Goal: Transaction & Acquisition: Purchase product/service

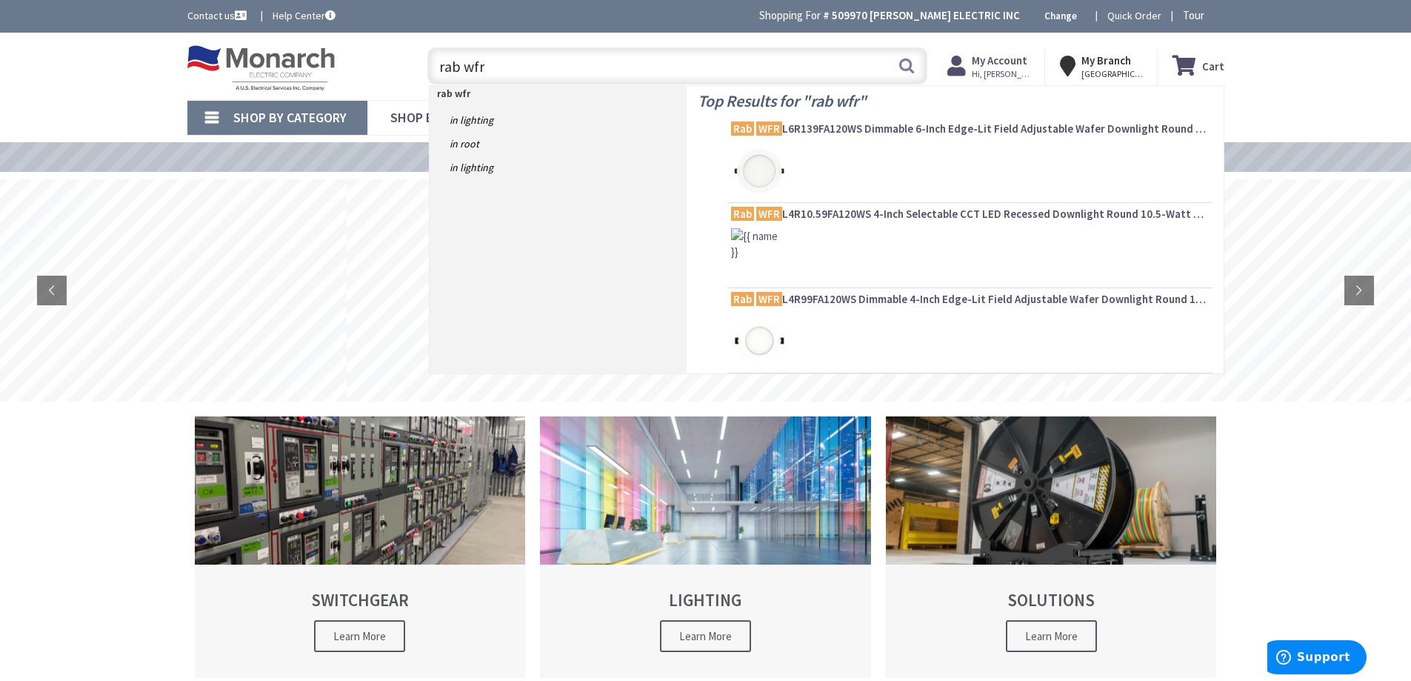
type input "rab wfrl"
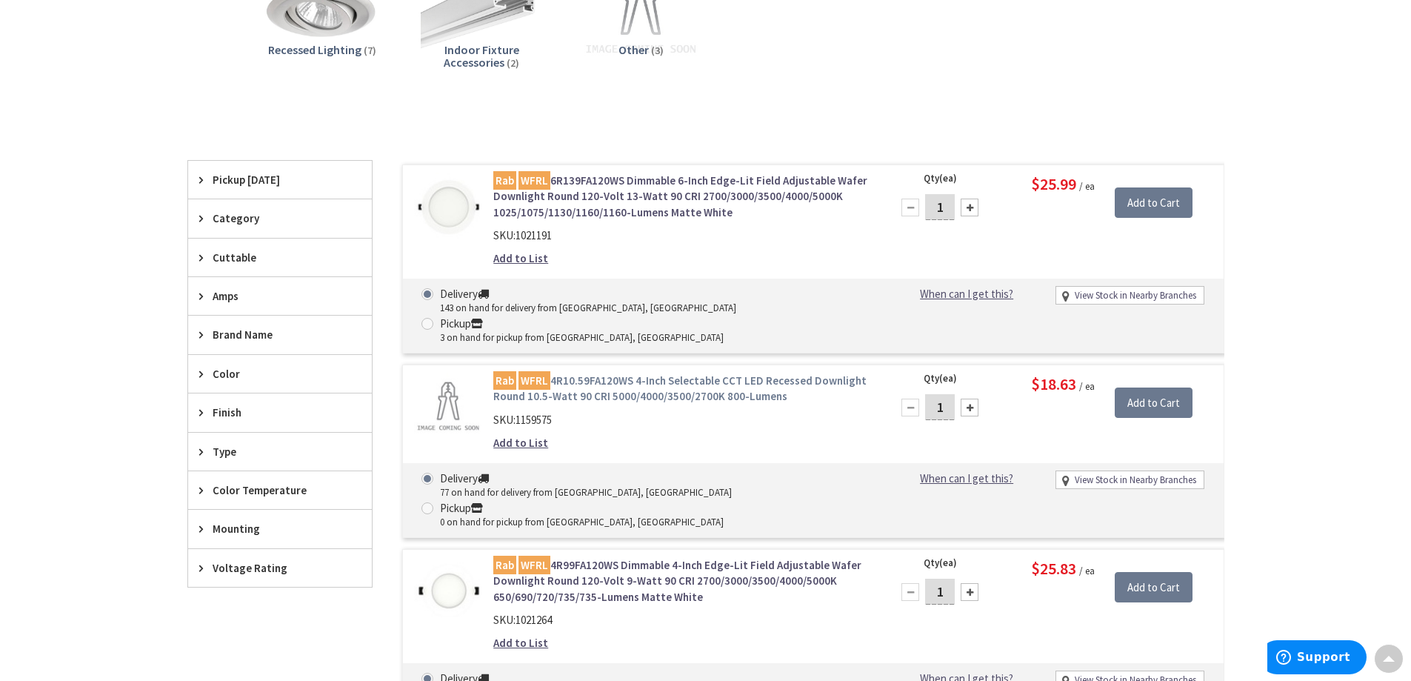
scroll to position [296, 0]
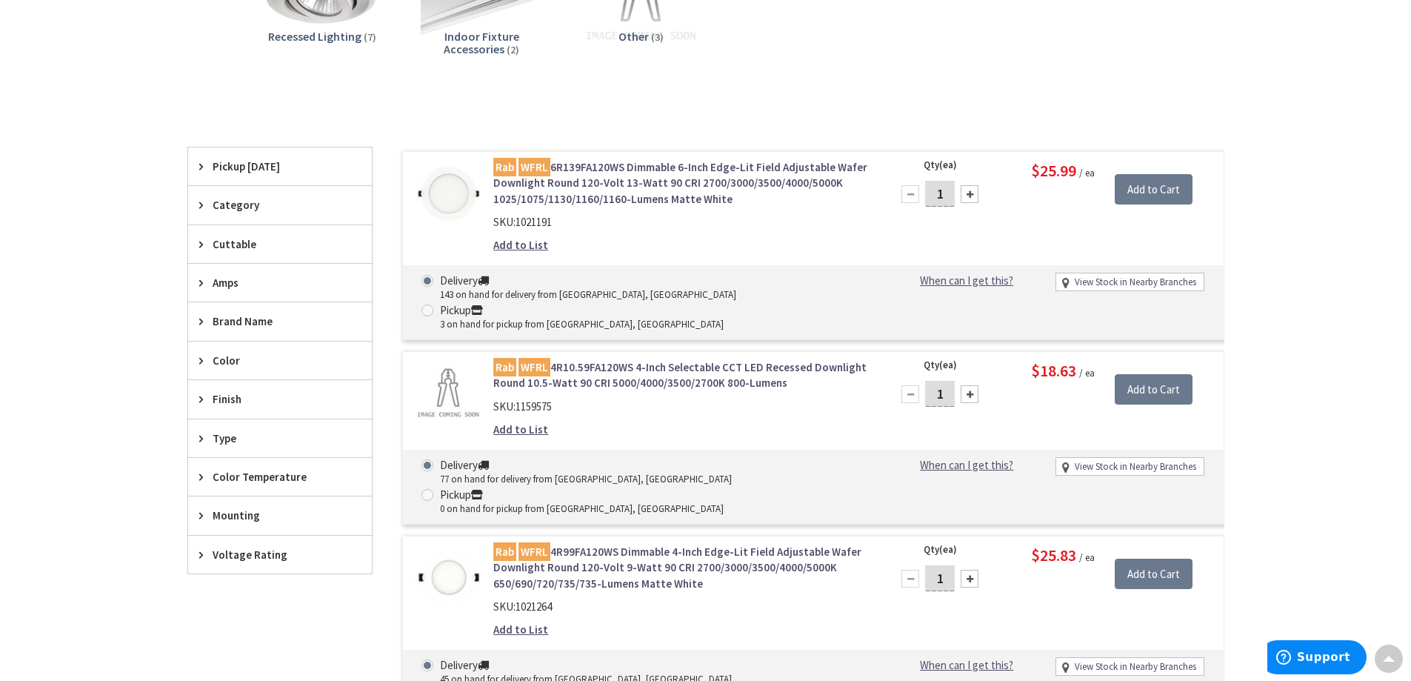
drag, startPoint x: 946, startPoint y: 522, endPoint x: 933, endPoint y: 532, distance: 16.9
click at [935, 565] on input "1" at bounding box center [940, 578] width 30 height 26
type input "12"
click at [1151, 559] on input "Add to Cart" at bounding box center [1154, 574] width 78 height 31
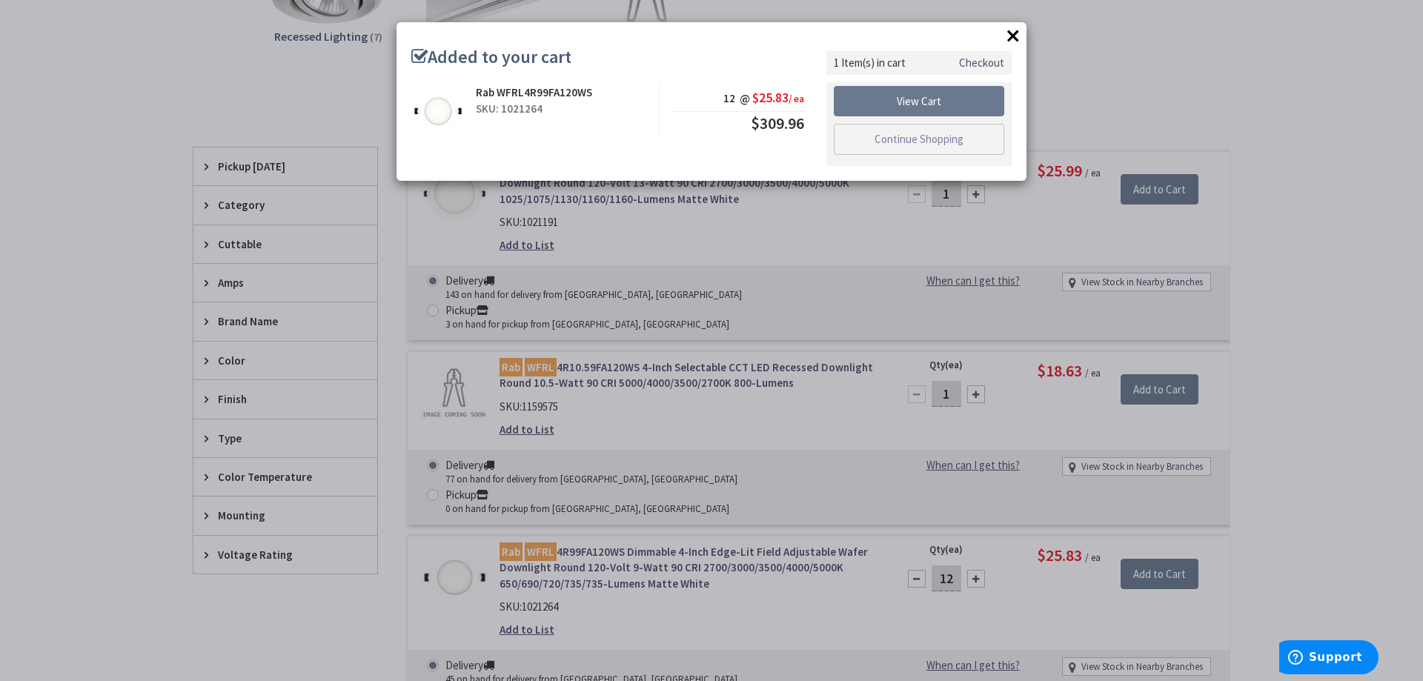
click at [1007, 32] on button "×" at bounding box center [1013, 35] width 22 height 22
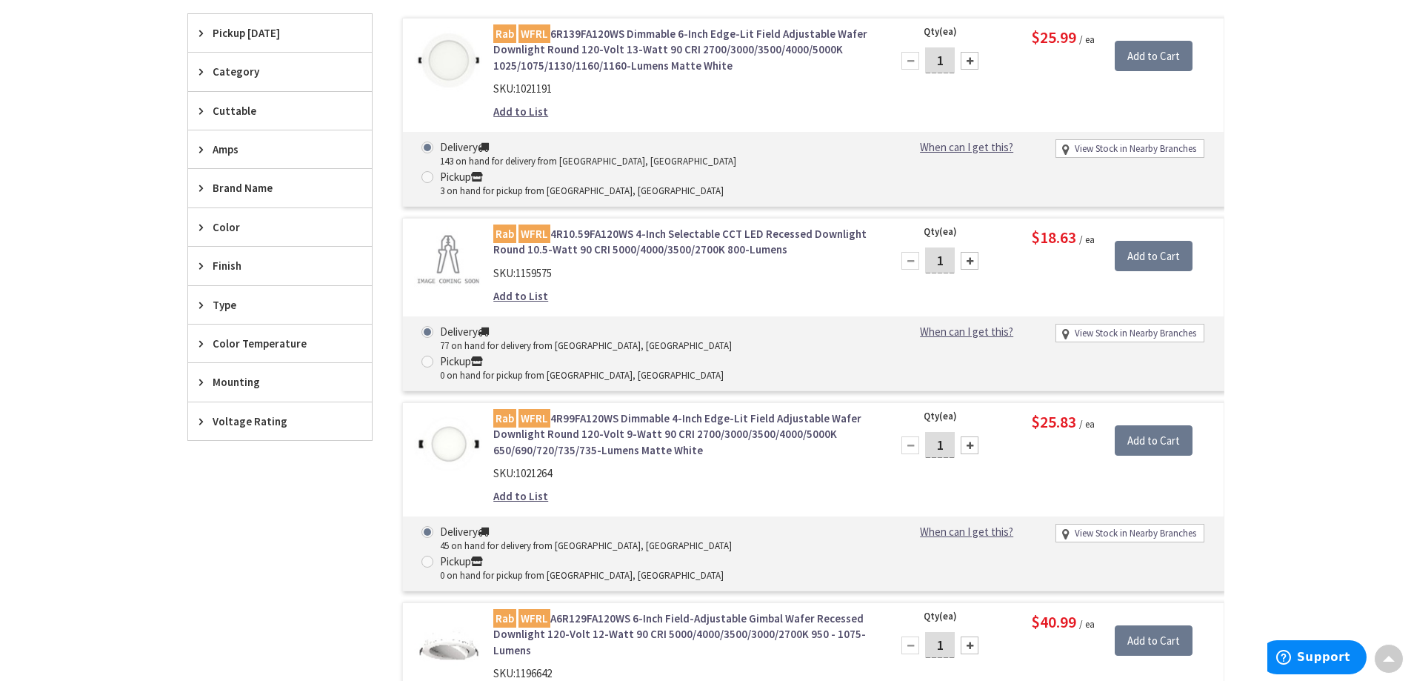
scroll to position [370, 0]
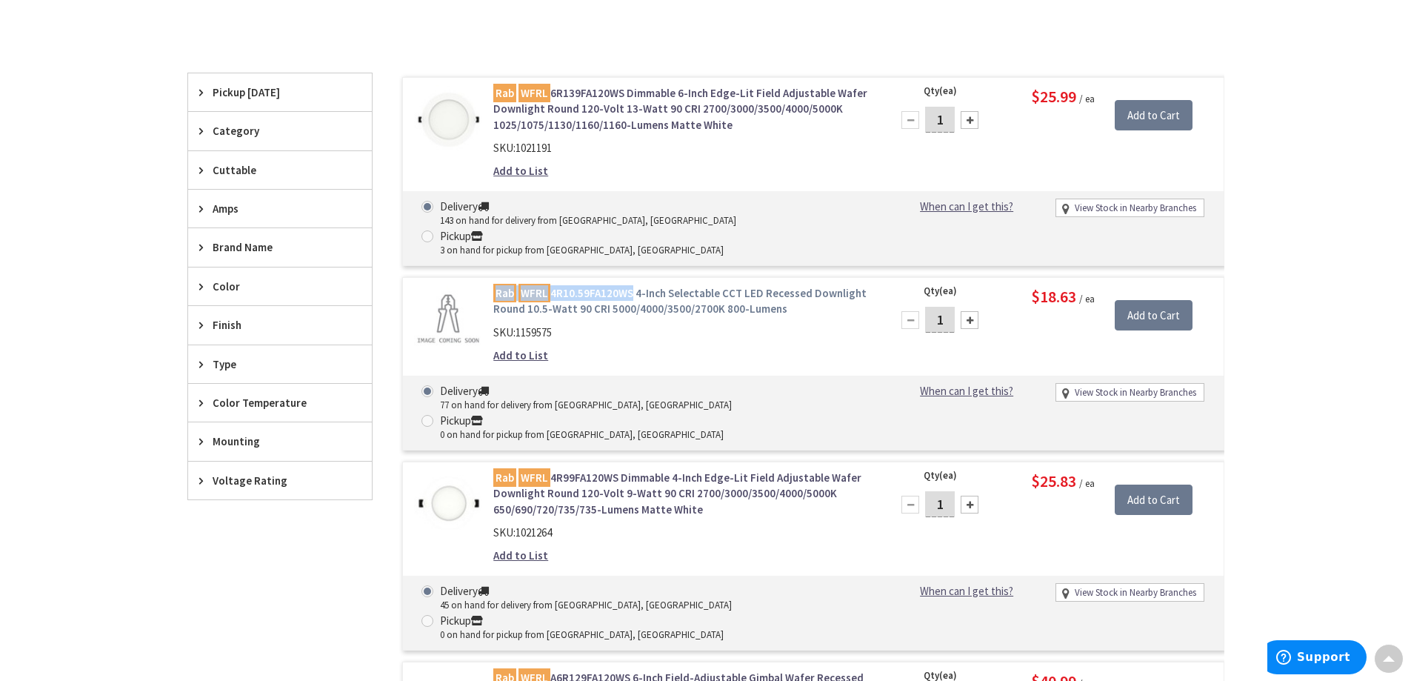
drag, startPoint x: 484, startPoint y: 261, endPoint x: 627, endPoint y: 264, distance: 143.0
click at [630, 285] on div "Rab WFRL 4R10.59FA120WS 4-Inch Selectable CCT LED Recessed Downlight Round 10.5…" at bounding box center [681, 328] width 399 height 86
copy link "Rab WFRL 4R10.59FA120WS"
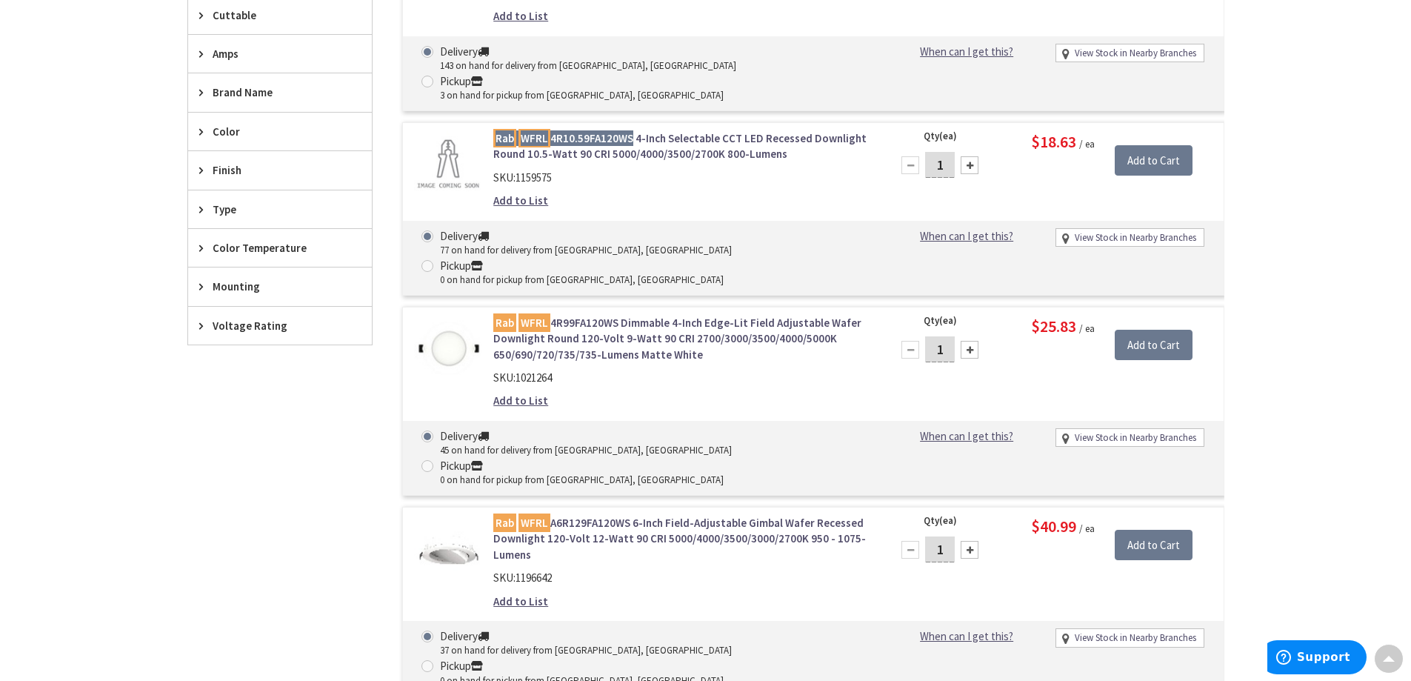
scroll to position [519, 0]
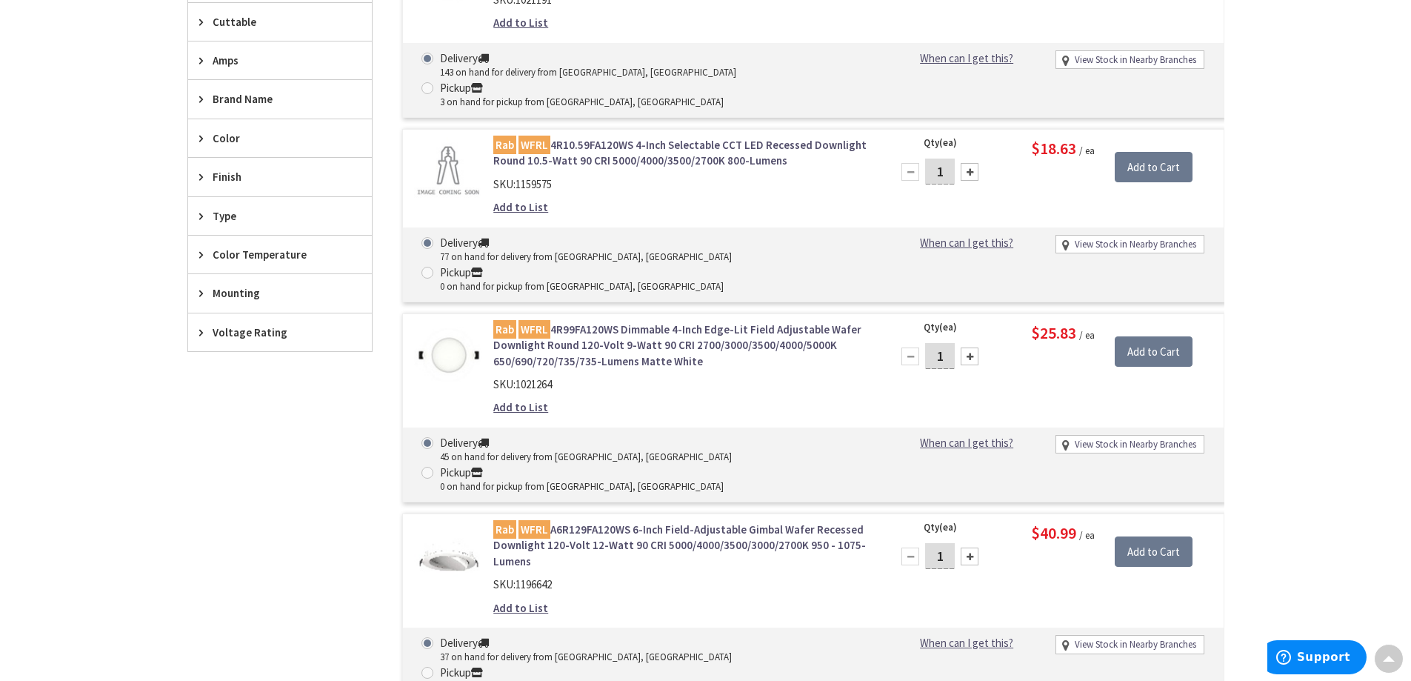
click at [863, 360] on div "Rab WFRL 4R99FA120WS Dimmable 4-Inch Edge-Lit Field Adjustable Wafer Downlight …" at bounding box center [681, 373] width 399 height 102
click at [607, 322] on link "Rab WFRL 4R99FA120WS Dimmable 4-Inch Edge-Lit Field Adjustable Wafer Downlight …" at bounding box center [681, 345] width 377 height 47
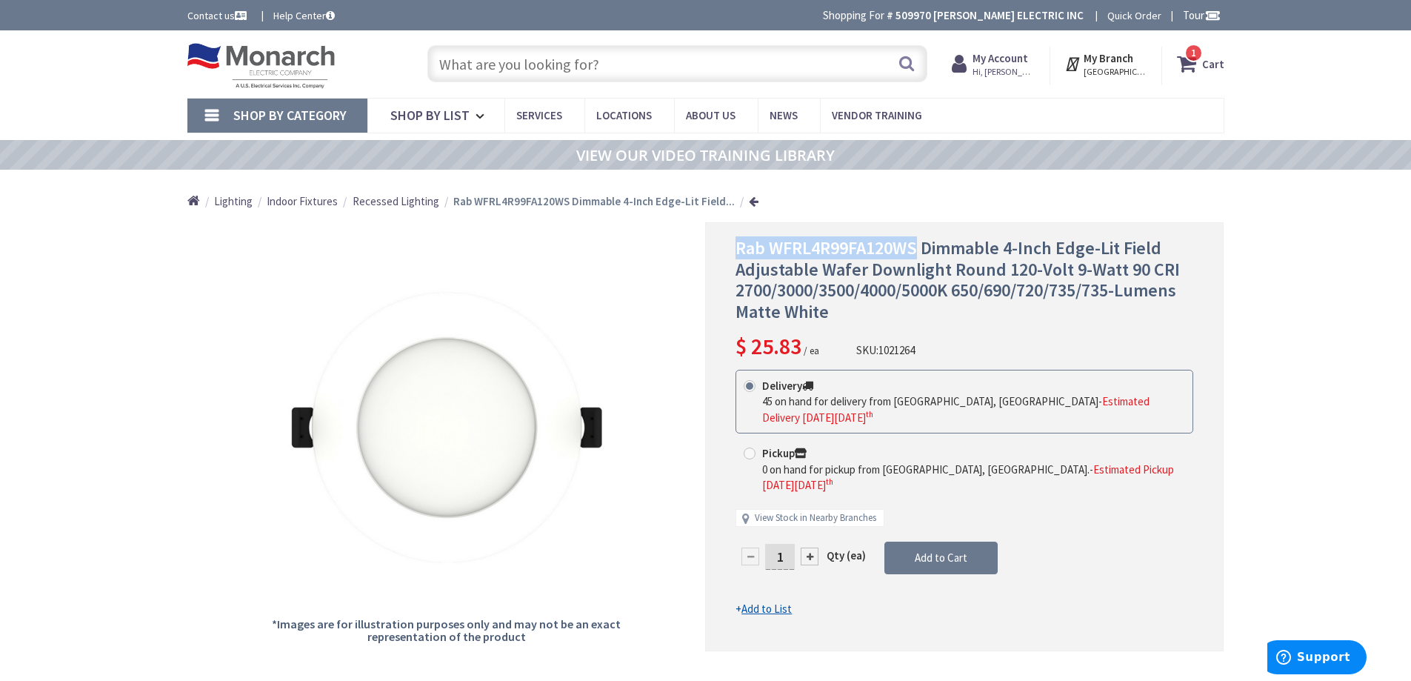
drag, startPoint x: 738, startPoint y: 244, endPoint x: 916, endPoint y: 248, distance: 177.9
click at [916, 248] on span "Rab WFRL4R99FA120WS Dimmable 4-Inch Edge-Lit Field Adjustable Wafer Downlight R…" at bounding box center [958, 279] width 445 height 87
copy span "Rab WFRL4R99FA120WS"
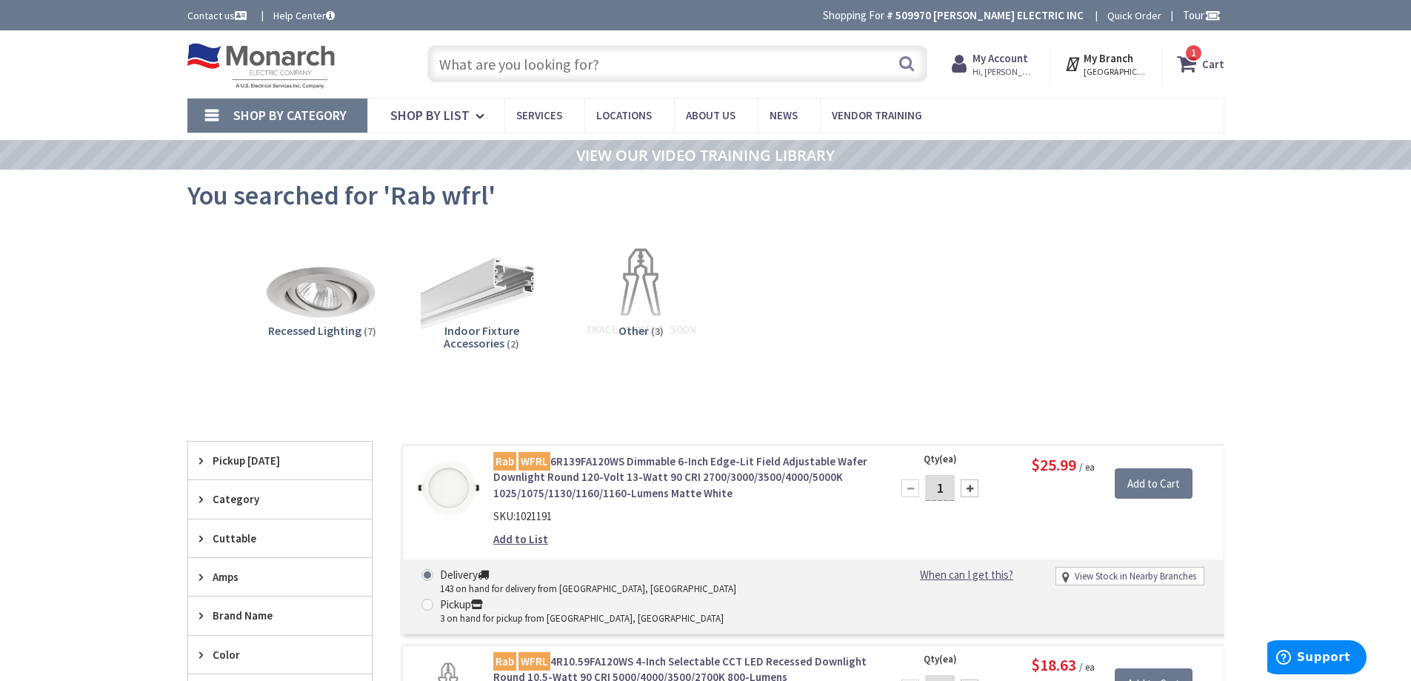
click at [515, 63] on input "text" at bounding box center [677, 63] width 500 height 37
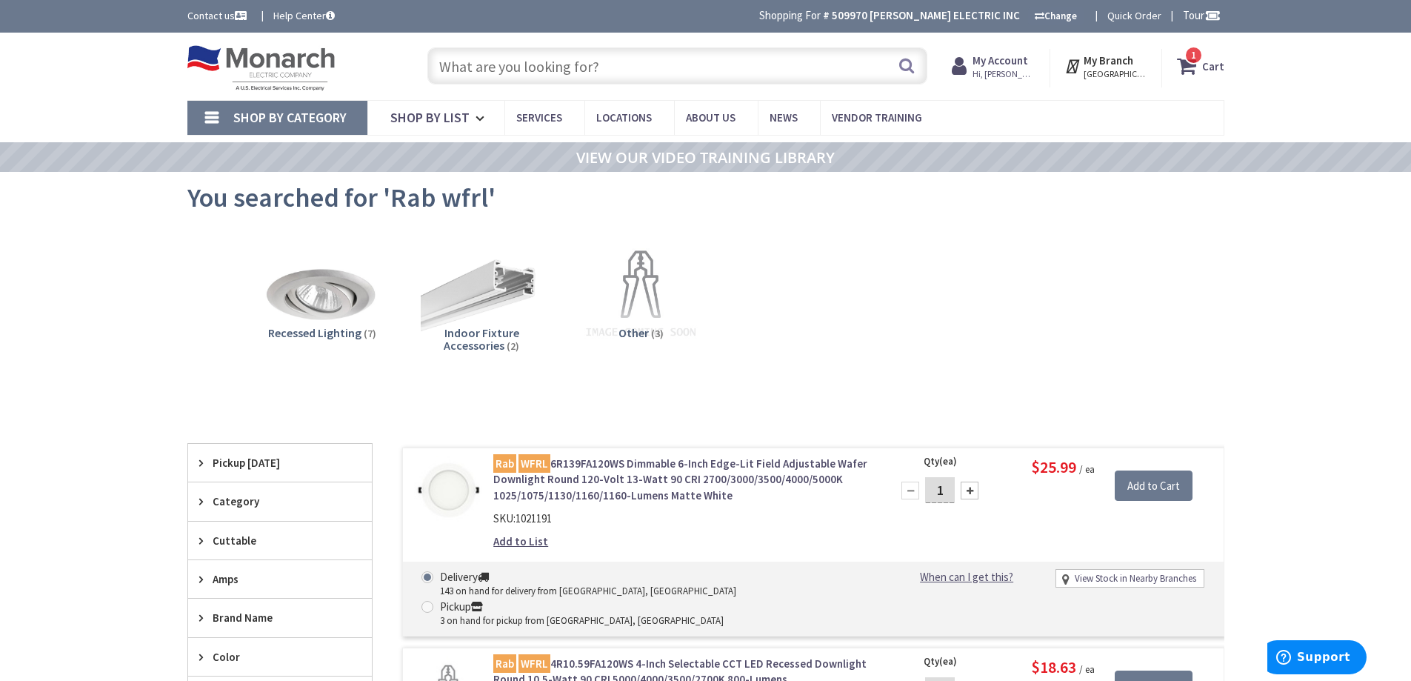
paste input "WFRL4R99FA120WB"
type input "WFRL4R99FA120WB"
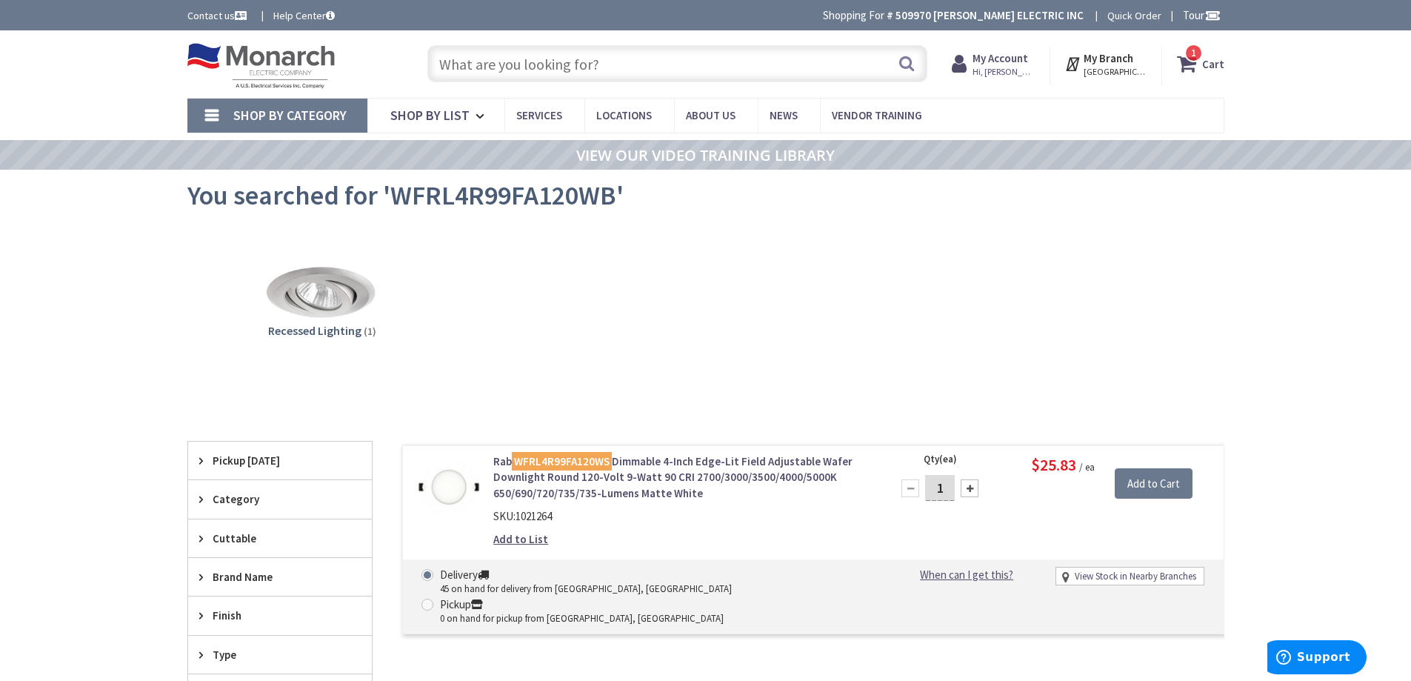
click at [654, 70] on input "text" at bounding box center [677, 63] width 500 height 37
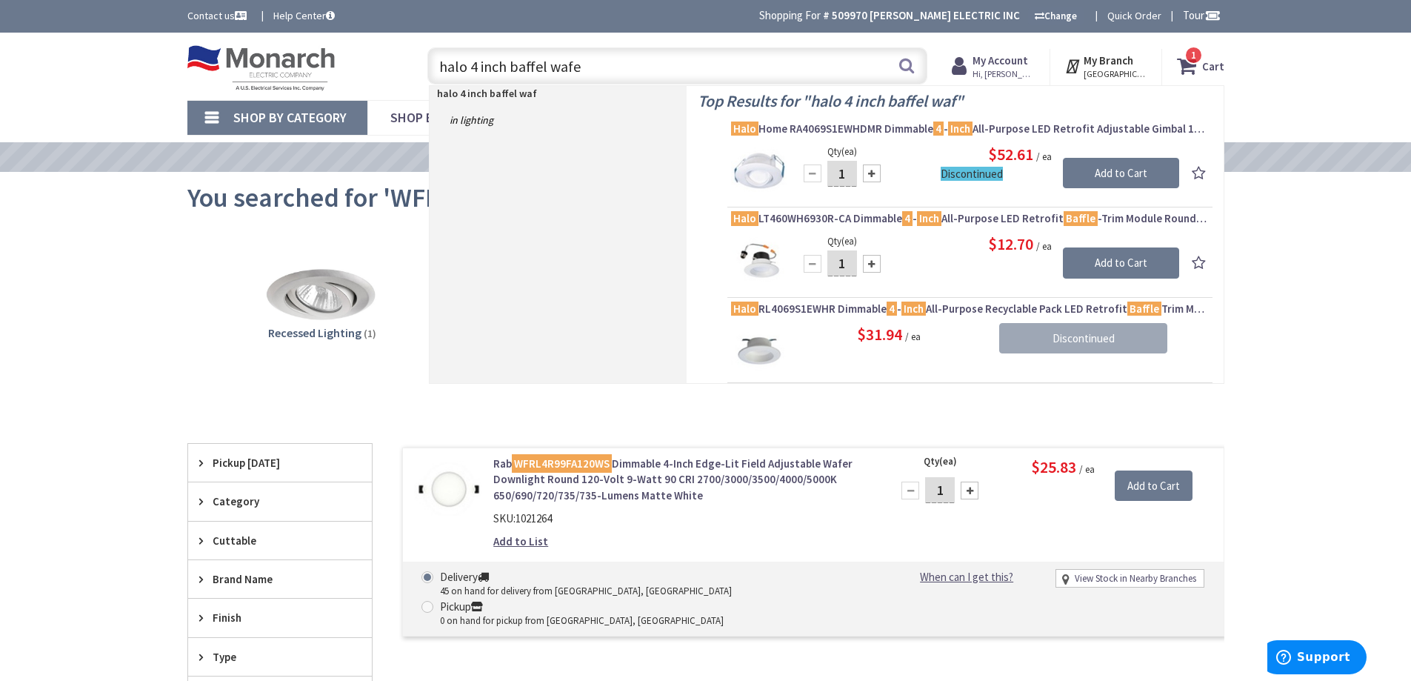
type input "halo 4 inch baffel wafer"
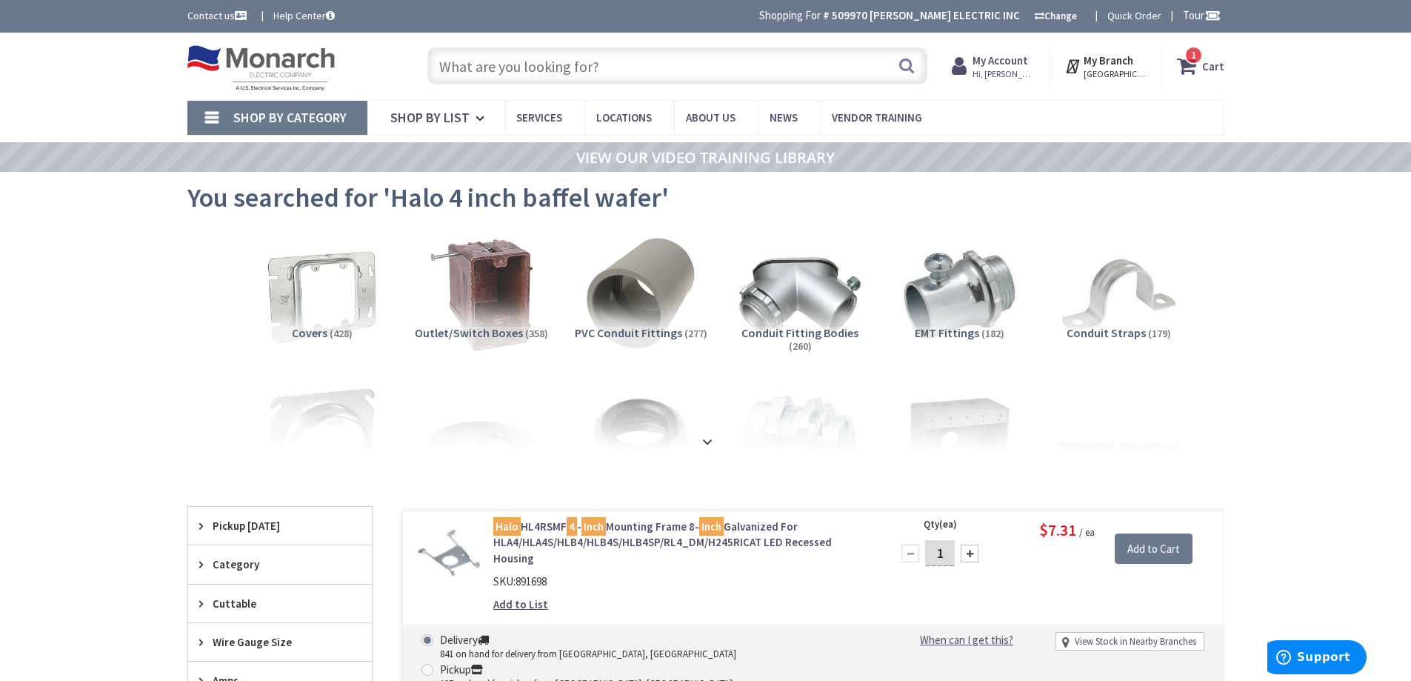
click at [490, 60] on input "text" at bounding box center [677, 65] width 500 height 37
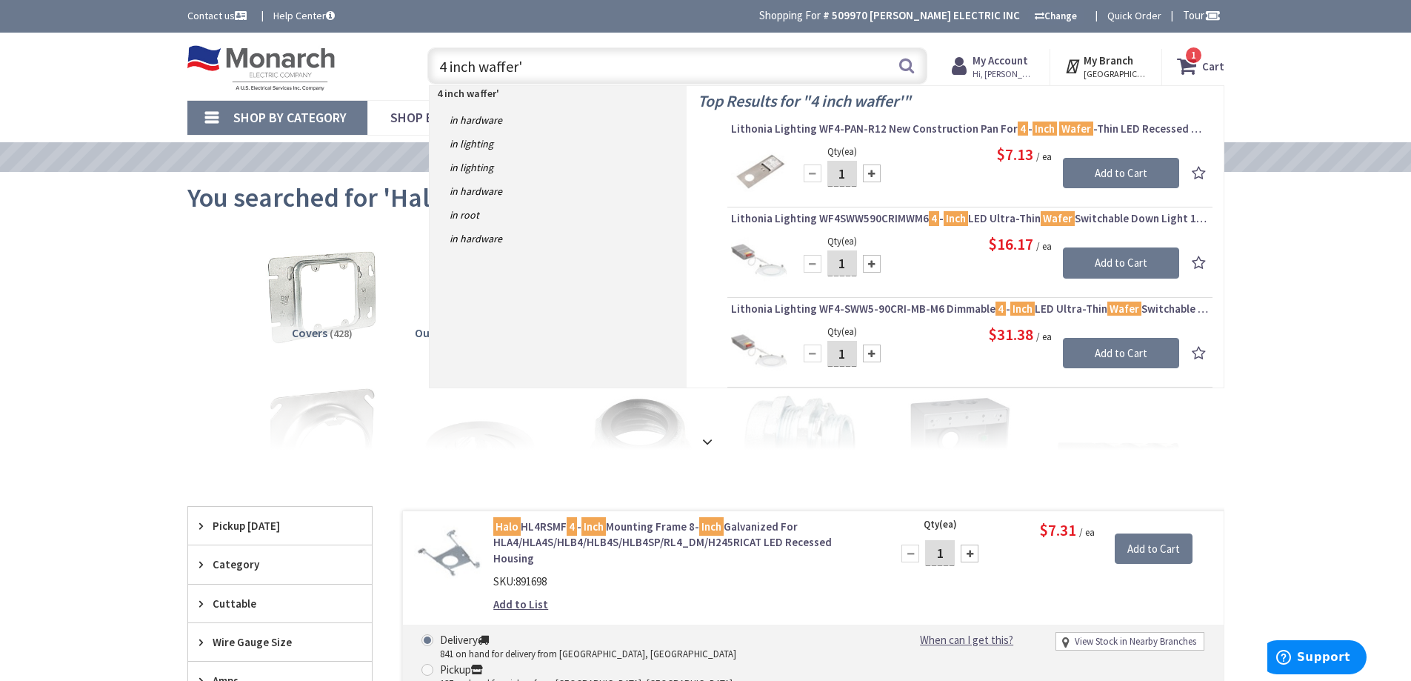
click at [585, 67] on input "4 inch waffer'" at bounding box center [677, 65] width 500 height 37
type input "4 inch waffer"
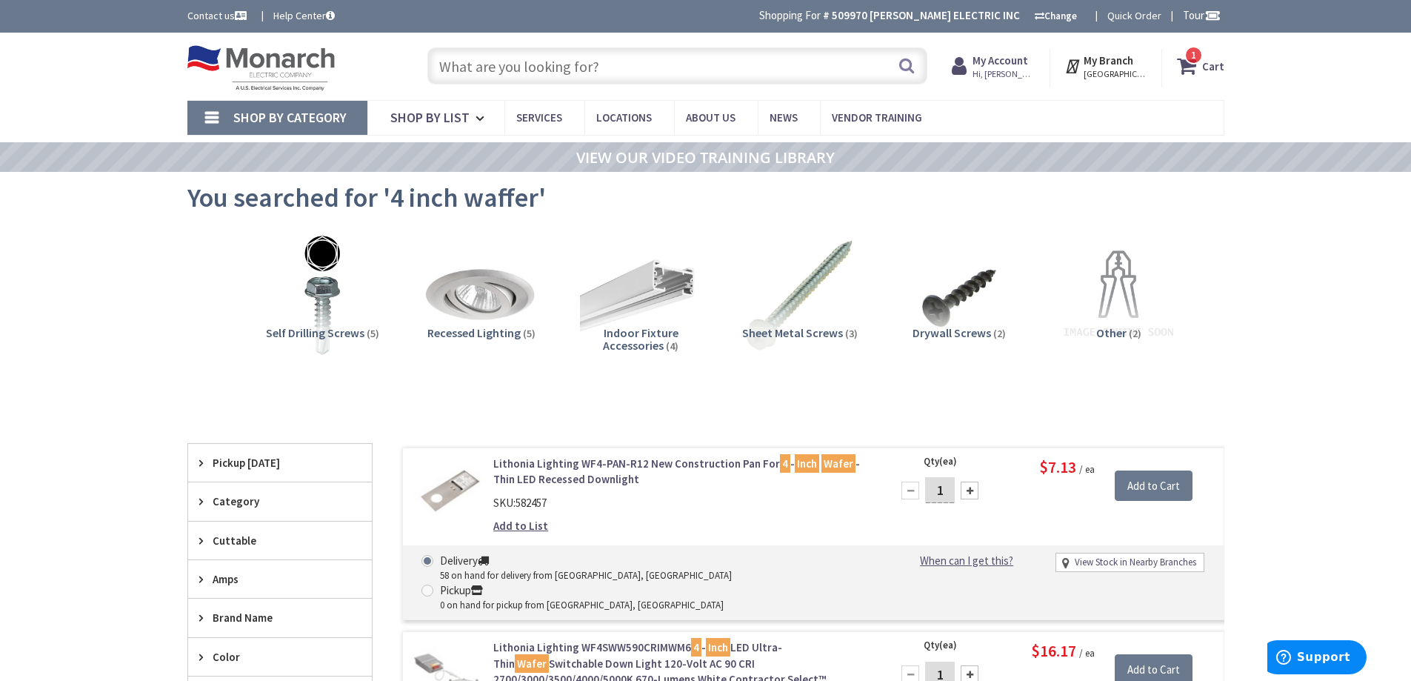
click at [540, 67] on input "text" at bounding box center [677, 65] width 500 height 37
type input "5"
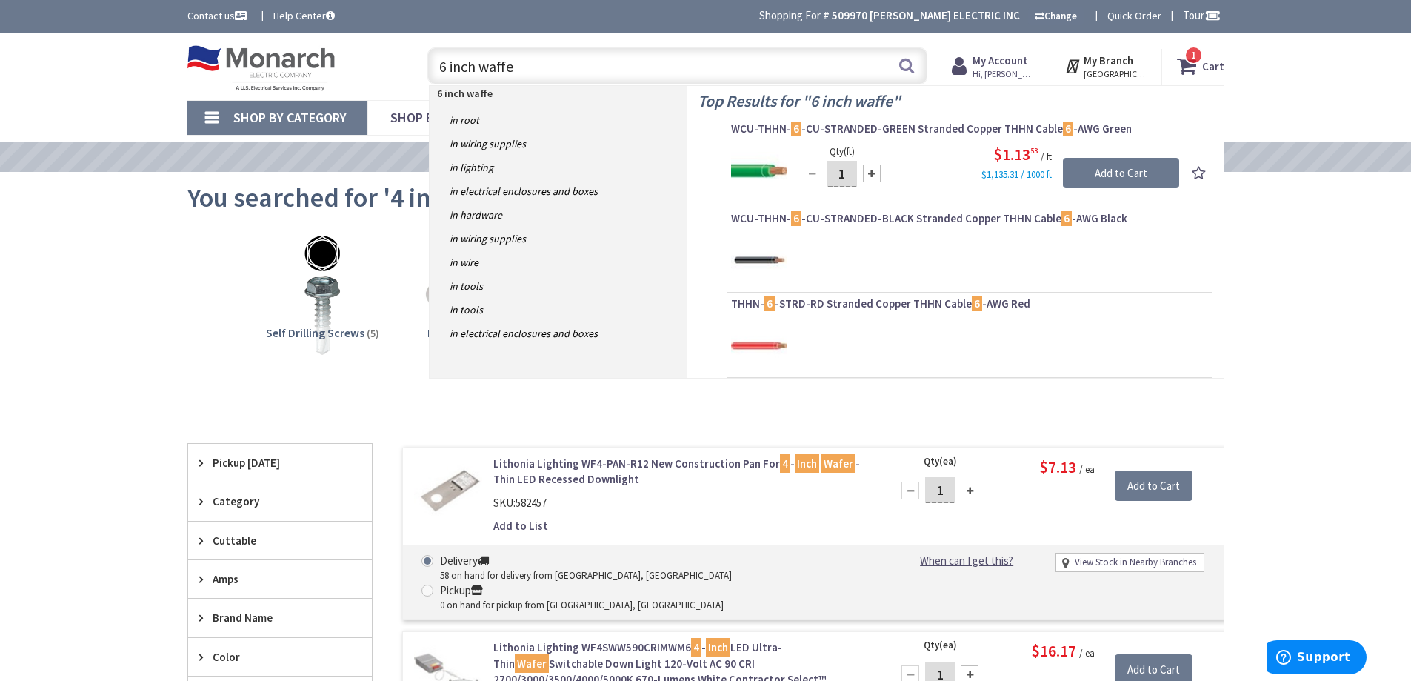
type input "6 inch waffer"
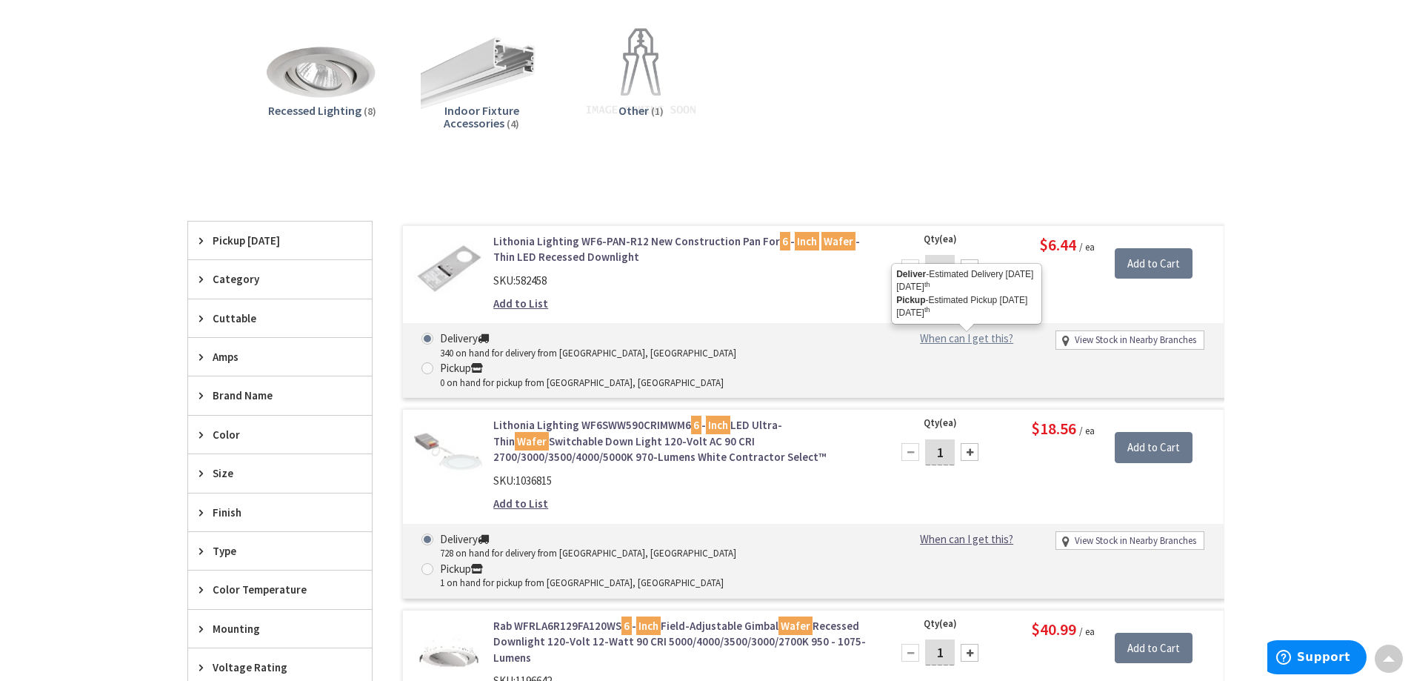
scroll to position [224, 0]
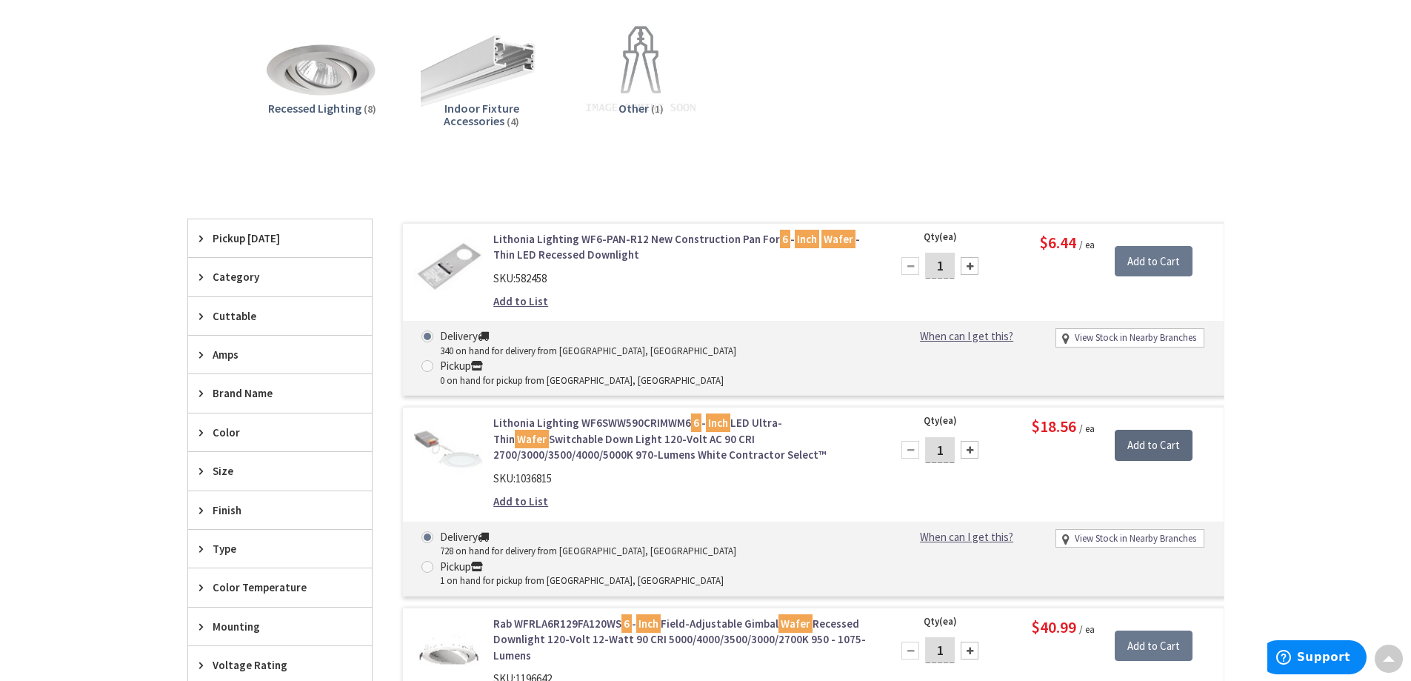
click at [1141, 430] on input "Add to Cart" at bounding box center [1154, 445] width 78 height 31
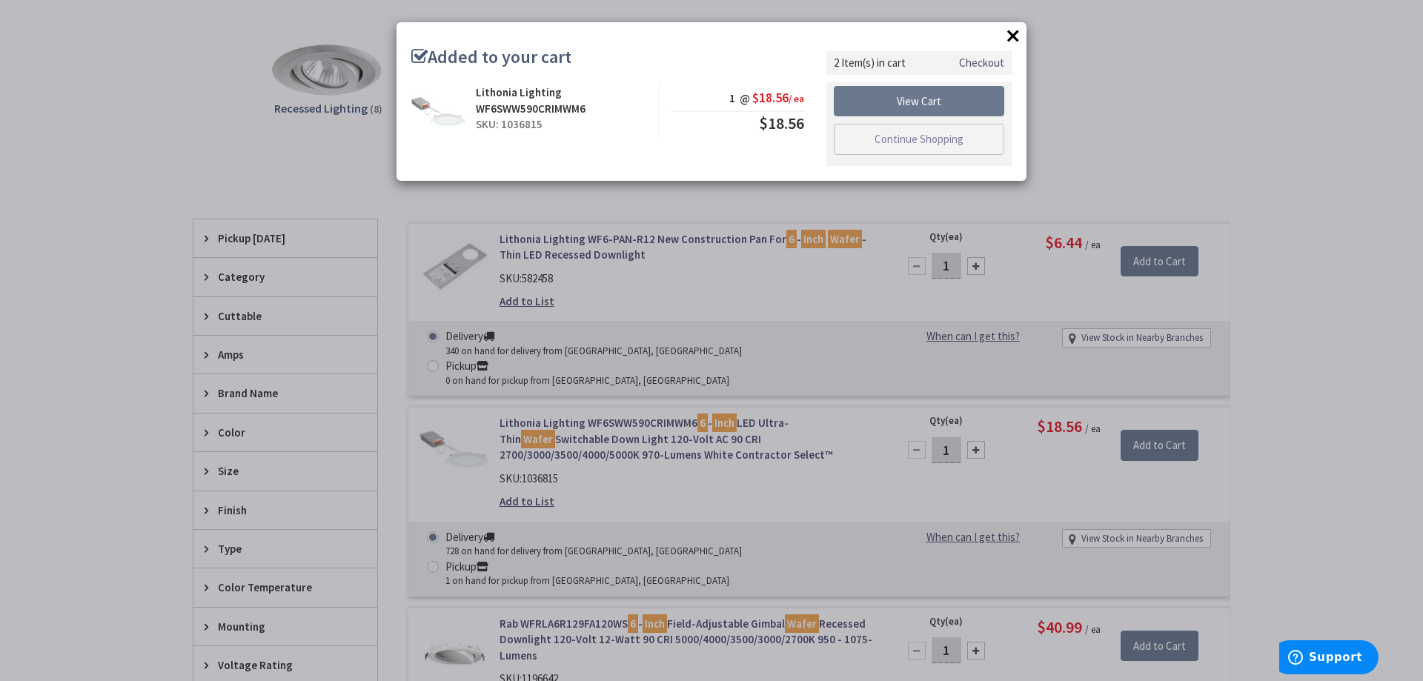
click at [1008, 32] on button "×" at bounding box center [1013, 35] width 22 height 22
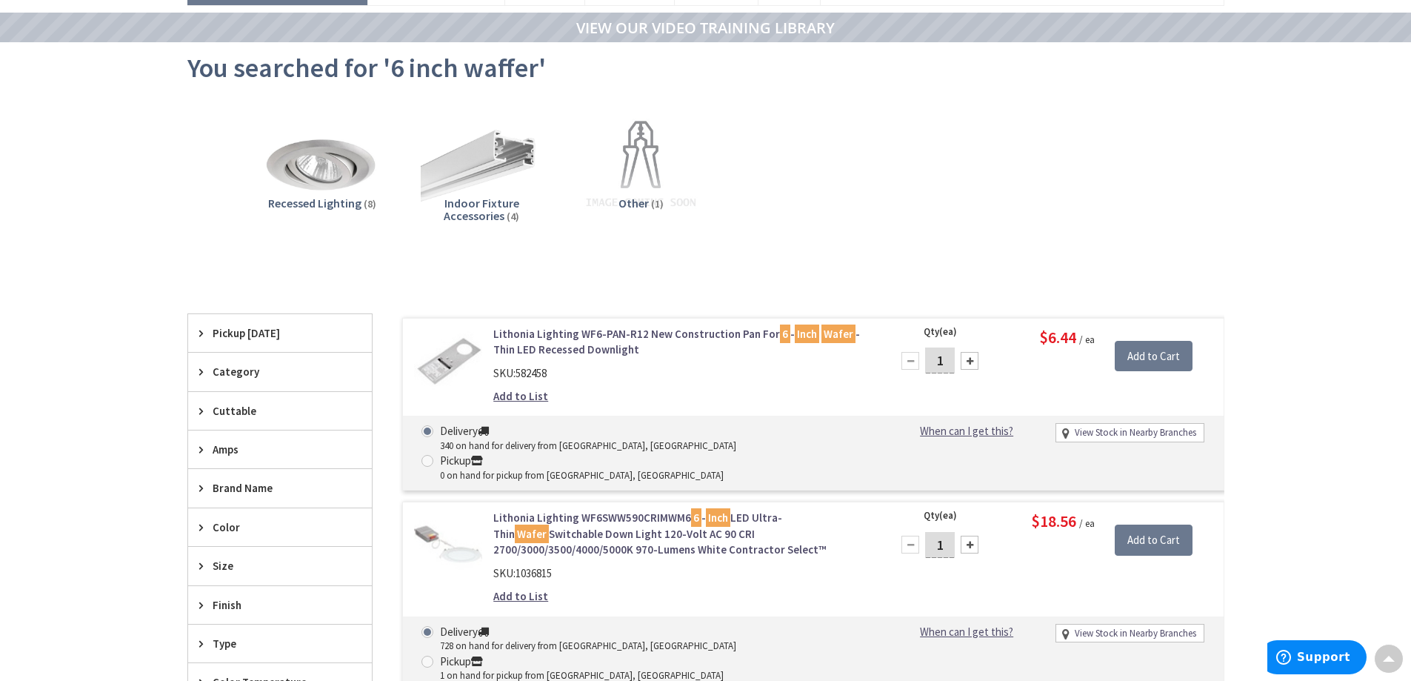
scroll to position [0, 0]
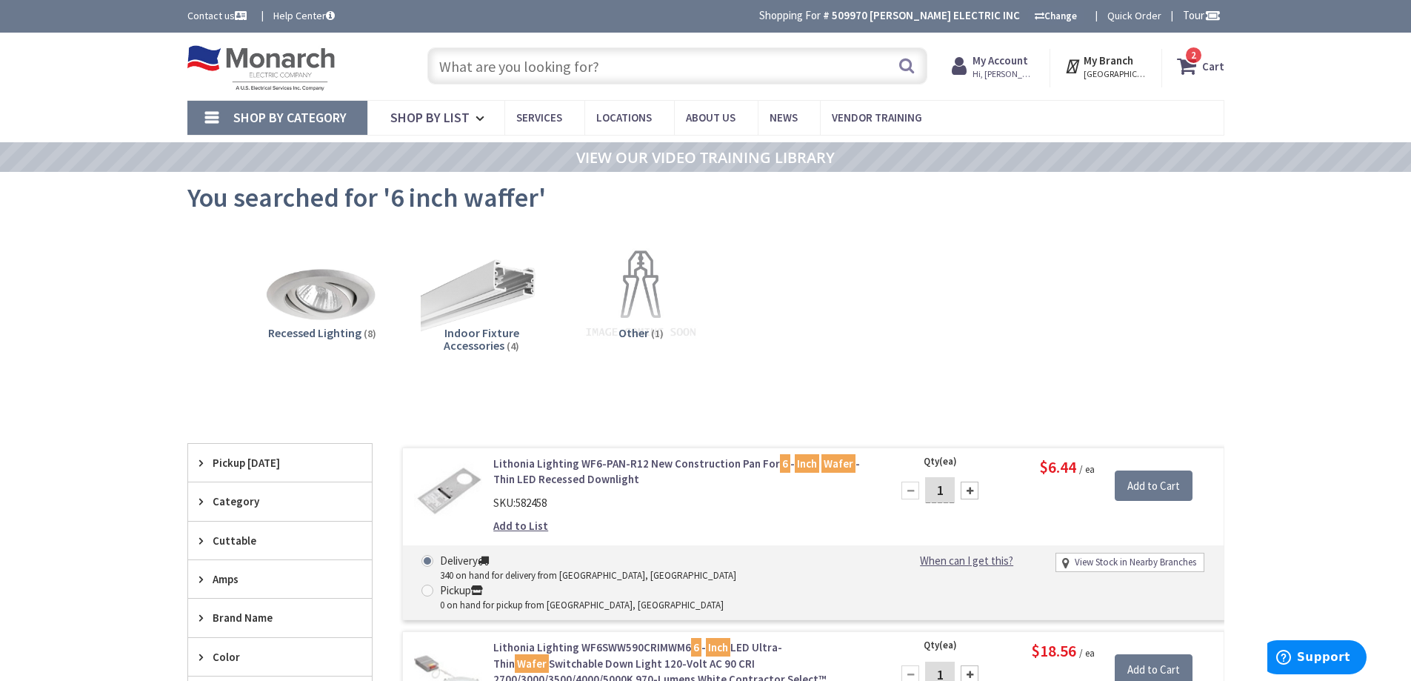
click at [680, 77] on input "text" at bounding box center [677, 65] width 500 height 37
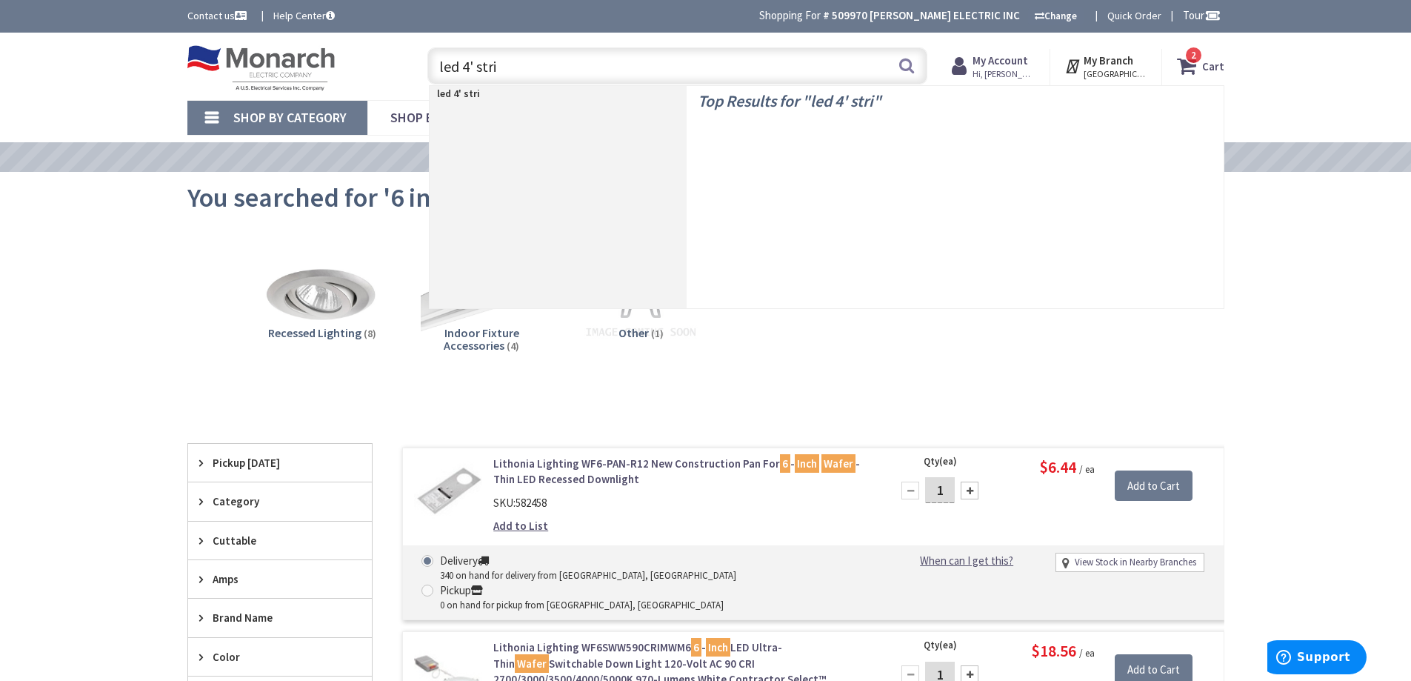
type input "led 4' strip"
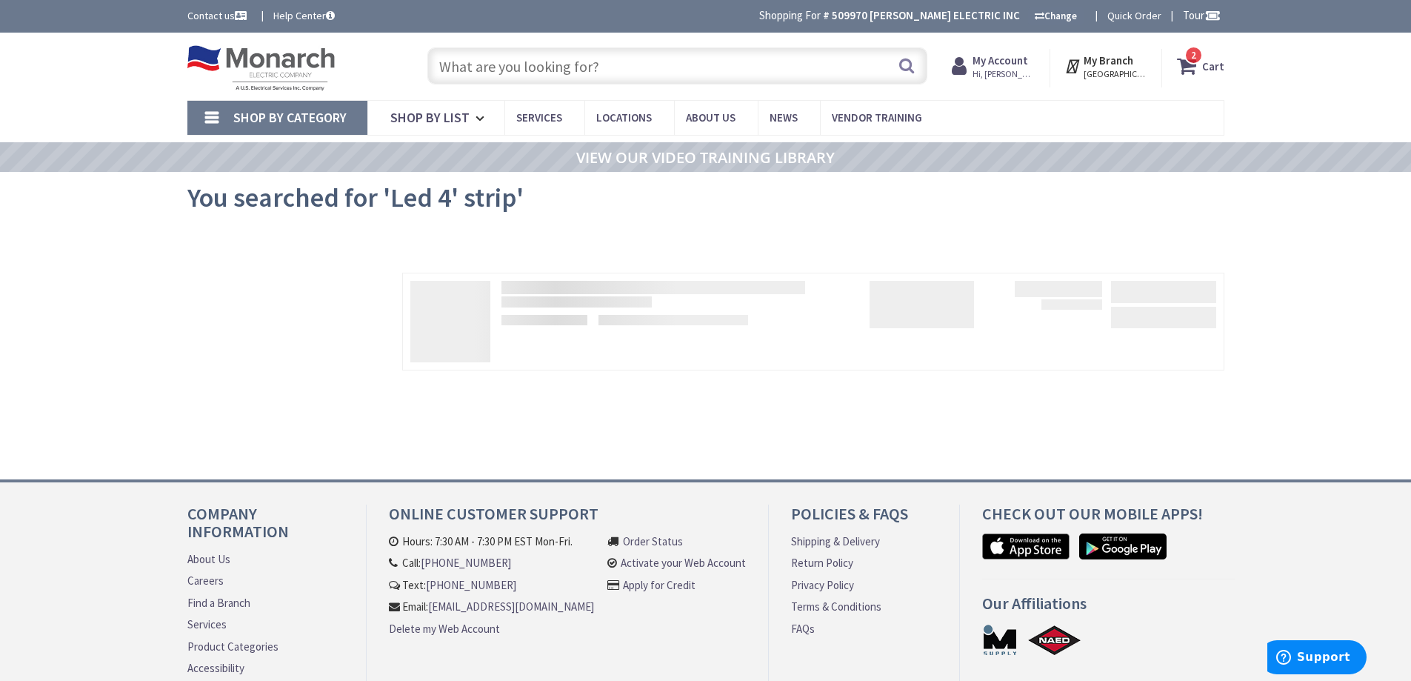
click at [756, 229] on div "View Subcategories No Products Found We found a particular page for your reques…" at bounding box center [705, 338] width 1037 height 222
click at [725, 58] on input "text" at bounding box center [677, 65] width 500 height 37
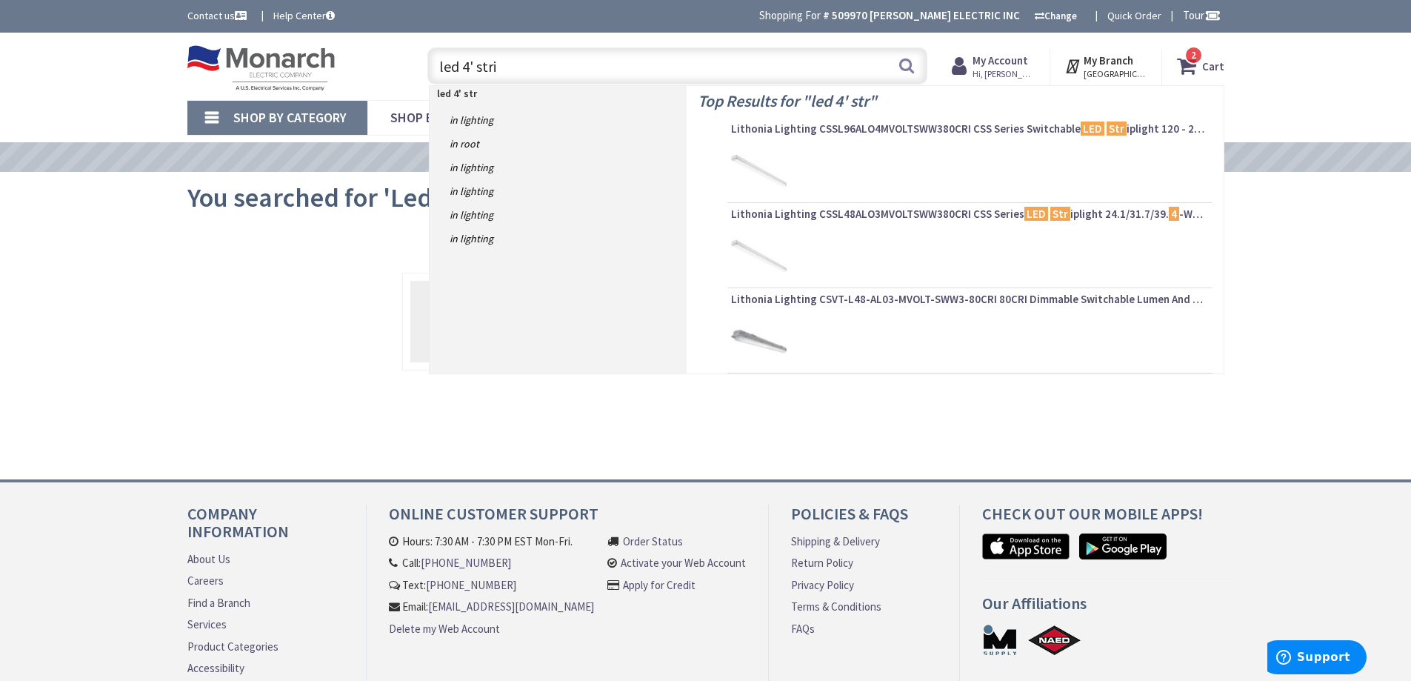
type input "led 4' strip"
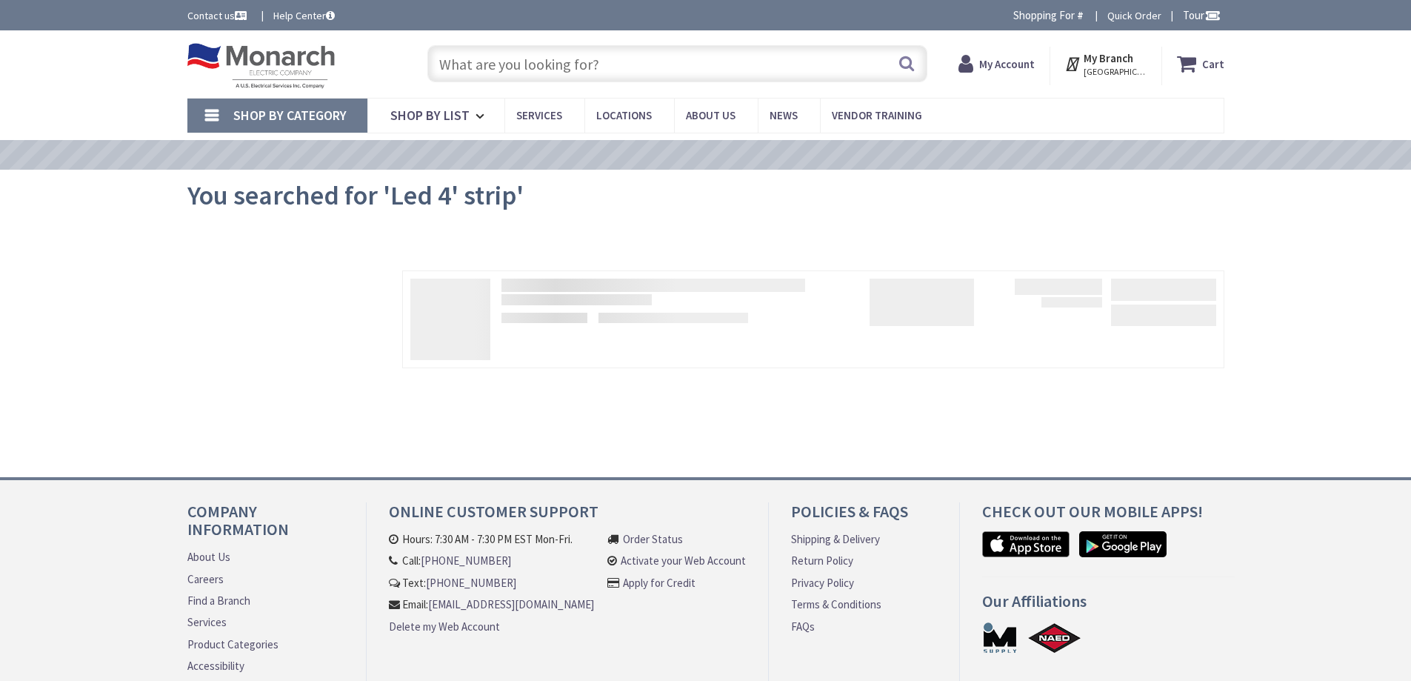
click at [530, 62] on input "text" at bounding box center [677, 63] width 500 height 37
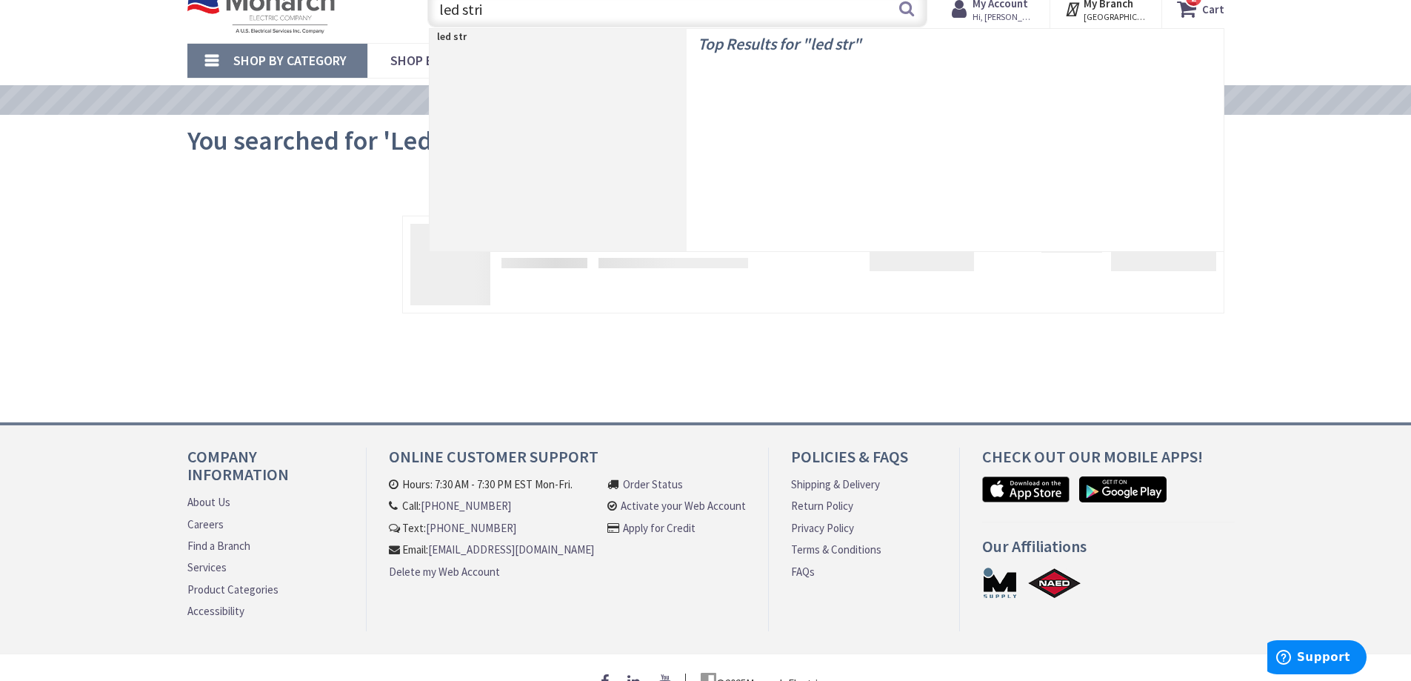
type input "led strip"
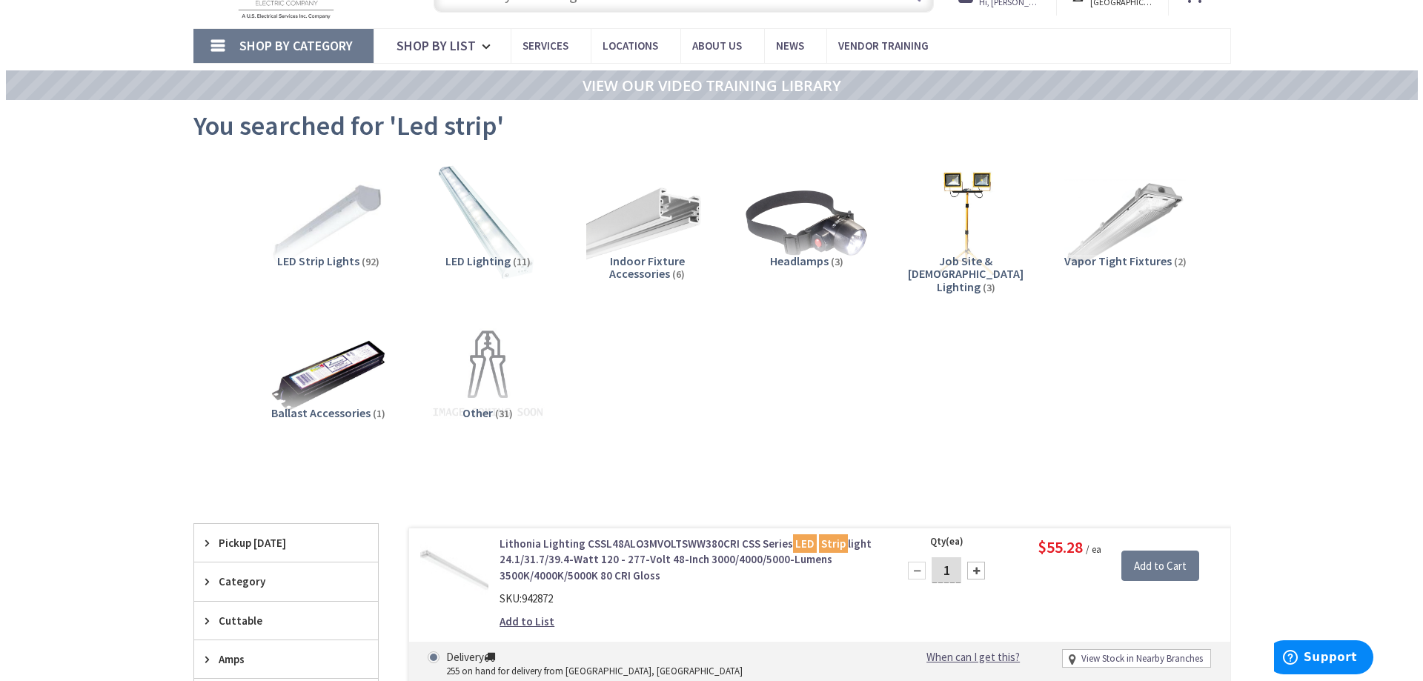
scroll to position [222, 0]
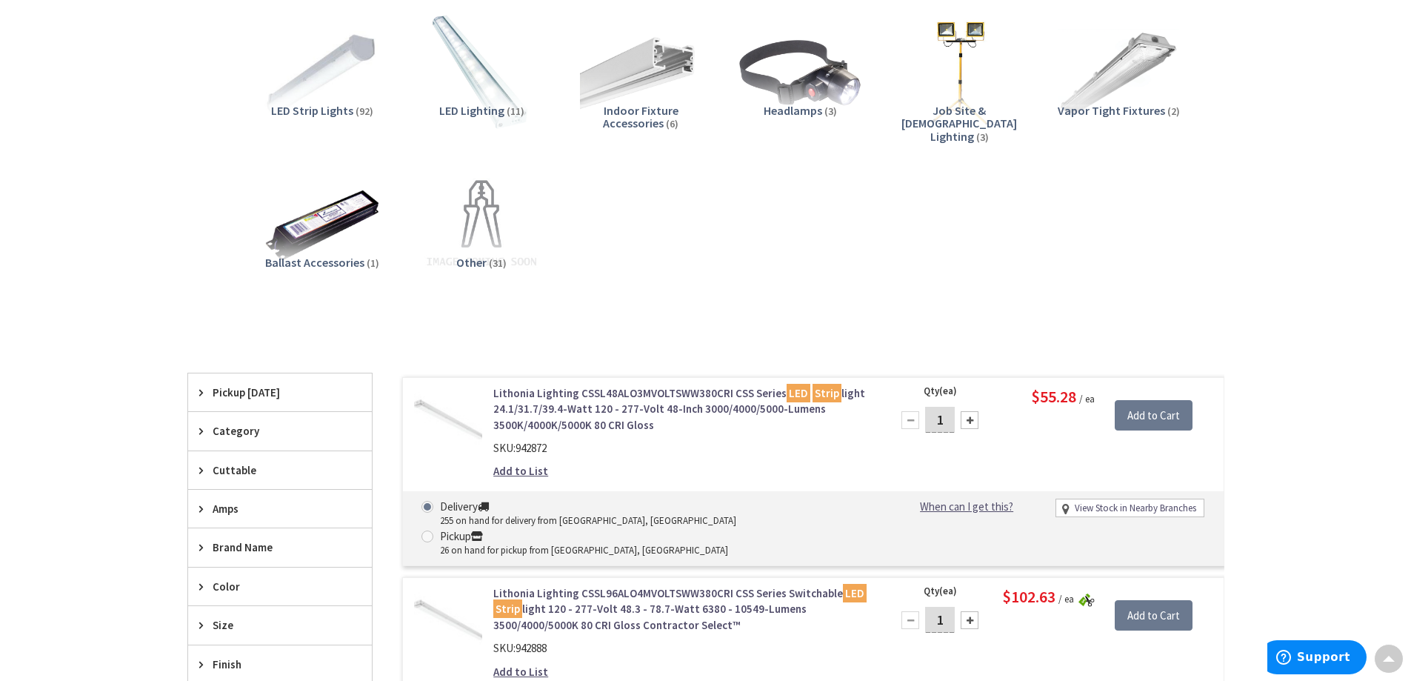
click at [971, 424] on div at bounding box center [970, 420] width 18 height 18
type input "3"
click at [1139, 413] on input "Add to Cart" at bounding box center [1154, 415] width 78 height 31
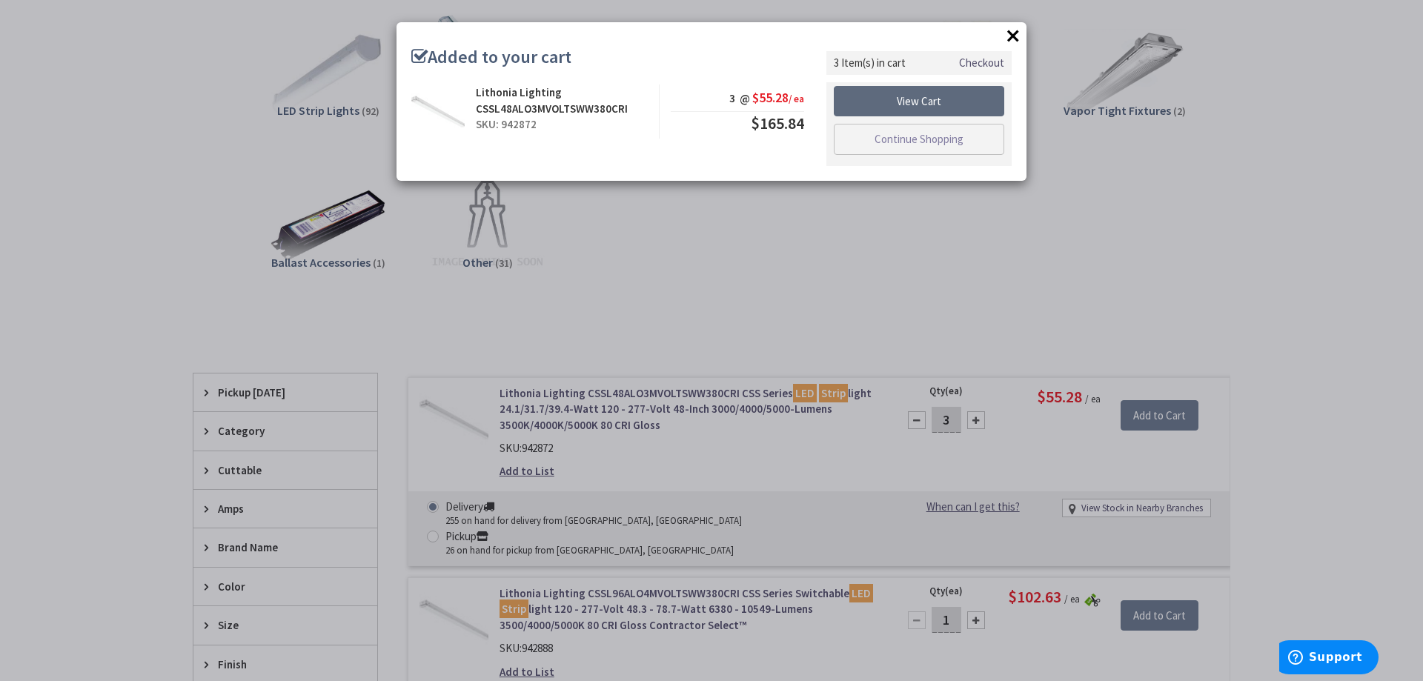
click at [942, 107] on link "View Cart" at bounding box center [919, 101] width 170 height 31
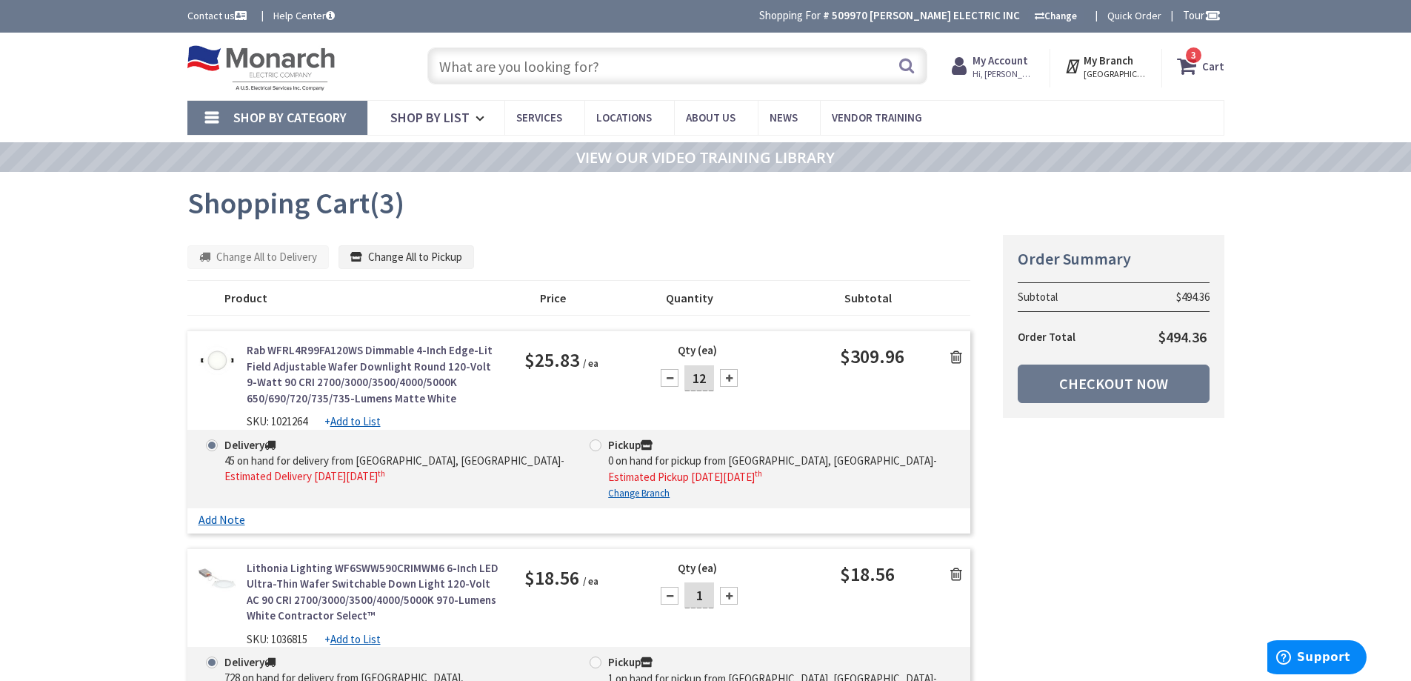
click at [571, 71] on input "text" at bounding box center [677, 65] width 500 height 37
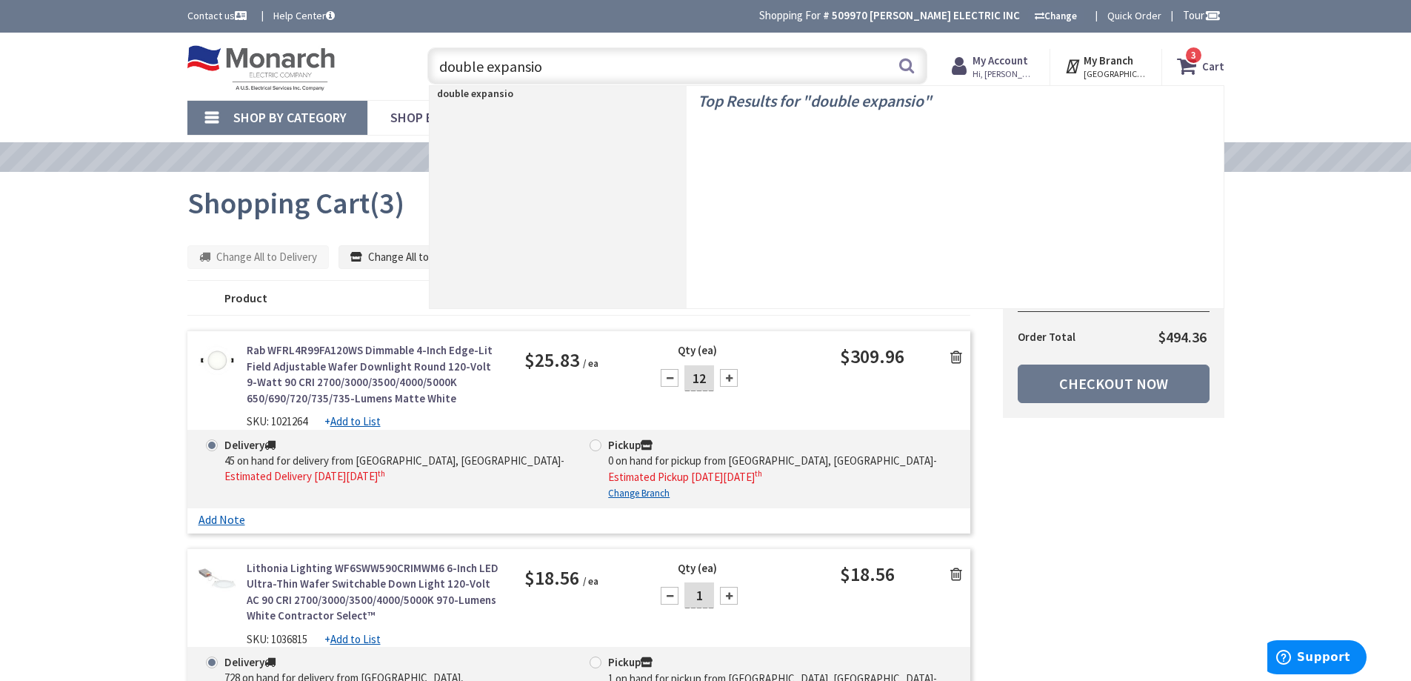
type input "double expansion"
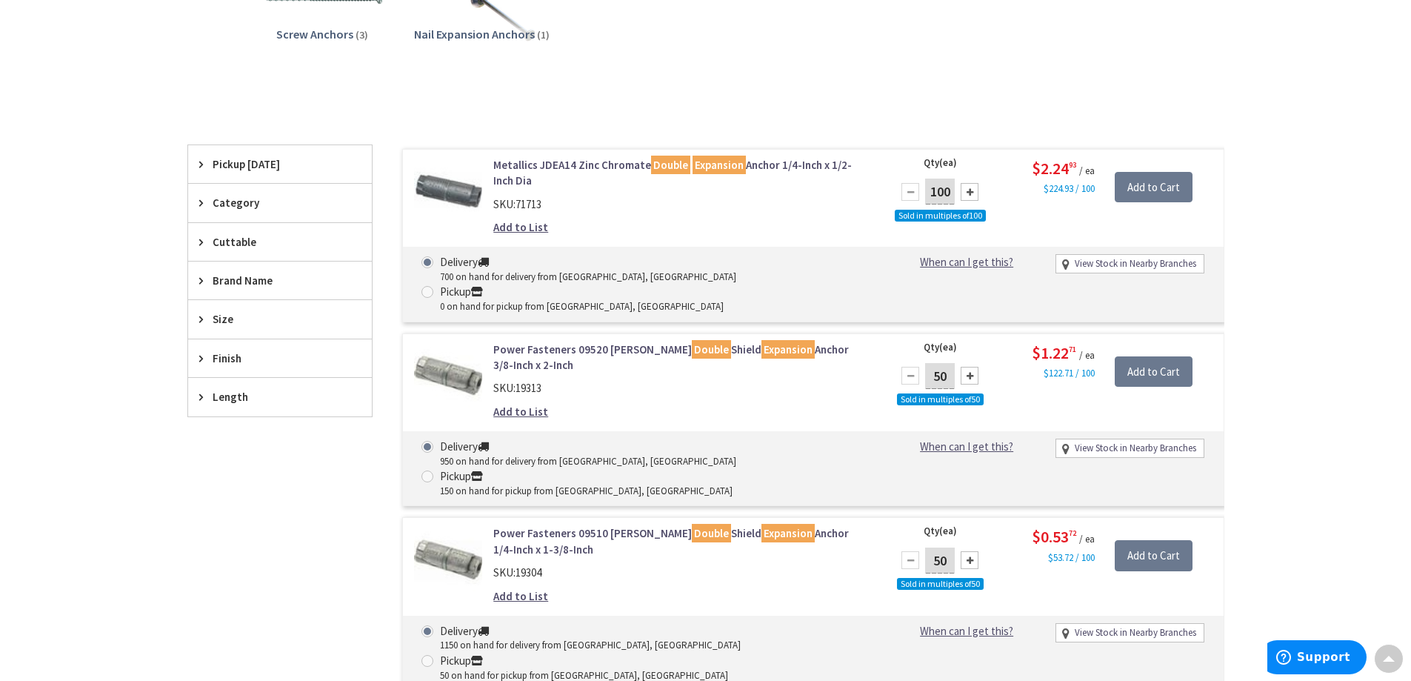
scroll to position [299, 0]
click at [639, 168] on link "Metallics JDEA14 Zinc Chromate Double Expansion Anchor 1/4-Inch x 1/2-Inch Dia" at bounding box center [681, 173] width 377 height 32
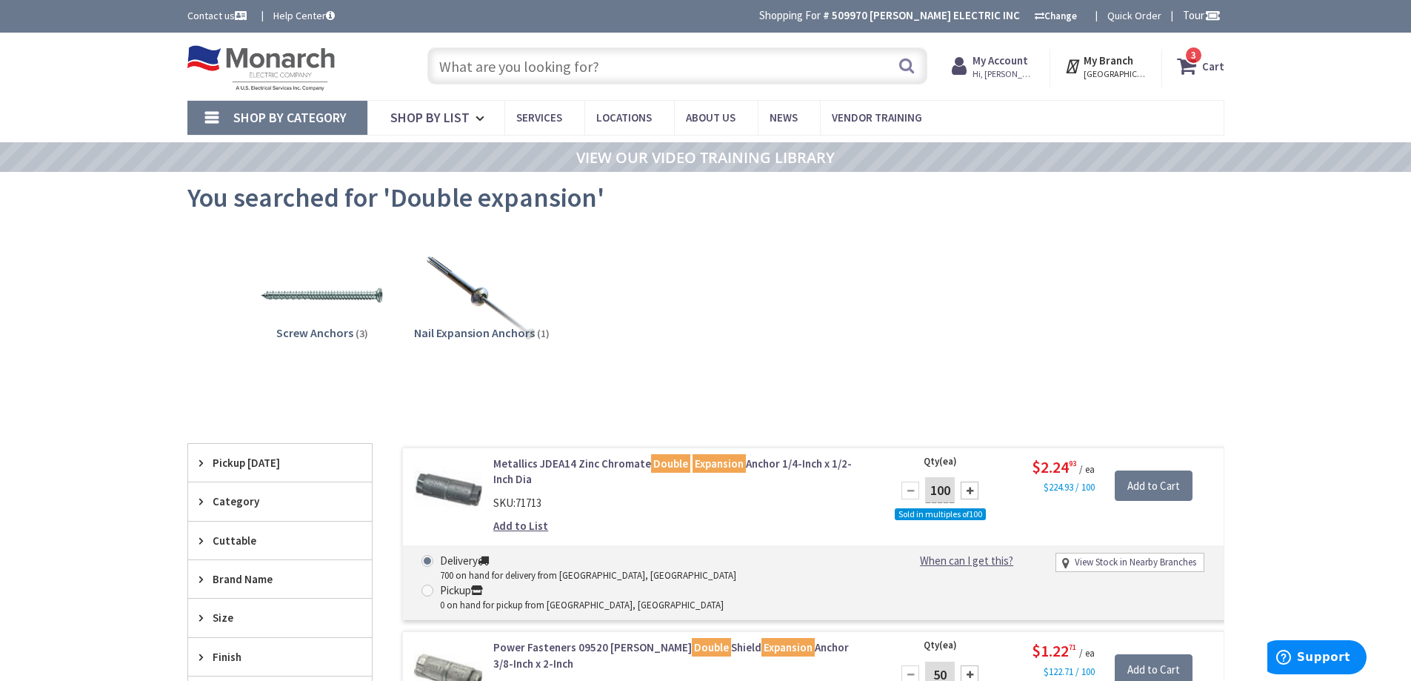
click at [1201, 61] on span "3 3 items" at bounding box center [1194, 55] width 19 height 19
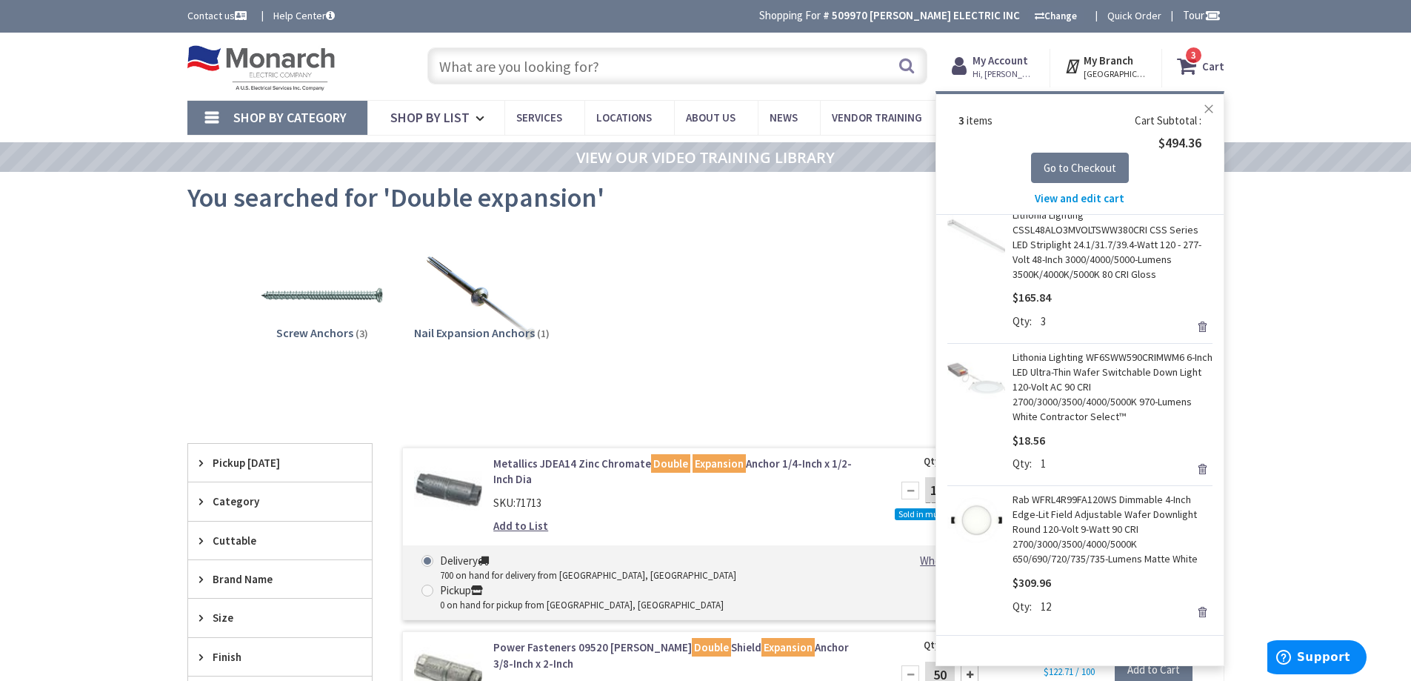
scroll to position [23, 0]
click at [1193, 605] on link "Remove" at bounding box center [1202, 607] width 21 height 21
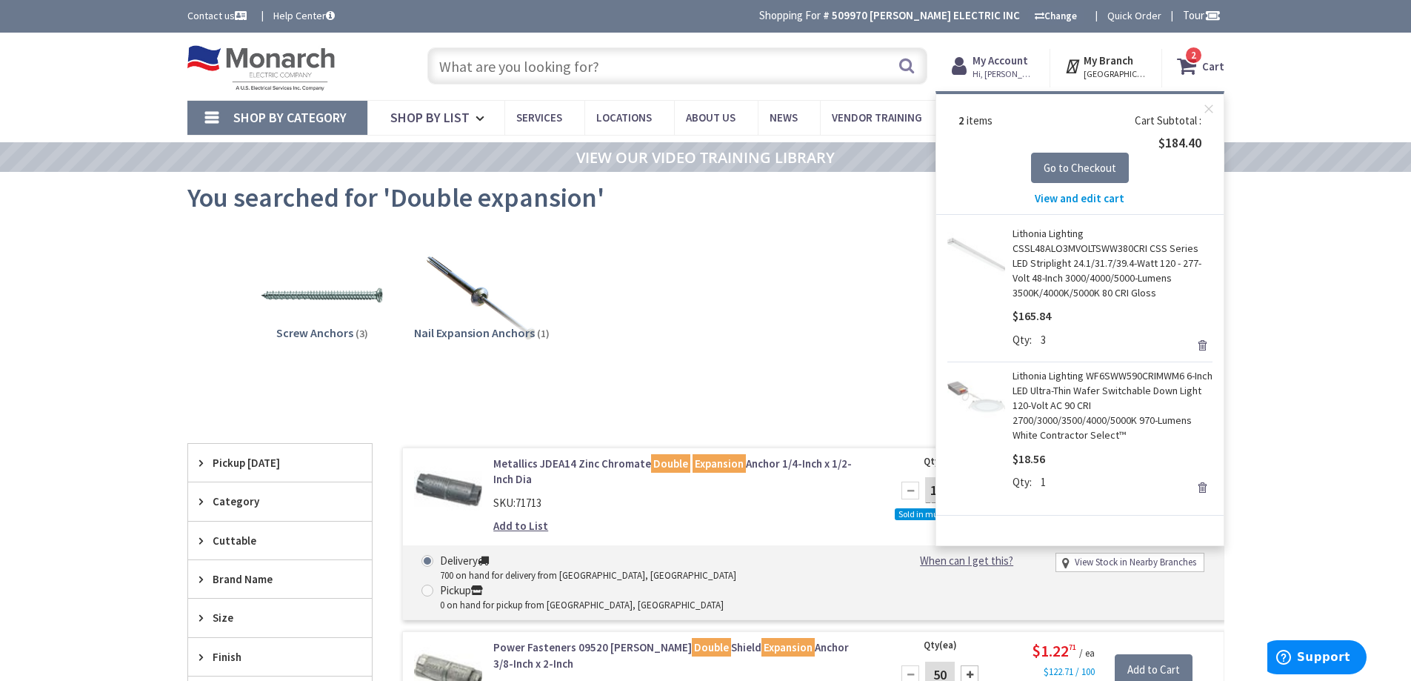
scroll to position [0, 0]
click at [1091, 166] on span "Go to Checkout" at bounding box center [1080, 168] width 73 height 14
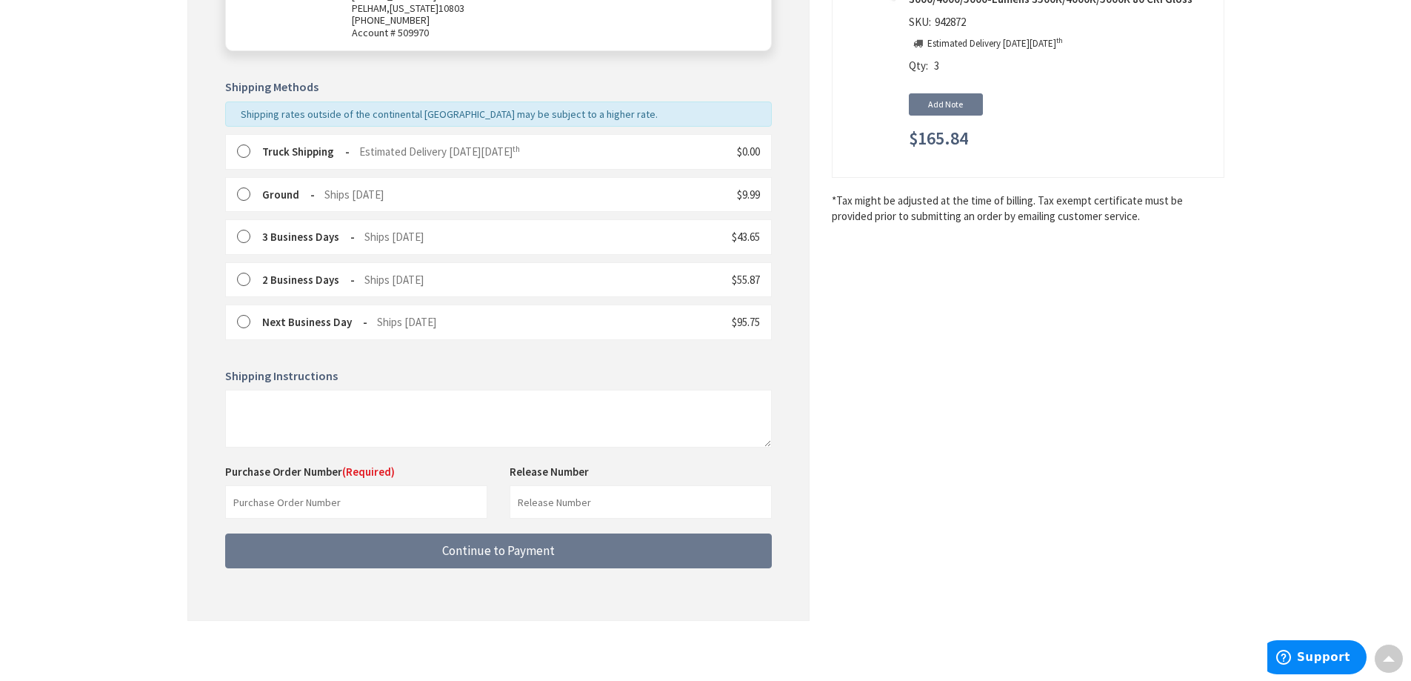
scroll to position [302, 0]
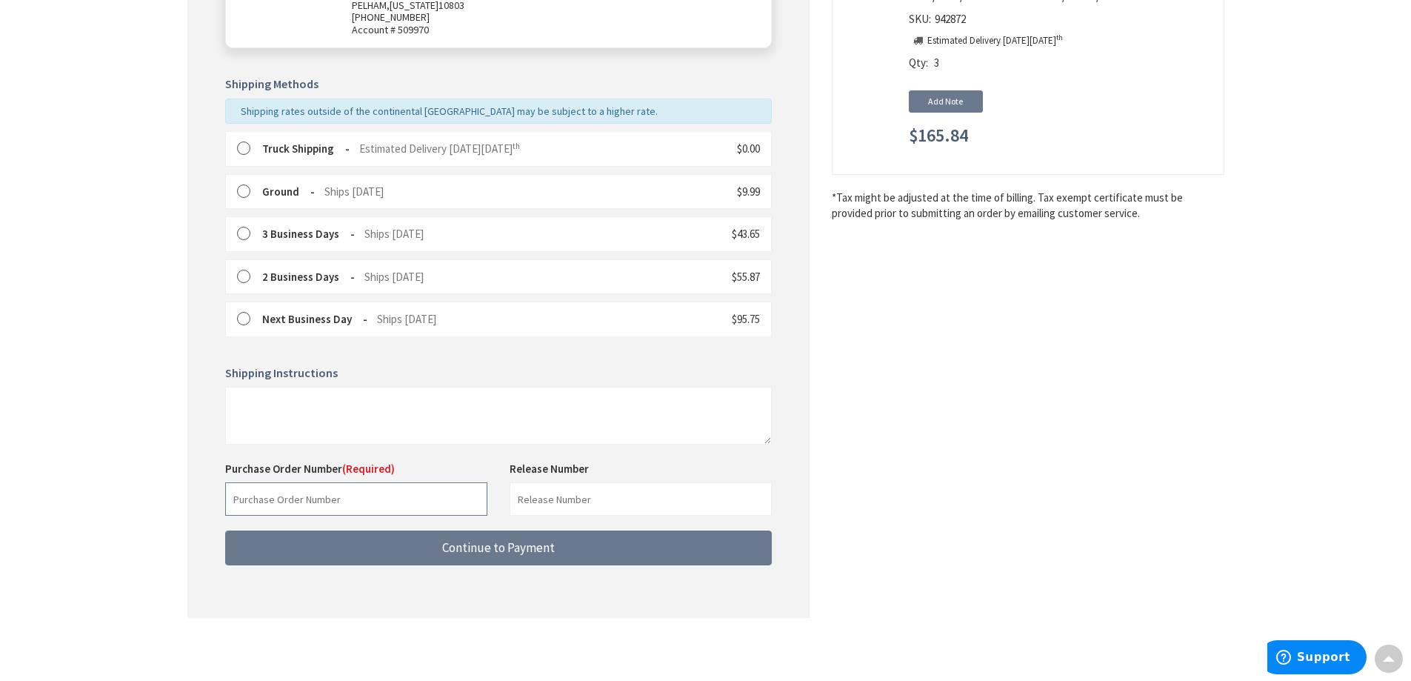
click at [331, 499] on input "text" at bounding box center [356, 498] width 262 height 33
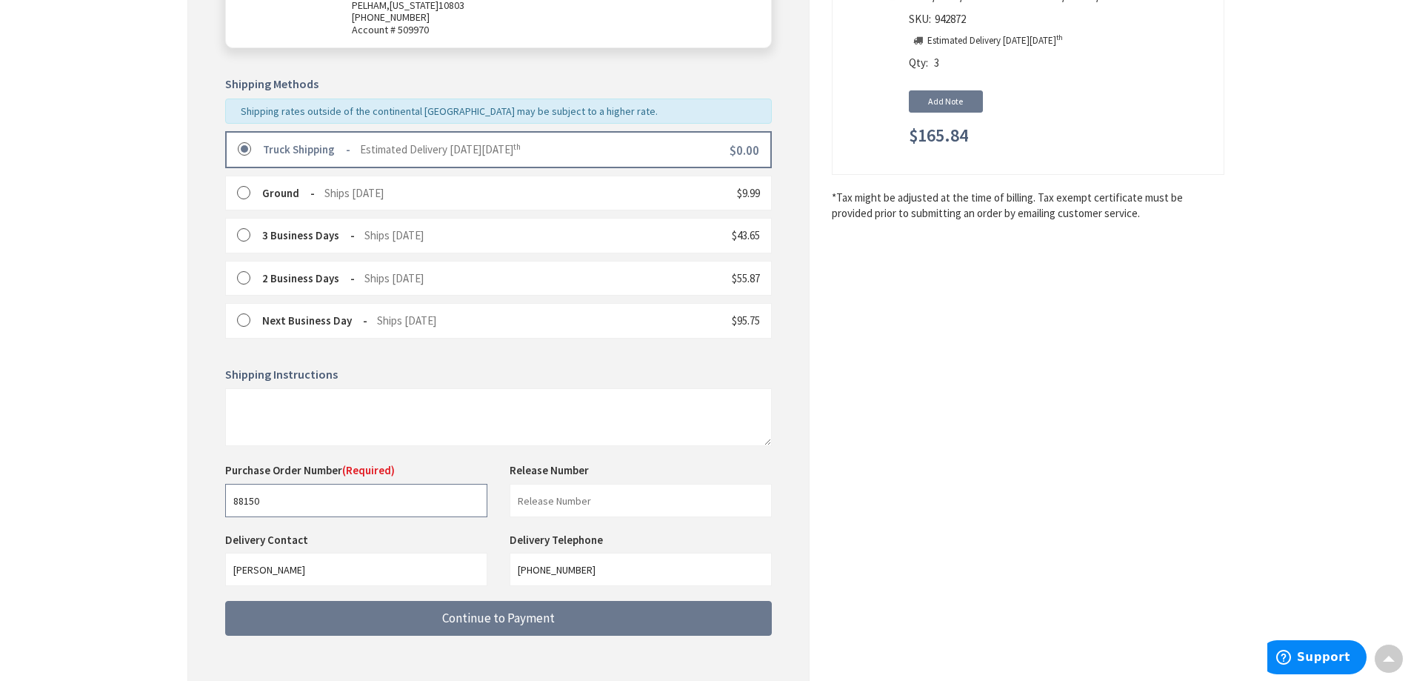
type input "88150"
click at [545, 506] on input "text" at bounding box center [641, 500] width 262 height 33
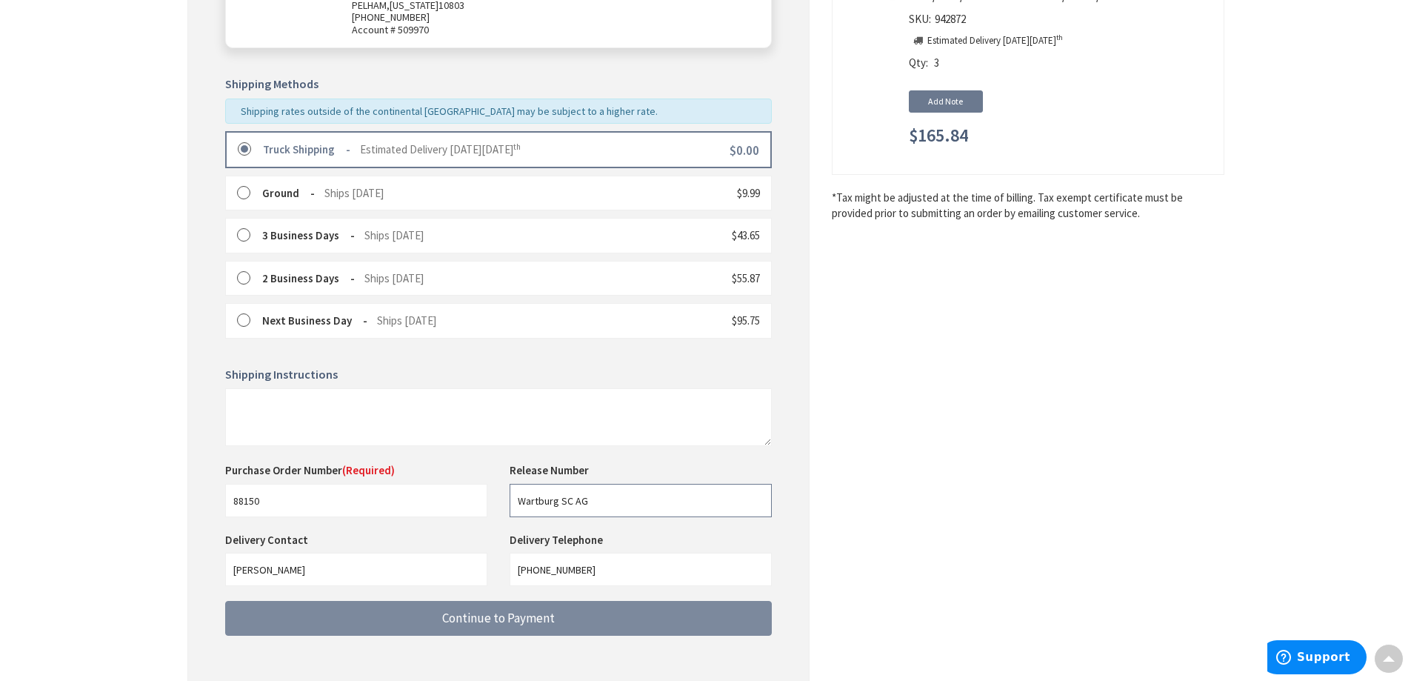
type input "Wartburg SC AG"
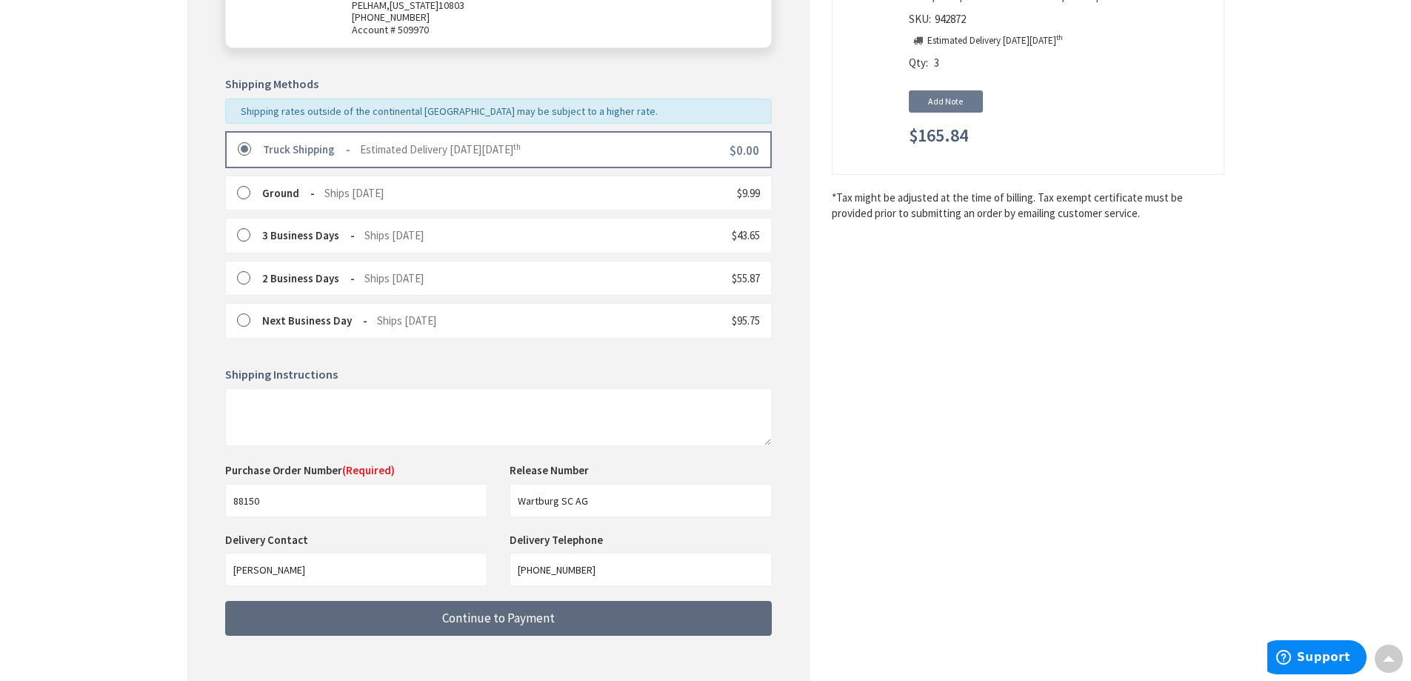
click at [526, 619] on span "Continue to Payment" at bounding box center [498, 618] width 113 height 16
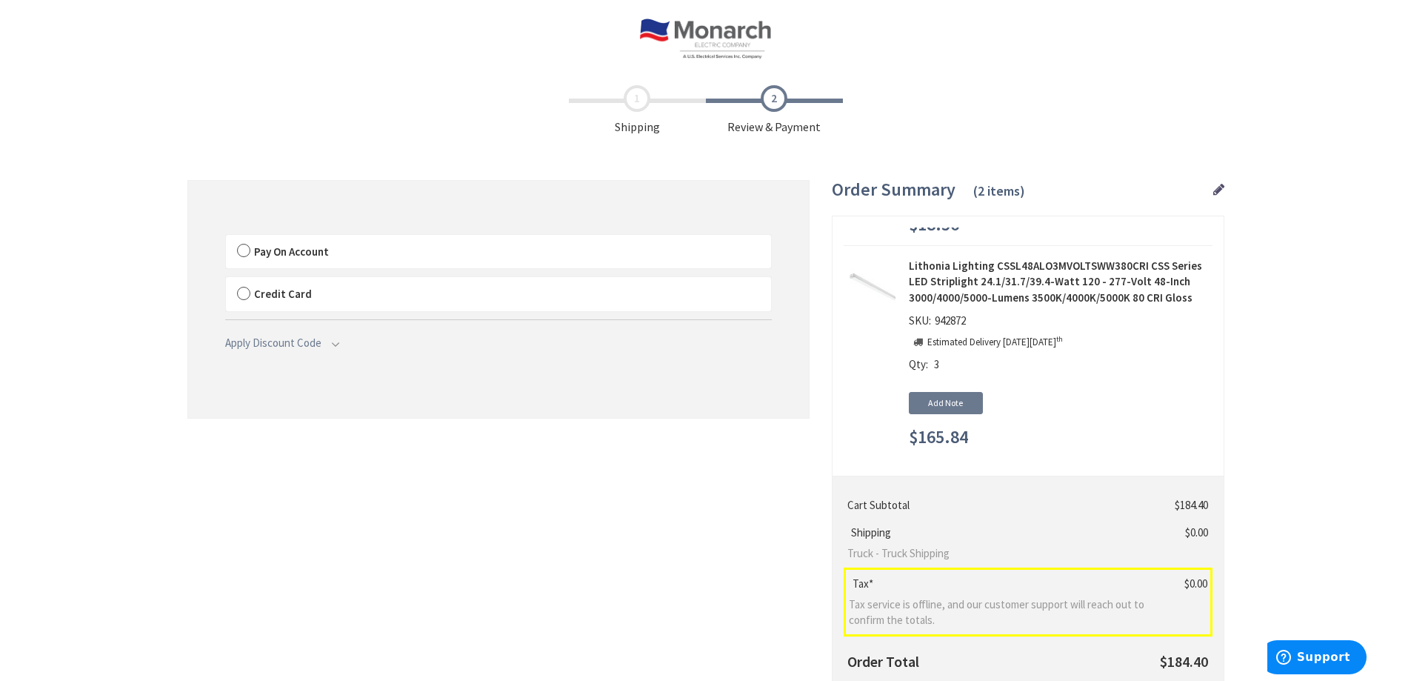
click at [244, 250] on label "Pay On Account" at bounding box center [498, 252] width 545 height 34
click at [243, 250] on label "Pay On Account" at bounding box center [498, 252] width 545 height 34
click at [226, 238] on input "Pay On Account" at bounding box center [226, 238] width 0 height 0
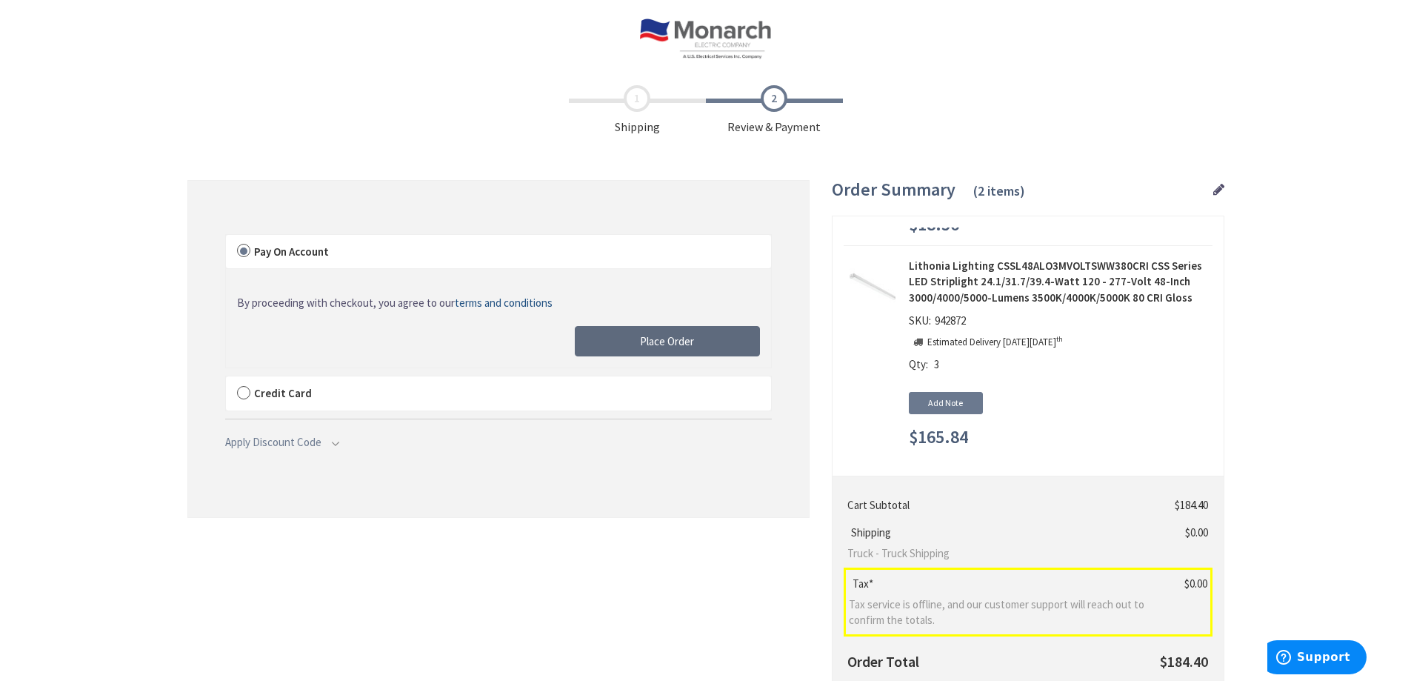
click at [693, 353] on button "Place Order" at bounding box center [667, 341] width 185 height 31
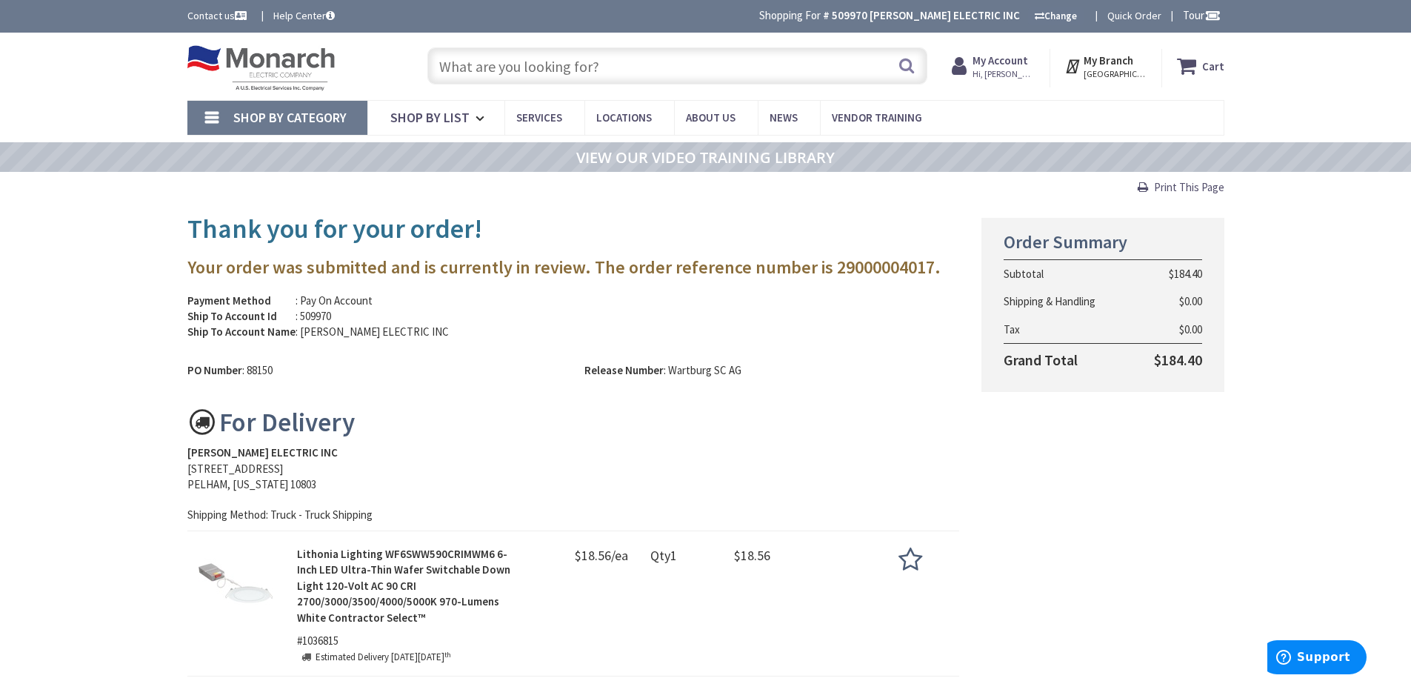
click at [1198, 182] on span "Print This Page" at bounding box center [1189, 187] width 70 height 14
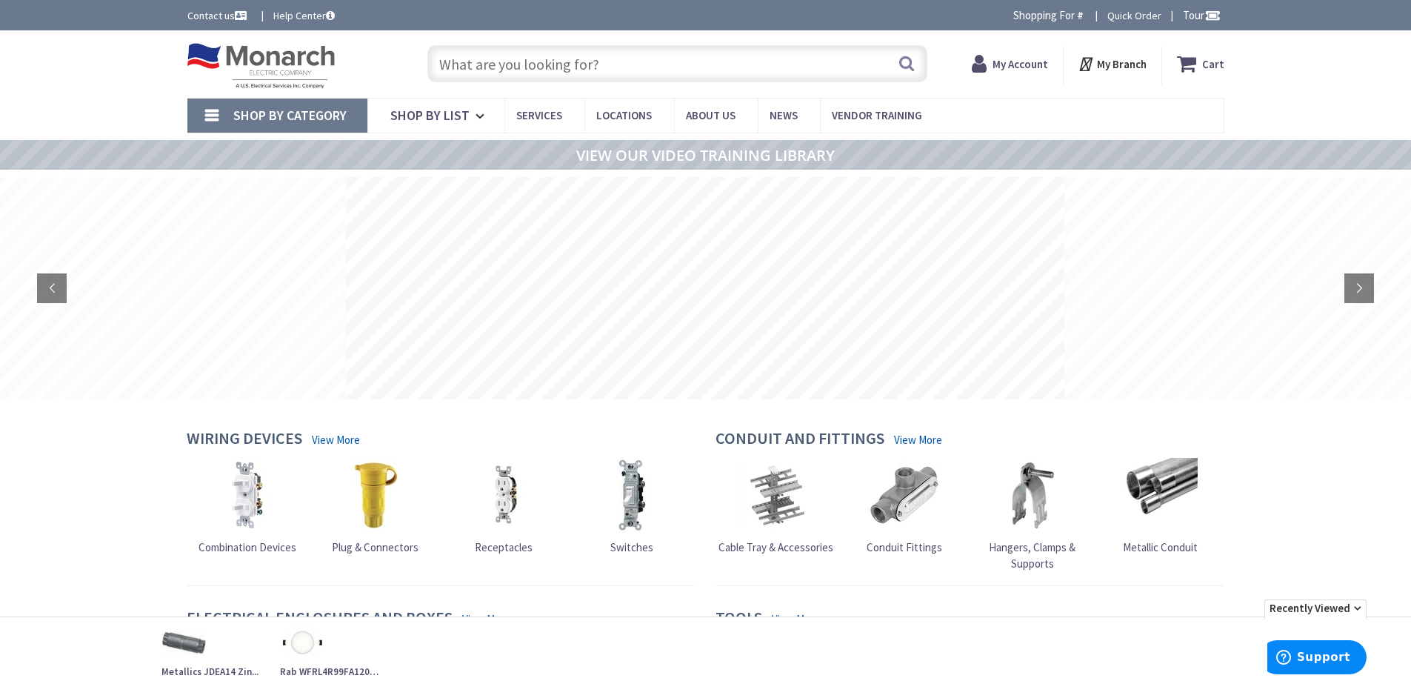
click at [607, 67] on input "text" at bounding box center [677, 63] width 500 height 37
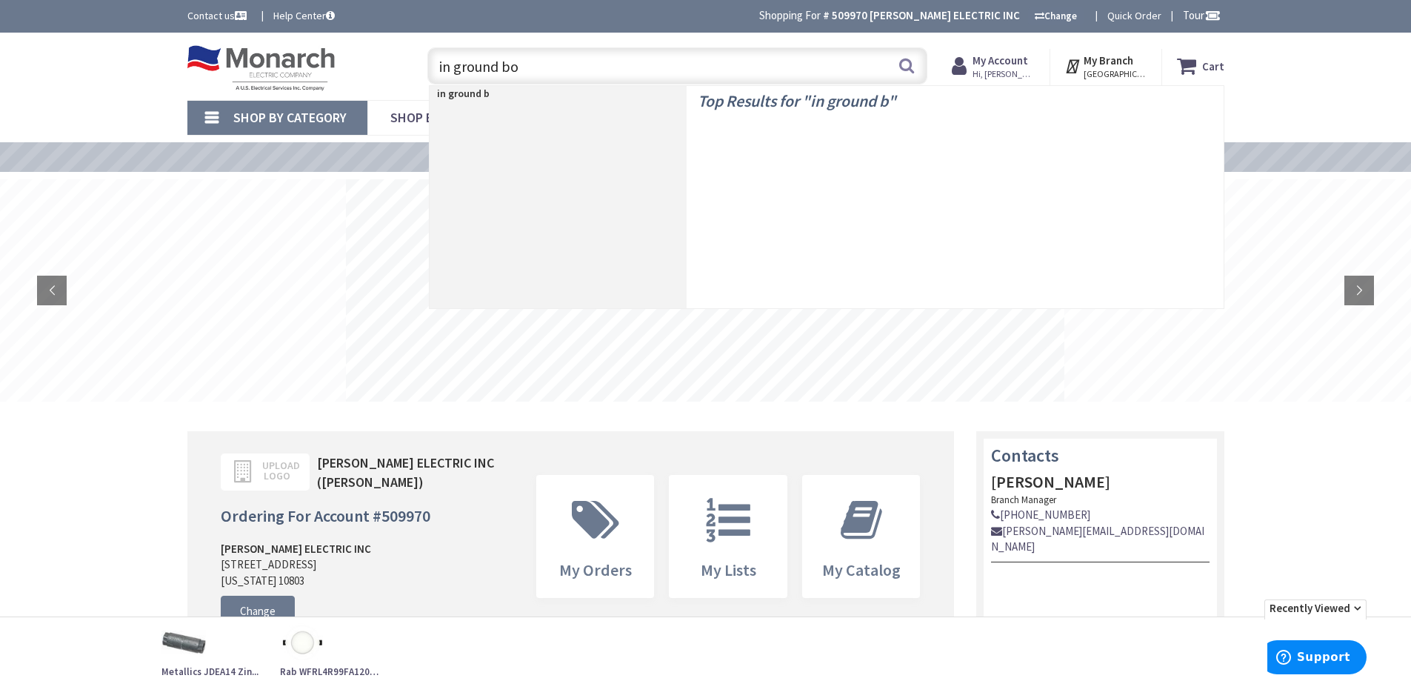
type input "in ground box"
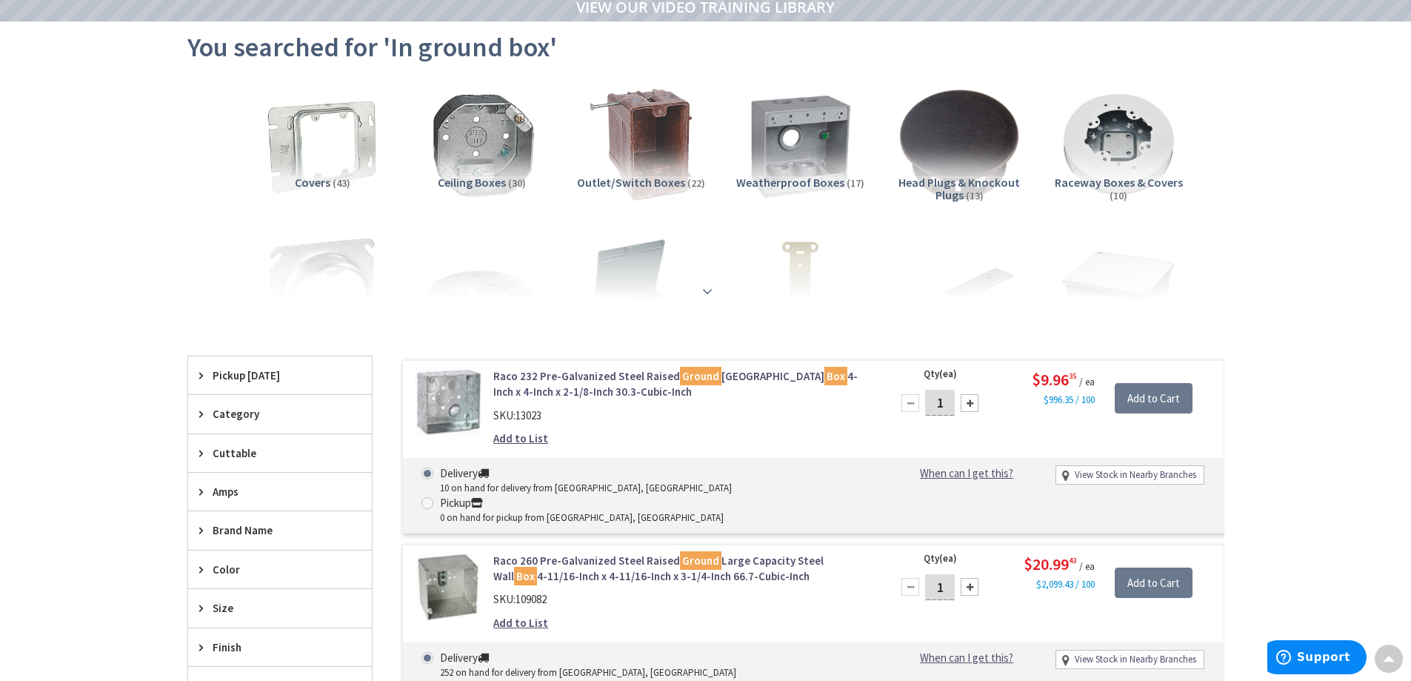
click at [708, 295] on strong at bounding box center [708, 291] width 18 height 16
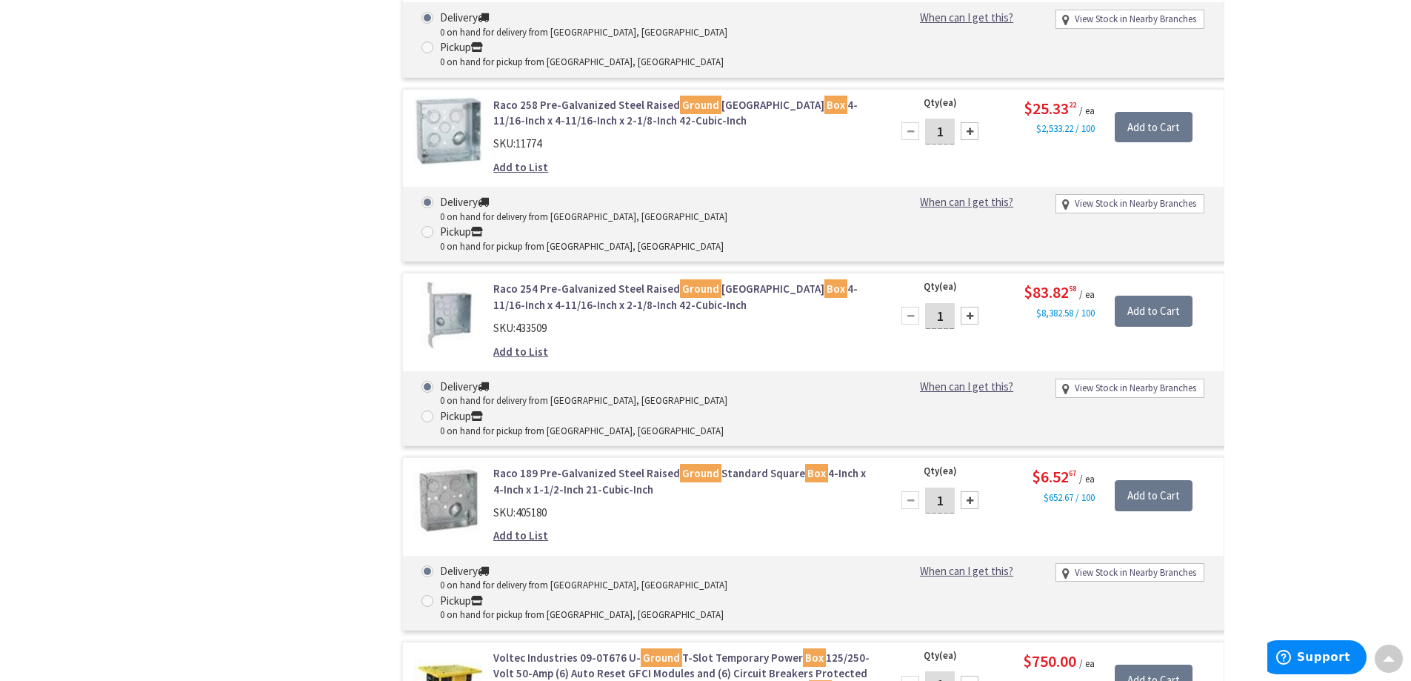
scroll to position [4253, 0]
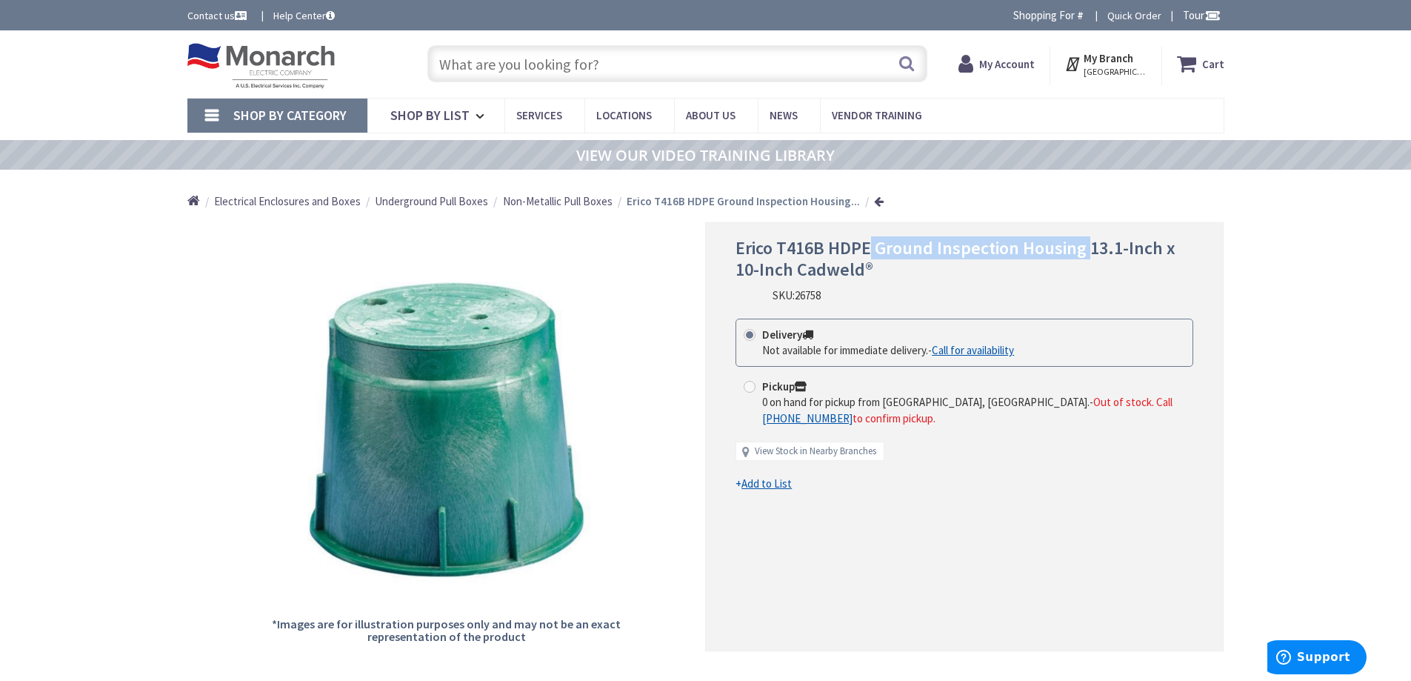
drag, startPoint x: 874, startPoint y: 251, endPoint x: 1070, endPoint y: 253, distance: 196.3
click at [1084, 251] on span "Erico T416B HDPE Ground Inspection Housing 13.1-Inch x 10-Inch Cadweld®" at bounding box center [956, 258] width 440 height 44
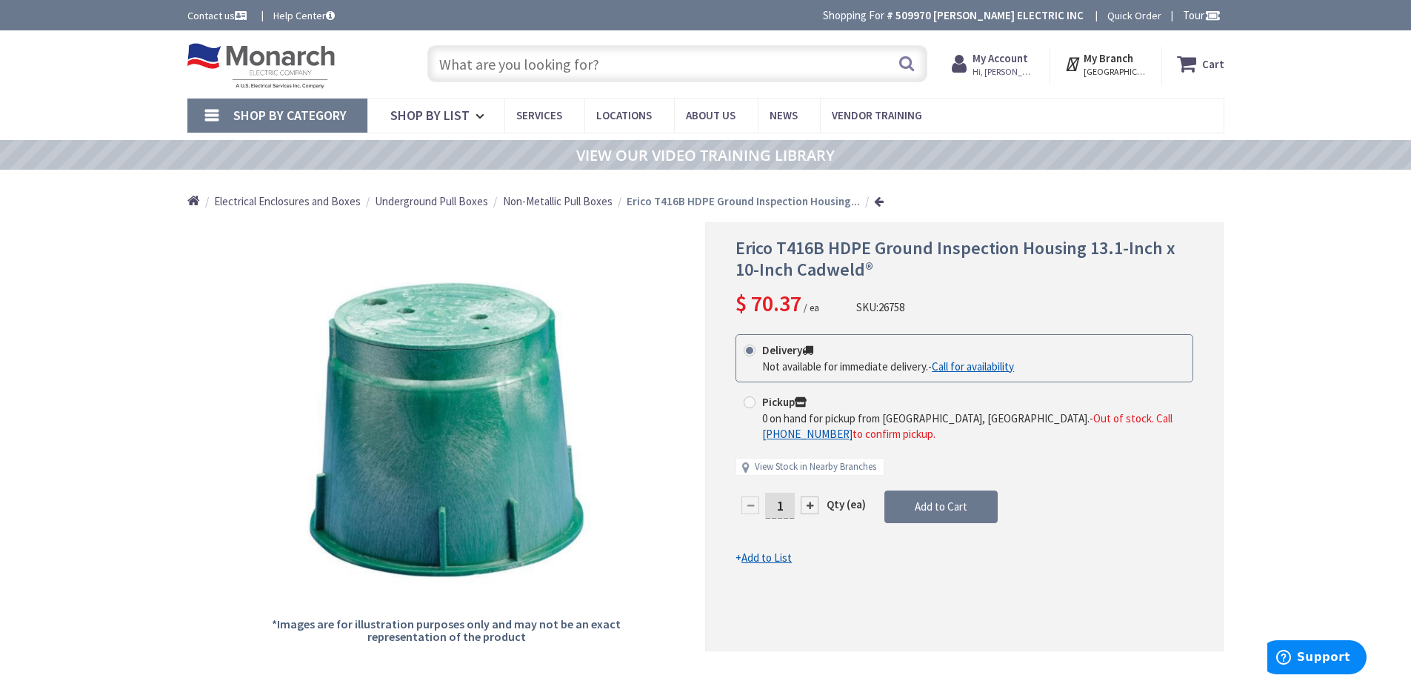
click at [629, 53] on input "text" at bounding box center [677, 63] width 500 height 37
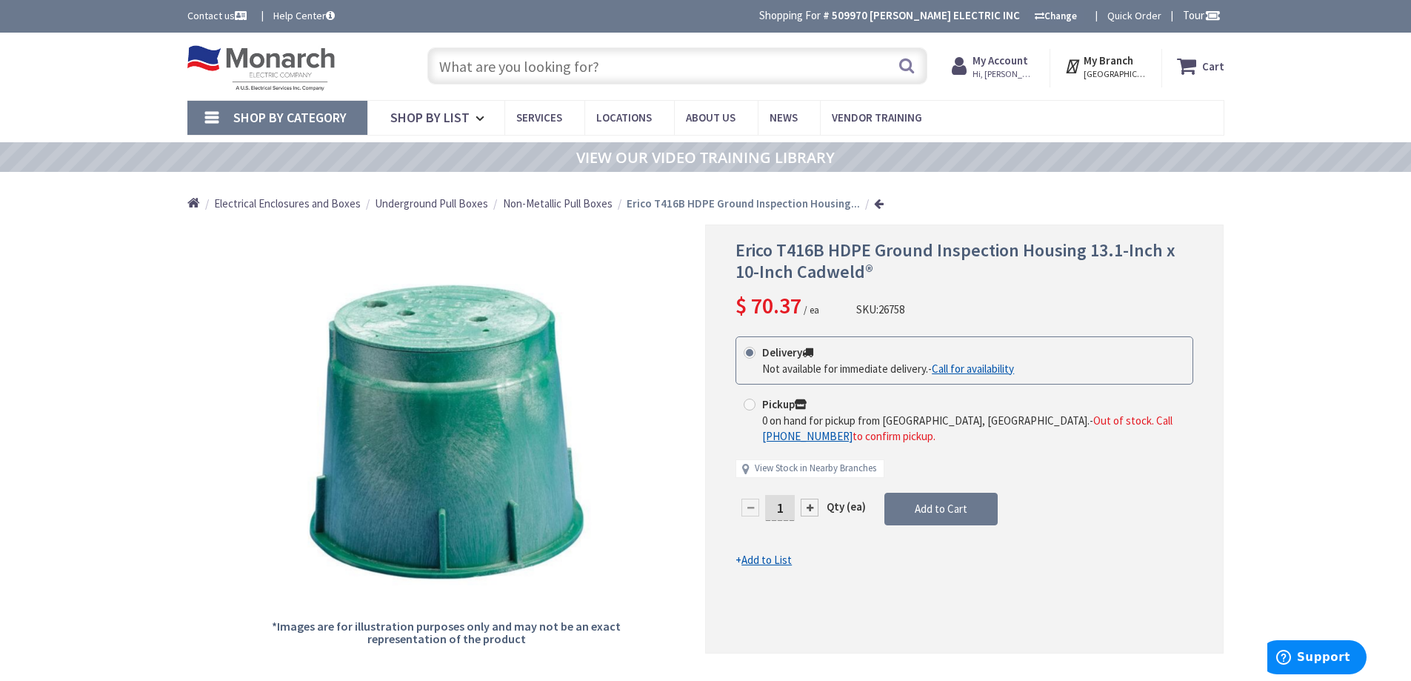
paste input "Ground Inspection Housing"
type input "Ground Inspection Housing"
click at [907, 66] on button "Search" at bounding box center [906, 65] width 19 height 33
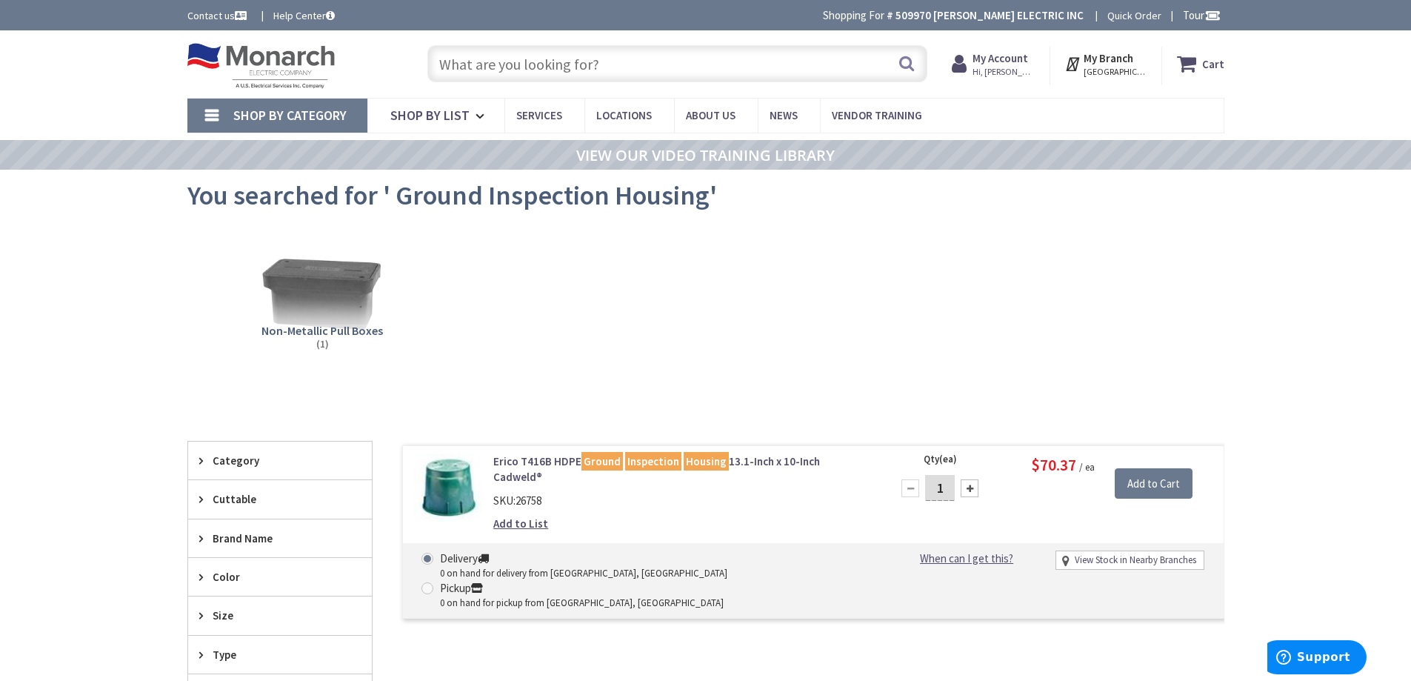
click at [355, 280] on img at bounding box center [322, 293] width 134 height 134
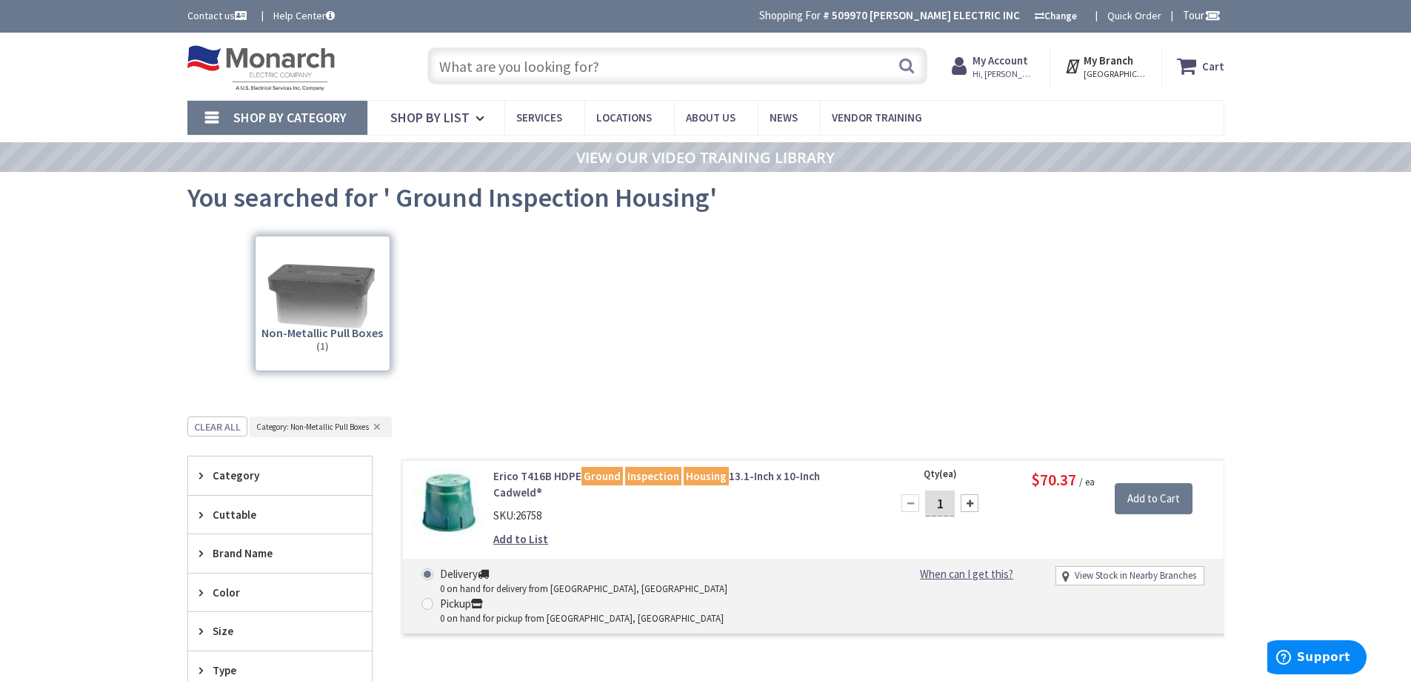
click at [505, 74] on input "text" at bounding box center [677, 65] width 500 height 37
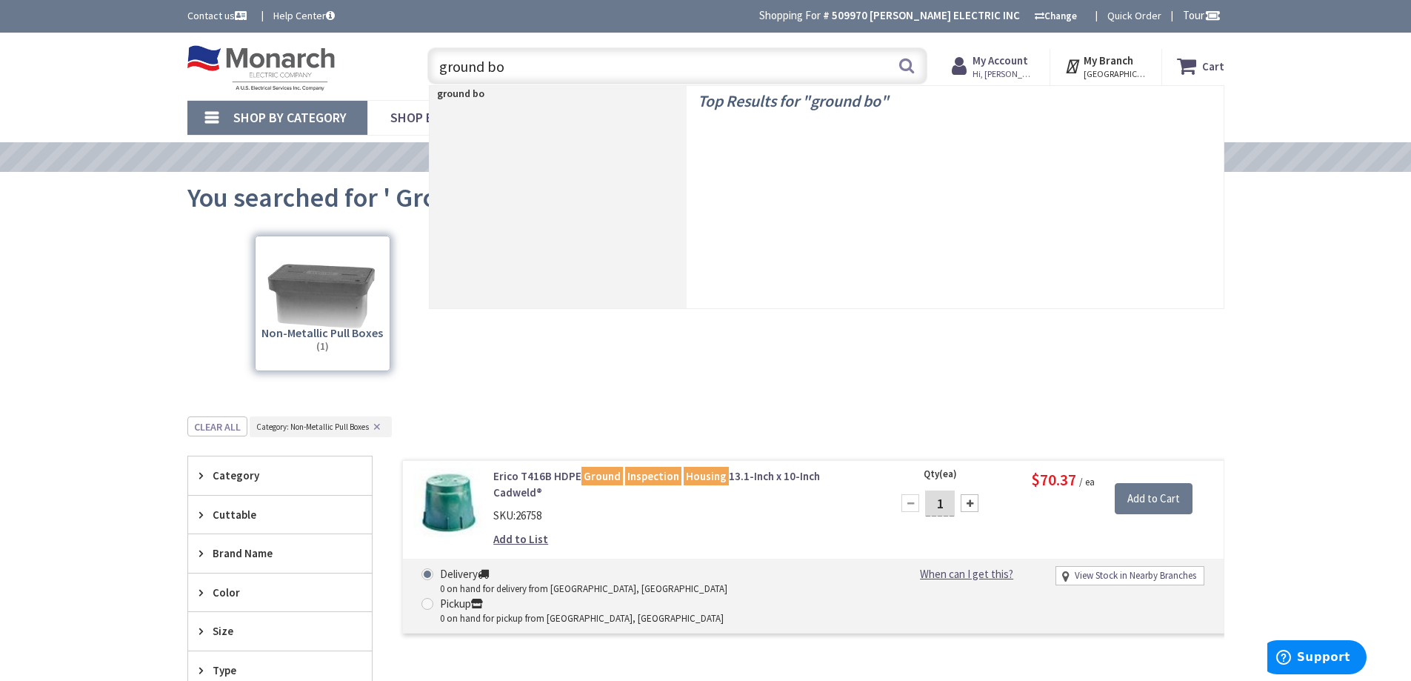
type input "ground box"
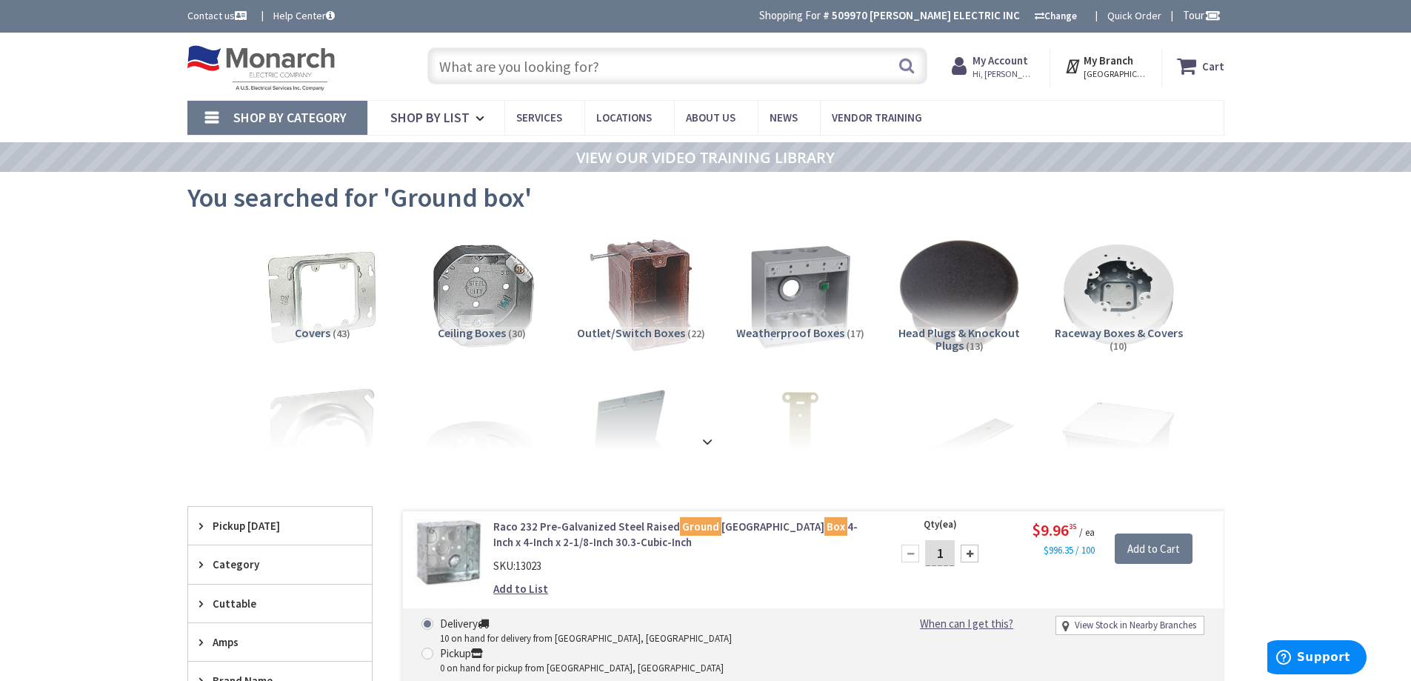
click at [495, 65] on input "text" at bounding box center [677, 65] width 500 height 37
paste input "WFRL4S99FA120WS"
type input "WFRL4S99FA120WS"
click at [908, 72] on button "Search" at bounding box center [906, 65] width 19 height 33
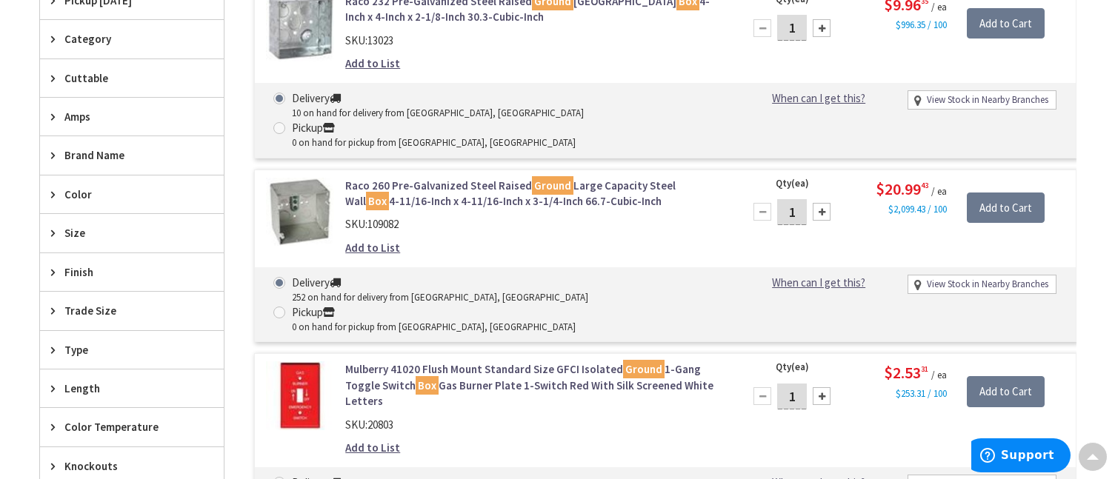
scroll to position [525, 0]
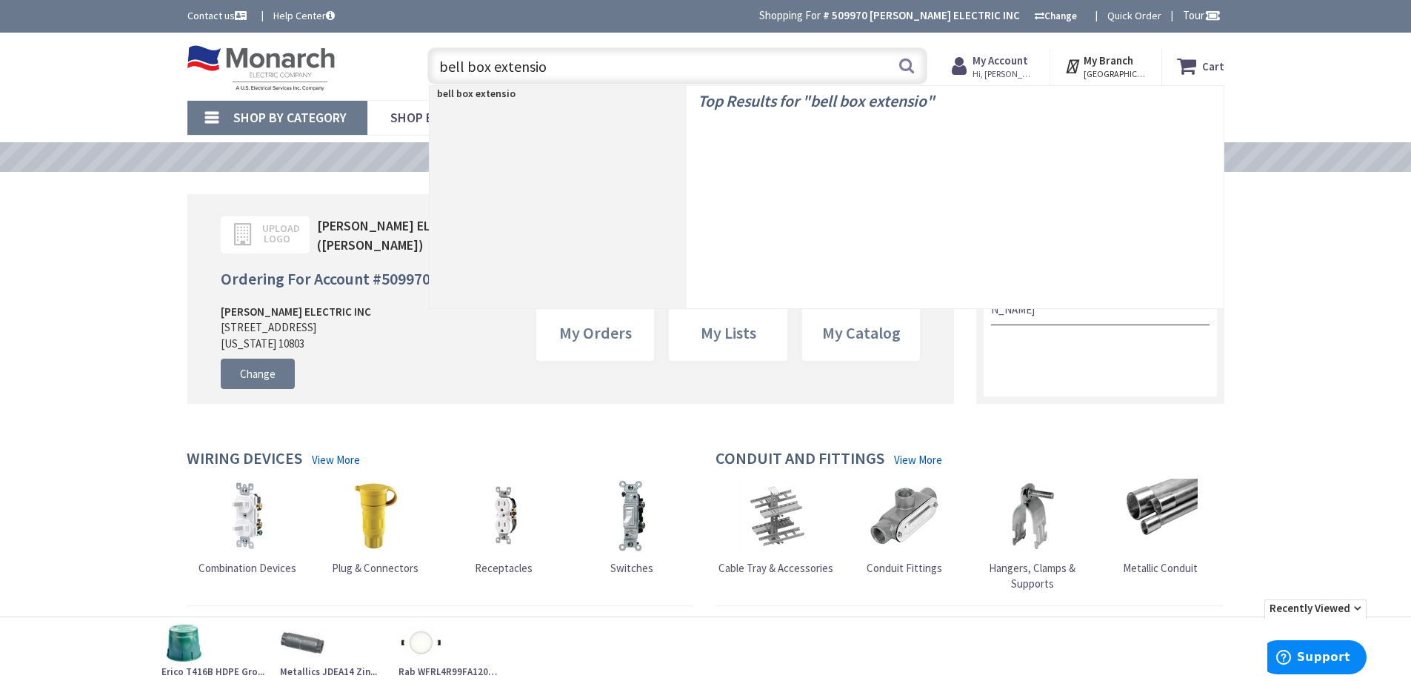
type input "bell box extension"
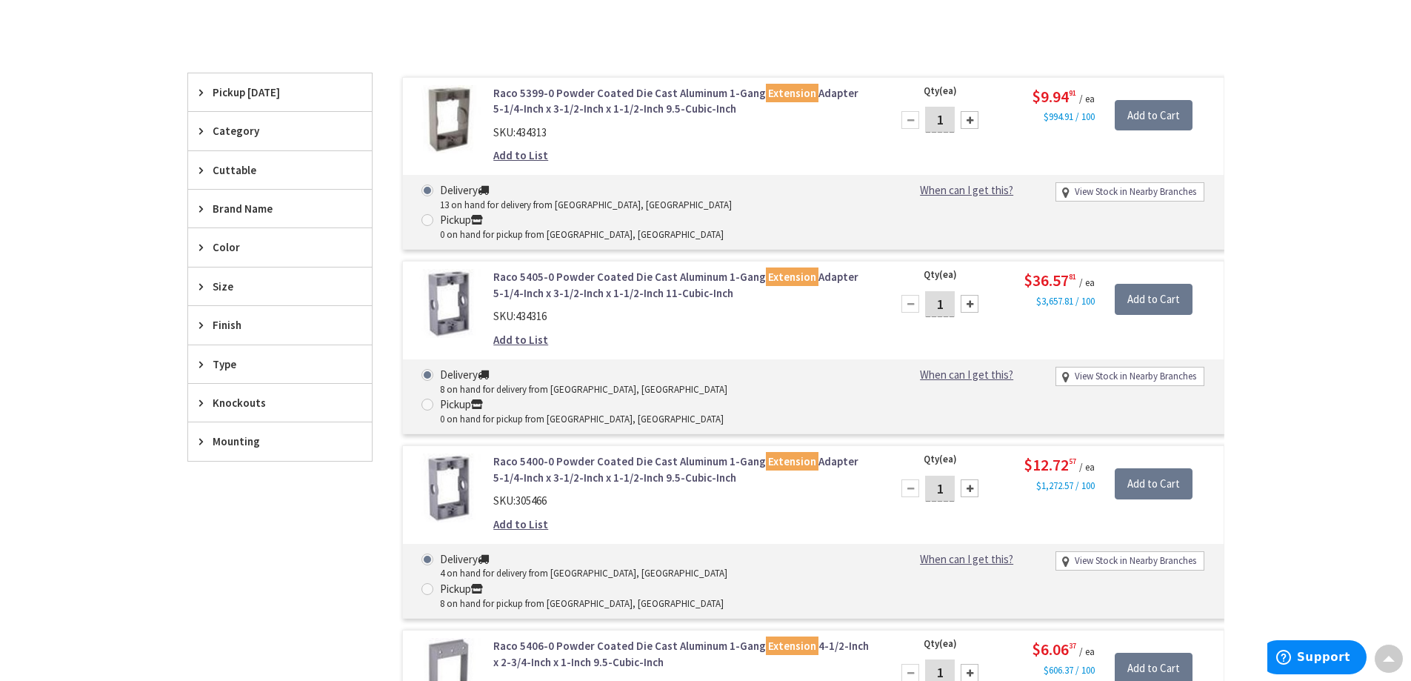
scroll to position [74, 0]
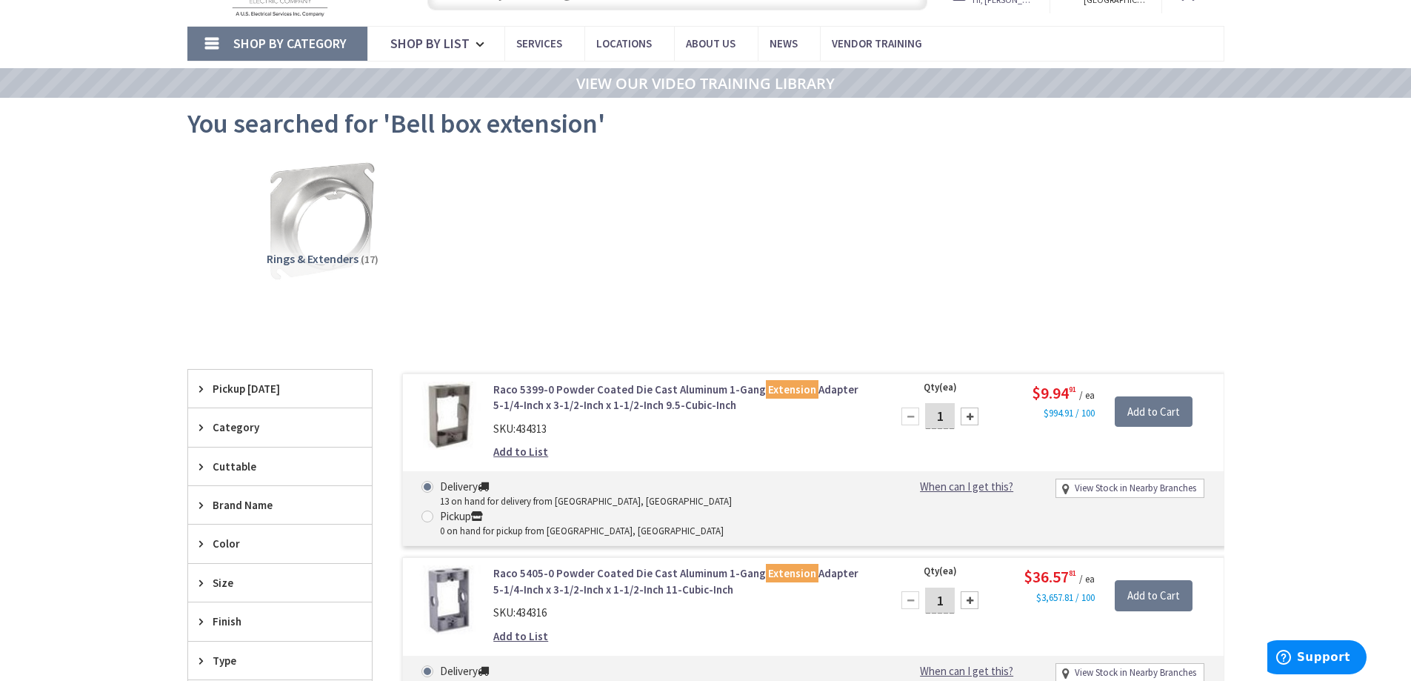
click at [570, 565] on link "Raco 5405-0 Powder Coated Die Cast Aluminum 1-Gang Extension Adapter 5-1/4-Inch…" at bounding box center [681, 581] width 377 height 32
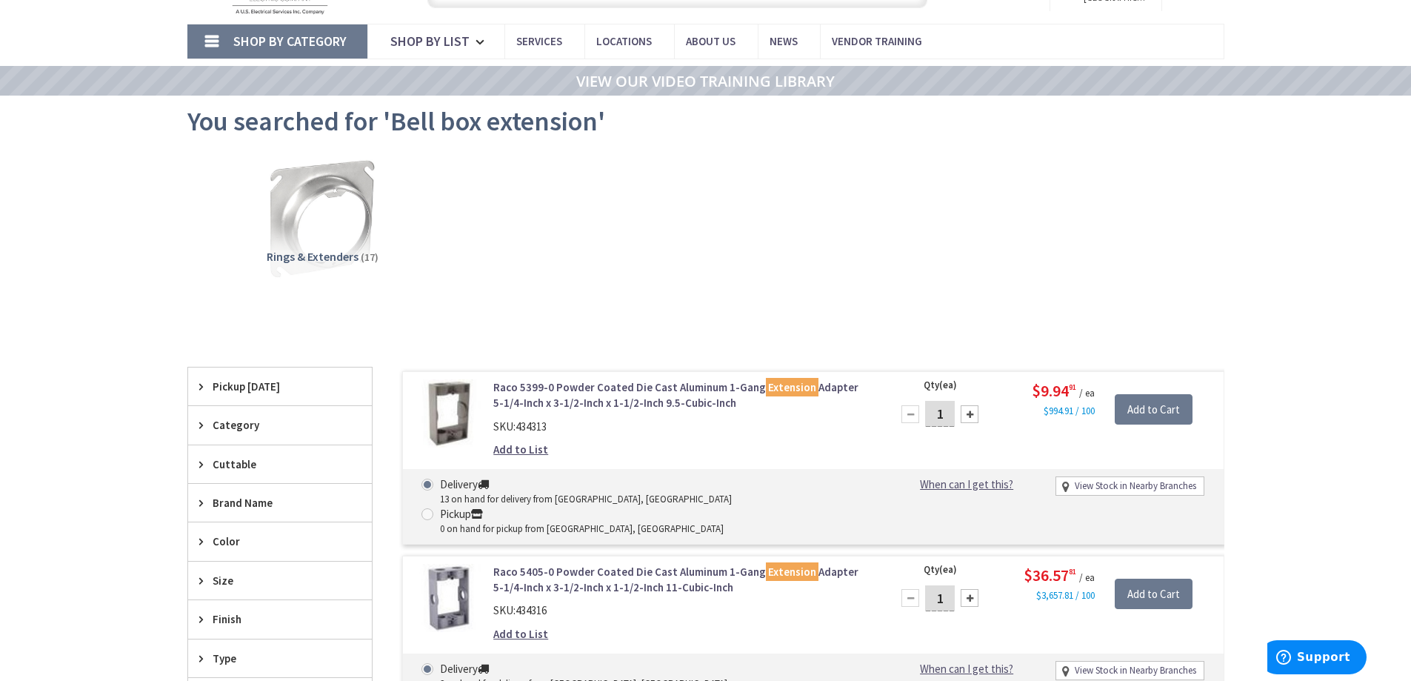
click at [589, 392] on link "Raco 5399-0 Powder Coated Die Cast Aluminum 1-Gang Extension Adapter 5-1/4-Inch…" at bounding box center [681, 395] width 377 height 32
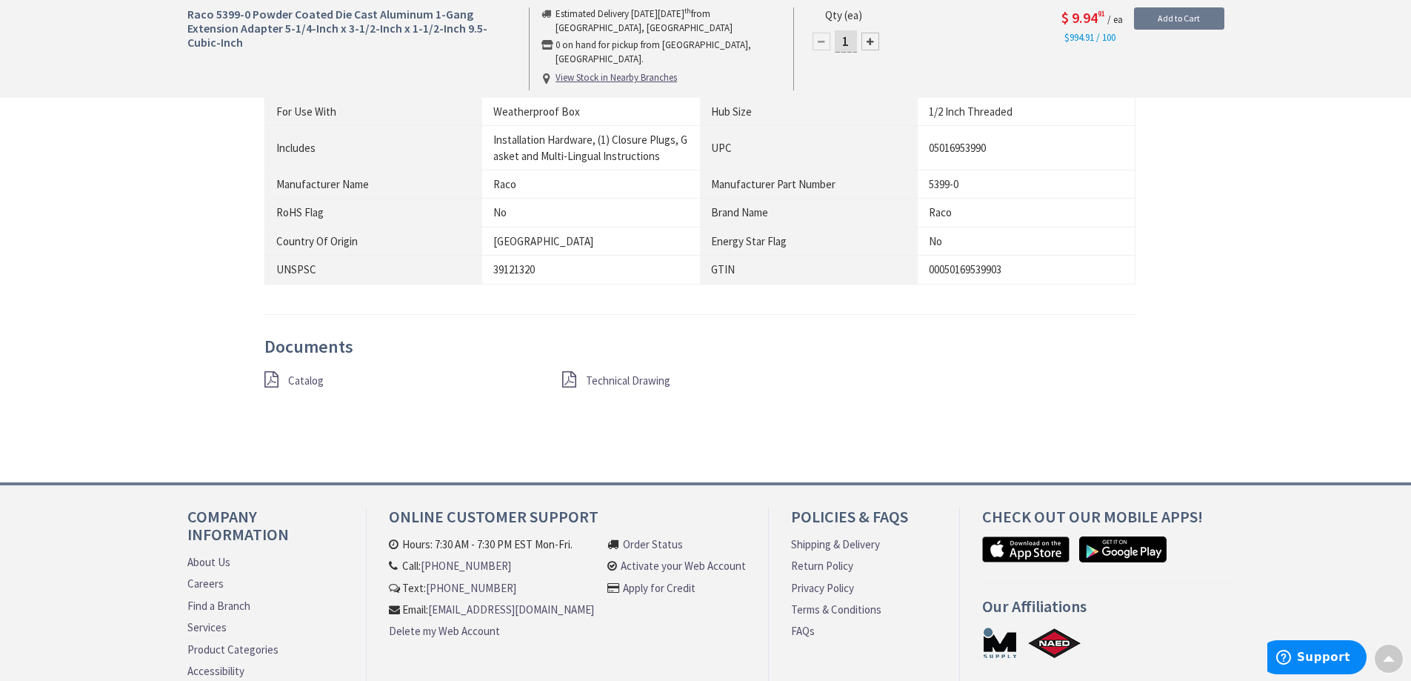
scroll to position [817, 0]
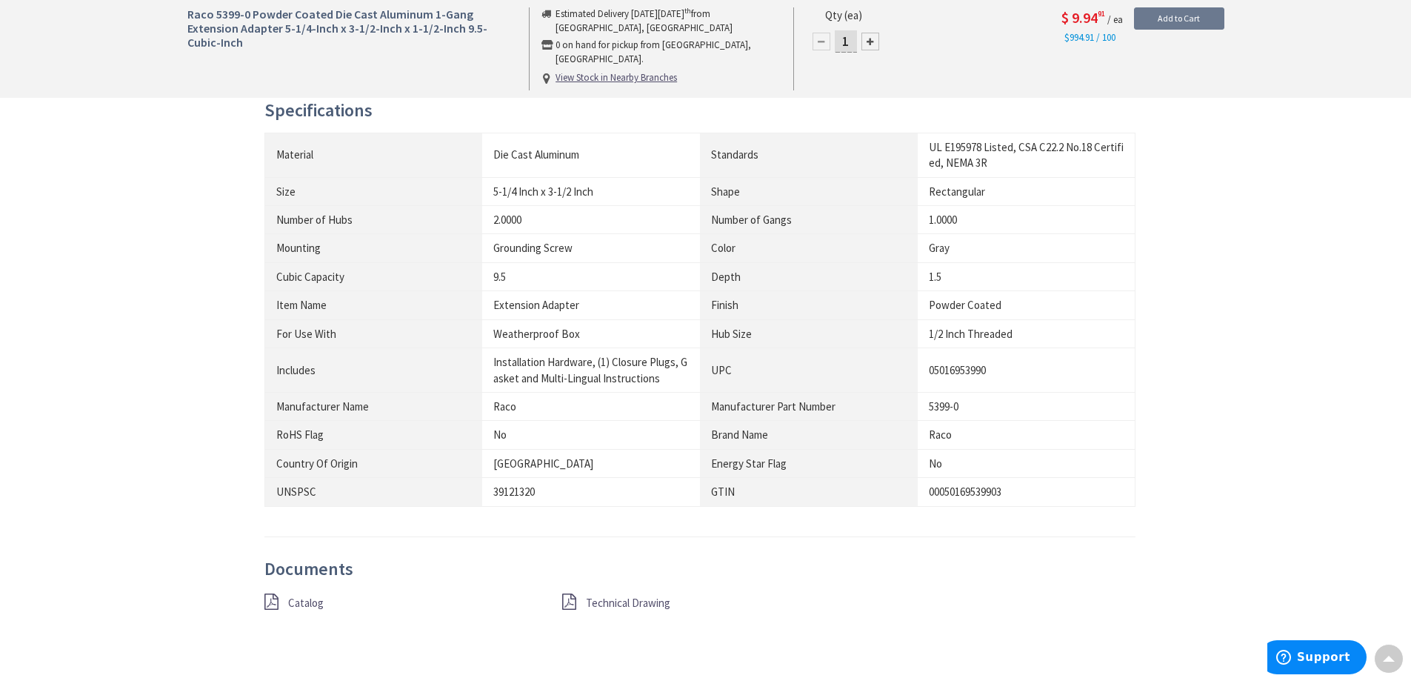
click at [608, 608] on span "Technical Drawing" at bounding box center [628, 603] width 84 height 14
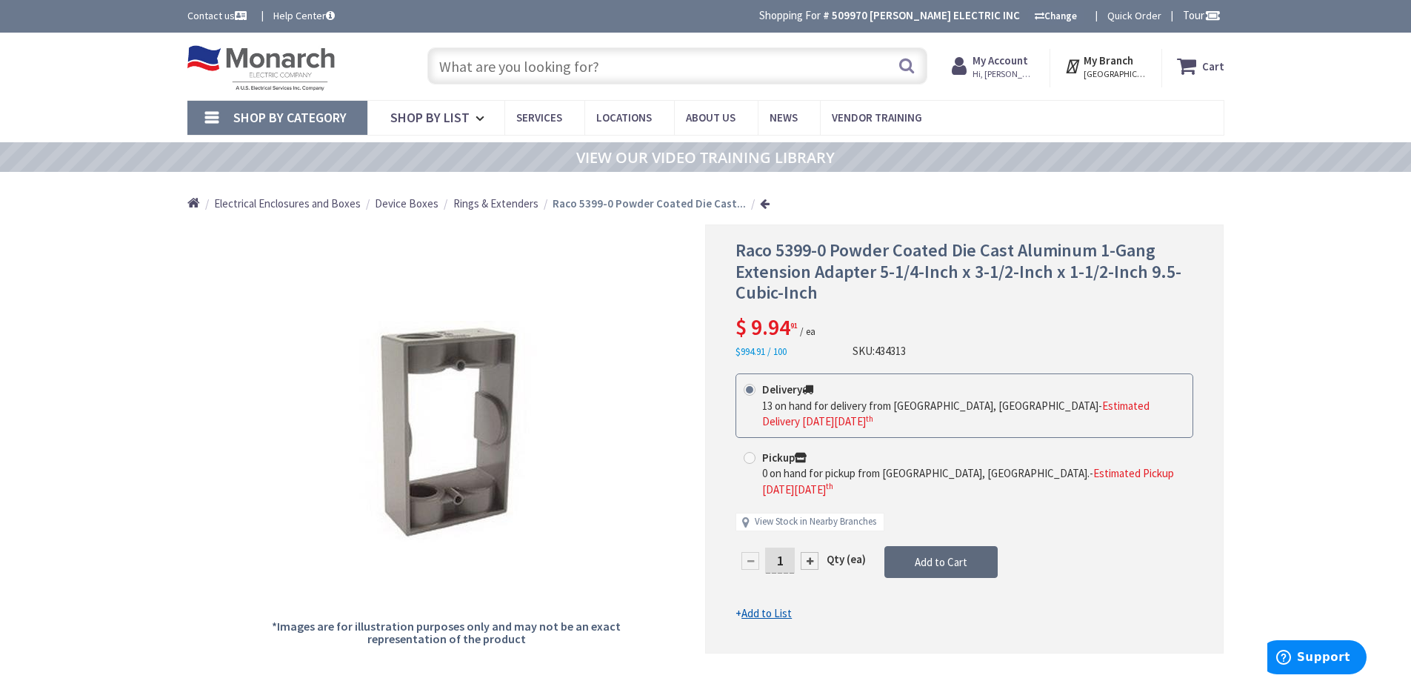
click at [933, 555] on span "Add to Cart" at bounding box center [941, 562] width 53 height 14
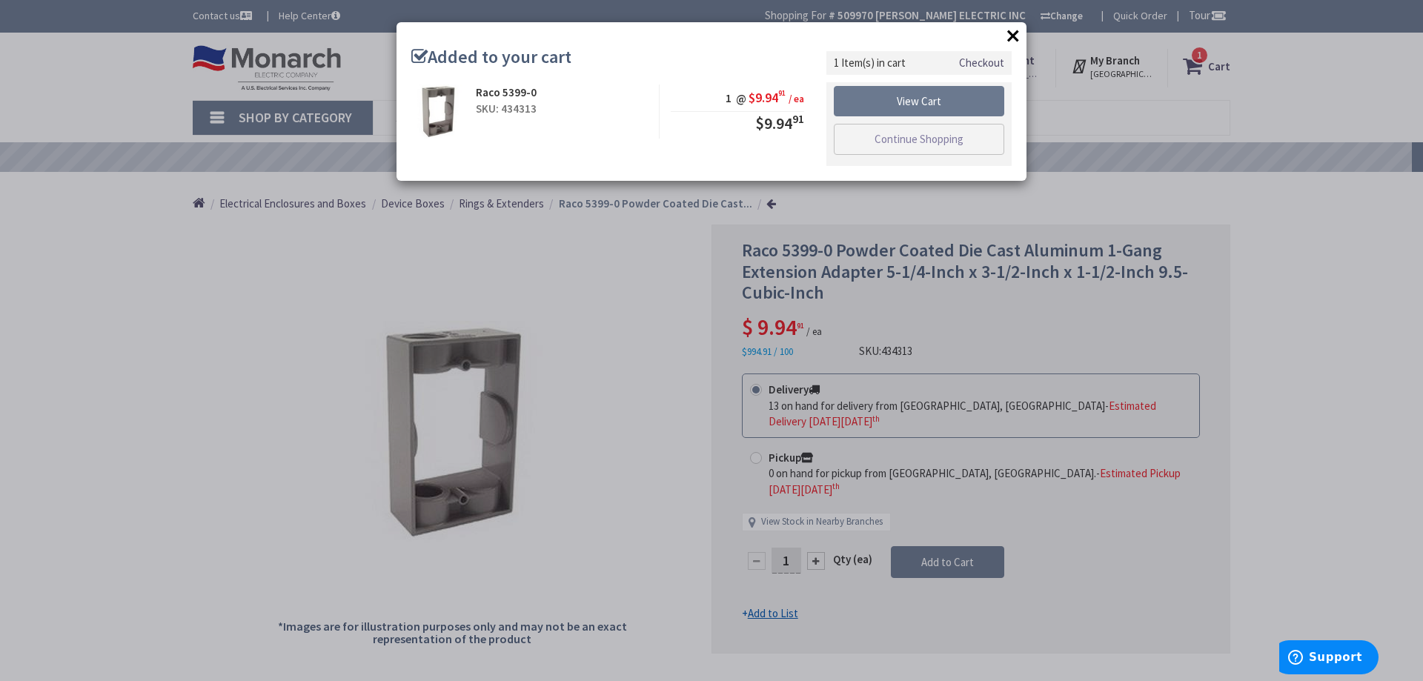
click at [1015, 31] on button "×" at bounding box center [1013, 35] width 22 height 22
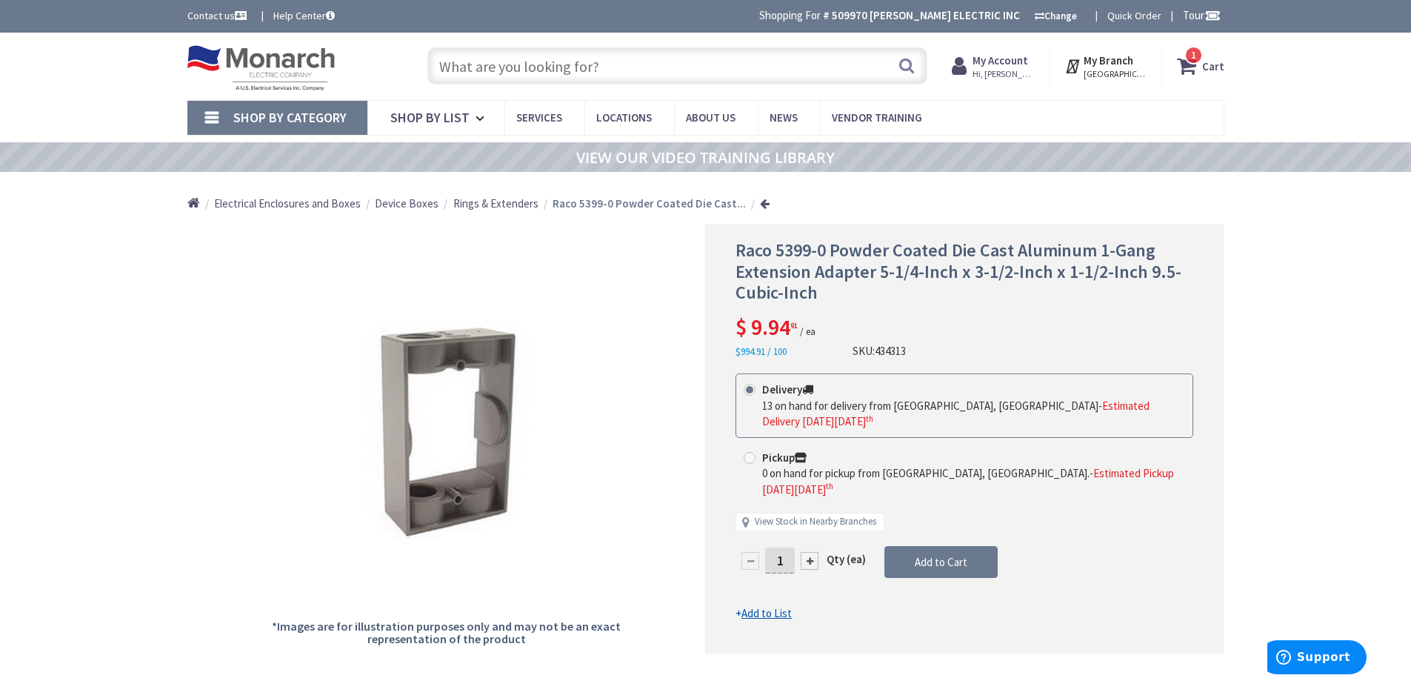
click at [688, 76] on input "text" at bounding box center [677, 65] width 500 height 37
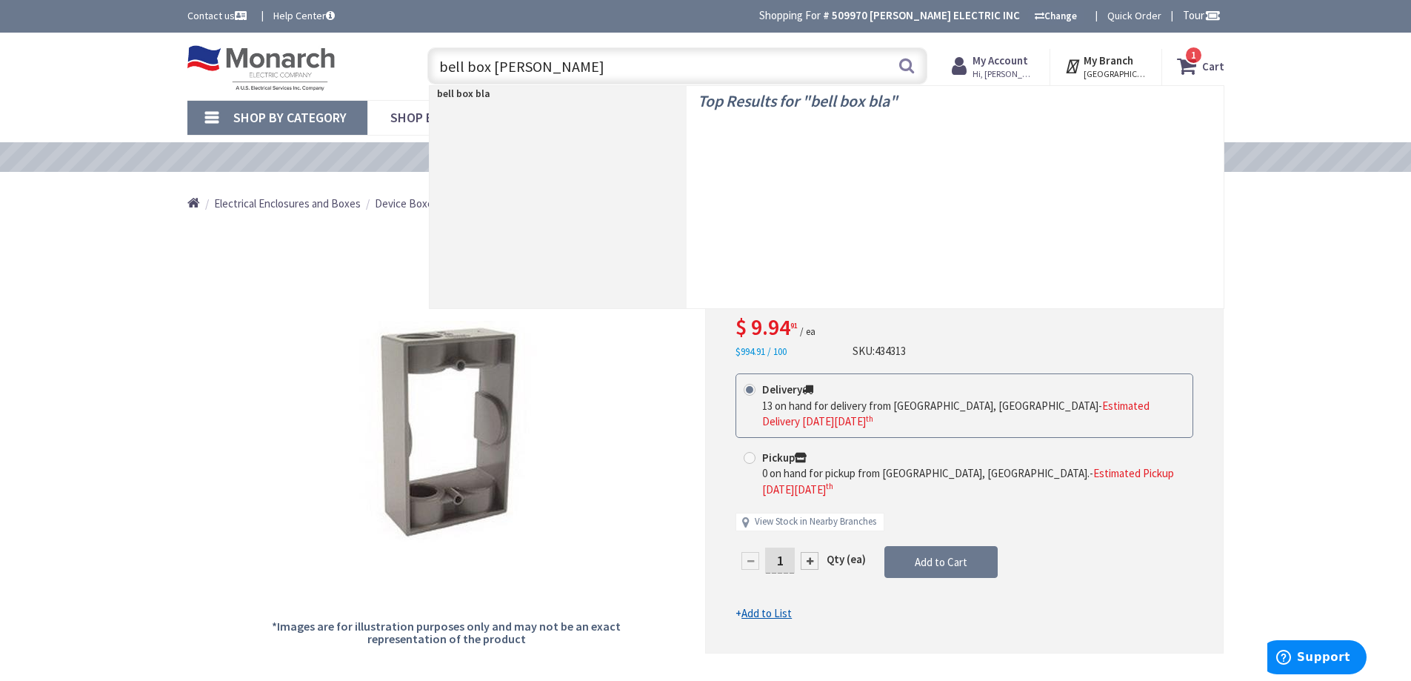
type input "bell box blank"
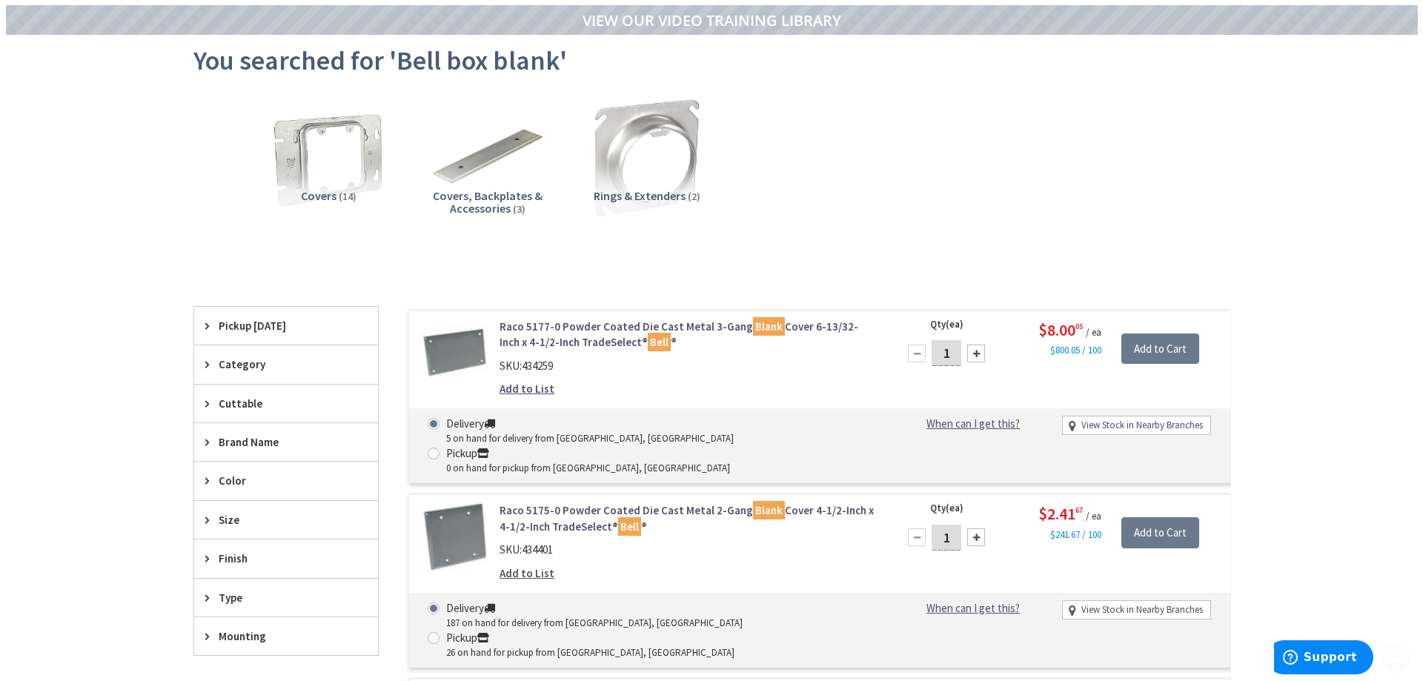
scroll to position [296, 0]
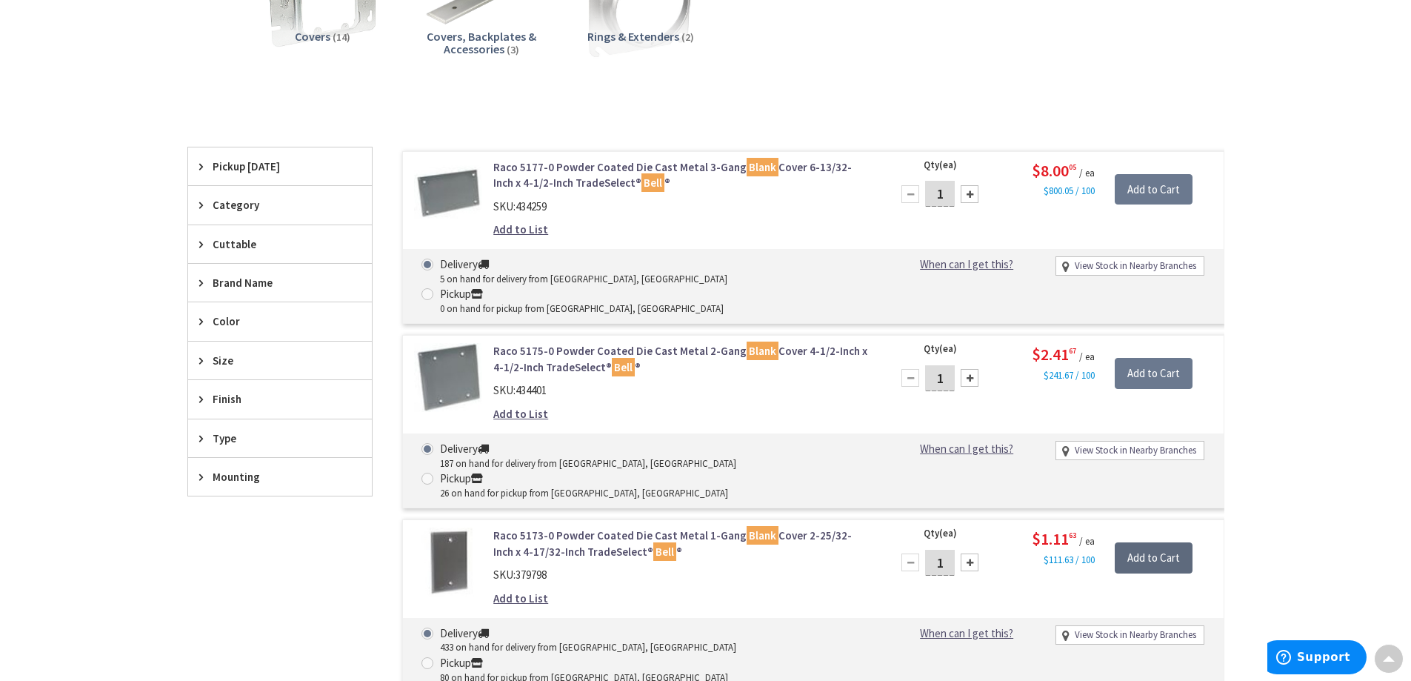
click at [1157, 542] on input "Add to Cart" at bounding box center [1154, 557] width 78 height 31
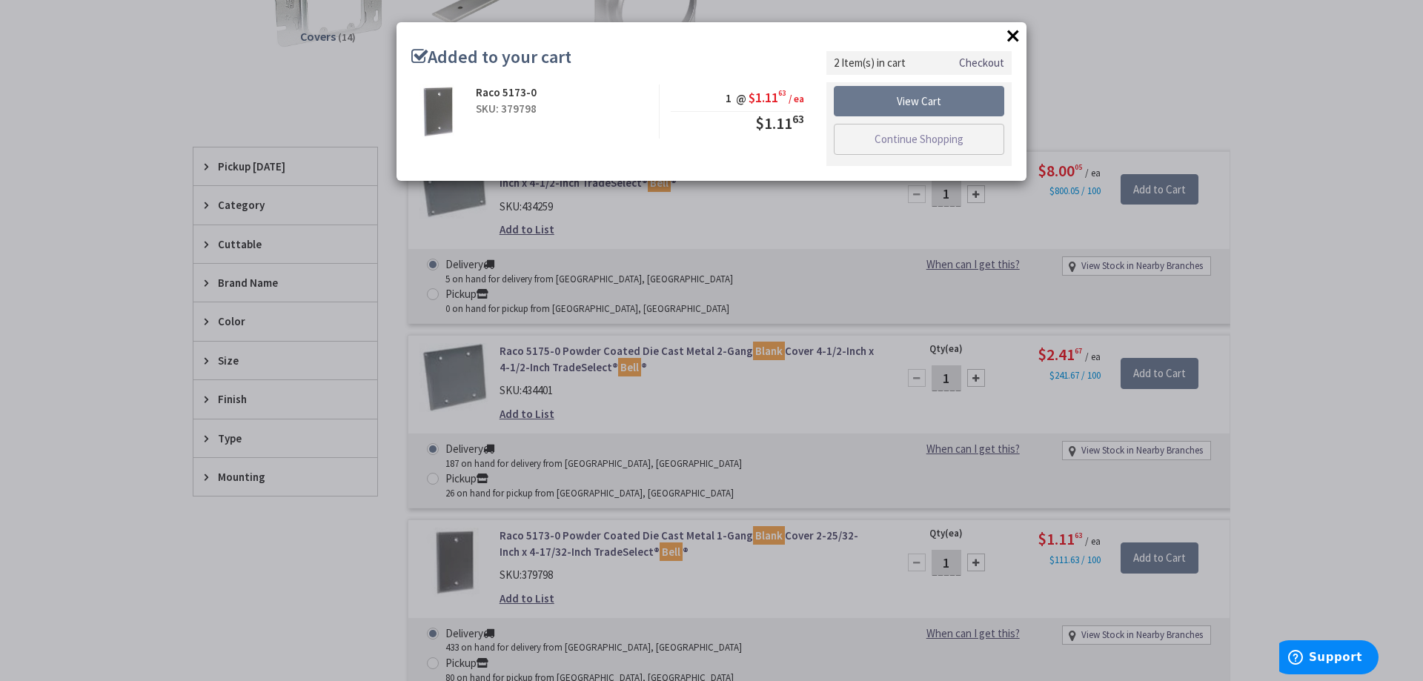
click at [1014, 34] on button "×" at bounding box center [1013, 35] width 22 height 22
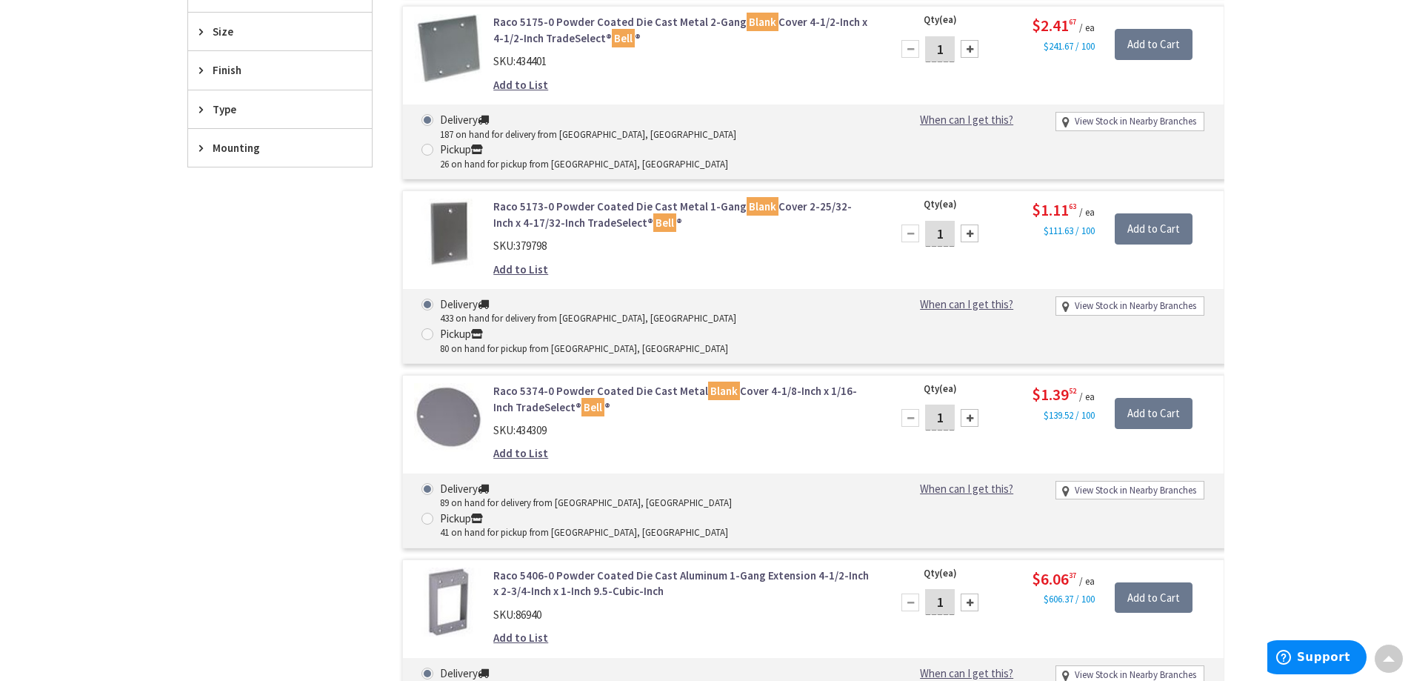
scroll to position [741, 0]
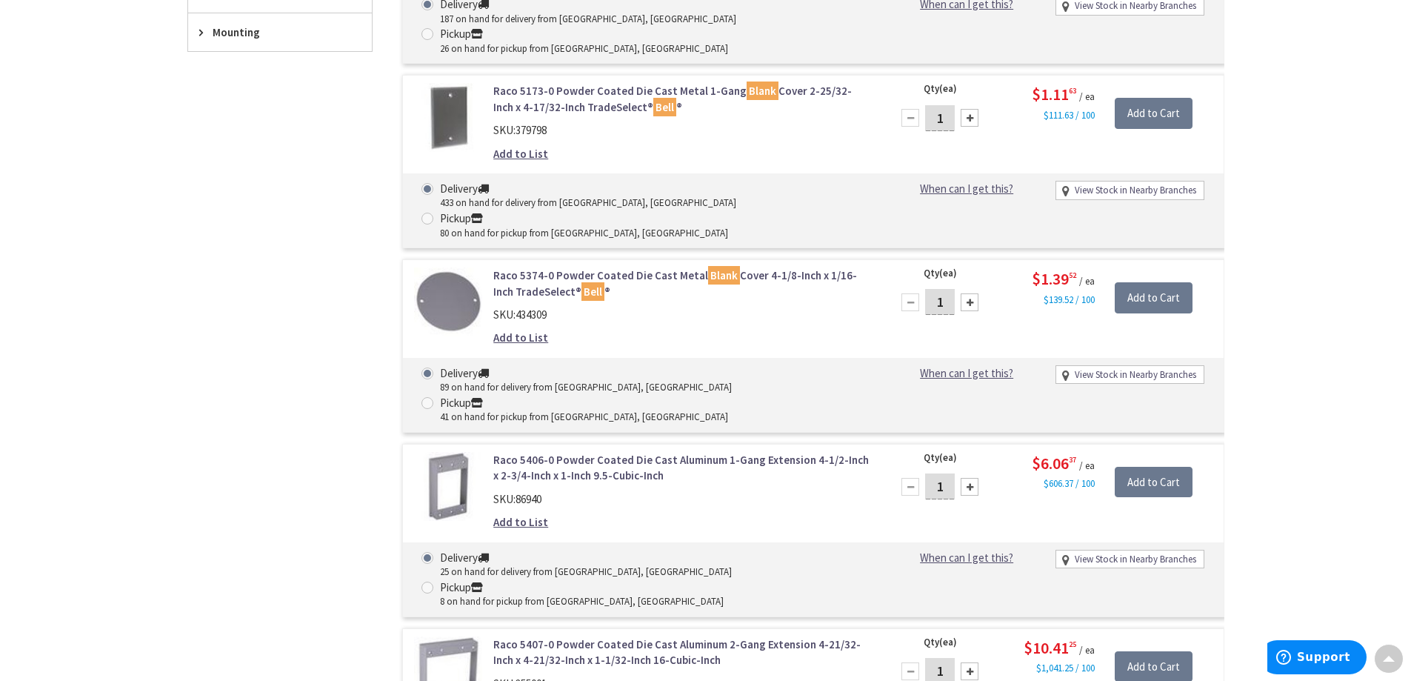
click at [588, 444] on div "Raco 5406-0 Powder Coated Die Cast Aluminum 1-Gang Extension 4-1/2-Inch x 2-3/4…" at bounding box center [813, 530] width 822 height 173
click at [587, 452] on link "Raco 5406-0 Powder Coated Die Cast Aluminum 1-Gang Extension 4-1/2-Inch x 2-3/4…" at bounding box center [681, 468] width 377 height 32
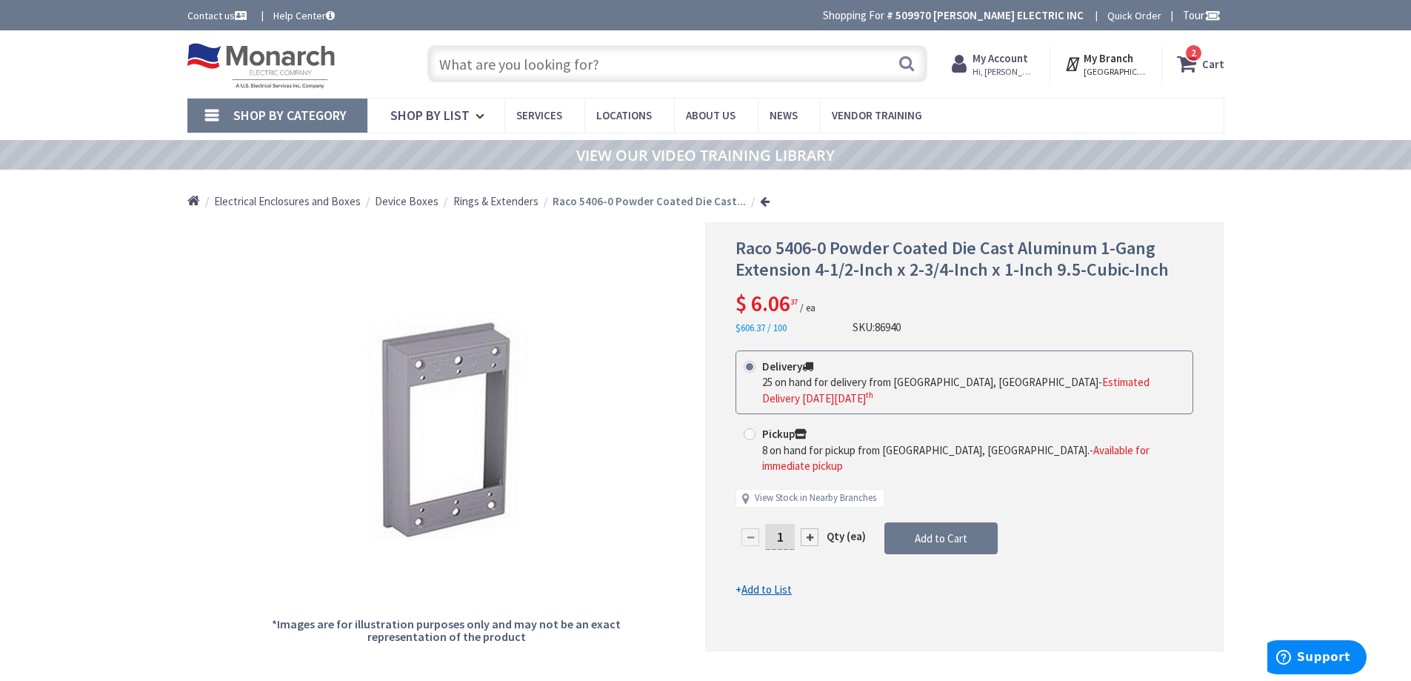
click at [486, 65] on input "text" at bounding box center [677, 63] width 500 height 37
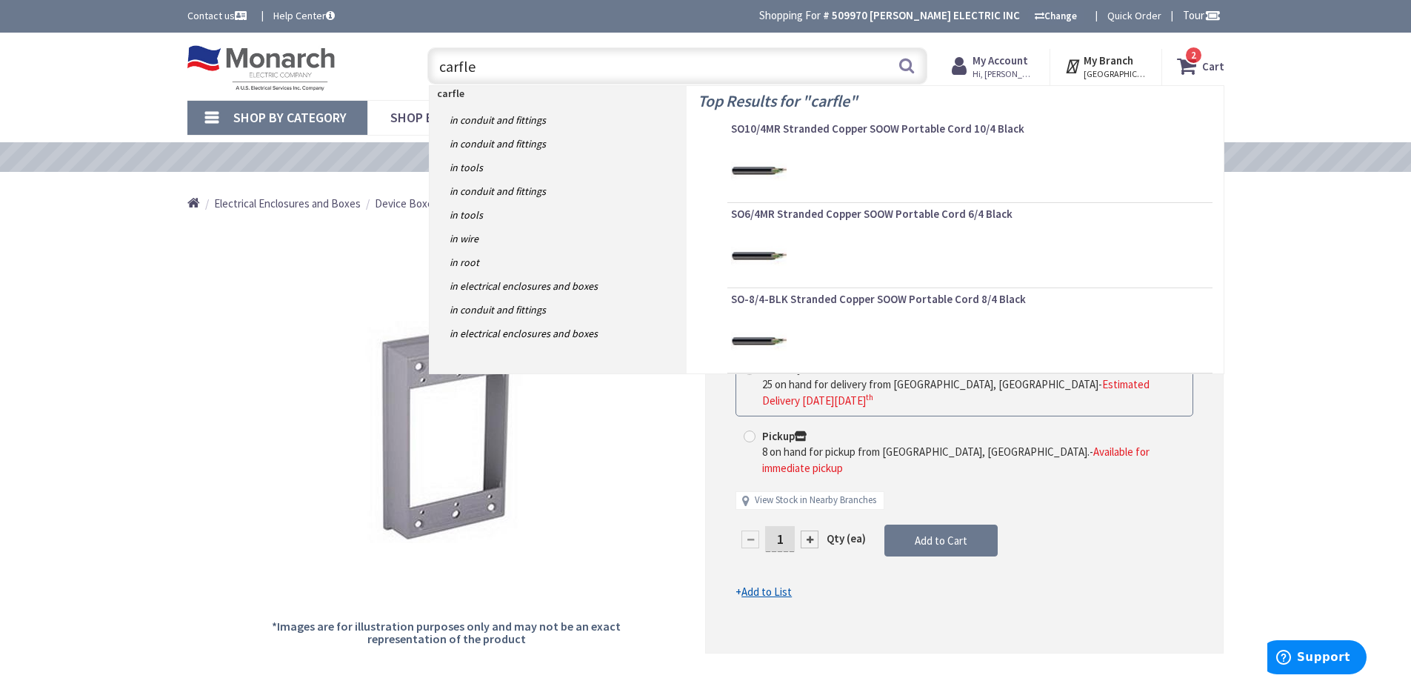
type input "carflex"
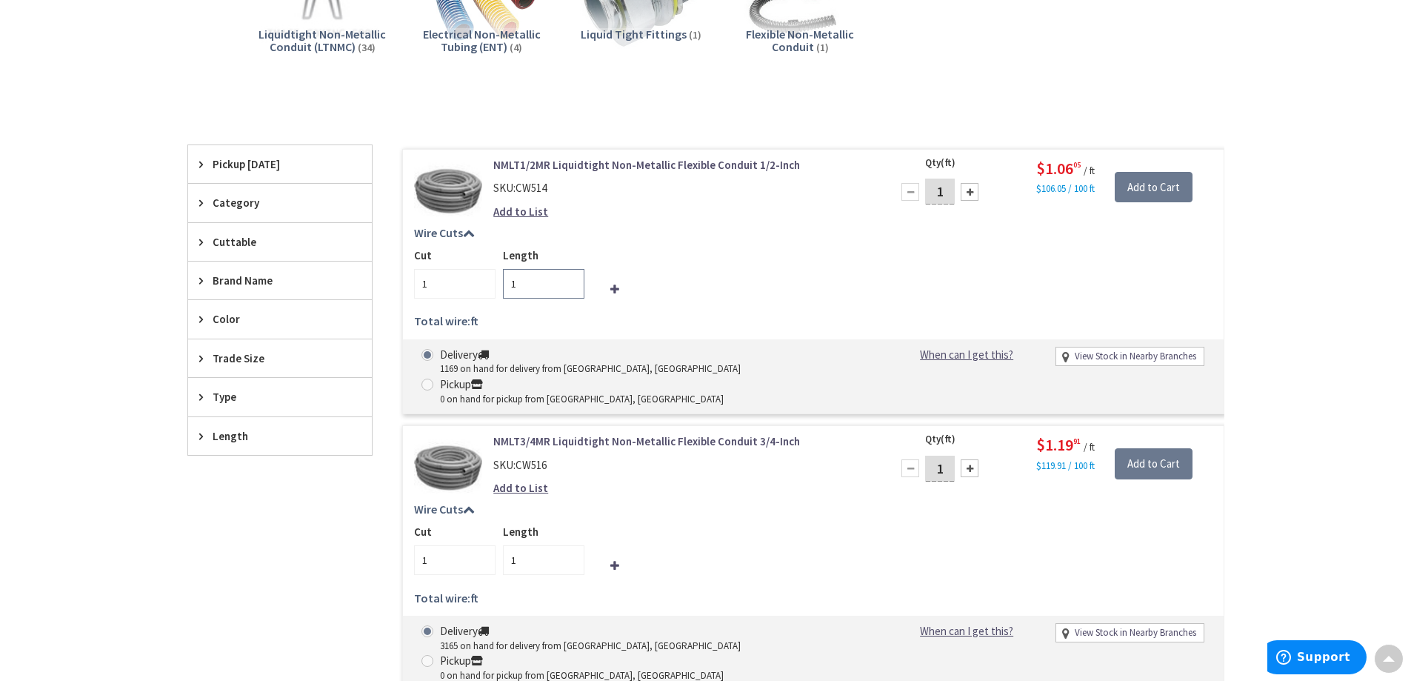
click at [539, 291] on input "1" at bounding box center [543, 284] width 81 height 30
drag, startPoint x: 543, startPoint y: 282, endPoint x: 502, endPoint y: 285, distance: 41.6
click at [503, 285] on input "1" at bounding box center [543, 284] width 81 height 30
type input "15"
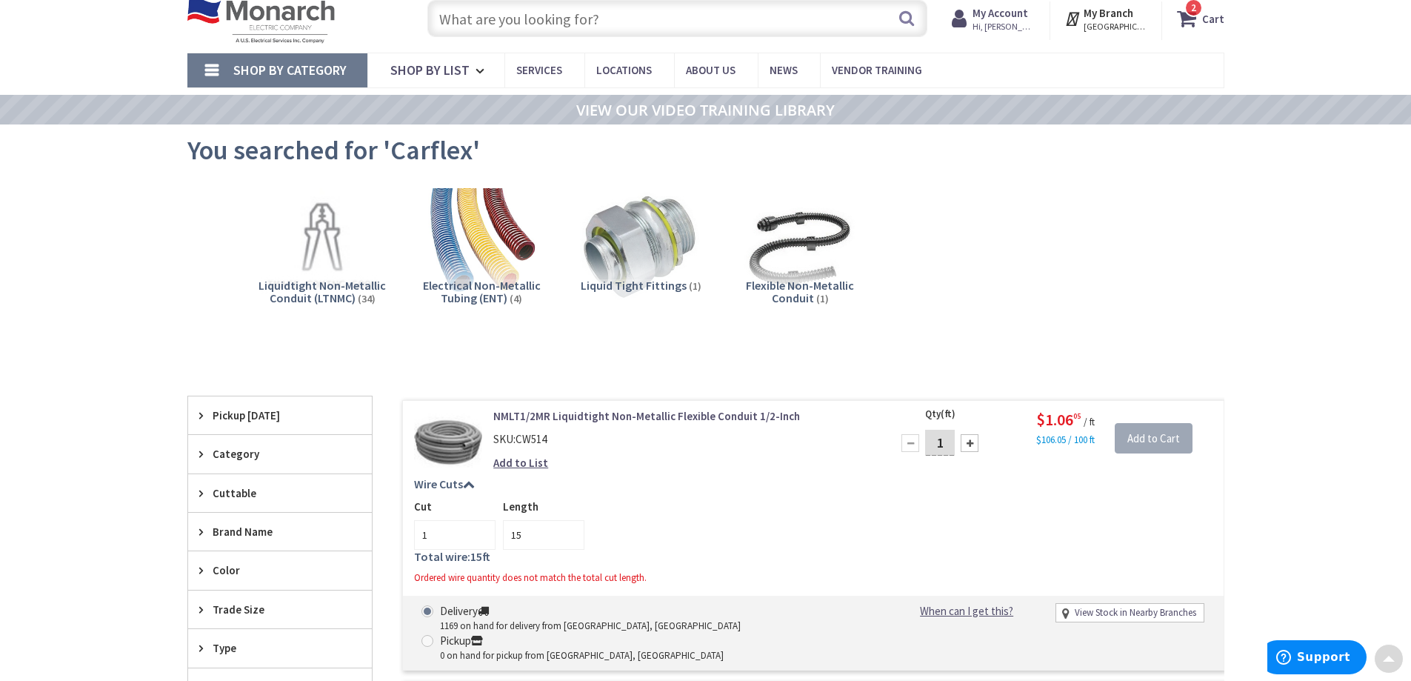
scroll to position [0, 0]
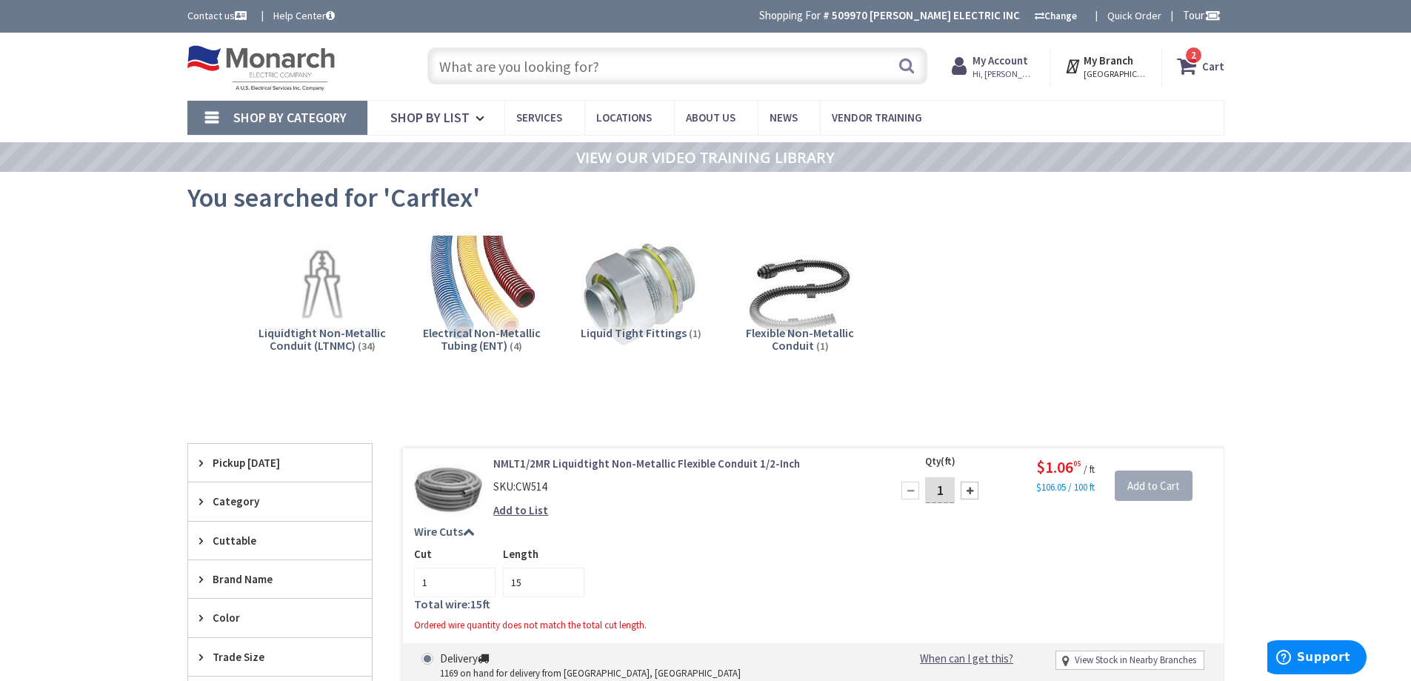
click at [633, 71] on input "text" at bounding box center [677, 65] width 500 height 37
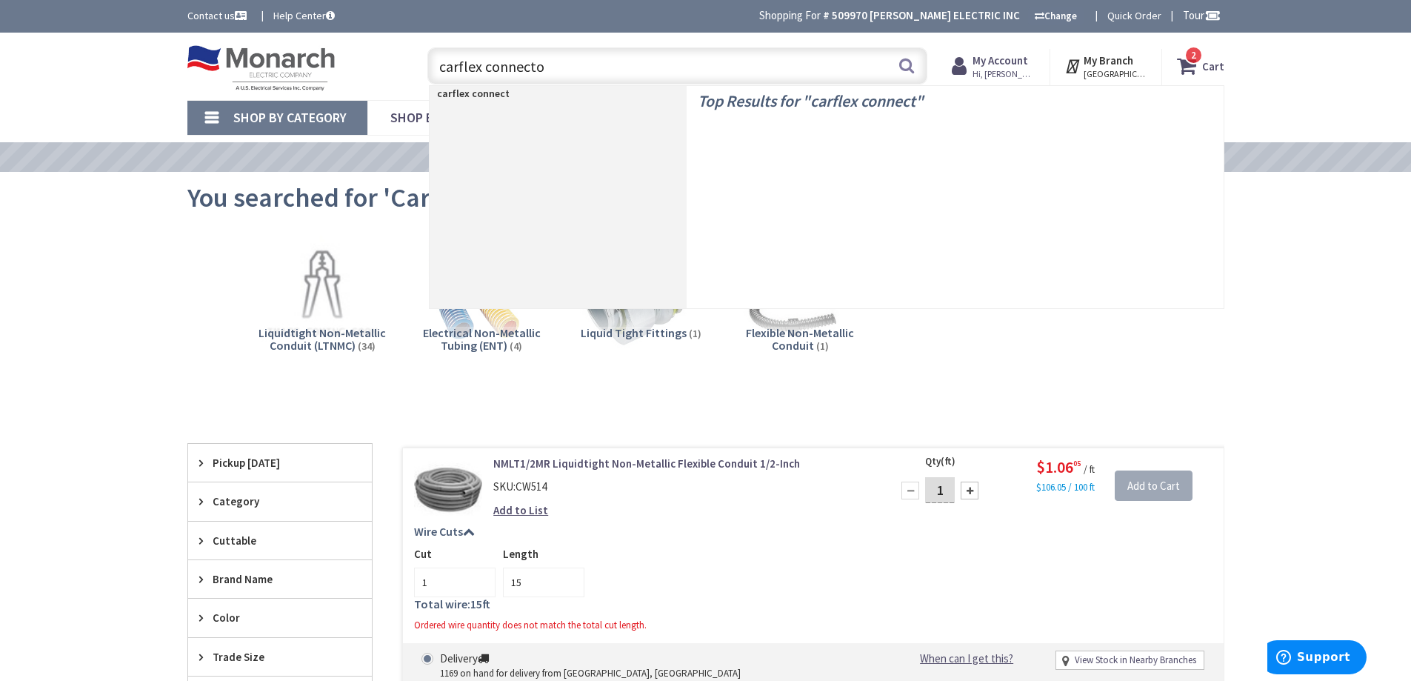
type input "carflex connector"
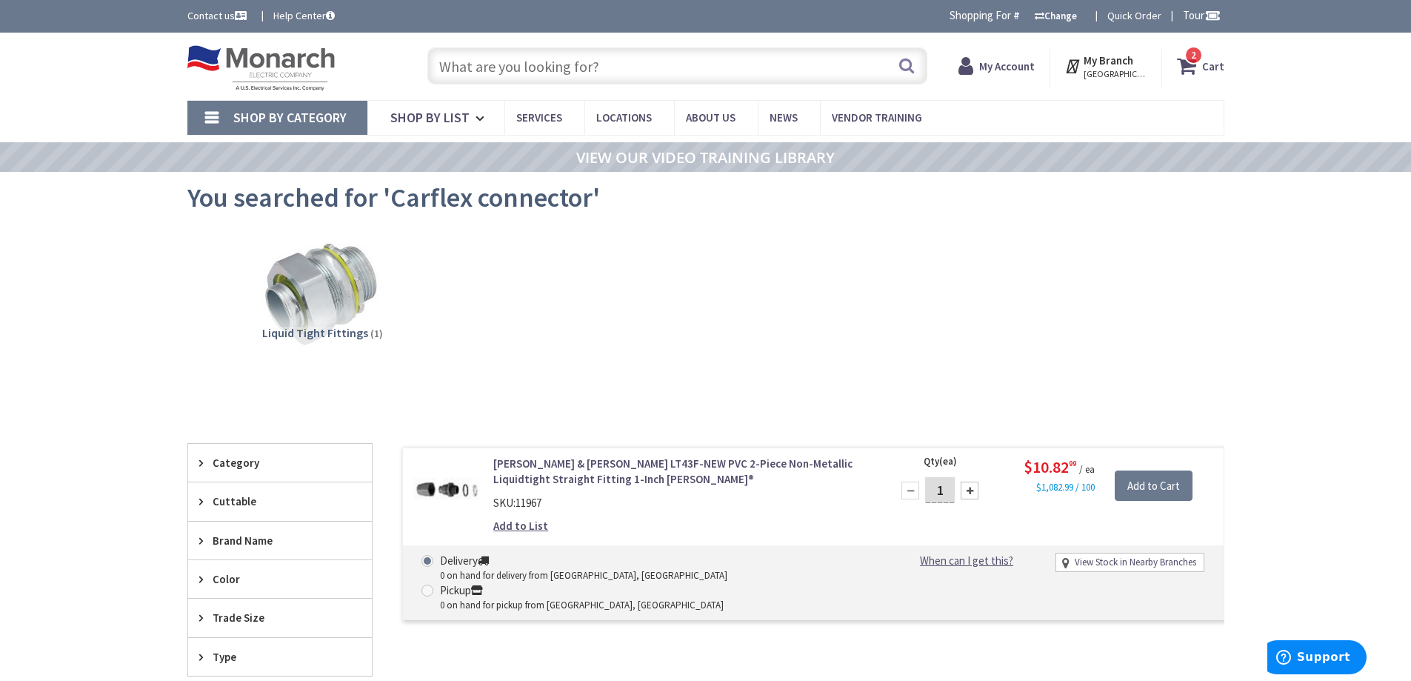
click at [529, 72] on input "text" at bounding box center [677, 65] width 500 height 37
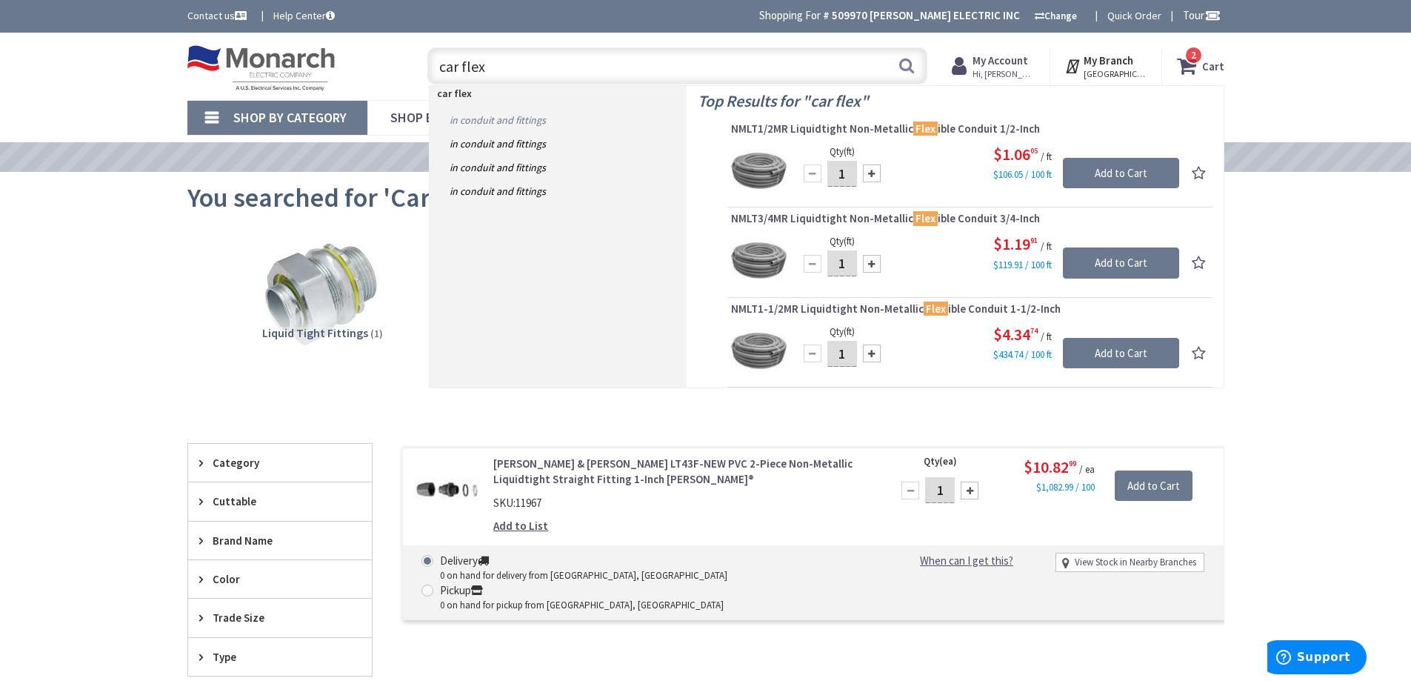
type input "car flex"
click at [506, 119] on link "in Conduit and Fittings" at bounding box center [558, 120] width 257 height 24
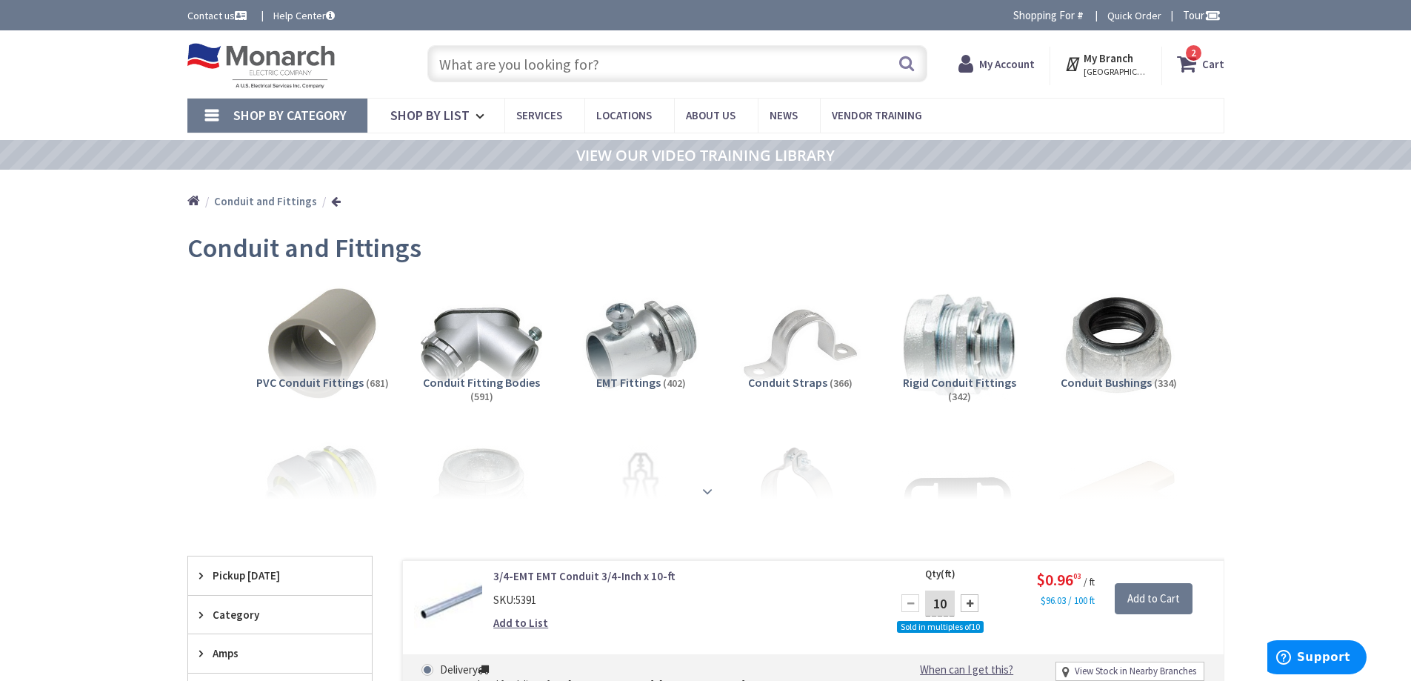
click at [699, 487] on strong at bounding box center [708, 491] width 18 height 16
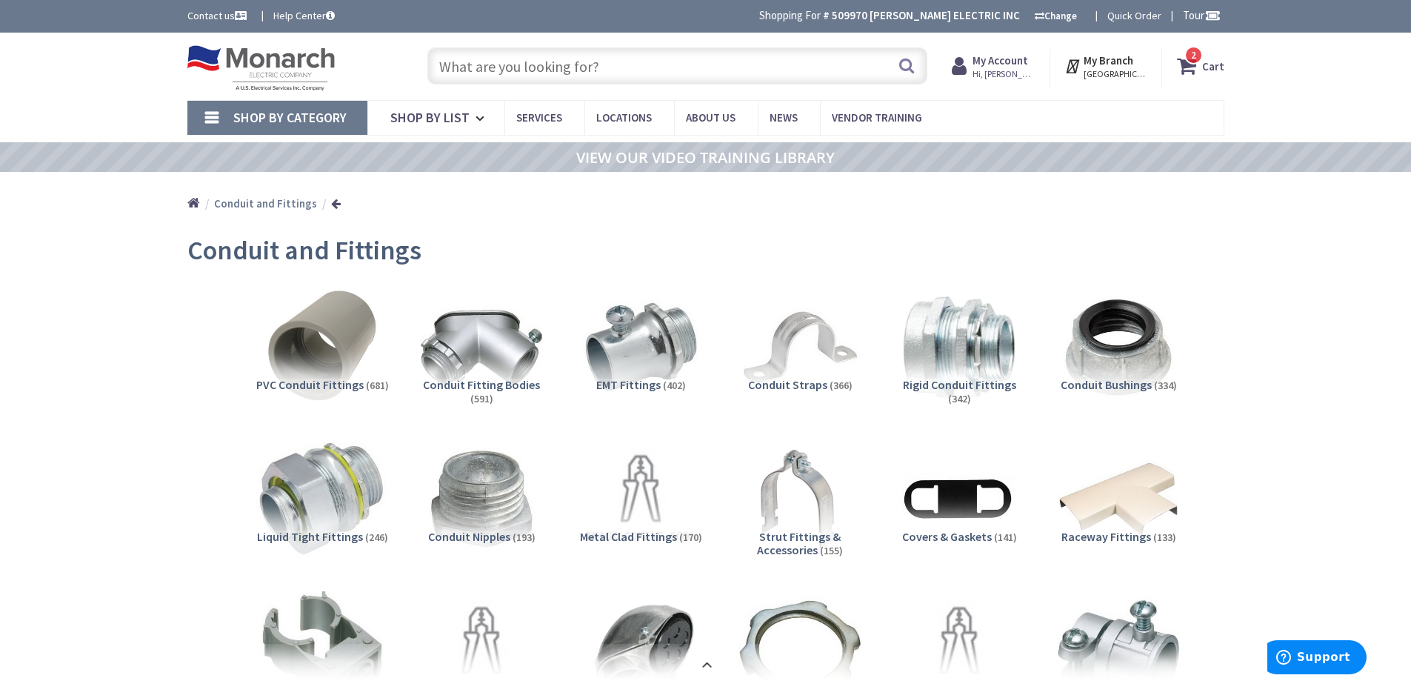
scroll to position [222, 0]
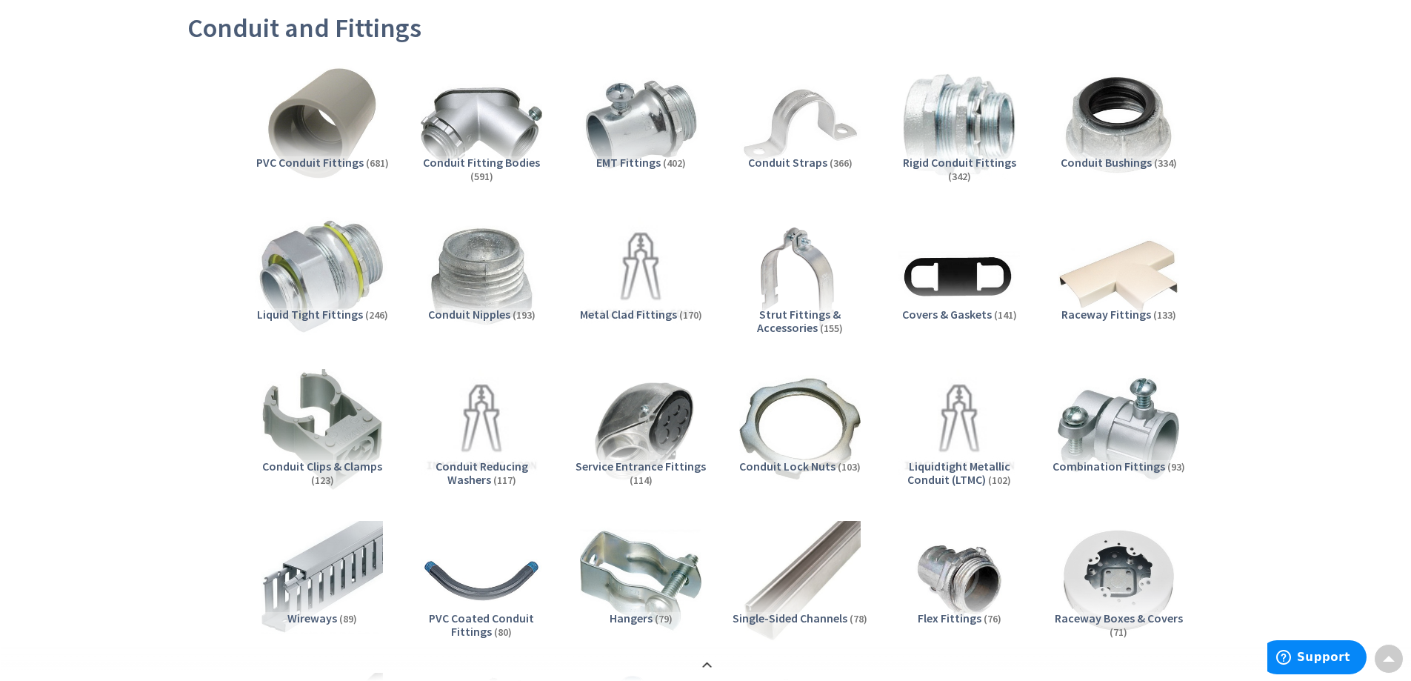
click at [306, 286] on img at bounding box center [322, 277] width 134 height 134
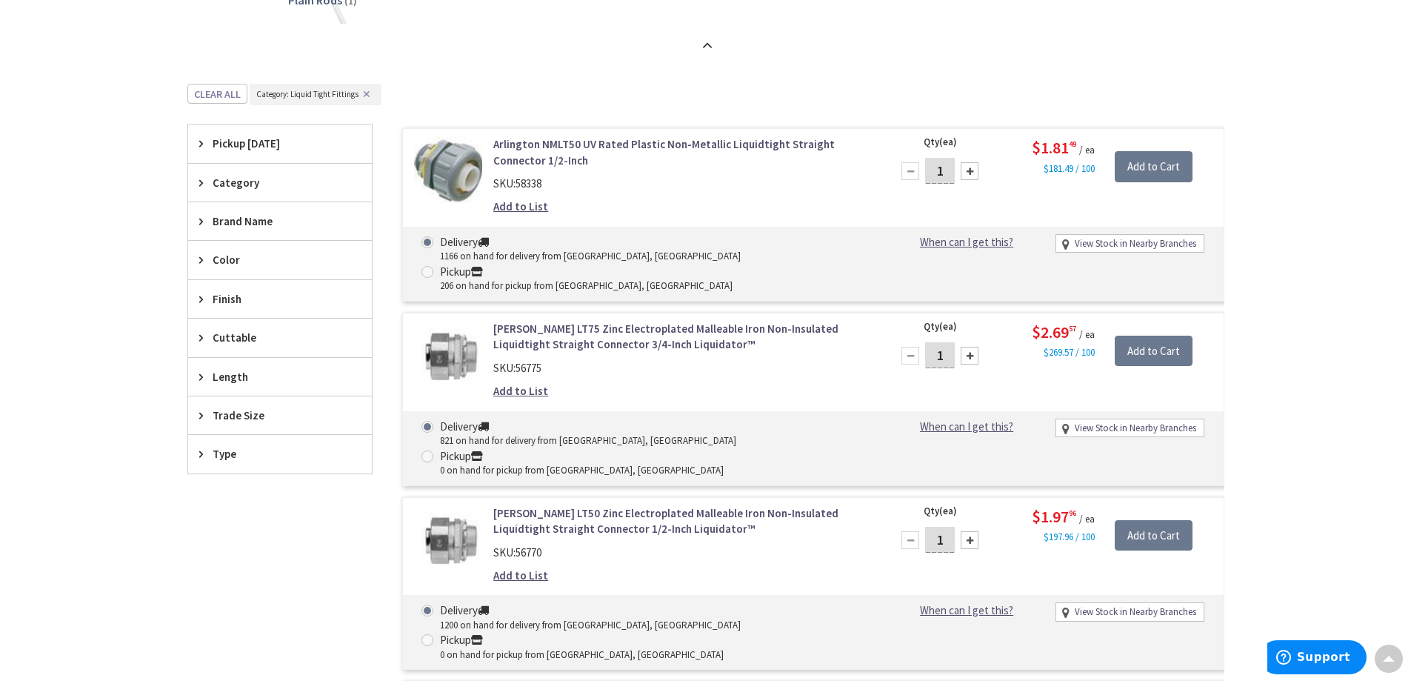
scroll to position [1613, 0]
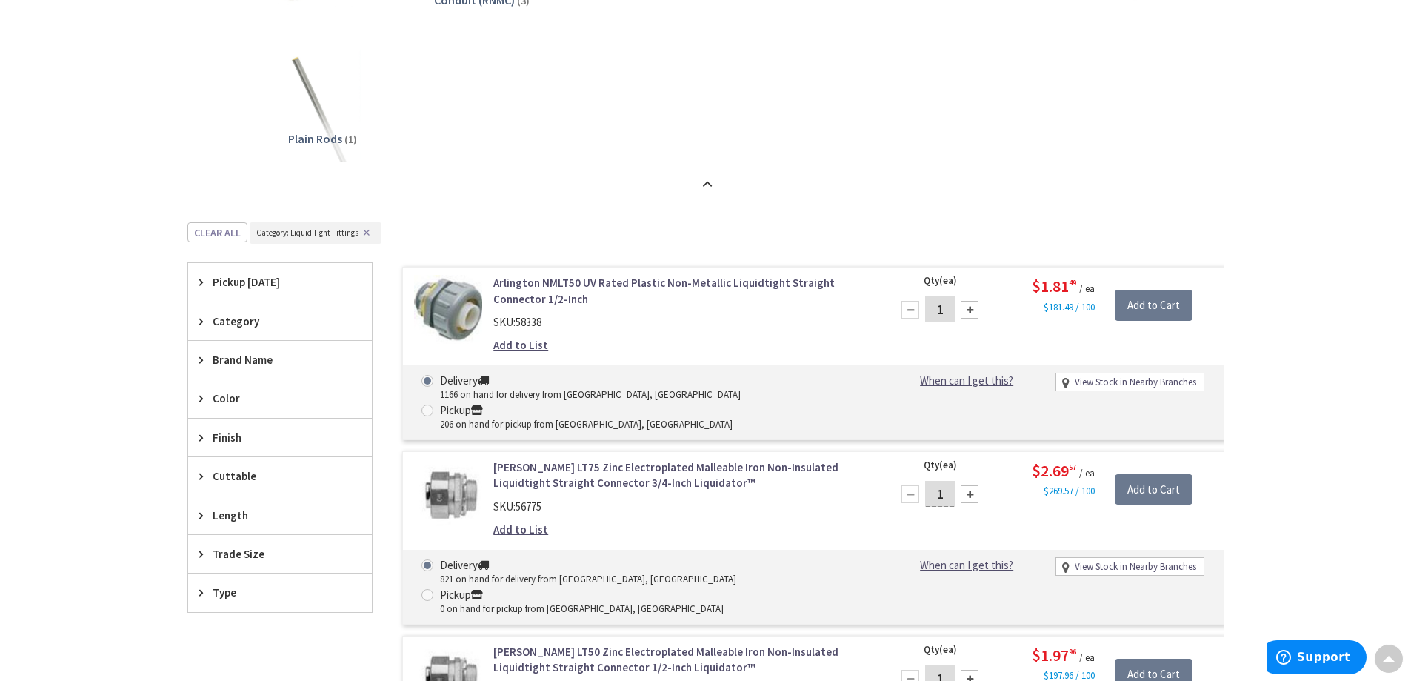
click at [974, 311] on div at bounding box center [970, 310] width 18 height 18
type input "2"
click at [1163, 304] on input "Add to Cart" at bounding box center [1154, 305] width 78 height 31
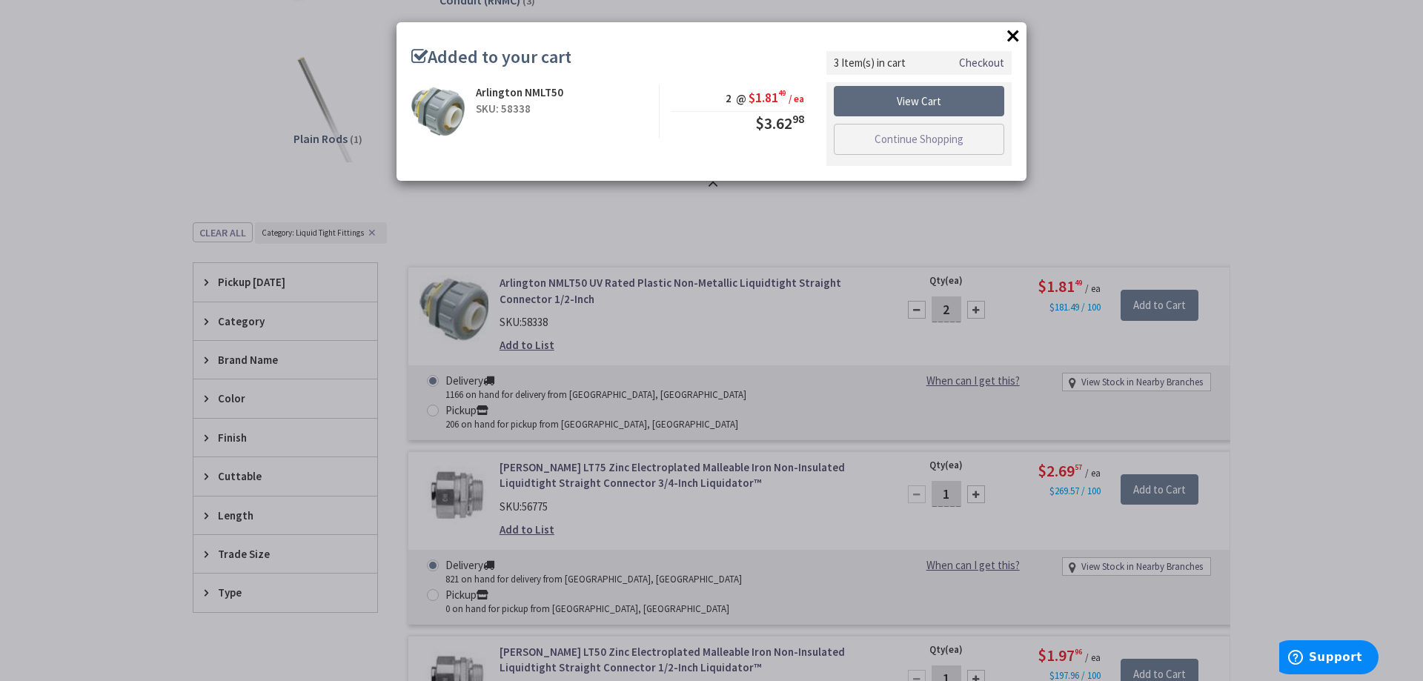
click at [936, 107] on link "View Cart" at bounding box center [919, 101] width 170 height 31
click at [1012, 34] on button "×" at bounding box center [1013, 35] width 22 height 22
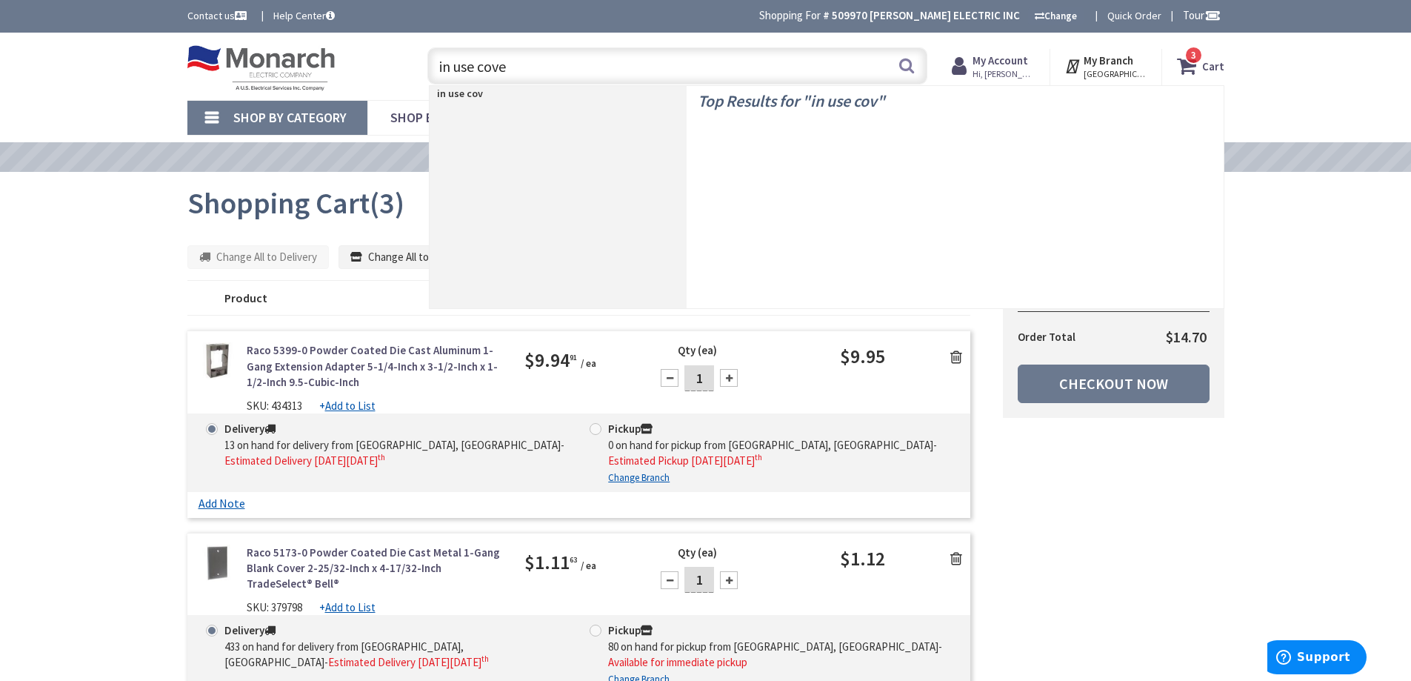
type input "in use cover"
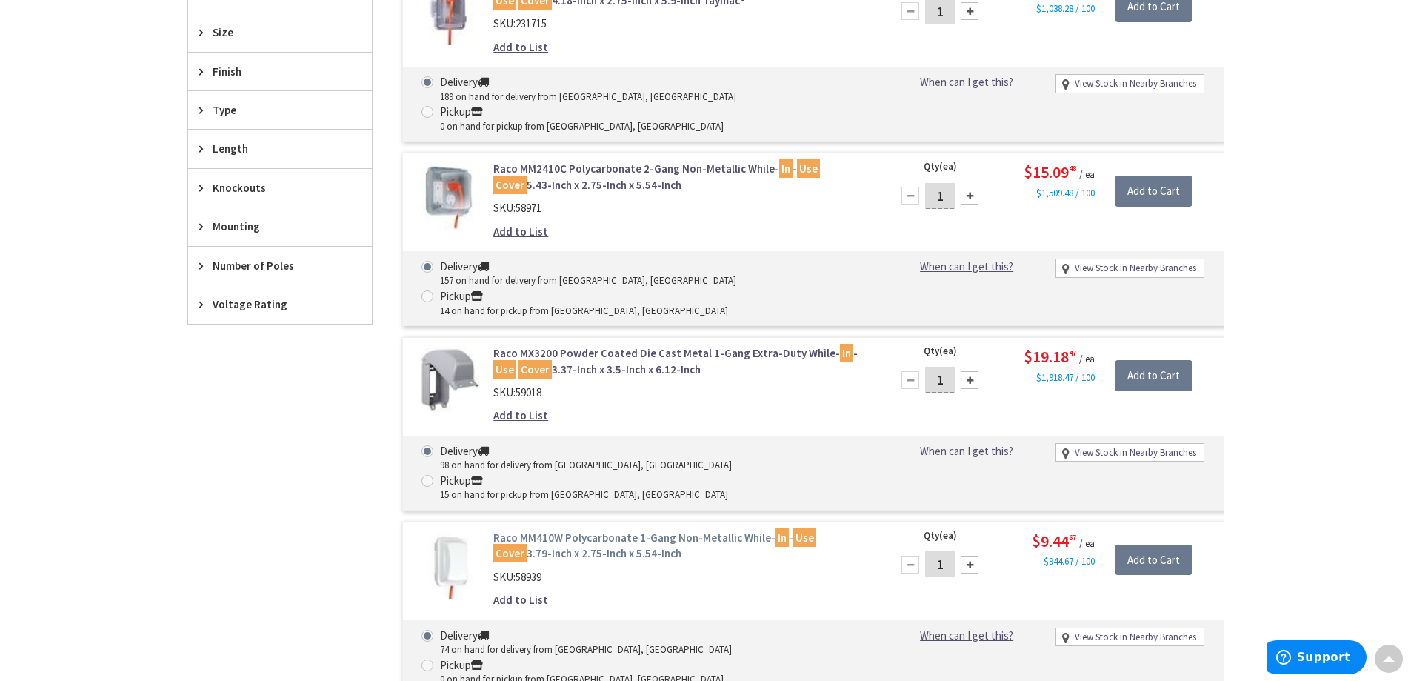
scroll to position [817, 0]
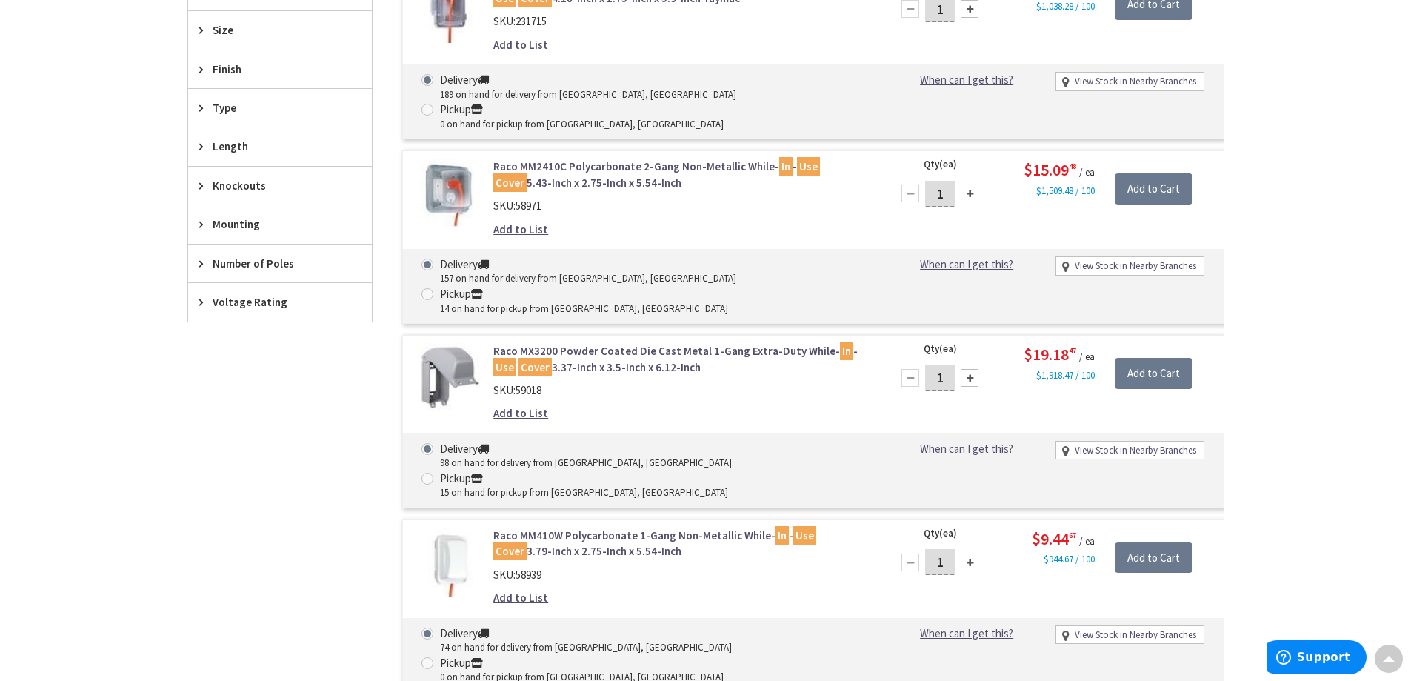
click at [639, 528] on link "Raco MM410W Polycarbonate 1-Gang Non-Metallic While- In - Use Cover 3.79-Inch x…" at bounding box center [681, 544] width 377 height 32
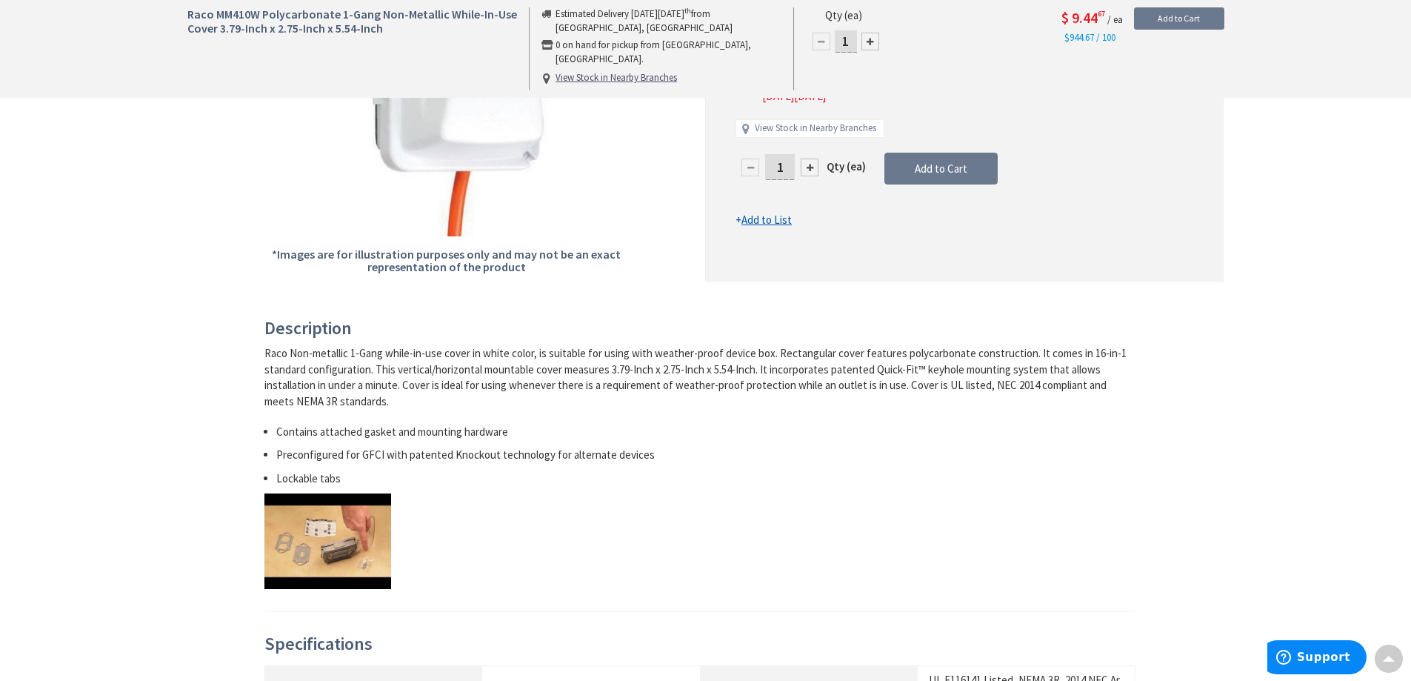
scroll to position [224, 0]
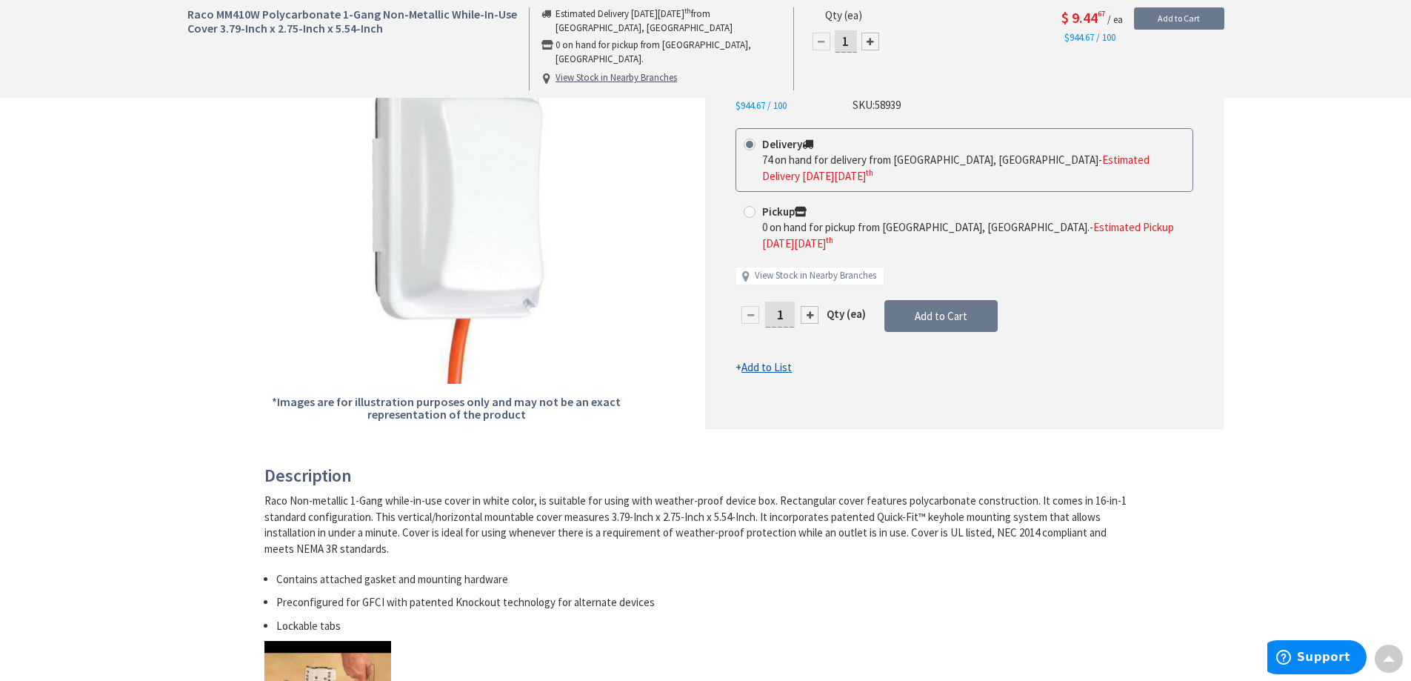
drag, startPoint x: 790, startPoint y: 286, endPoint x: 755, endPoint y: 298, distance: 36.8
click at [756, 300] on div "1" at bounding box center [780, 315] width 89 height 30
type input "5"
click at [952, 287] on form "This product is Discontinued Delivery 74 on hand for delivery from [GEOGRAPHIC_…" at bounding box center [965, 251] width 458 height 247
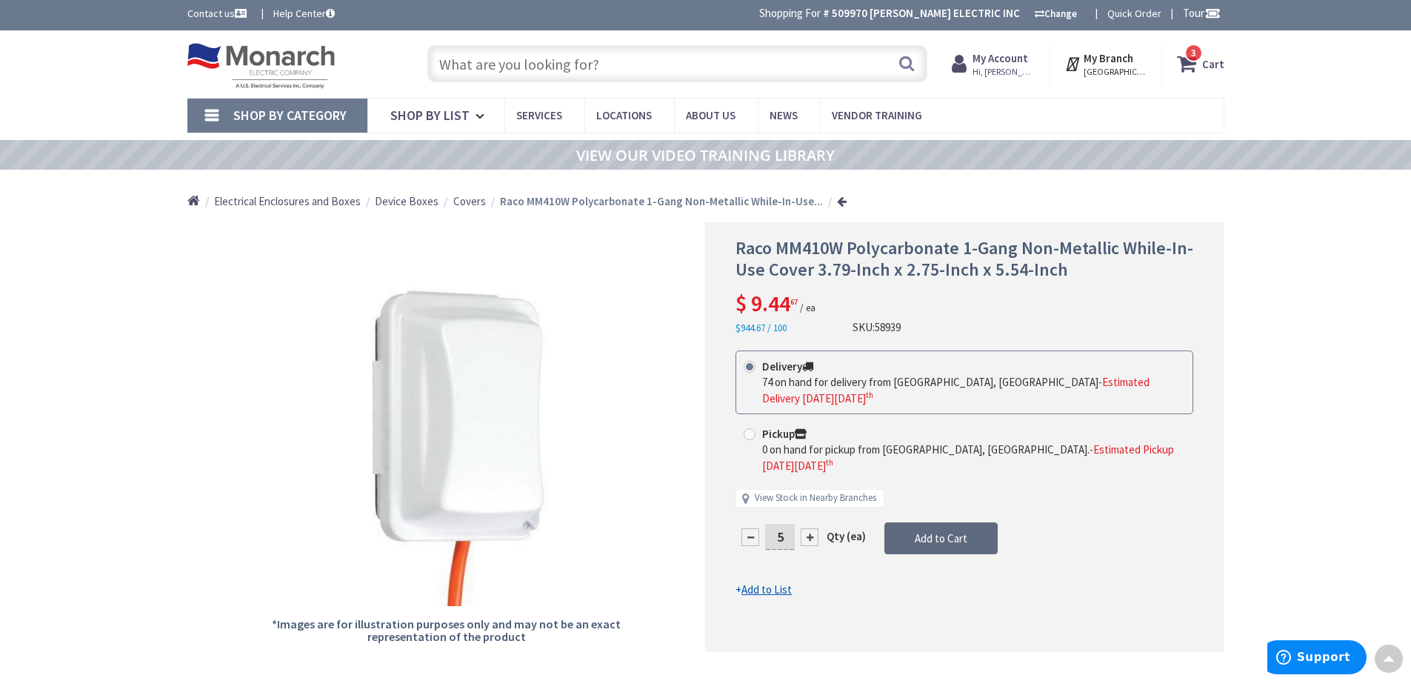
scroll to position [0, 0]
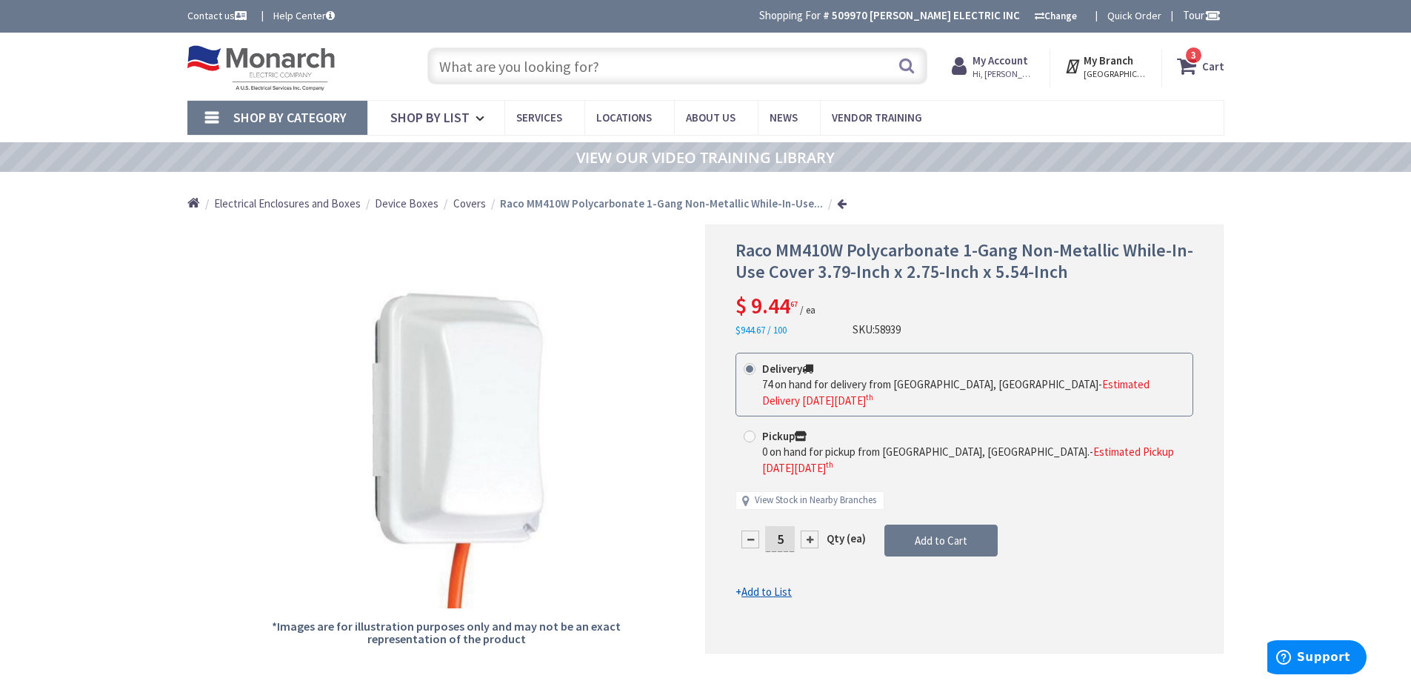
click at [1194, 59] on span "3" at bounding box center [1193, 55] width 5 height 13
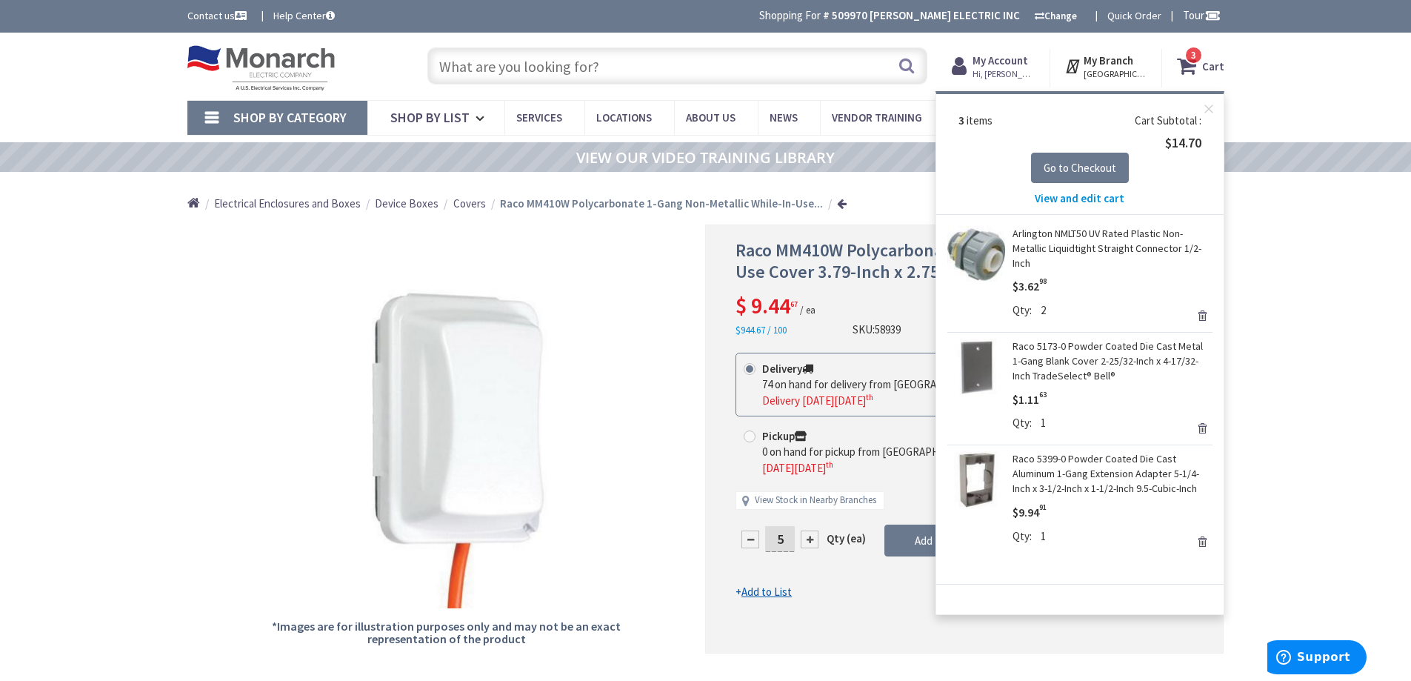
click at [665, 254] on div "*Images are for illustration purposes only and may not be an exact representati…" at bounding box center [446, 438] width 519 height 429
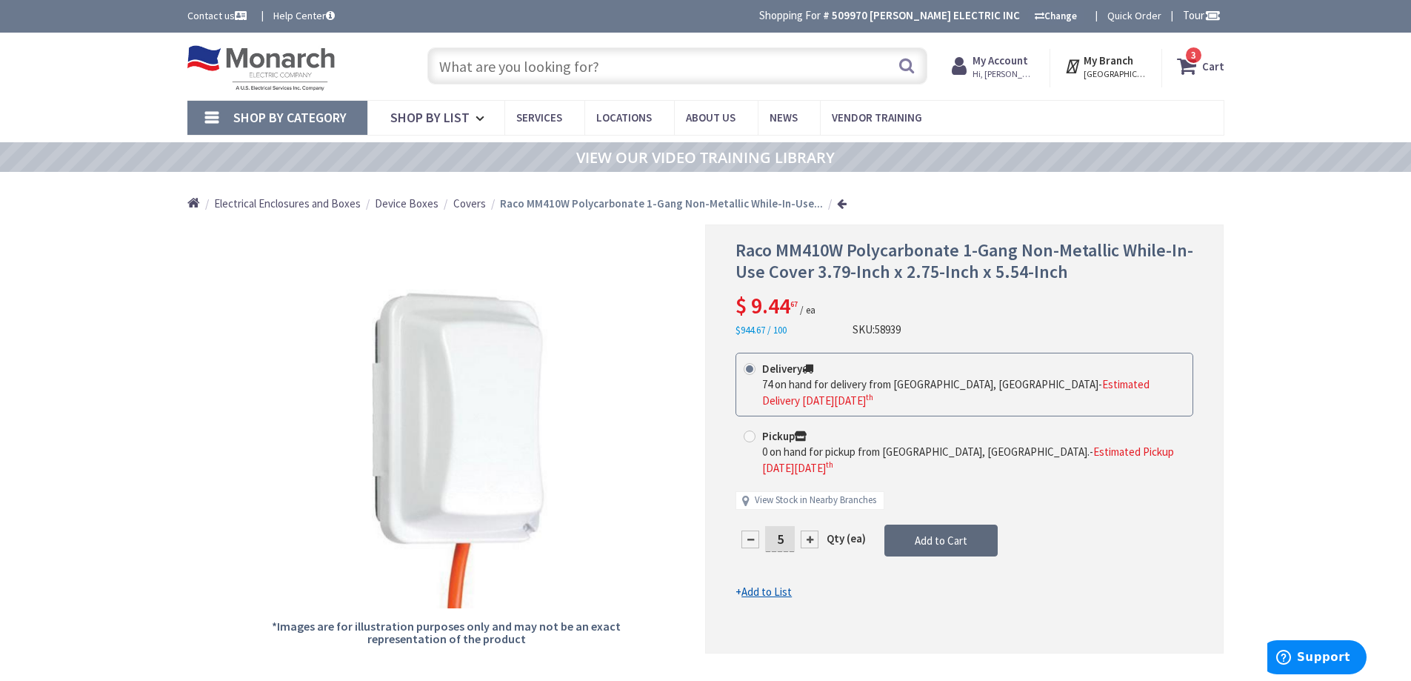
click at [910, 525] on button "Add to Cart" at bounding box center [941, 541] width 113 height 33
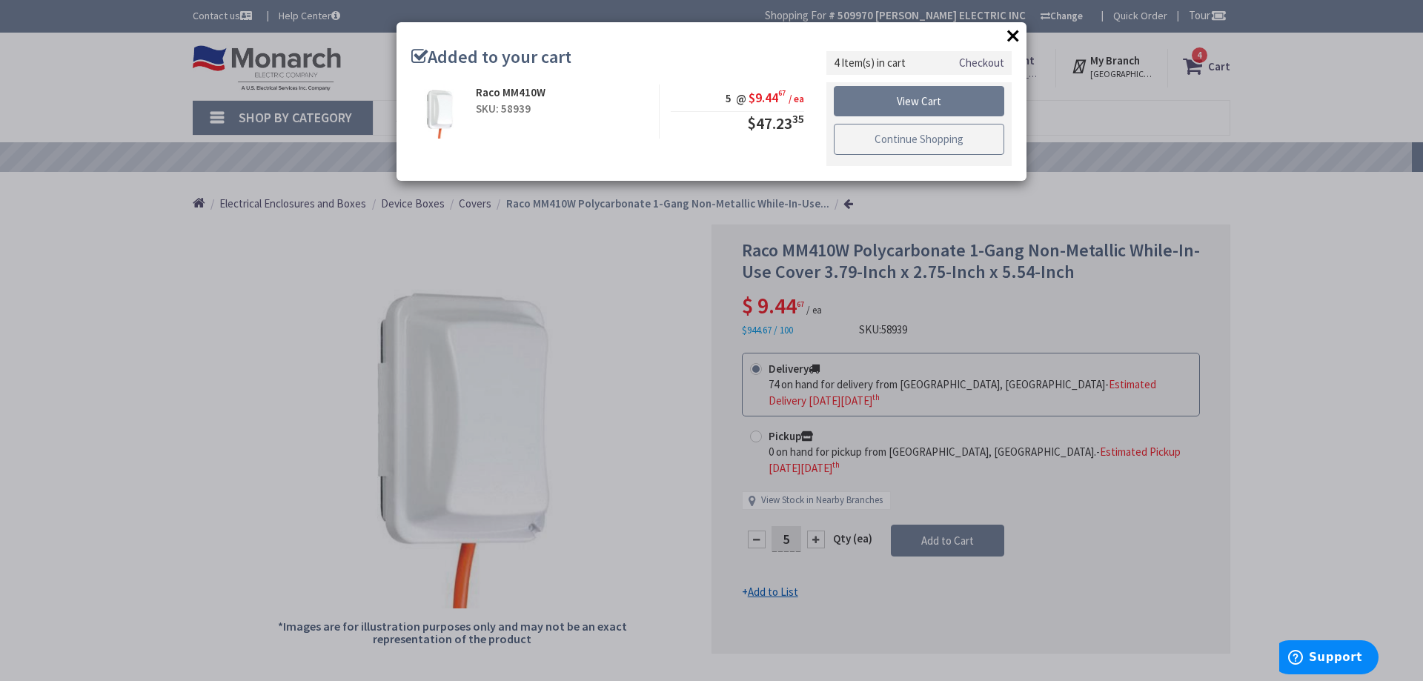
click at [913, 144] on link "Continue Shopping" at bounding box center [919, 139] width 170 height 31
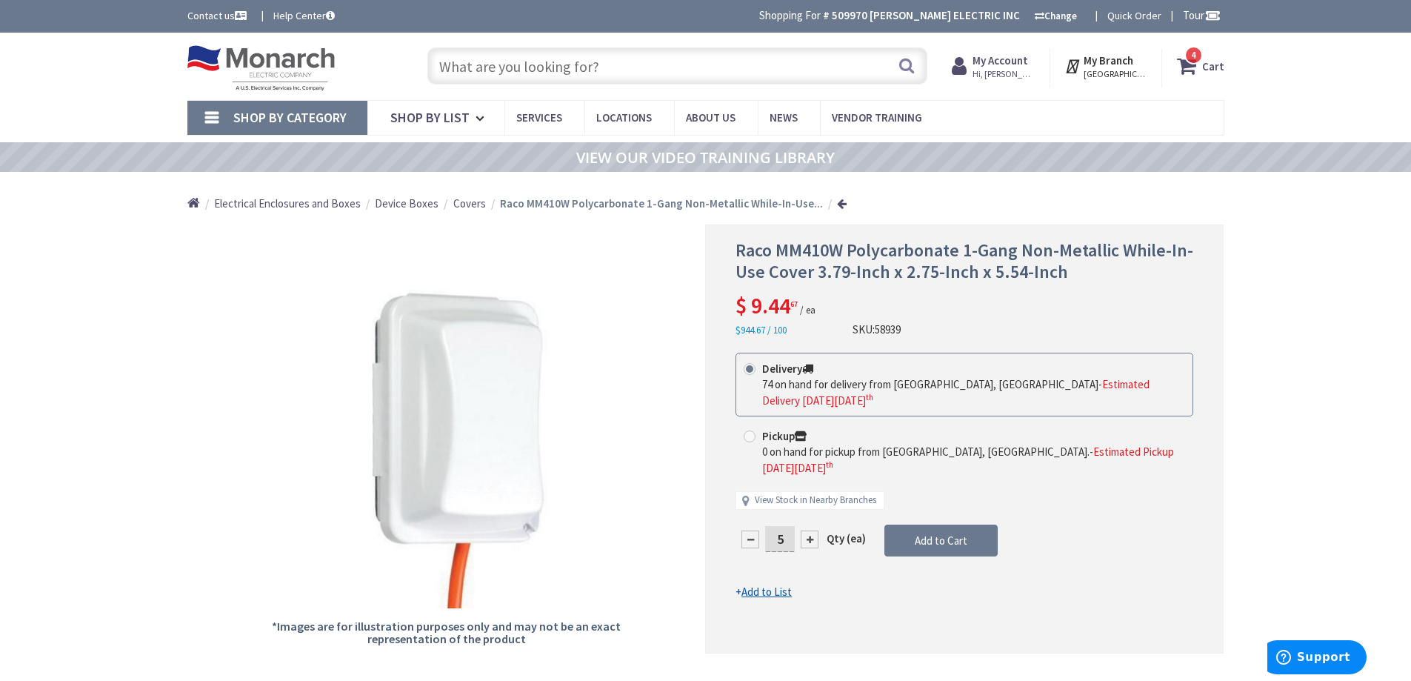
click at [691, 77] on input "text" at bounding box center [677, 65] width 500 height 37
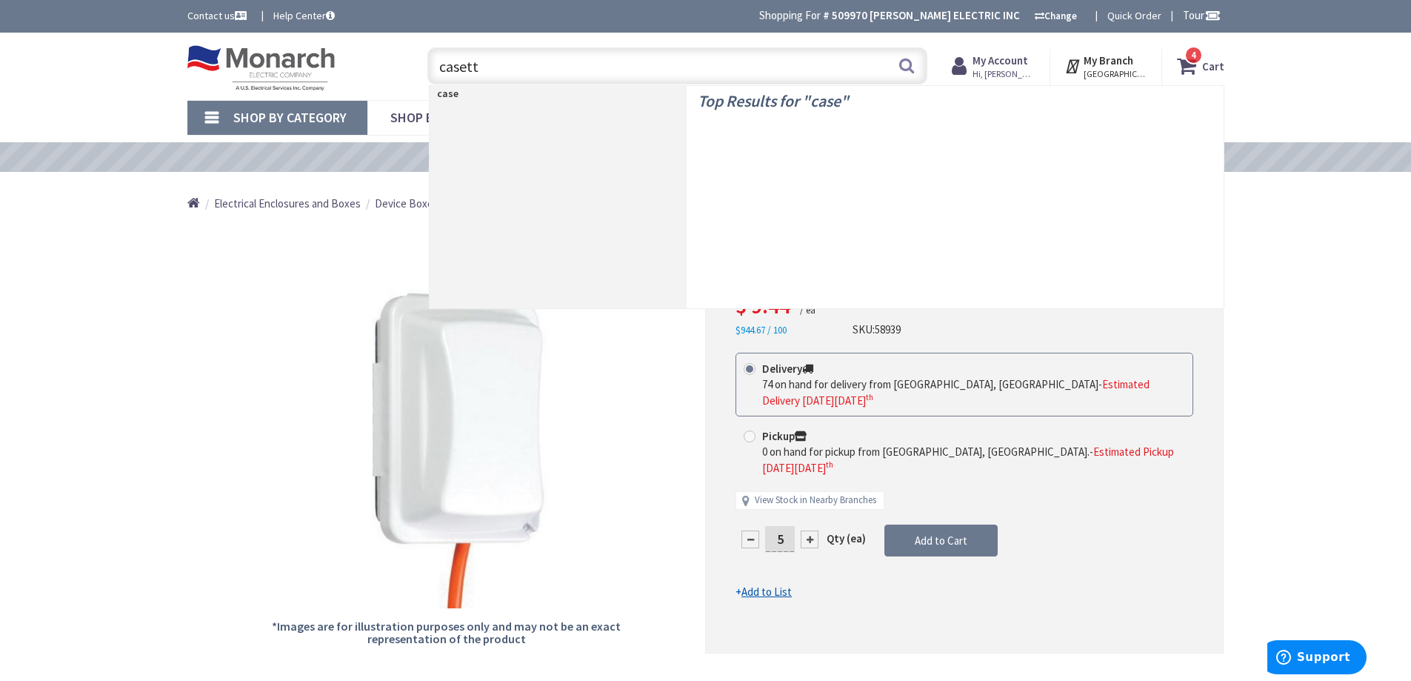
type input "casetta"
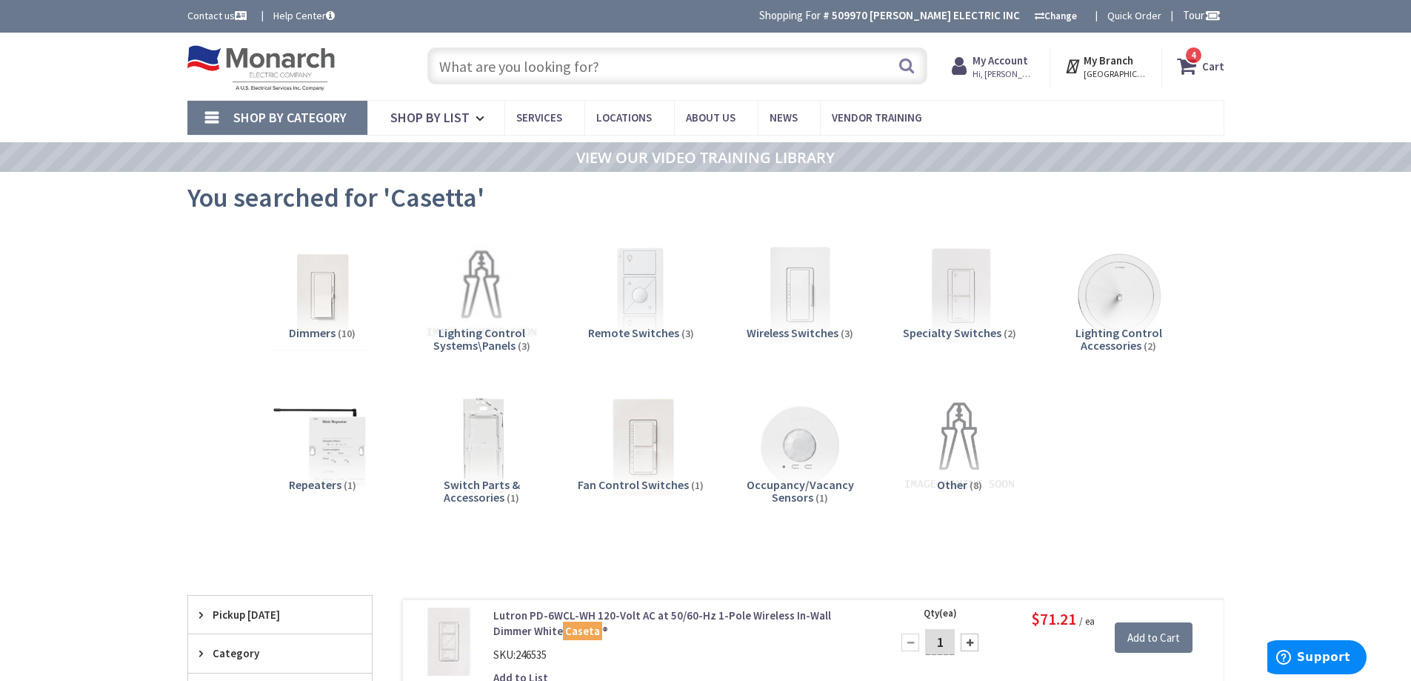
click at [568, 68] on input "text" at bounding box center [677, 65] width 500 height 37
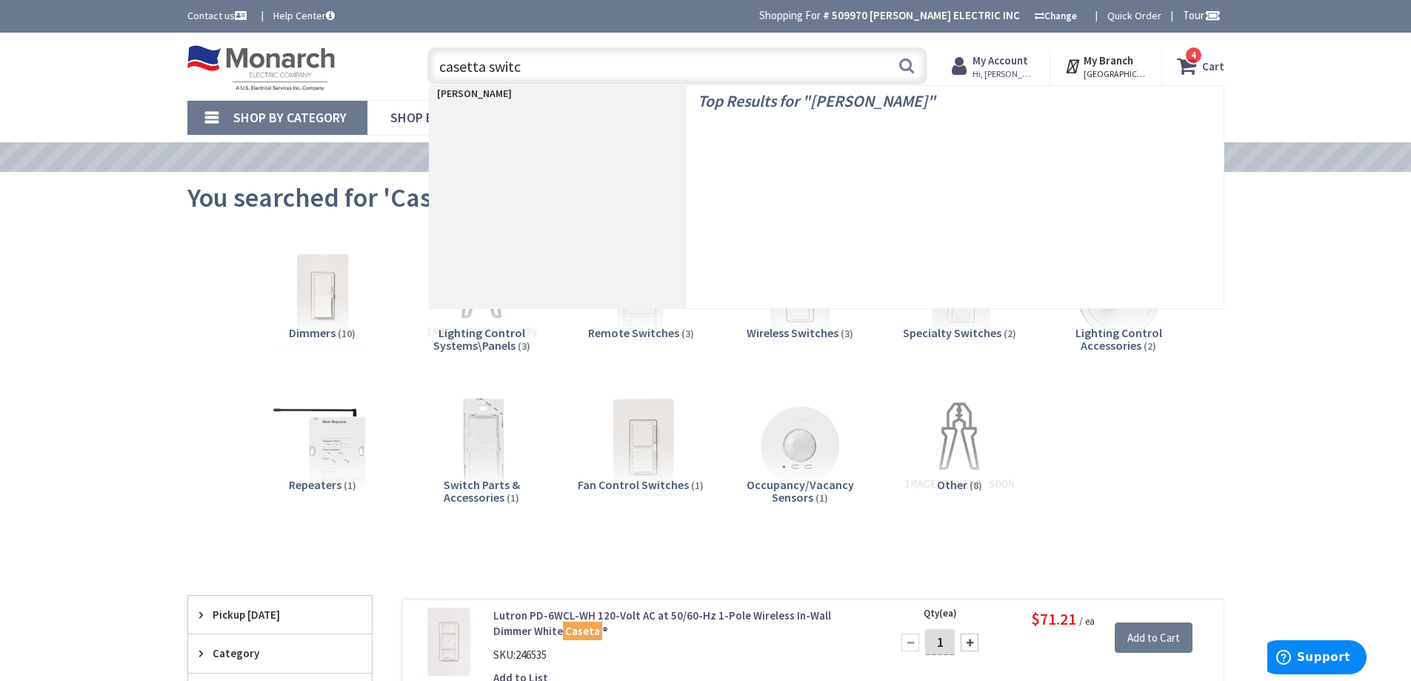
type input "casetta switch"
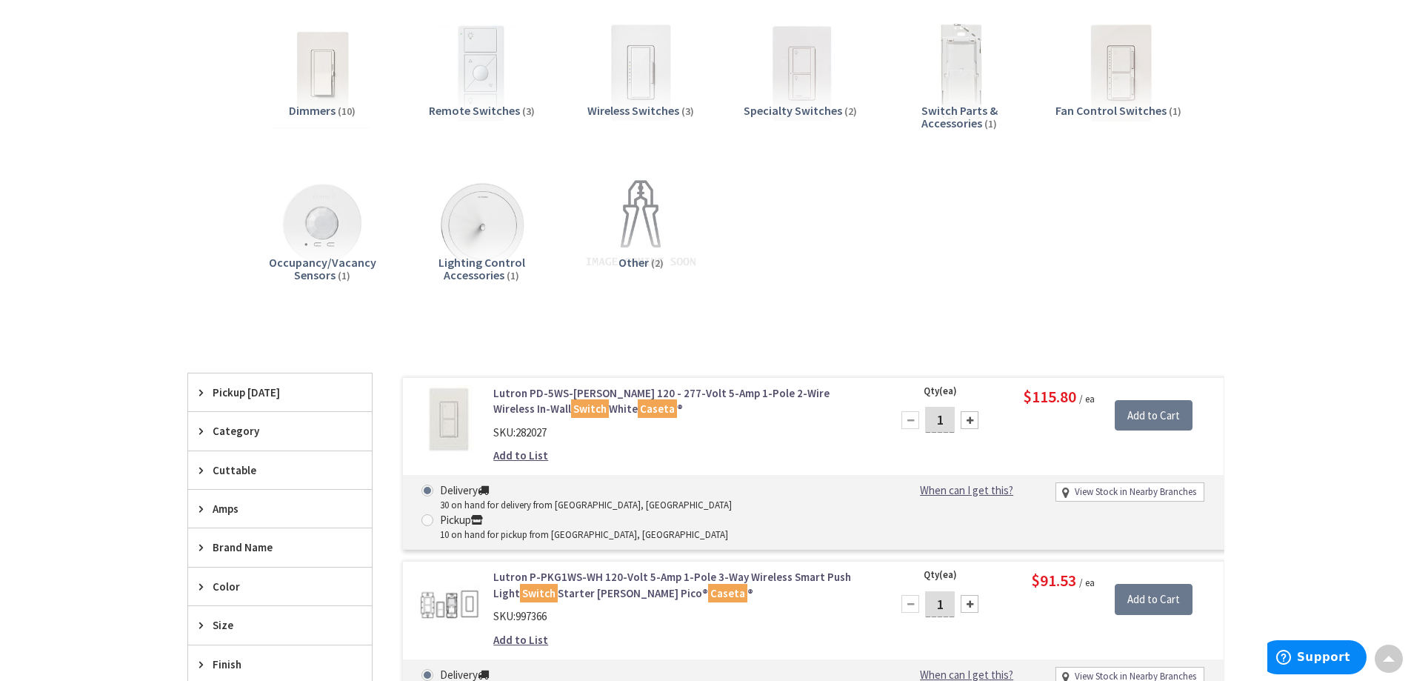
scroll to position [224, 0]
click at [692, 394] on link "Lutron PD-5WS-DV-WH 120 - 277-Volt 5-Amp 1-Pole 2-Wire Wireless In-Wall Switch …" at bounding box center [681, 399] width 377 height 32
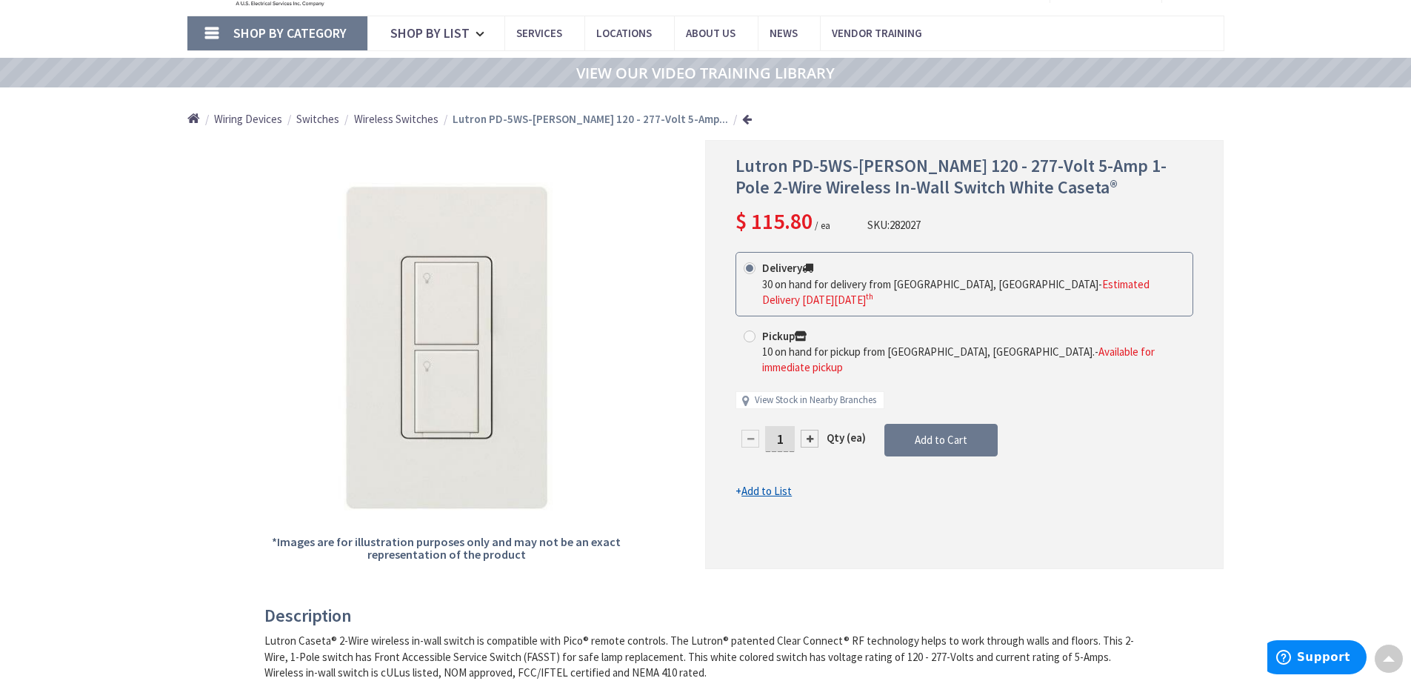
scroll to position [76, 0]
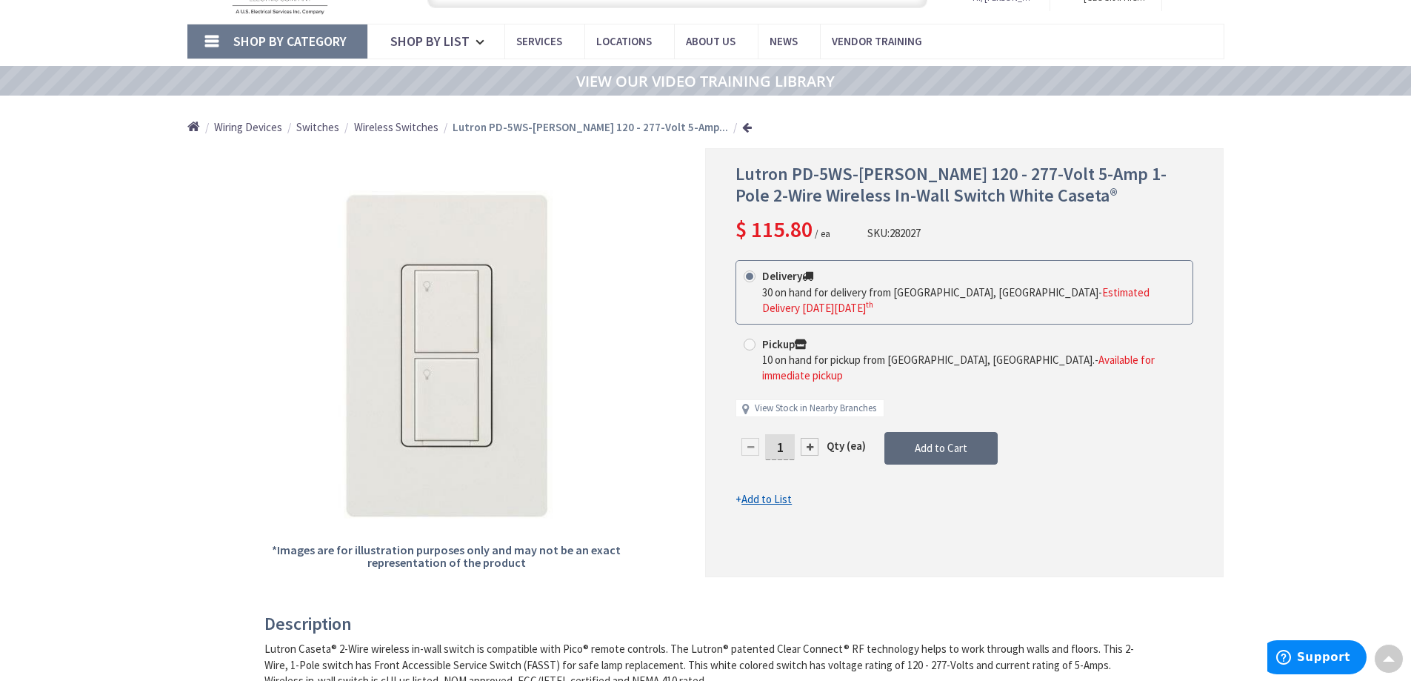
click at [921, 441] on span "Add to Cart" at bounding box center [941, 448] width 53 height 14
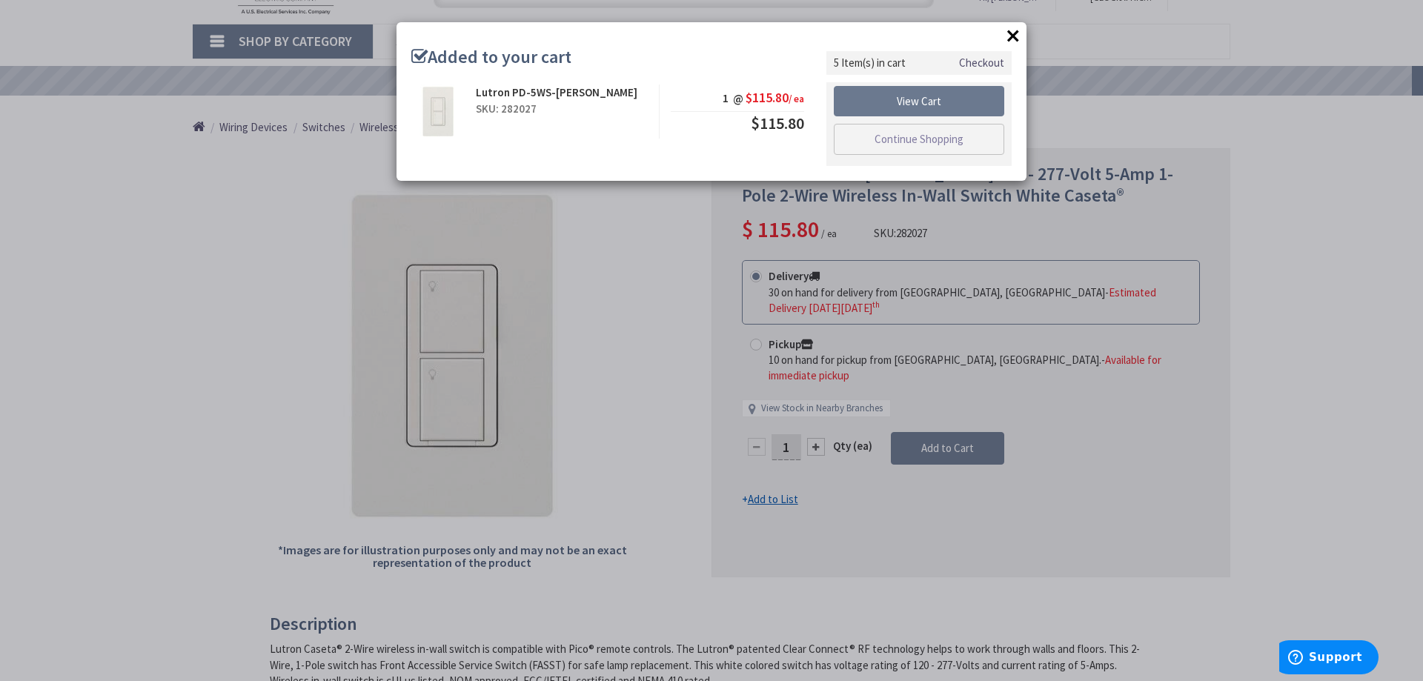
click at [1014, 34] on button "×" at bounding box center [1013, 35] width 22 height 22
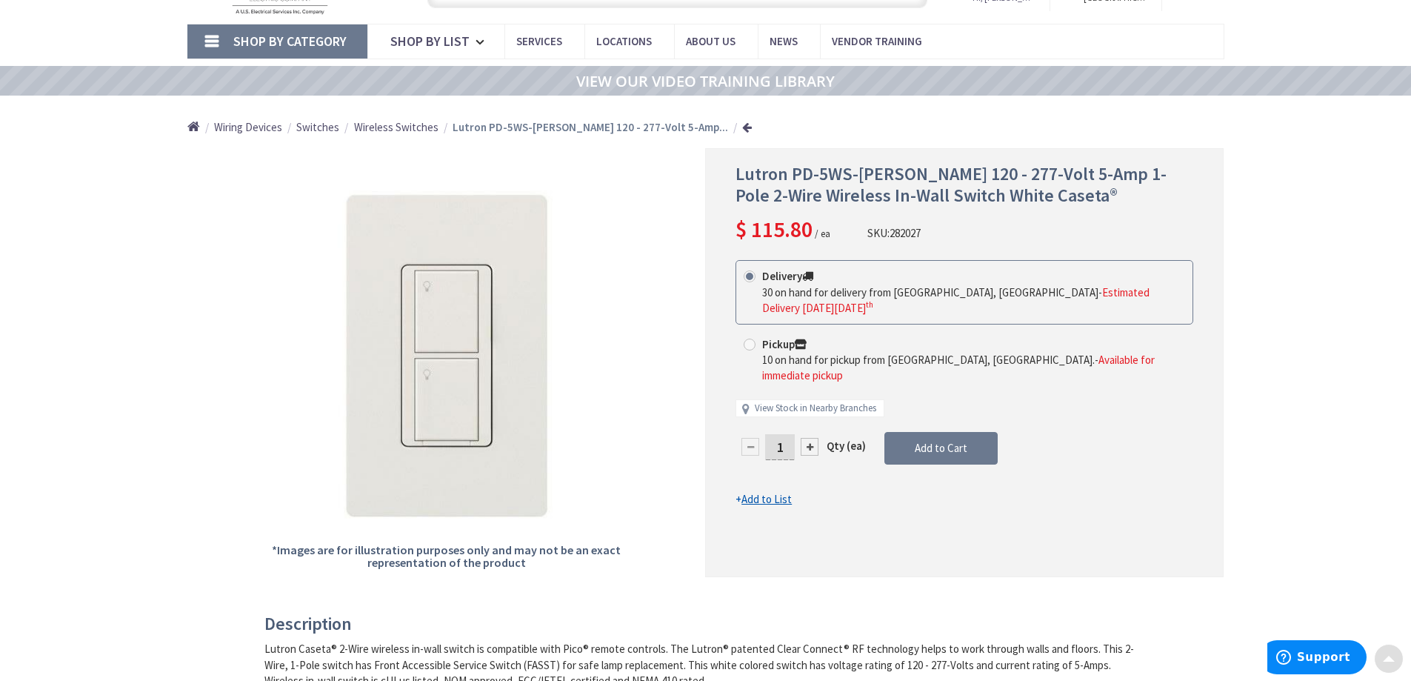
scroll to position [0, 0]
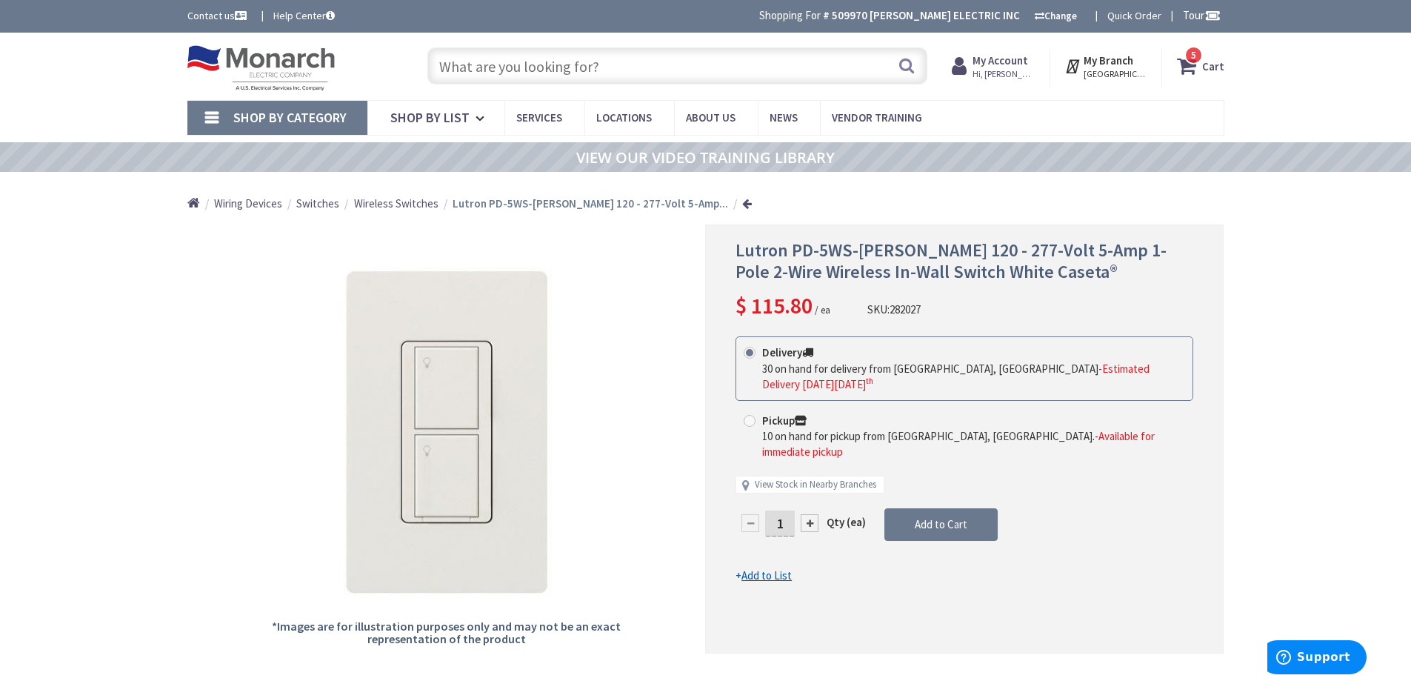
click at [497, 67] on input "text" at bounding box center [677, 65] width 500 height 37
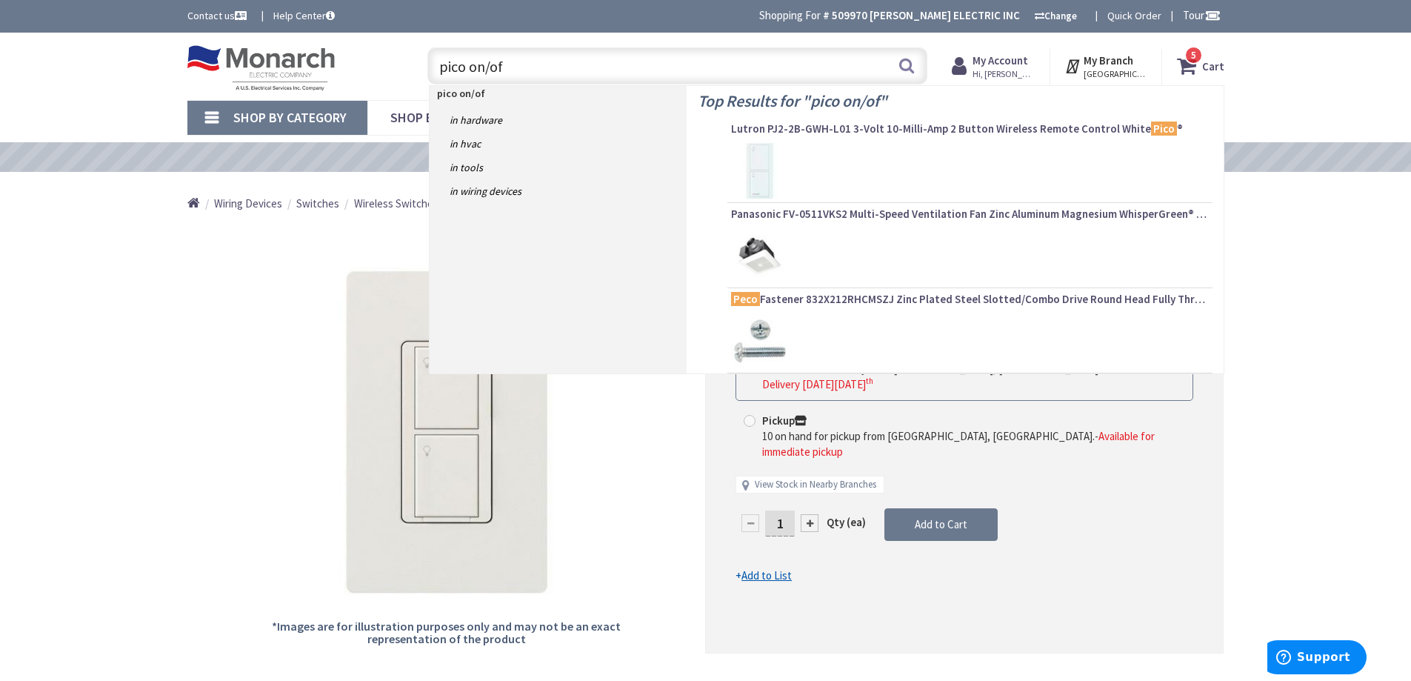
type input "pico on/off"
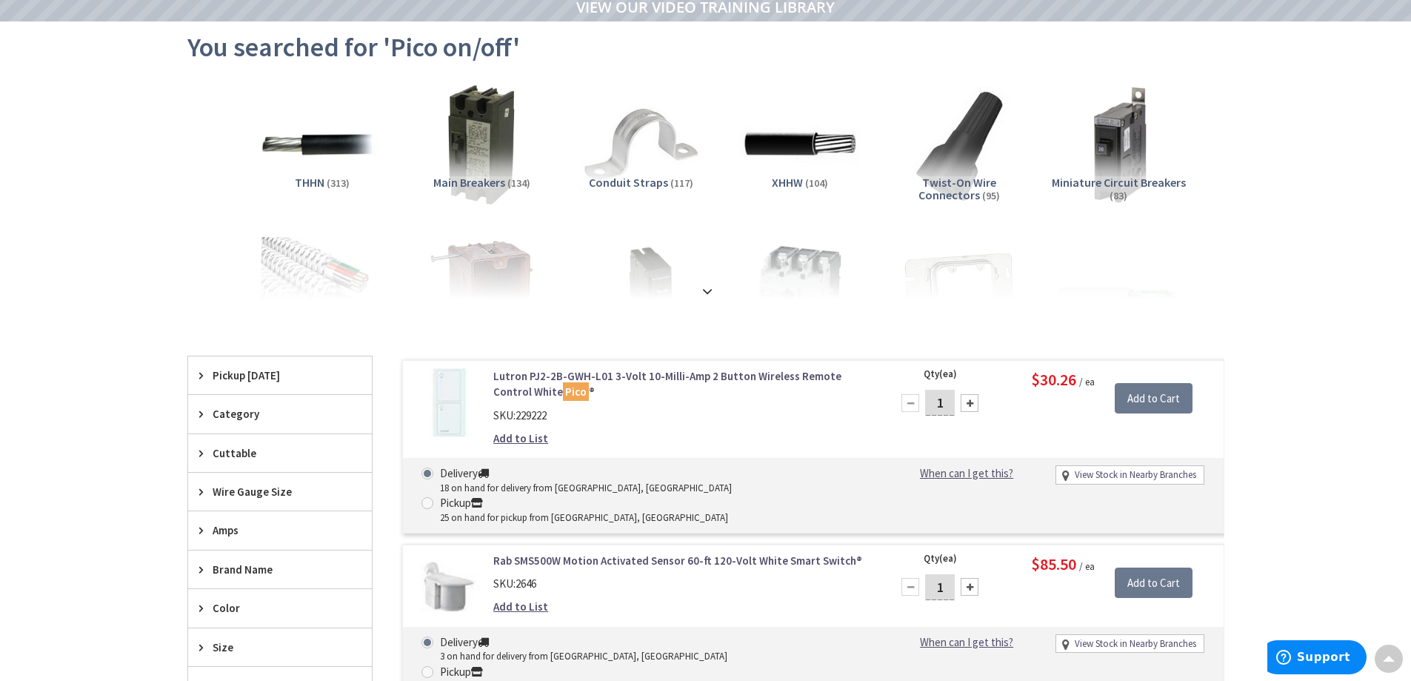
click at [649, 377] on link "Lutron PJ2-2B-GWH-L01 3-Volt 10-Milli-Amp 2 Button Wireless Remote Control Whit…" at bounding box center [681, 384] width 377 height 32
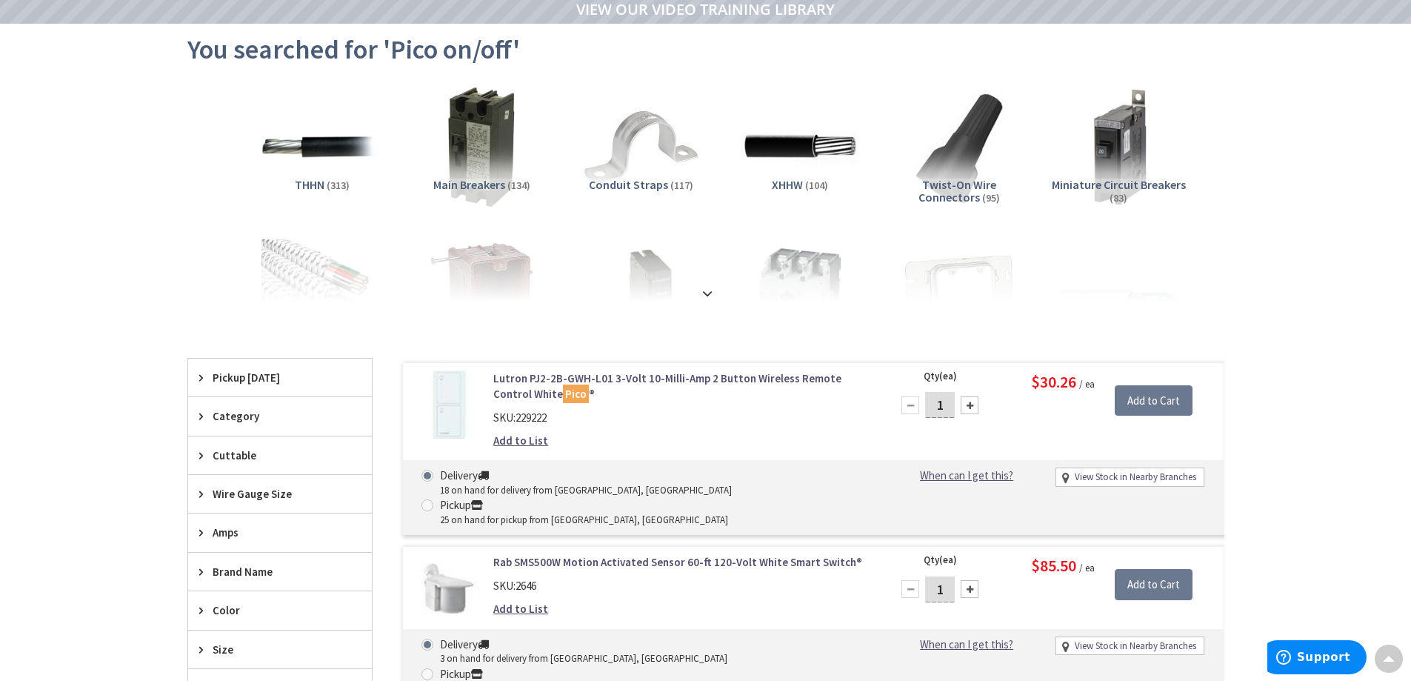
scroll to position [150, 0]
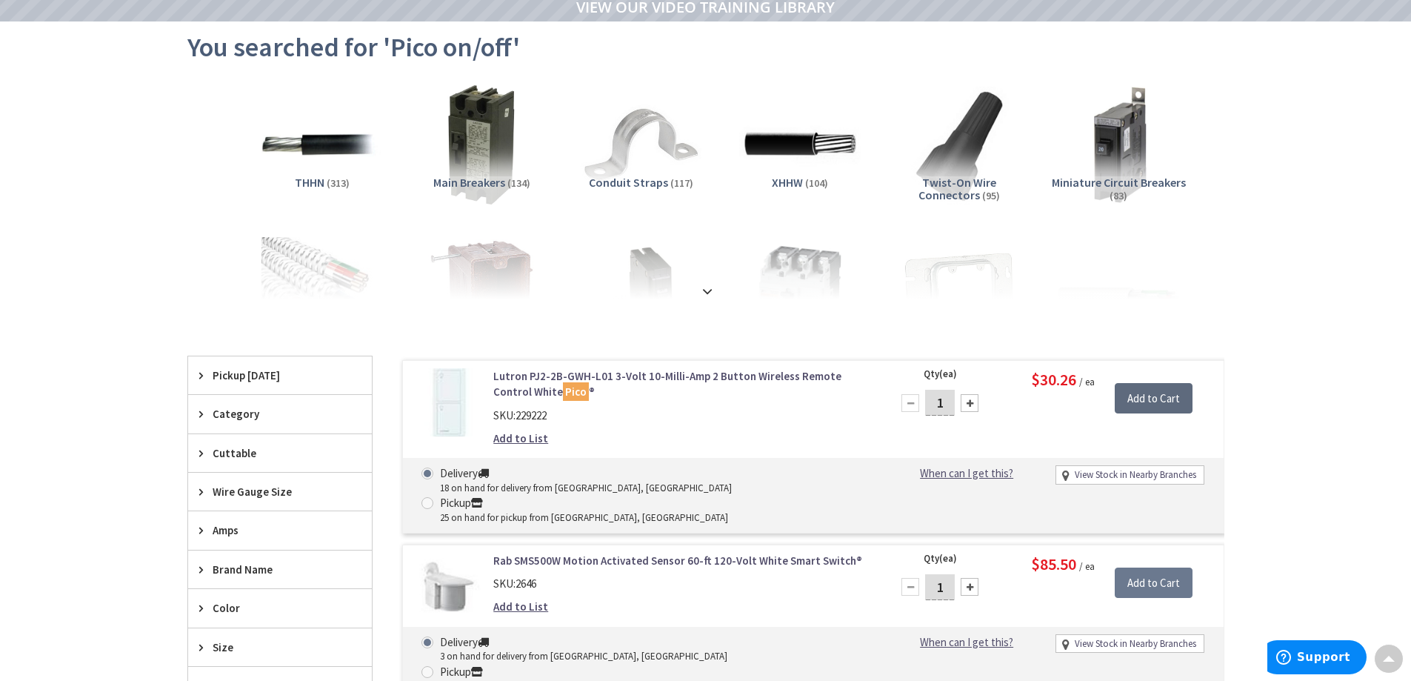
click at [1155, 402] on input "Add to Cart" at bounding box center [1154, 398] width 78 height 31
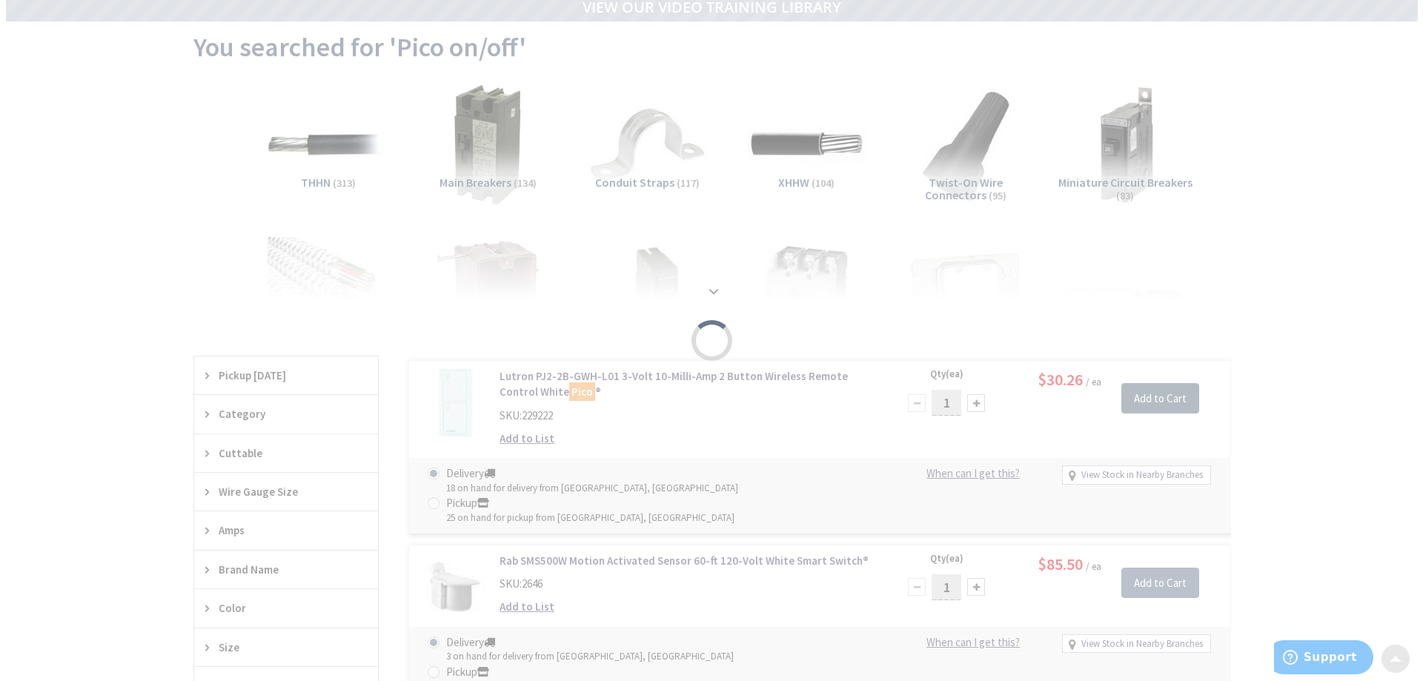
scroll to position [150, 0]
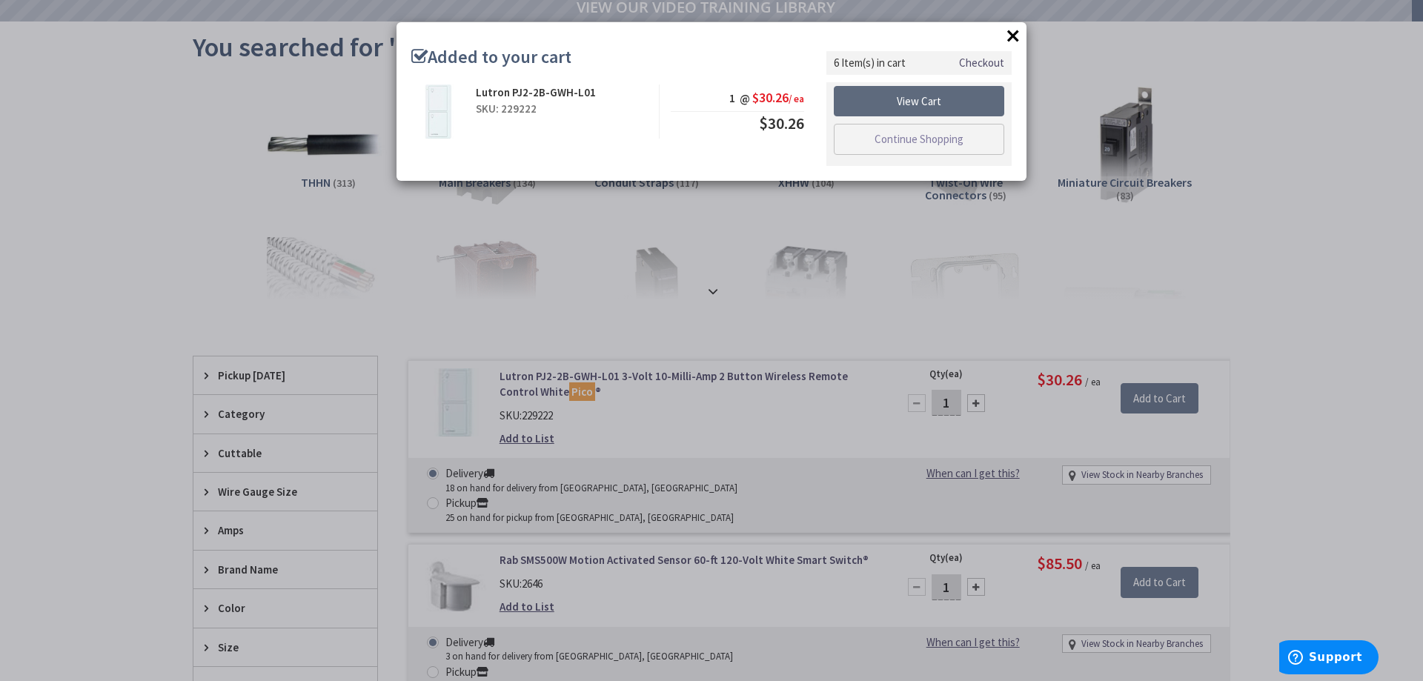
click at [919, 100] on link "View Cart" at bounding box center [919, 101] width 170 height 31
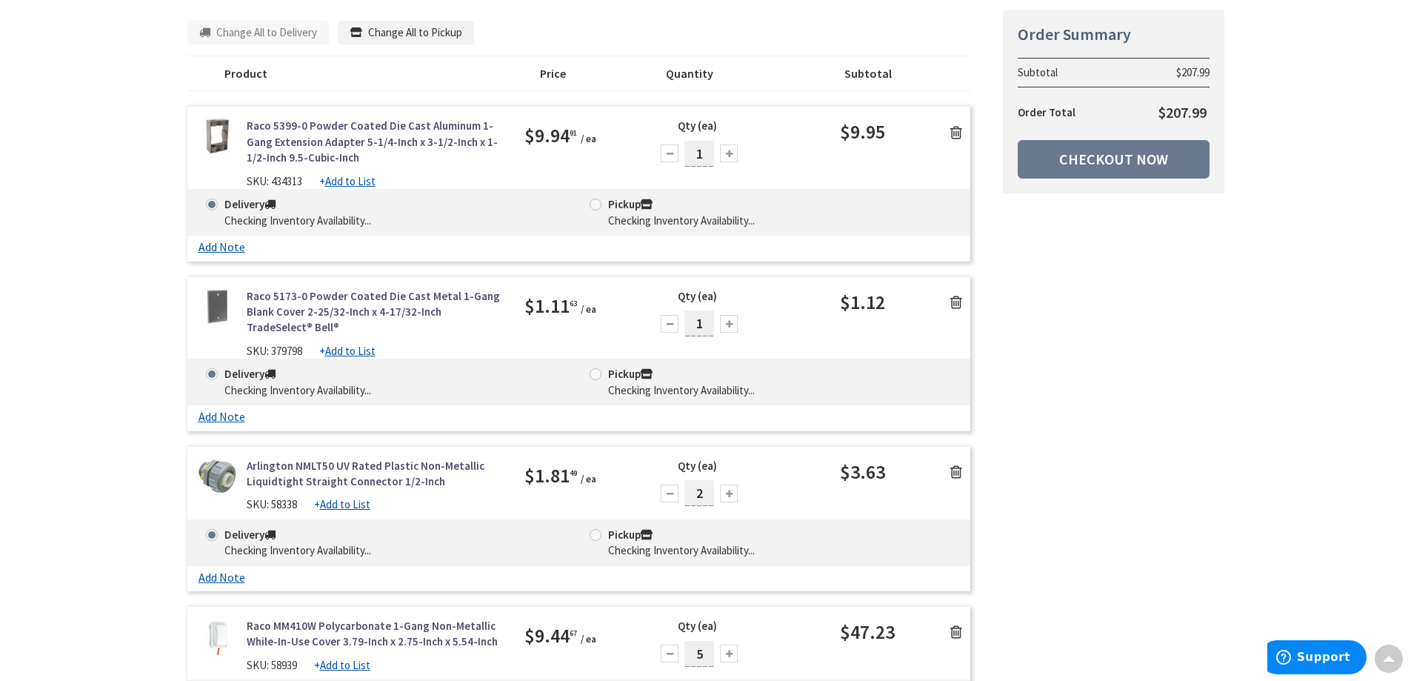
click at [373, 307] on link "Raco 5173-0 Powder Coated Die Cast Metal 1-Gang Blank Cover 2-25/32-Inch x 4-17…" at bounding box center [375, 311] width 256 height 47
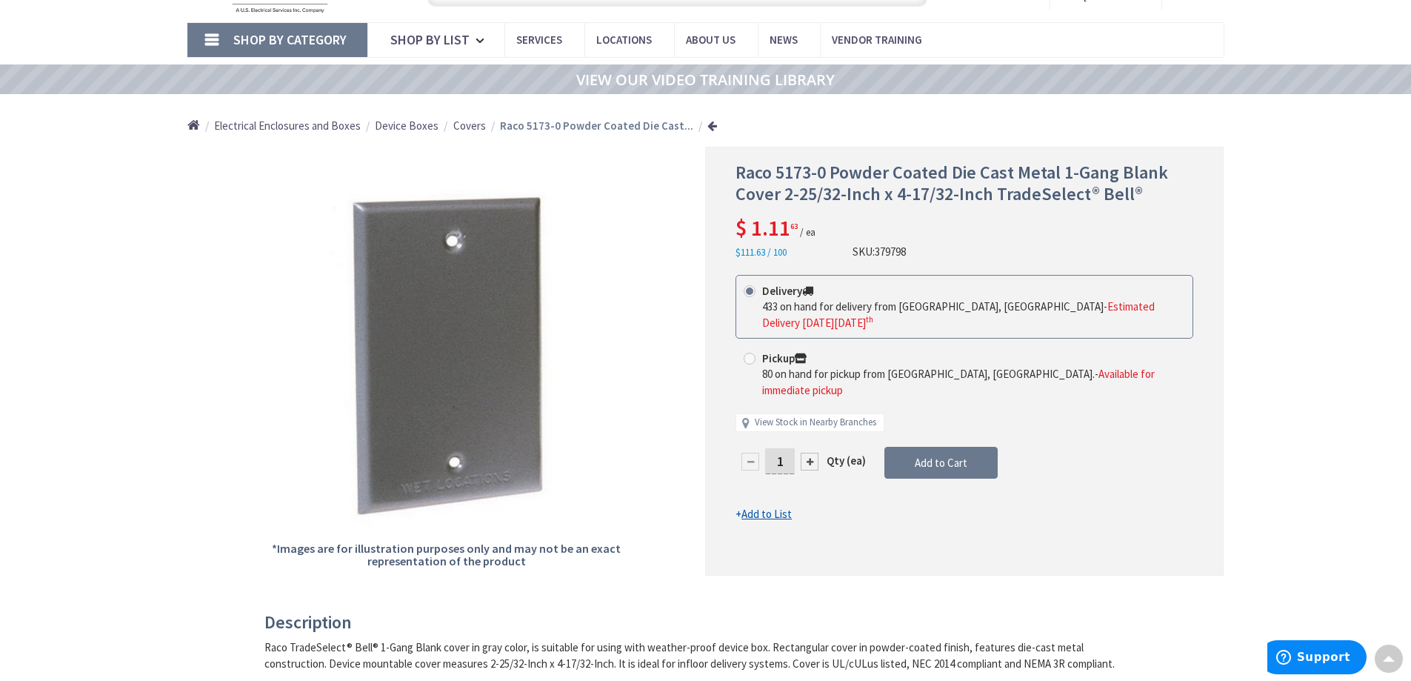
scroll to position [76, 0]
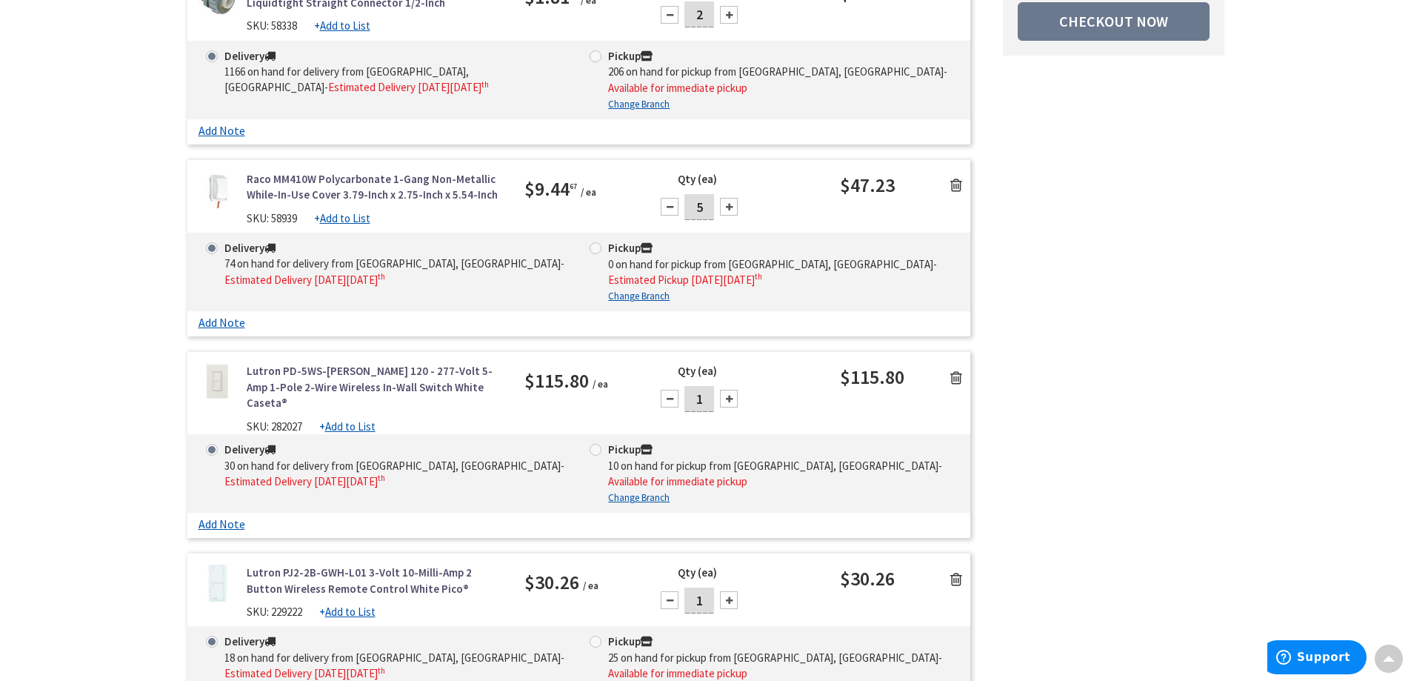
scroll to position [815, 0]
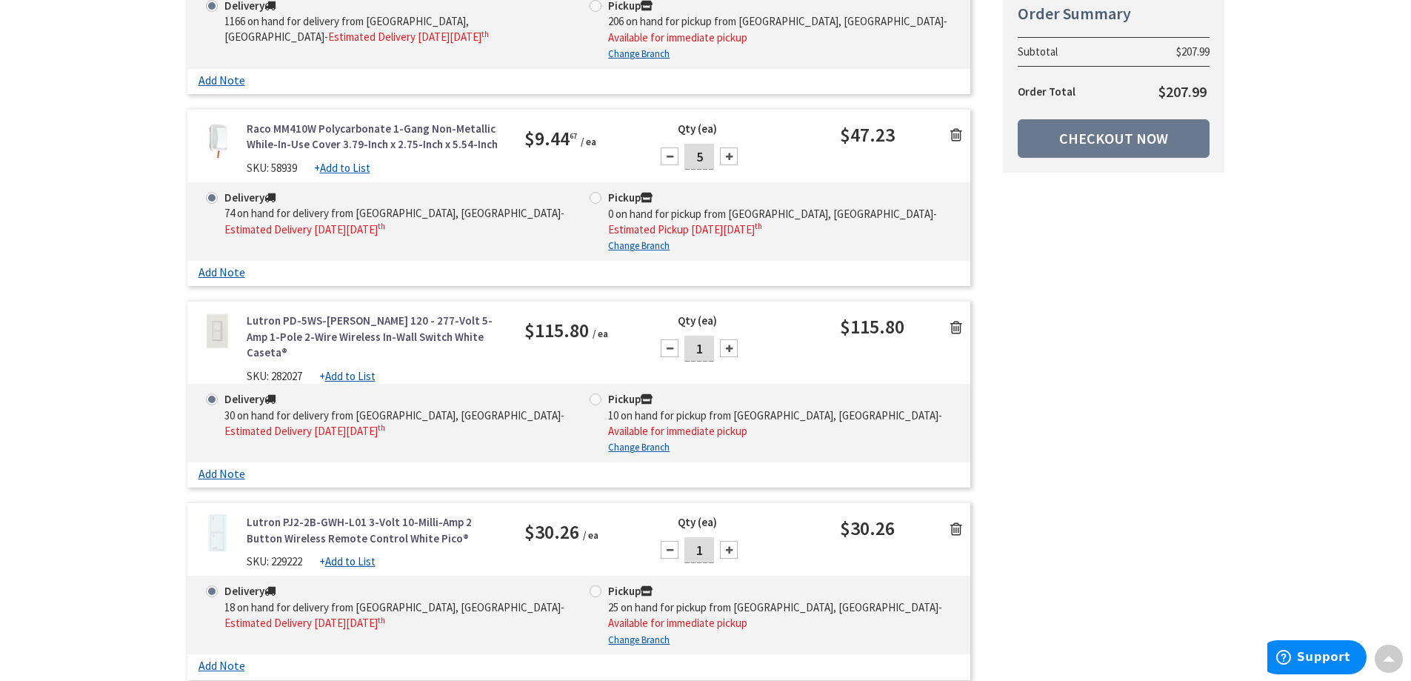
click at [389, 336] on link "Lutron PD-5WS-[PERSON_NAME] 120 - 277-Volt 5-Amp 1-Pole 2-Wire Wireless In-Wall…" at bounding box center [375, 336] width 256 height 47
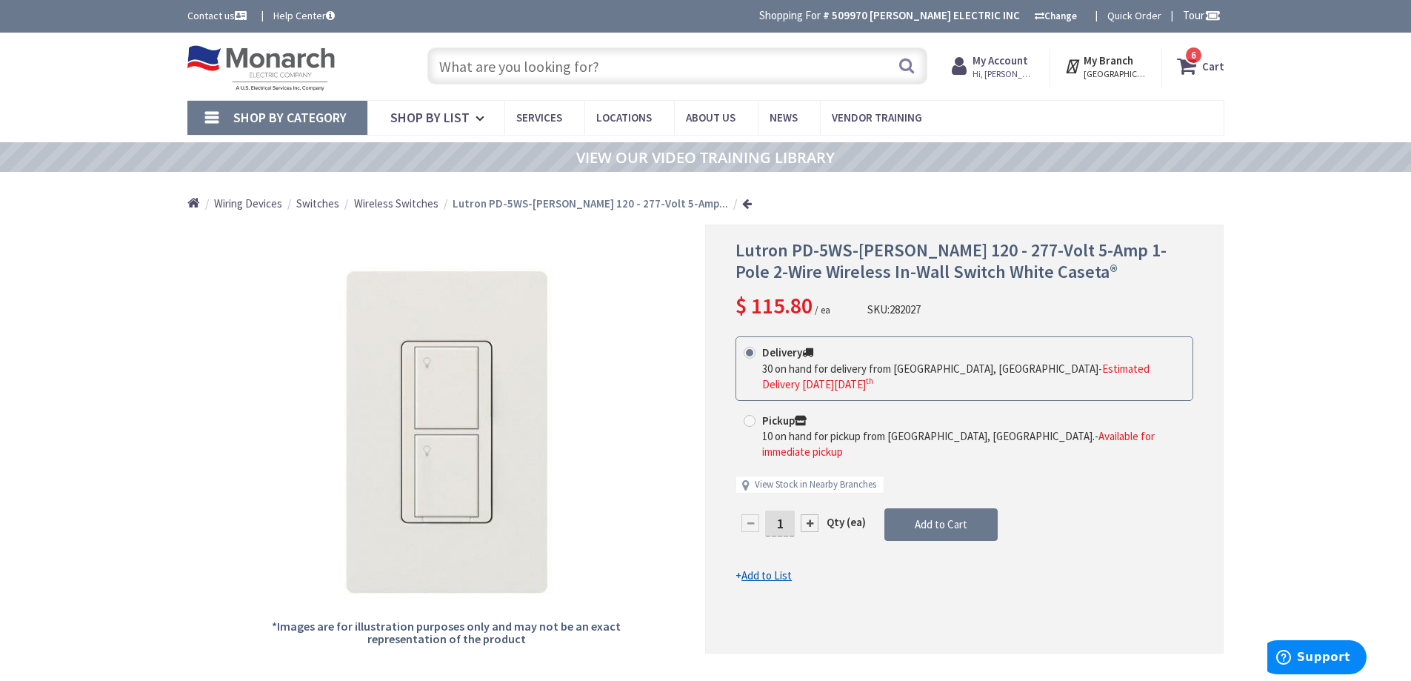
click at [1212, 66] on strong "Cart" at bounding box center [1213, 66] width 22 height 27
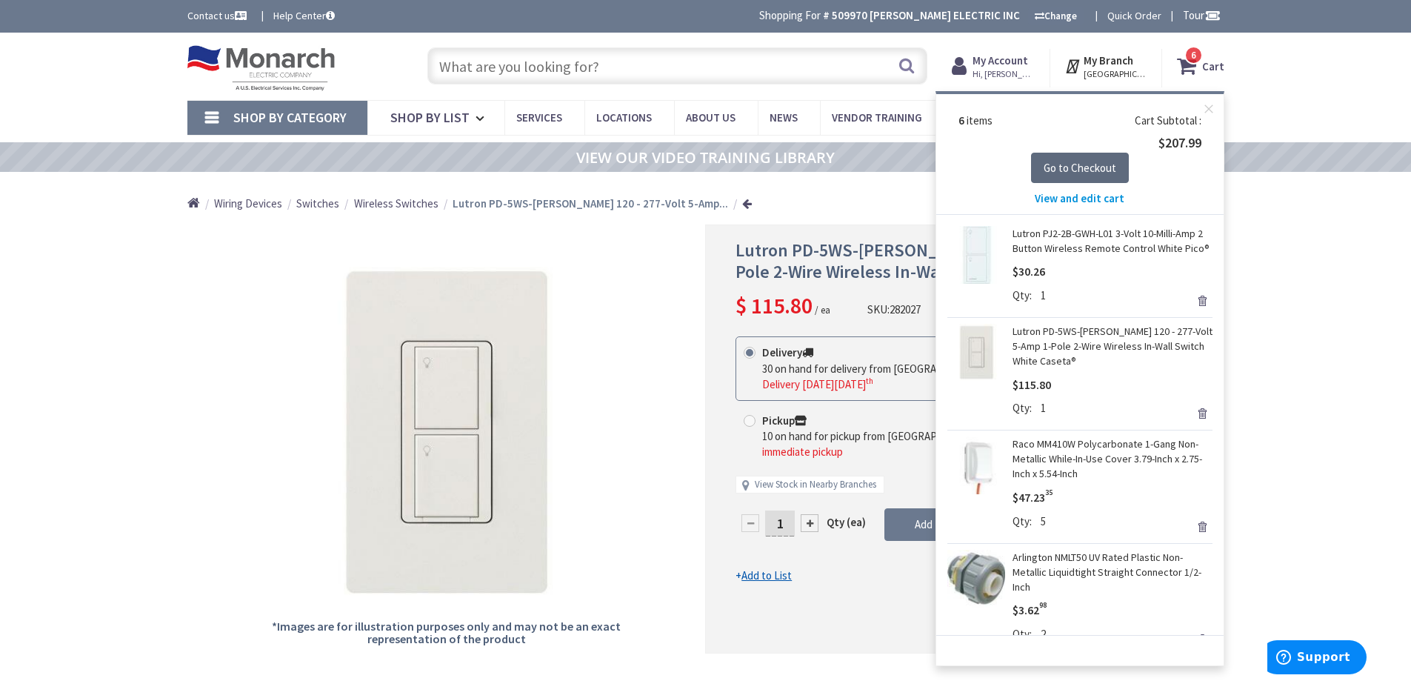
click at [1080, 173] on span "Go to Checkout" at bounding box center [1080, 168] width 73 height 14
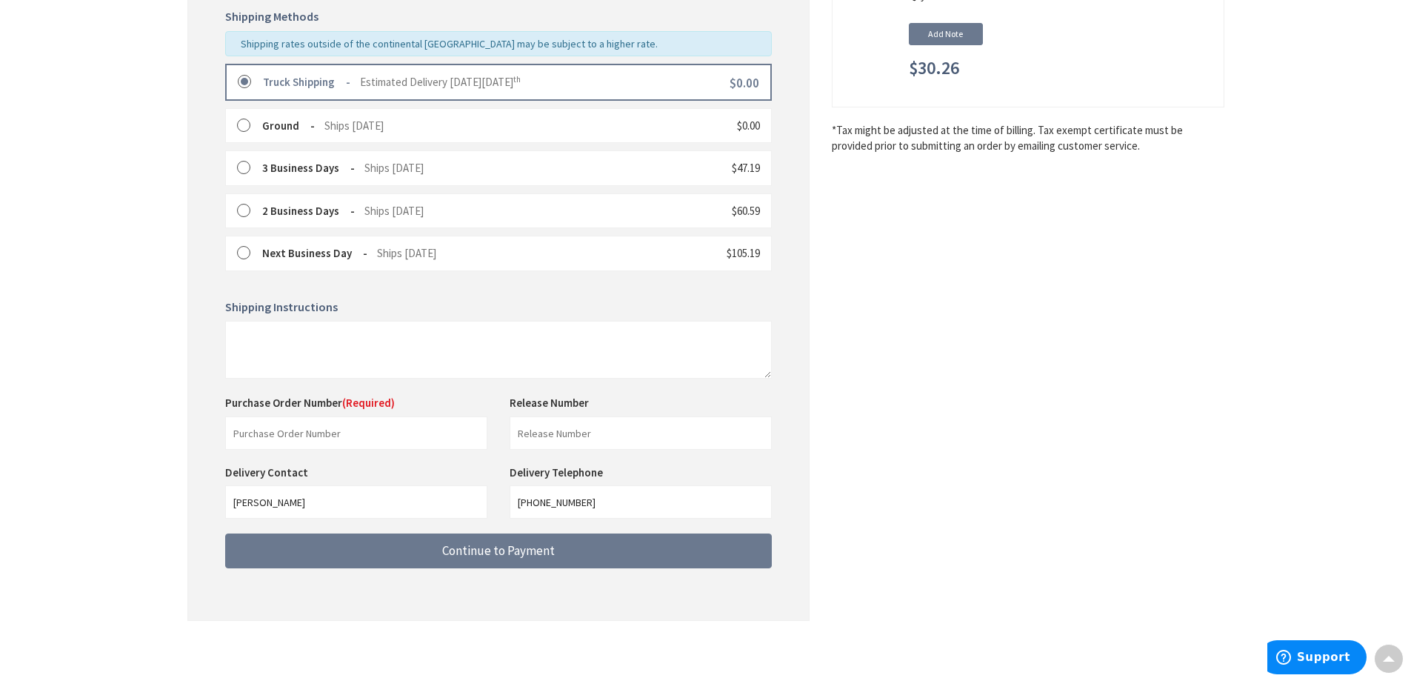
scroll to position [370, 0]
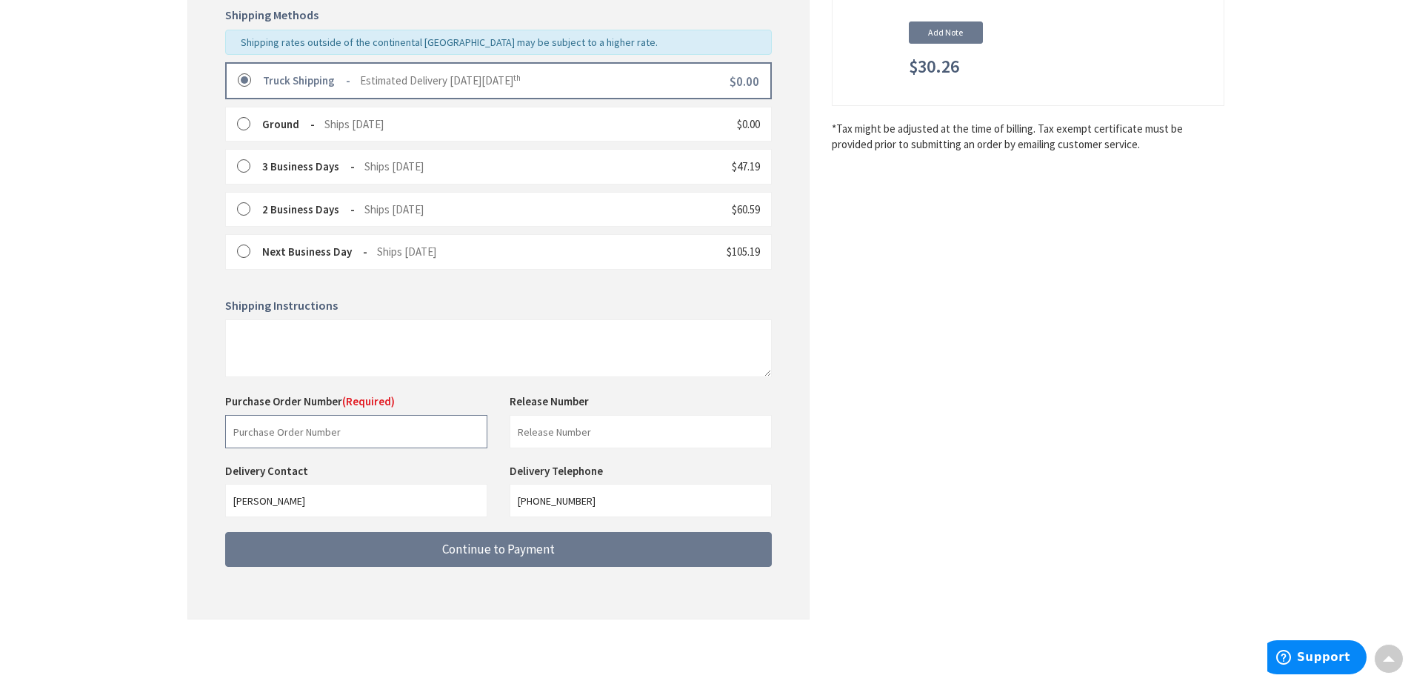
click at [240, 432] on input "text" at bounding box center [356, 431] width 262 height 33
type input "88153"
click at [545, 439] on input "text" at bounding box center [641, 431] width 262 height 33
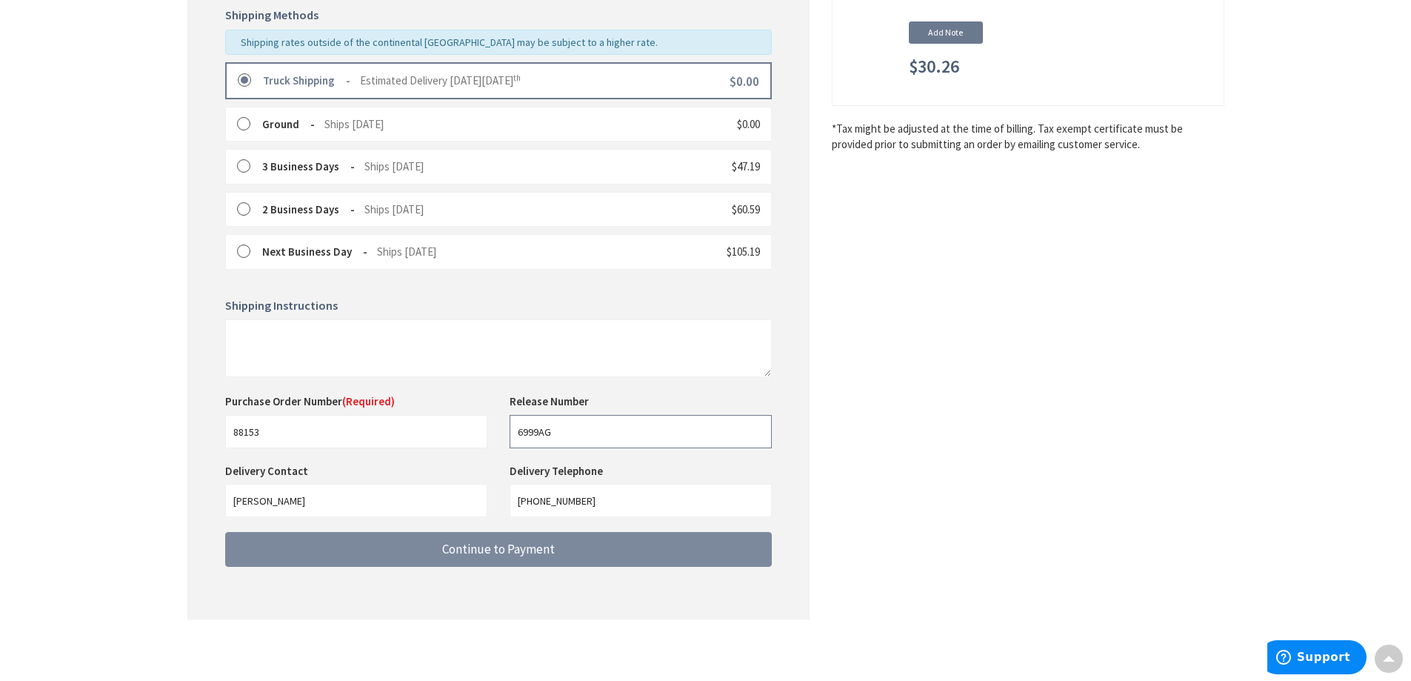
type input "6999AG"
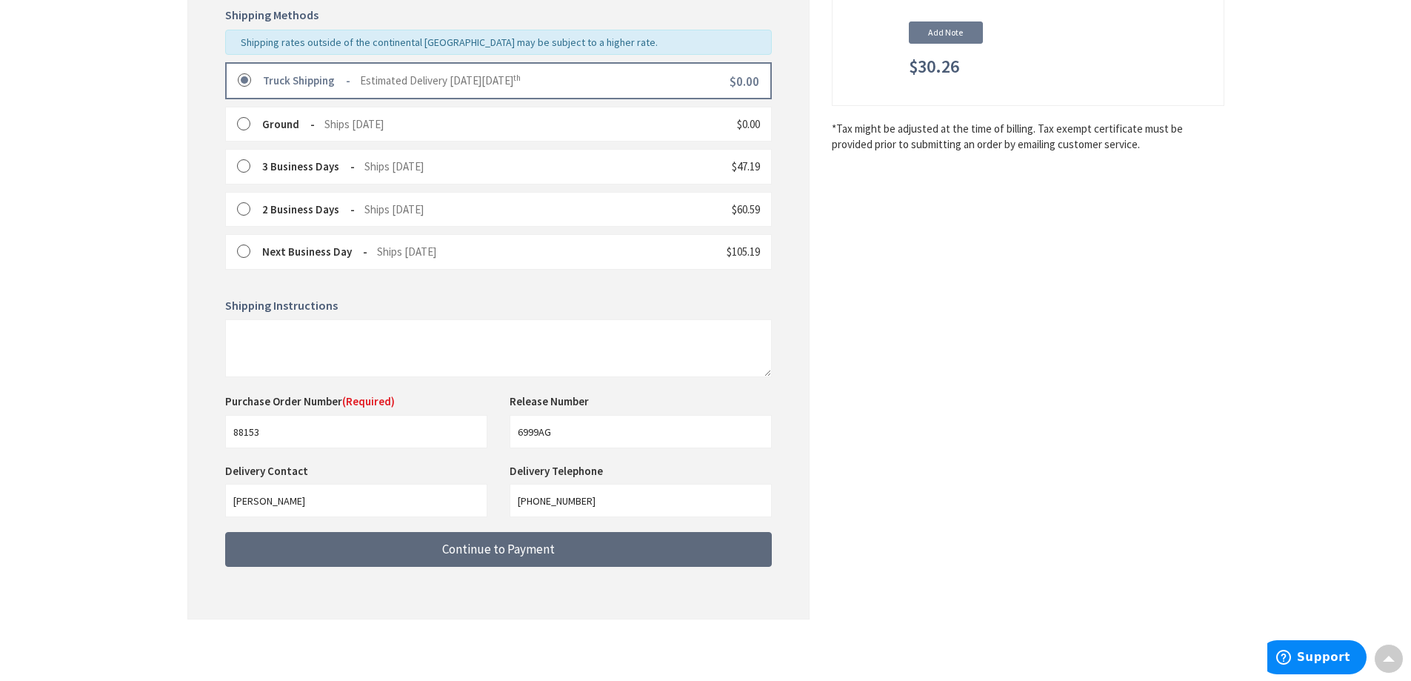
click at [522, 552] on span "Continue to Payment" at bounding box center [498, 549] width 113 height 16
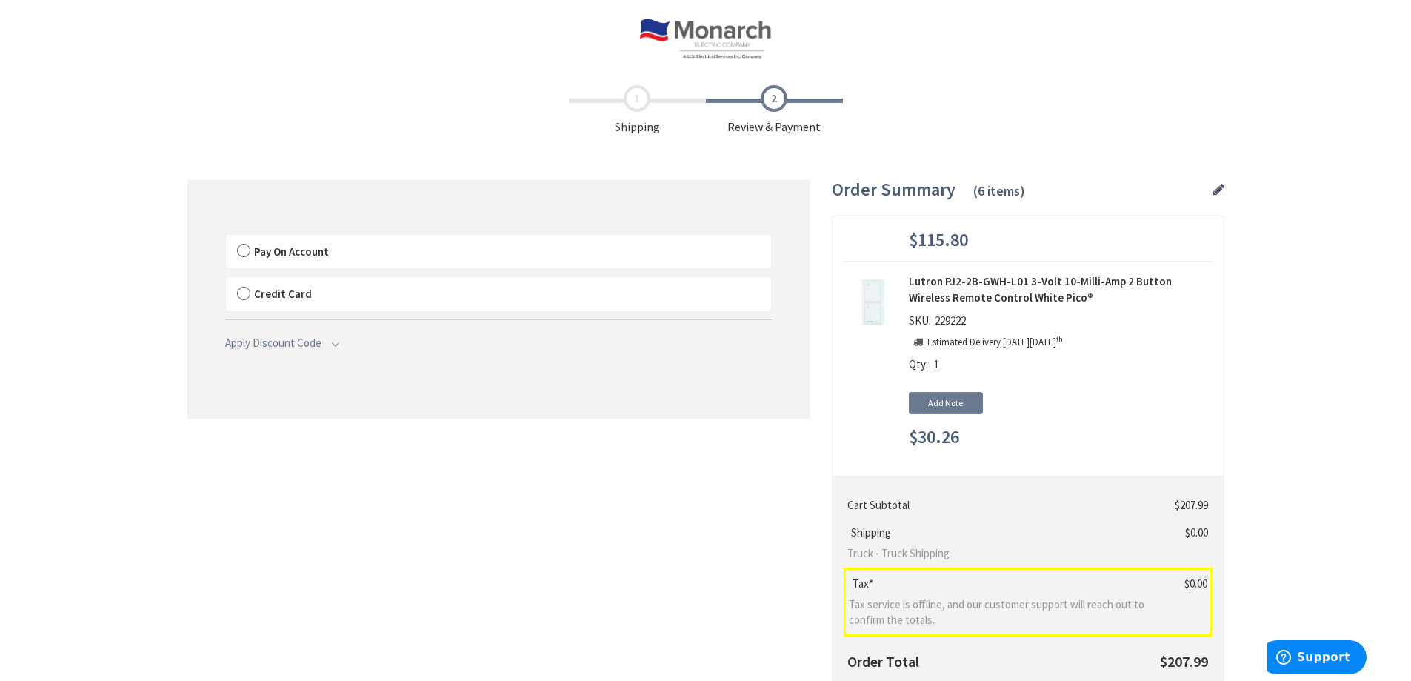
click at [243, 246] on label "Pay On Account" at bounding box center [498, 252] width 545 height 34
click at [245, 250] on label "Pay On Account" at bounding box center [498, 252] width 545 height 34
click at [226, 238] on input "Pay On Account" at bounding box center [226, 238] width 0 height 0
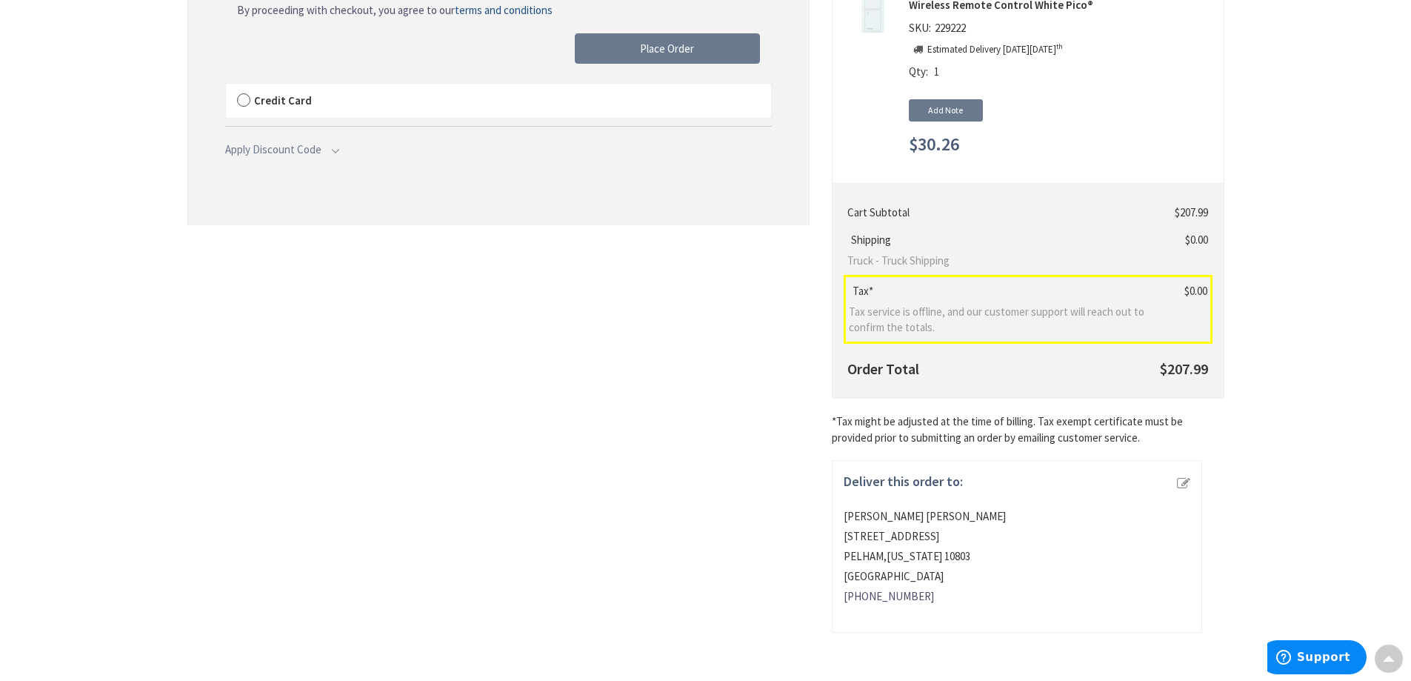
scroll to position [70, 0]
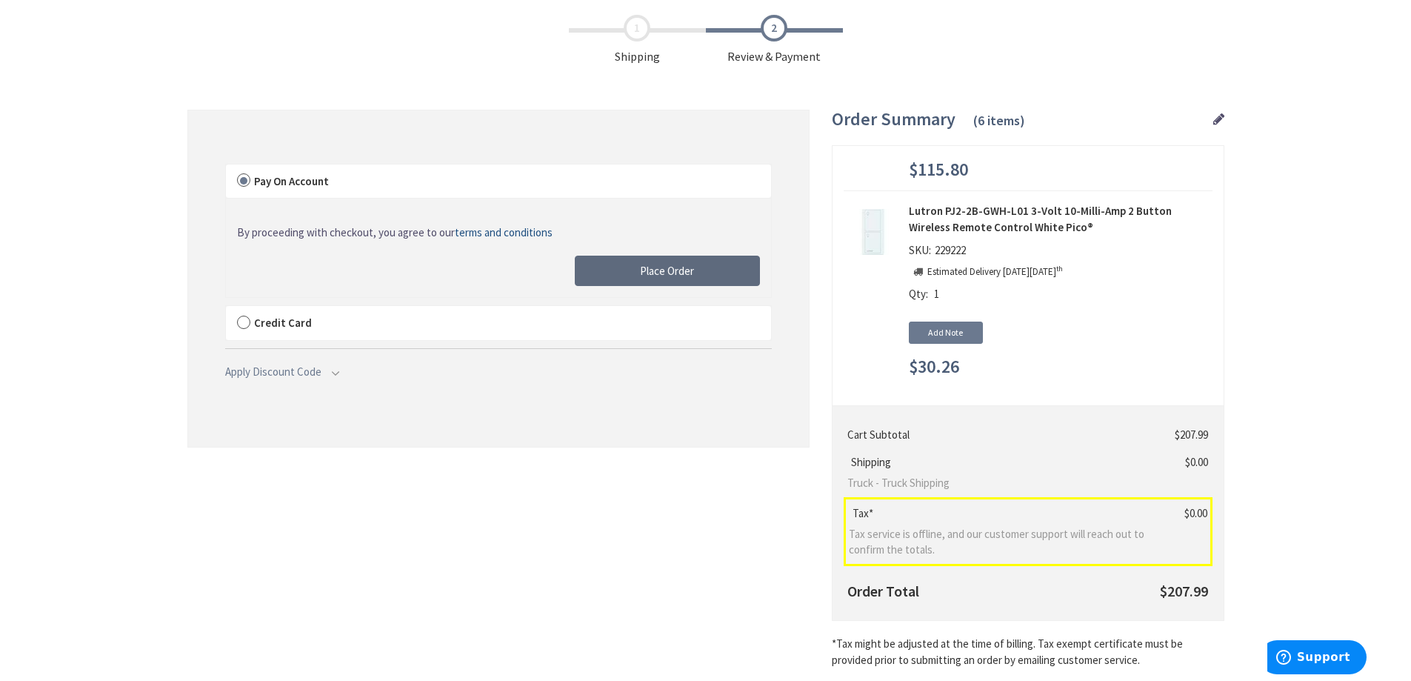
click at [653, 266] on span "Place Order" at bounding box center [667, 271] width 54 height 14
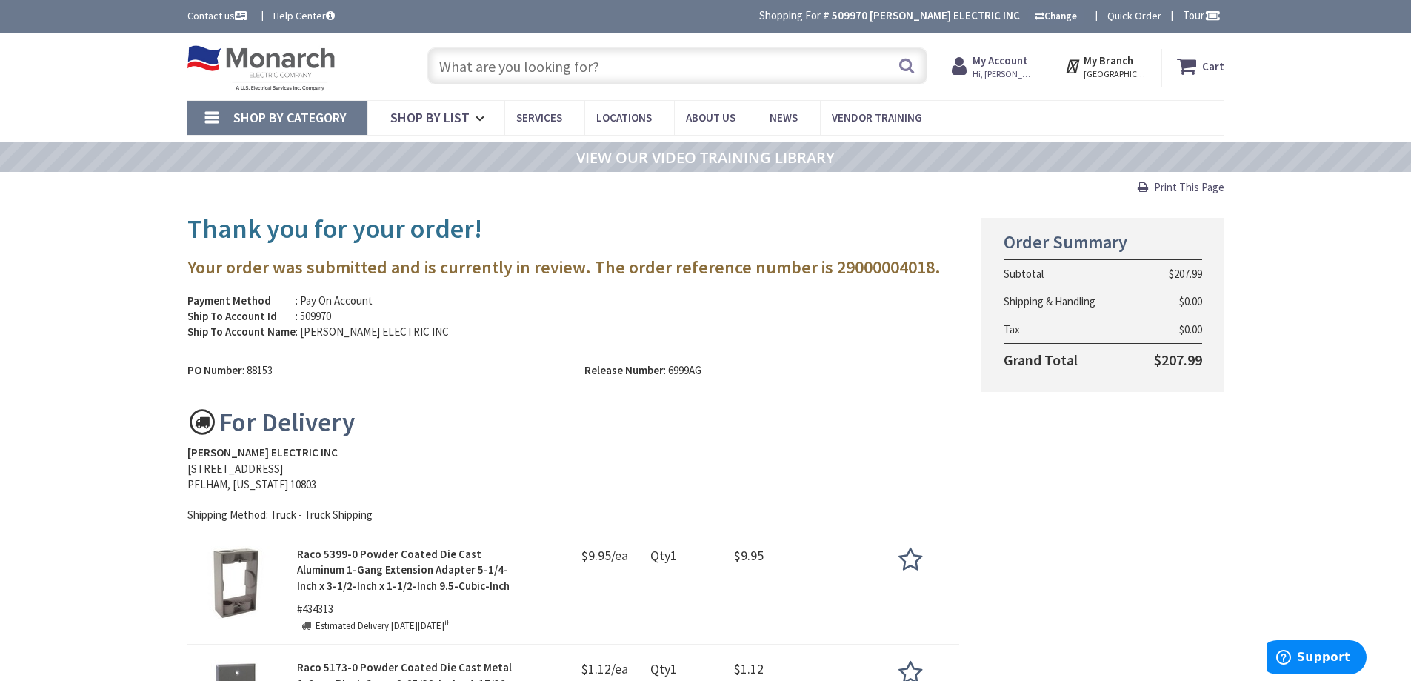
click at [559, 71] on input "text" at bounding box center [677, 65] width 500 height 37
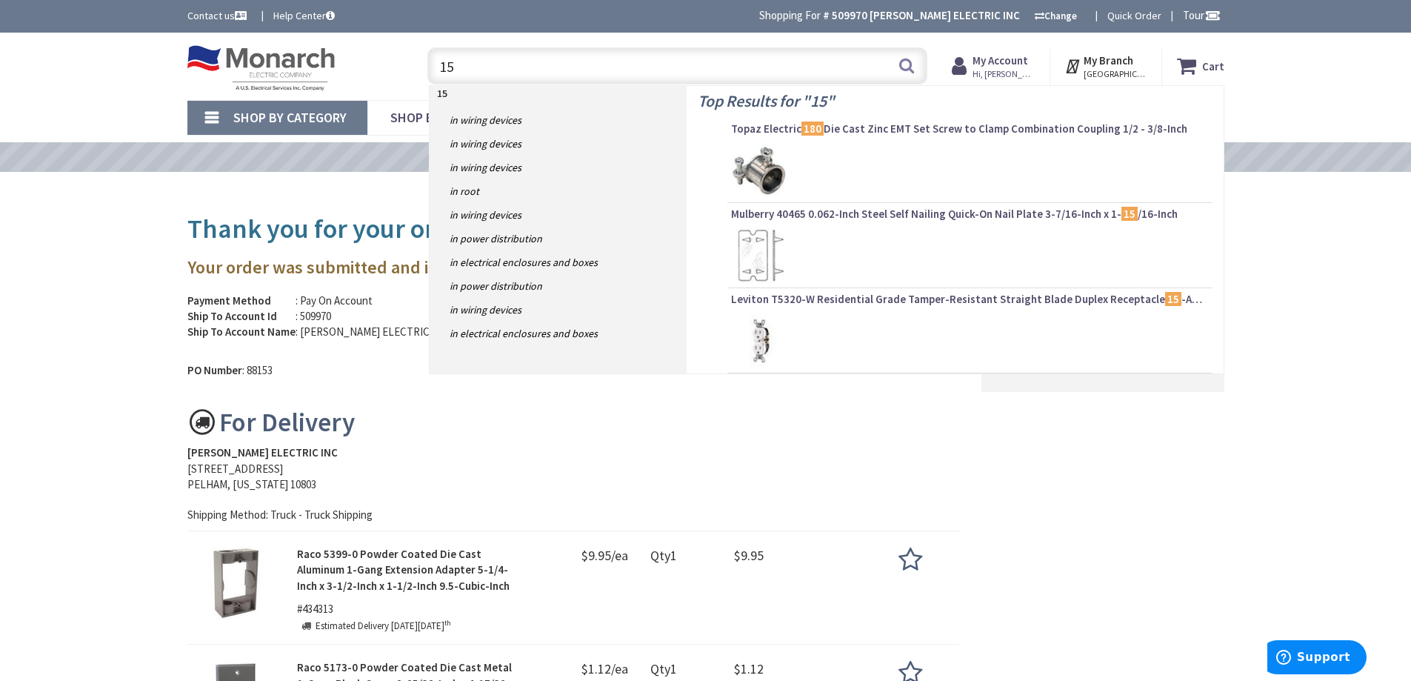
type input "1"
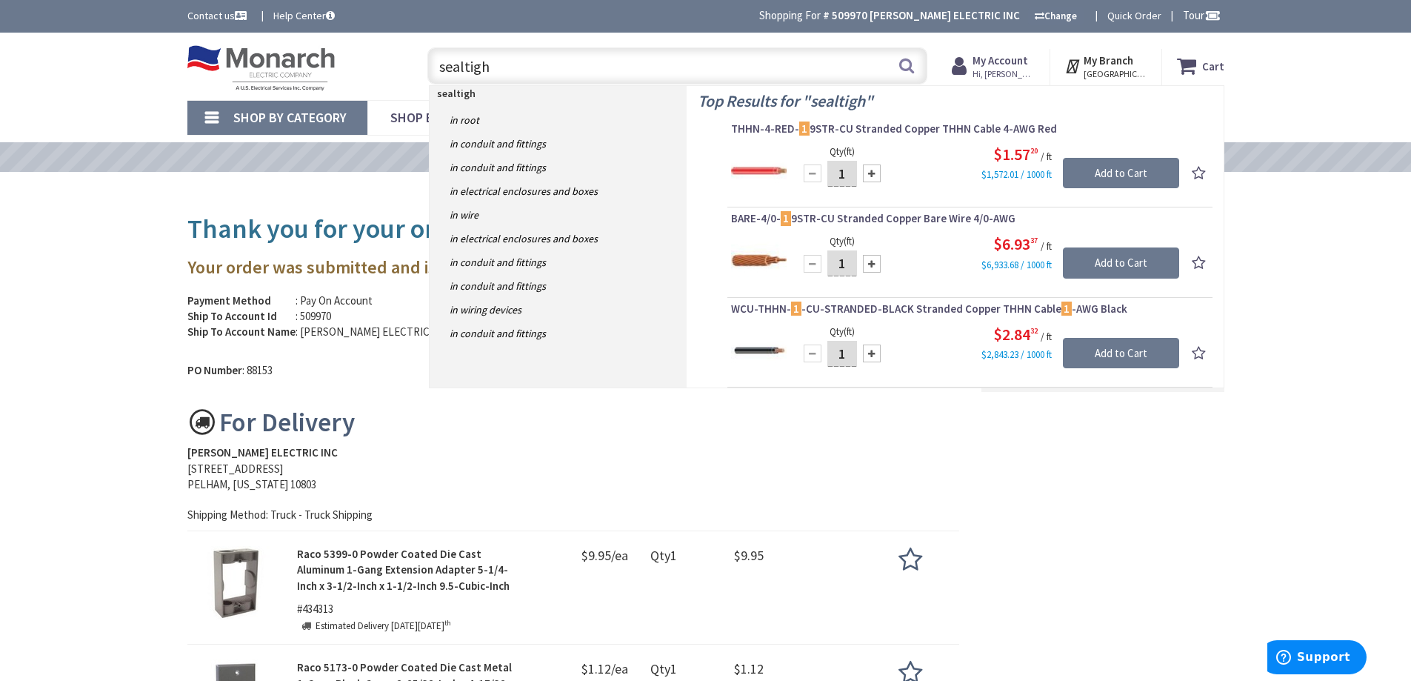
type input "sealtight"
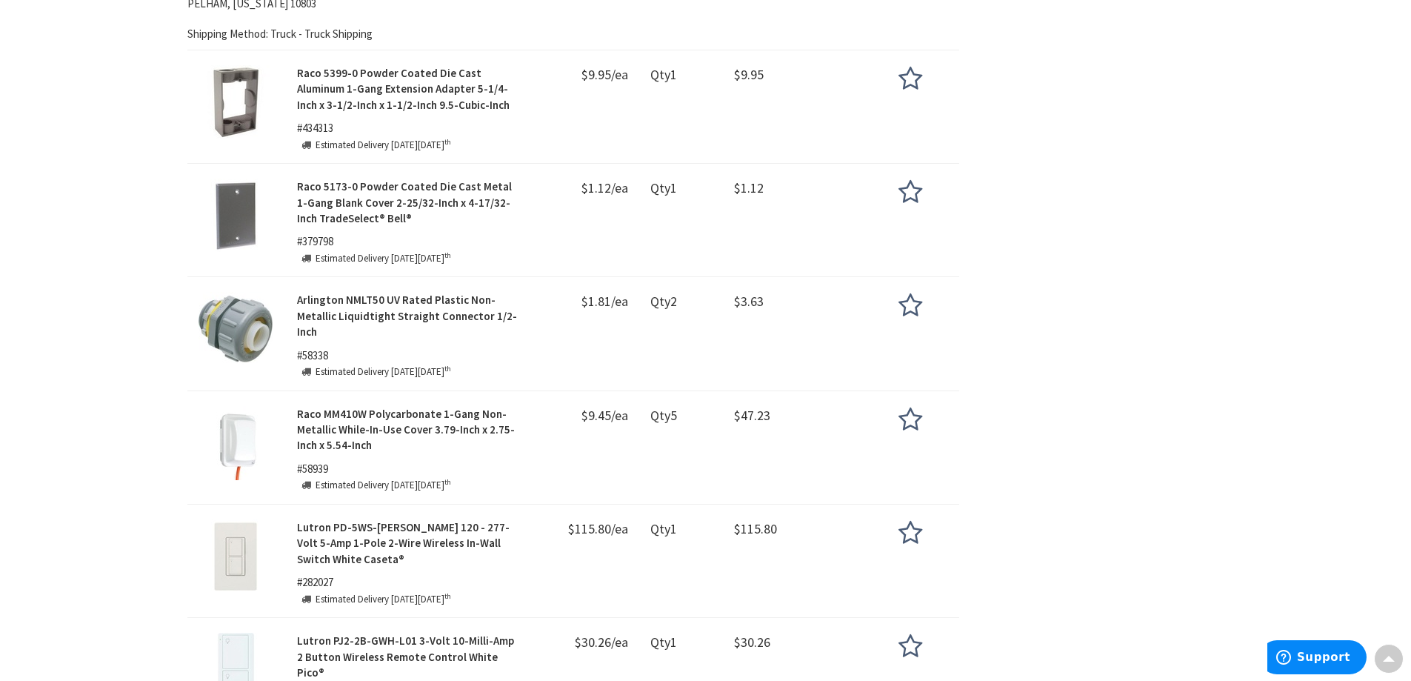
scroll to position [667, 0]
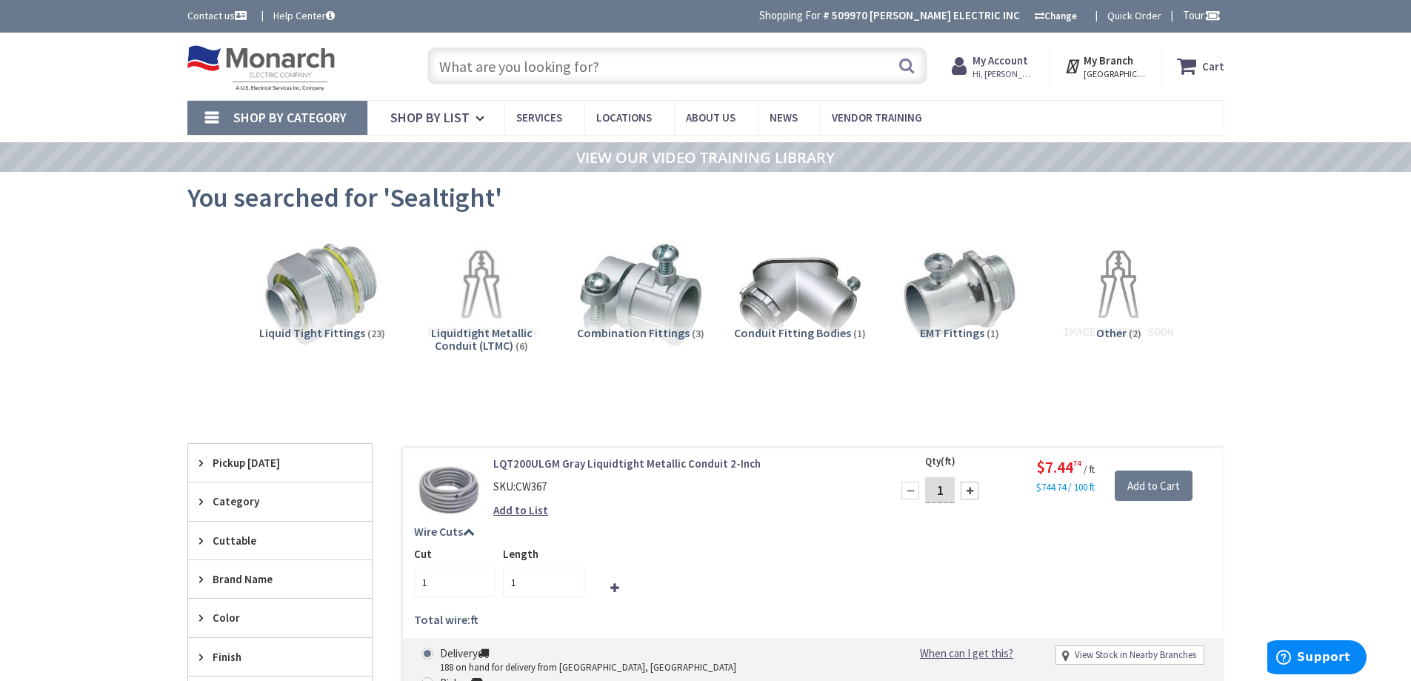
click at [563, 67] on input "text" at bounding box center [677, 65] width 500 height 37
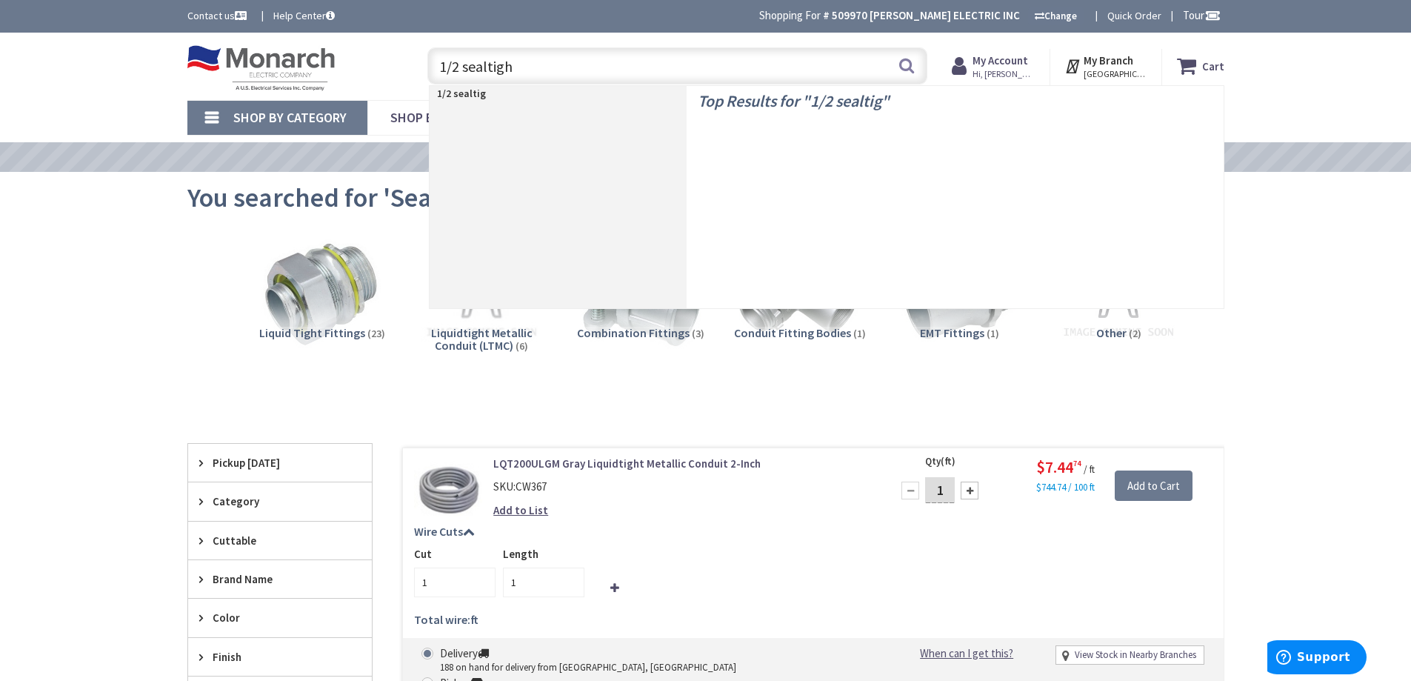
type input "1/2 sealtight"
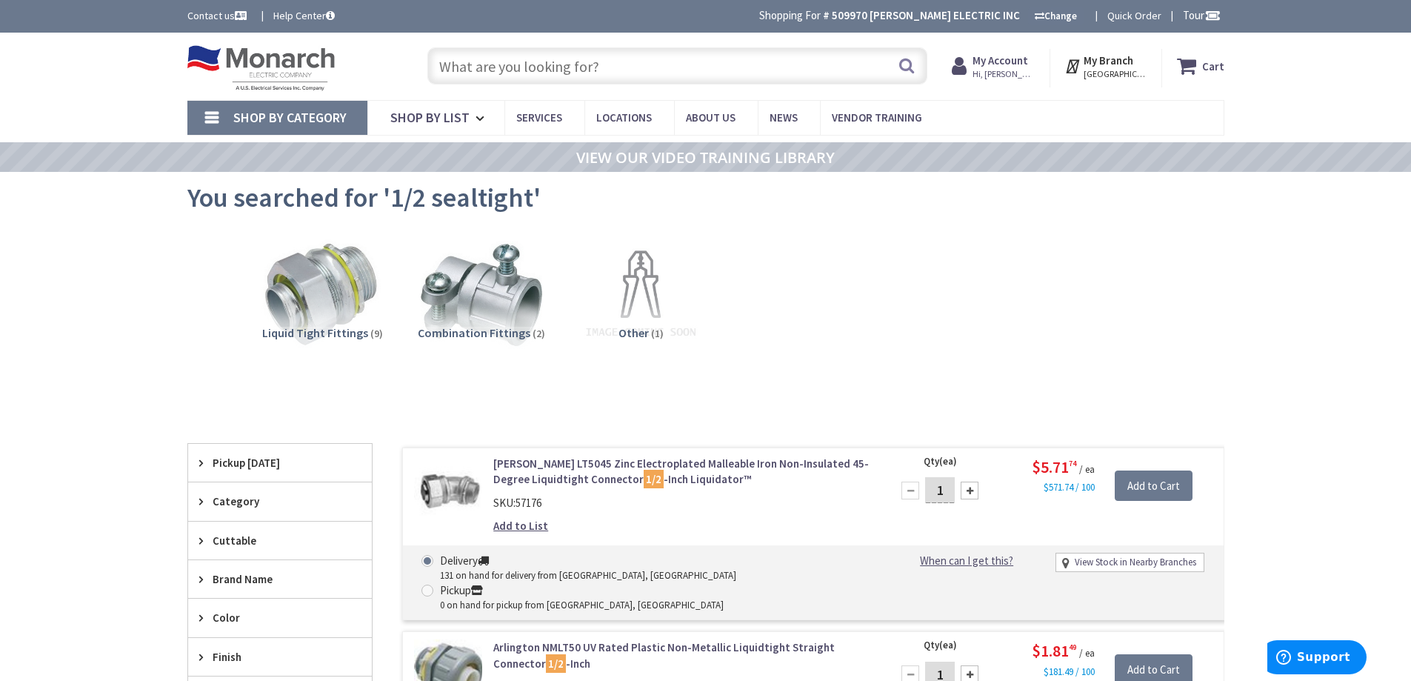
click at [478, 73] on input "text" at bounding box center [677, 65] width 500 height 37
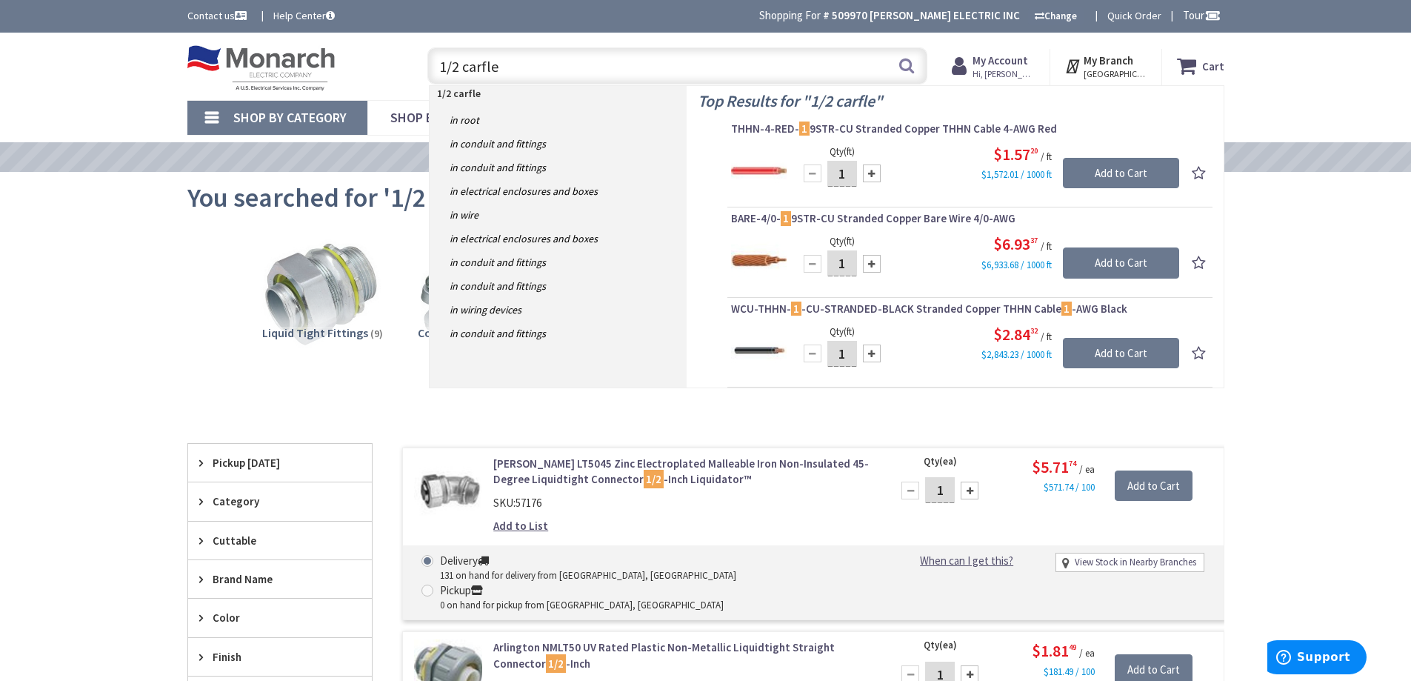
type input "1/2 carflex"
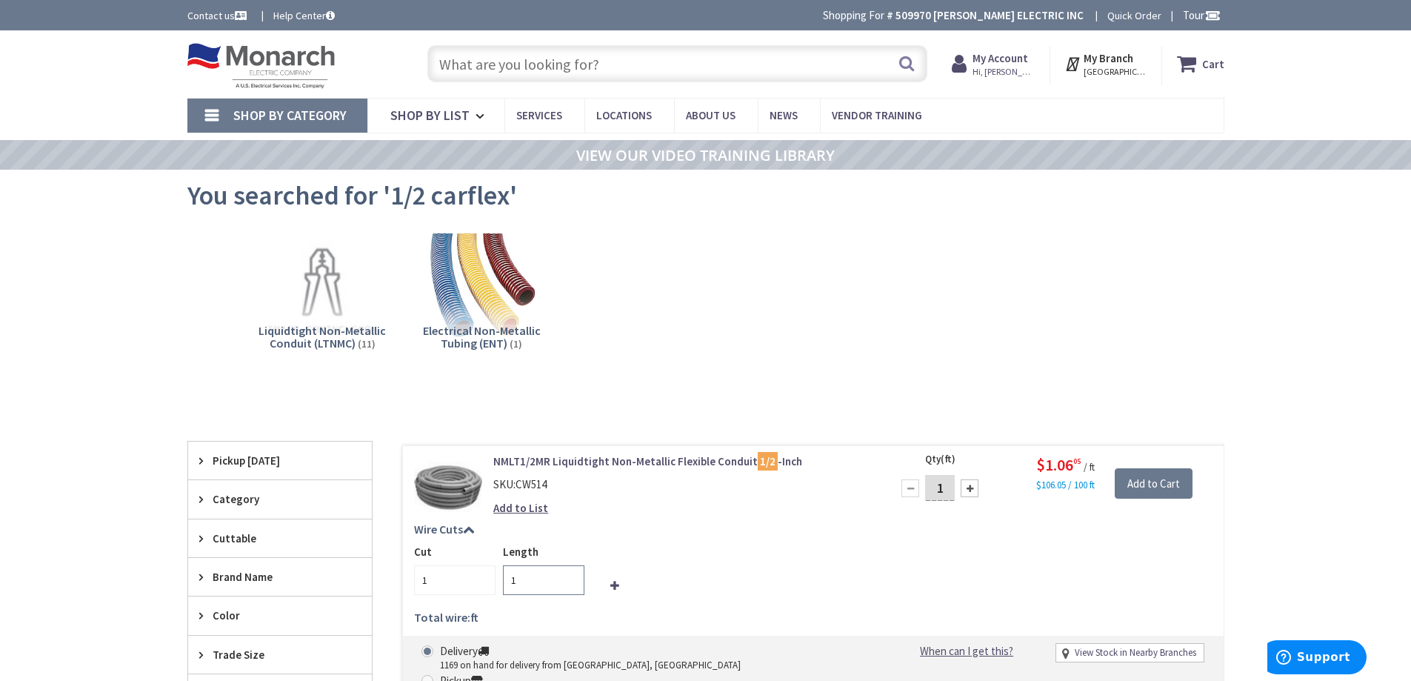
drag, startPoint x: 533, startPoint y: 580, endPoint x: 518, endPoint y: 593, distance: 20.5
click at [446, 592] on div "Cut 1 Length 1" at bounding box center [813, 569] width 799 height 51
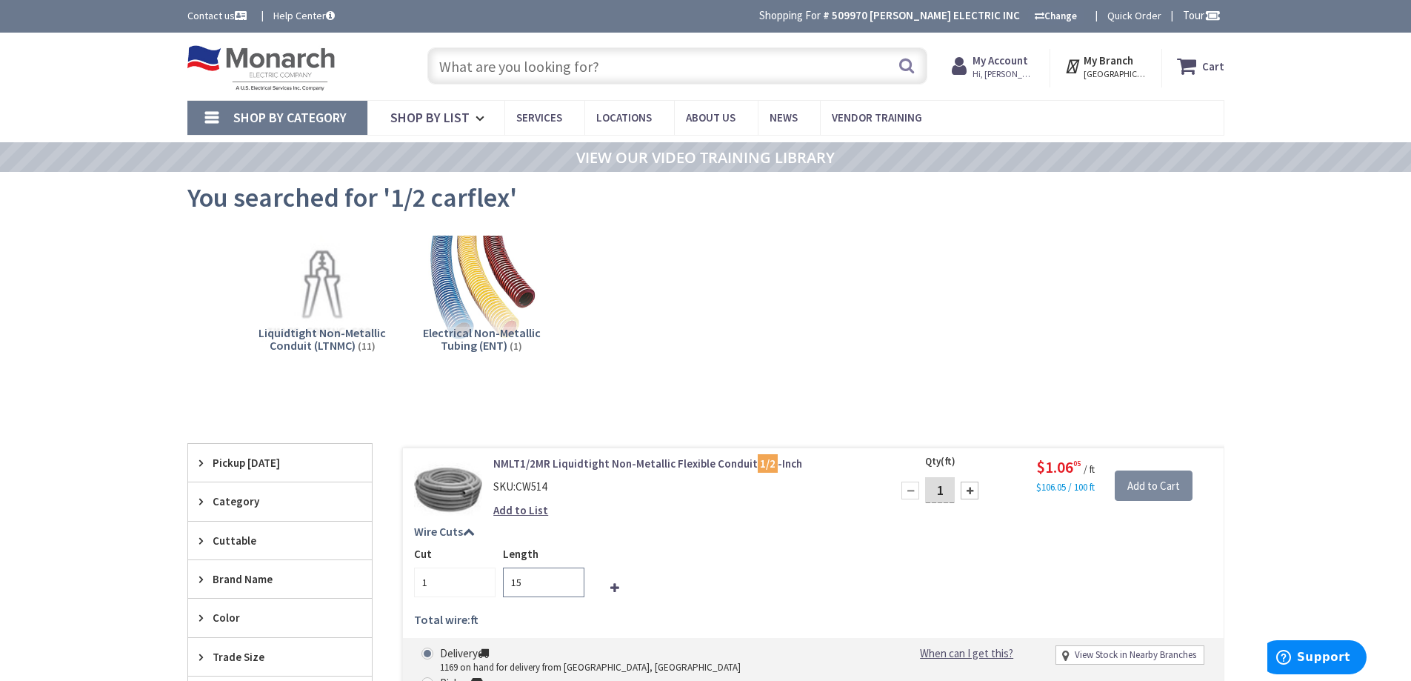
type input "15"
drag, startPoint x: 948, startPoint y: 492, endPoint x: 926, endPoint y: 499, distance: 23.4
click at [927, 499] on input "1" at bounding box center [940, 490] width 30 height 26
type input "15"
click at [997, 550] on div "Cut 1 Length 15" at bounding box center [813, 571] width 799 height 51
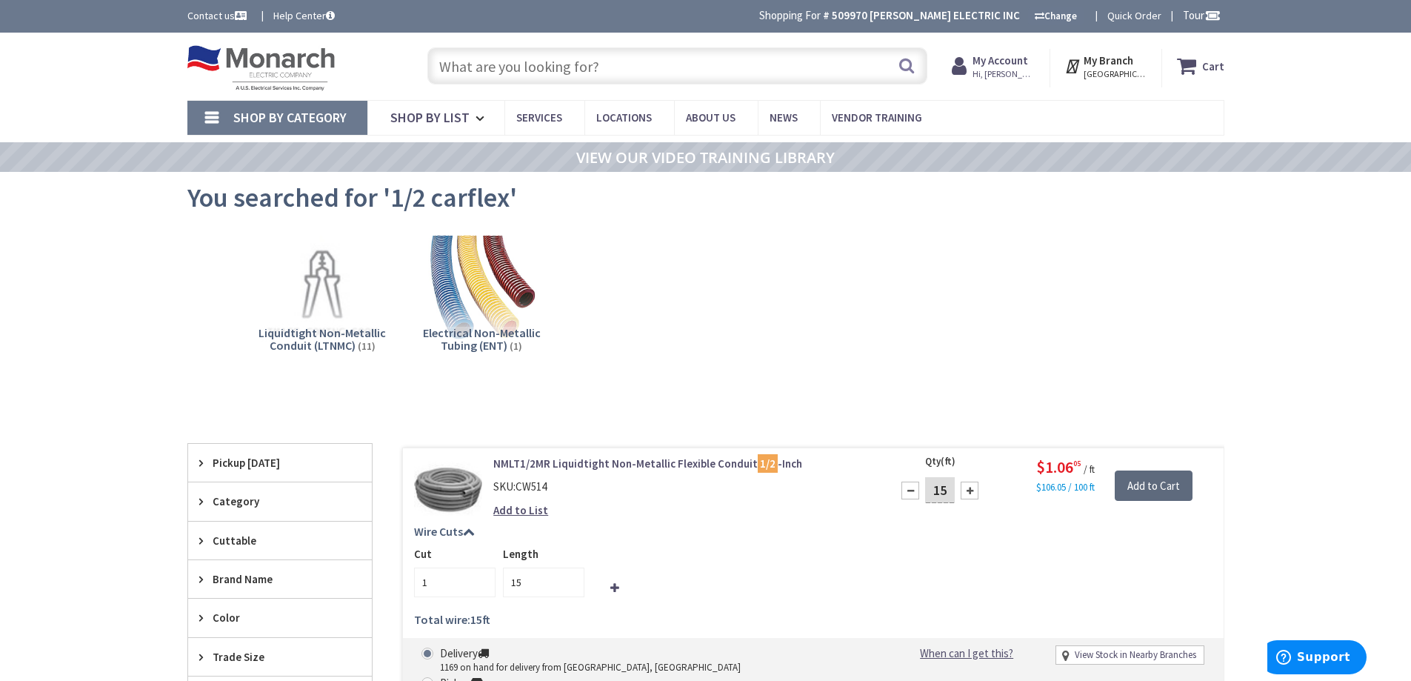
click at [1145, 487] on input "Add to Cart" at bounding box center [1154, 485] width 78 height 31
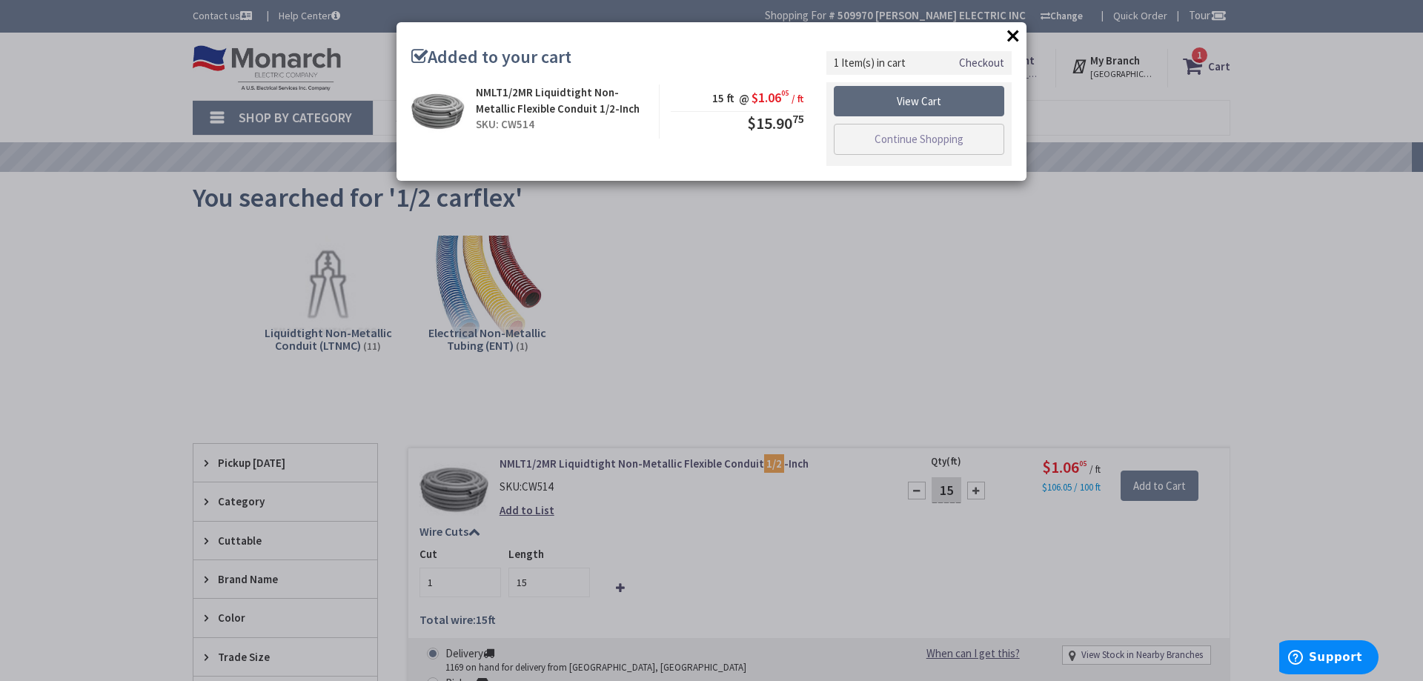
click at [944, 107] on link "View Cart" at bounding box center [919, 101] width 170 height 31
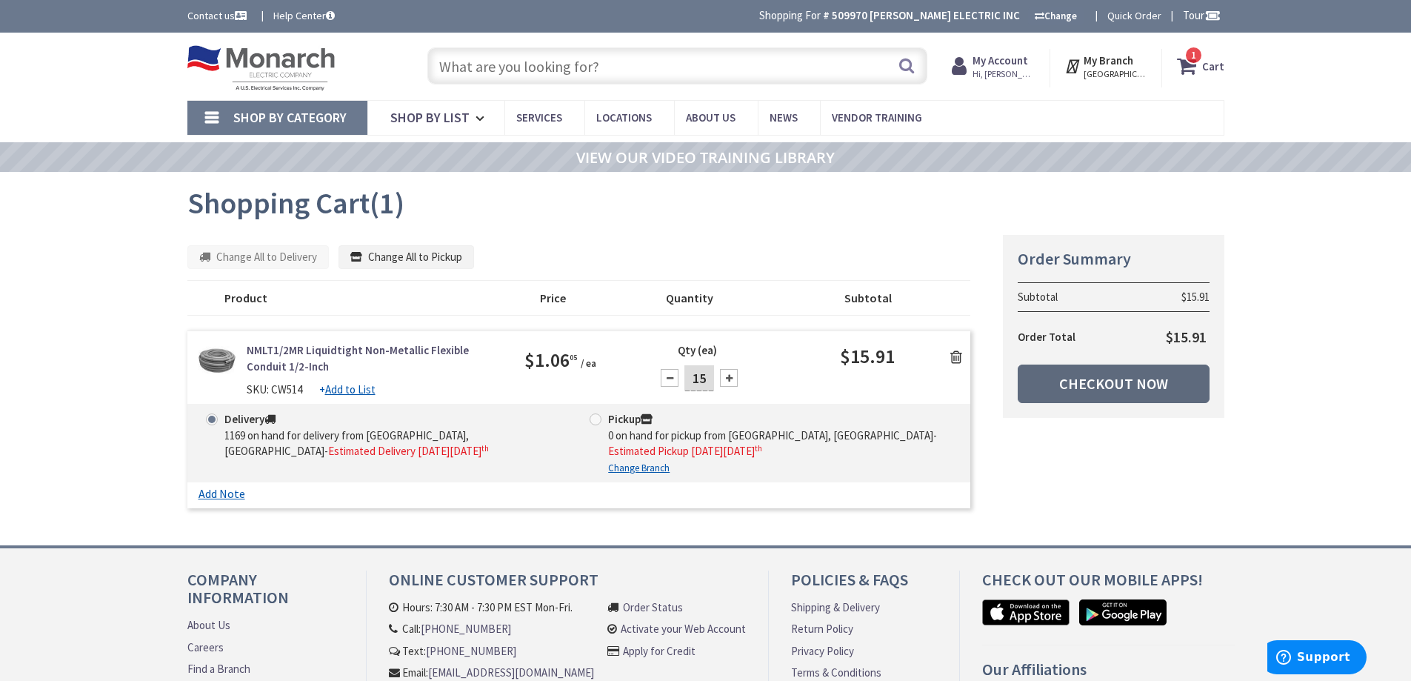
click at [1105, 384] on link "Checkout Now" at bounding box center [1114, 384] width 192 height 39
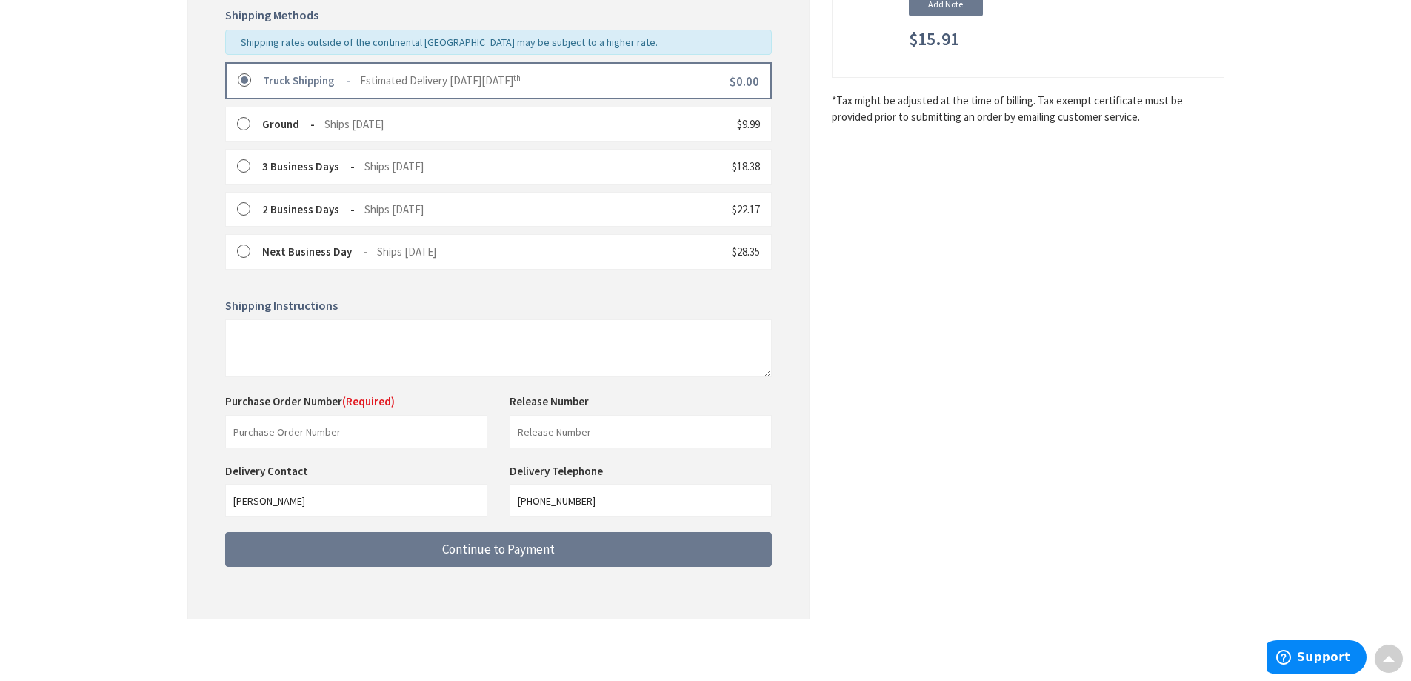
scroll to position [372, 0]
click at [304, 420] on input "text" at bounding box center [356, 429] width 262 height 33
type input "88153"
click at [549, 431] on input "text" at bounding box center [641, 429] width 262 height 33
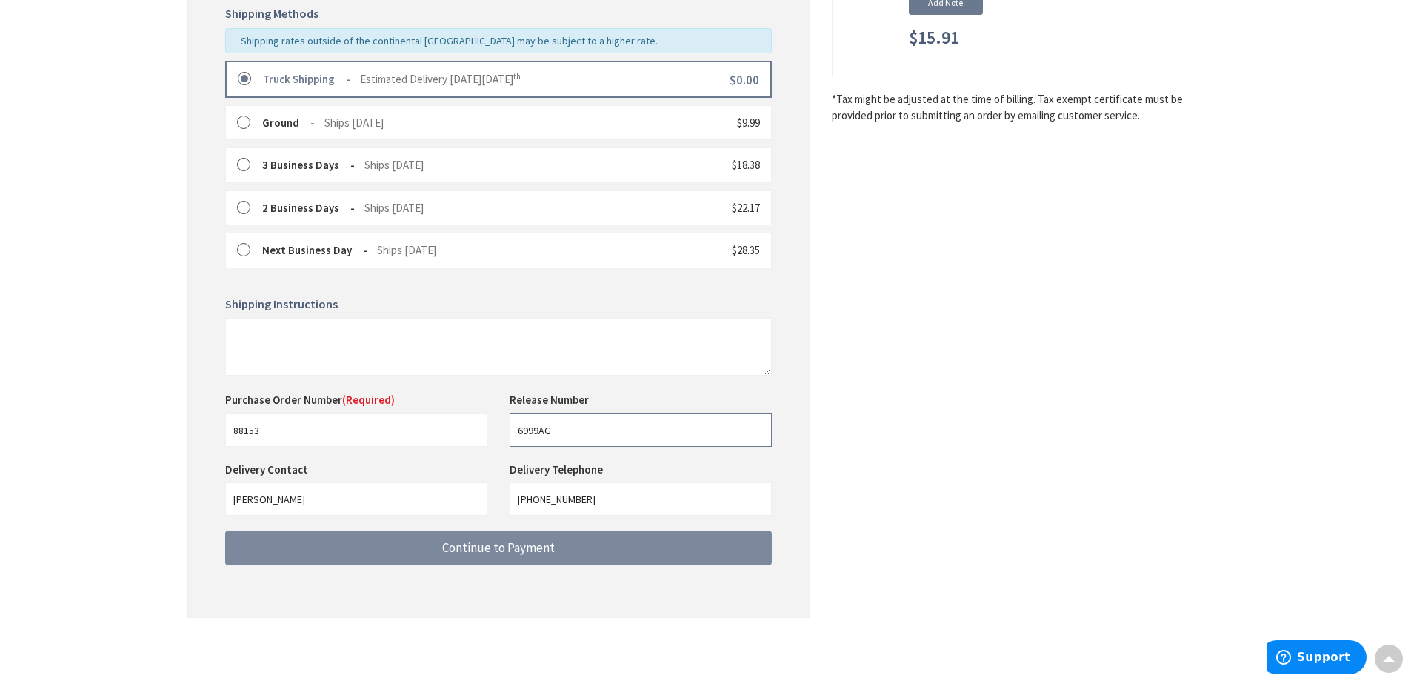
type input "6999AG"
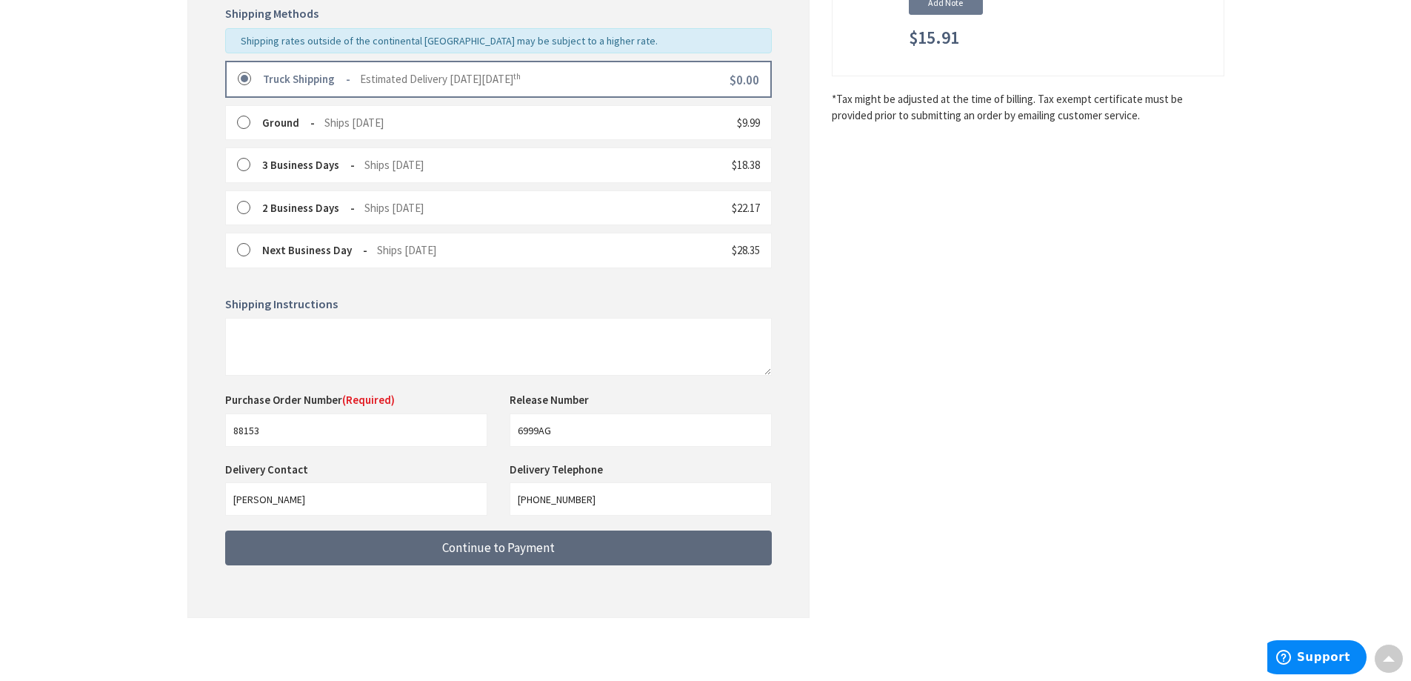
click at [502, 549] on span "Continue to Payment" at bounding box center [498, 547] width 113 height 16
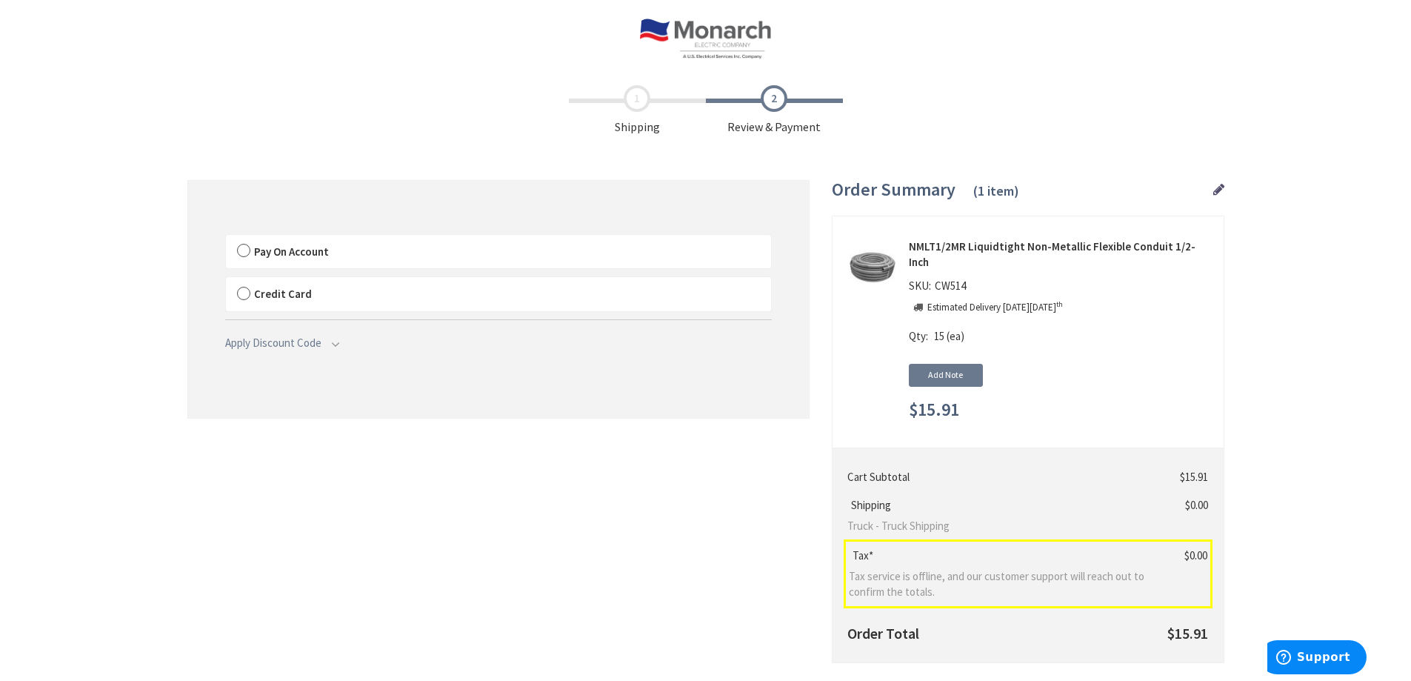
click at [234, 253] on label "Pay On Account" at bounding box center [498, 252] width 545 height 34
click at [226, 238] on input "Pay On Account" at bounding box center [226, 238] width 0 height 0
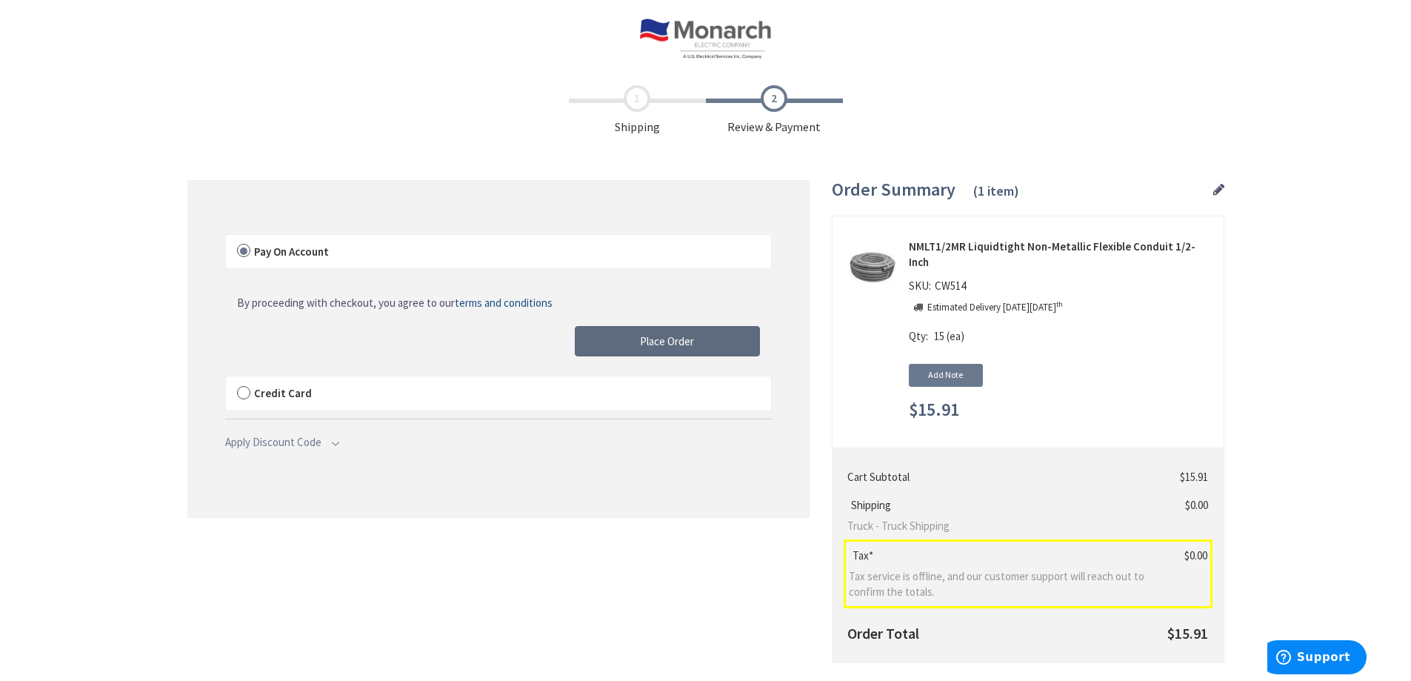
click at [673, 343] on span "Place Order" at bounding box center [667, 341] width 54 height 14
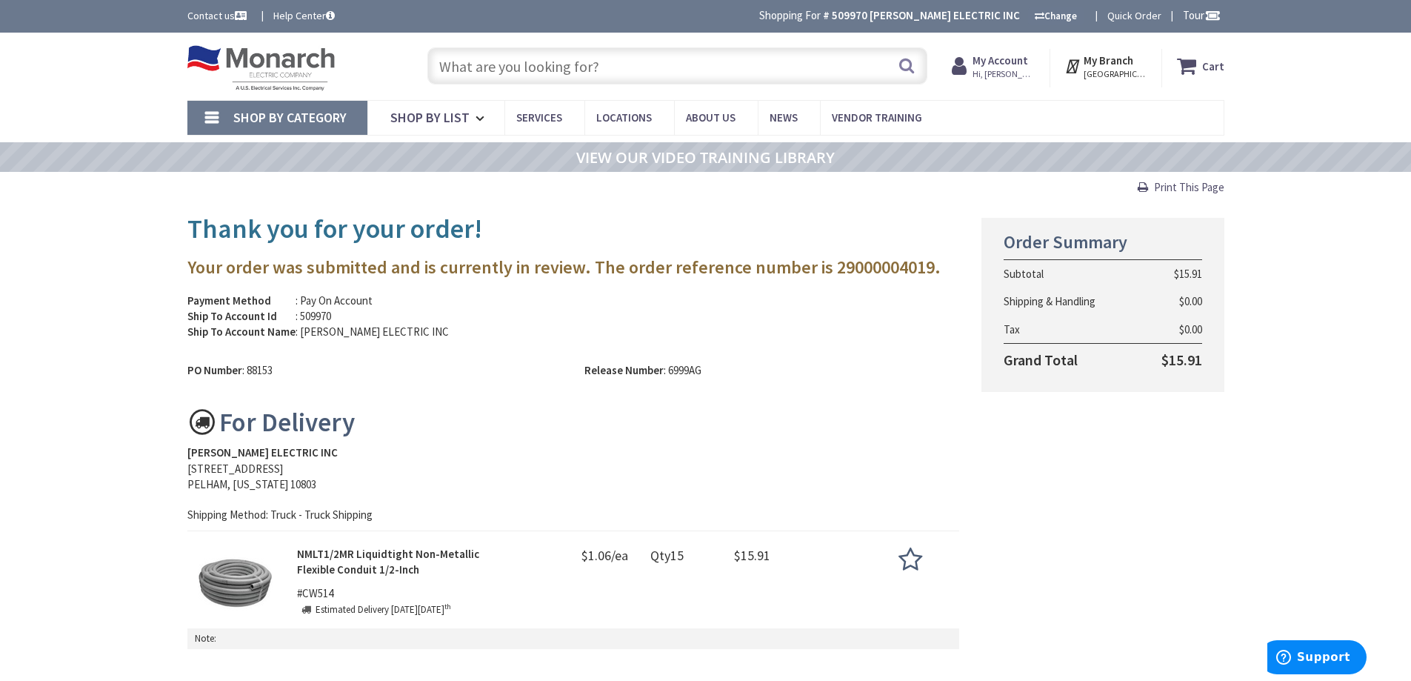
click at [1187, 184] on span "Print This Page" at bounding box center [1189, 187] width 70 height 14
